Goal: Task Accomplishment & Management: Complete application form

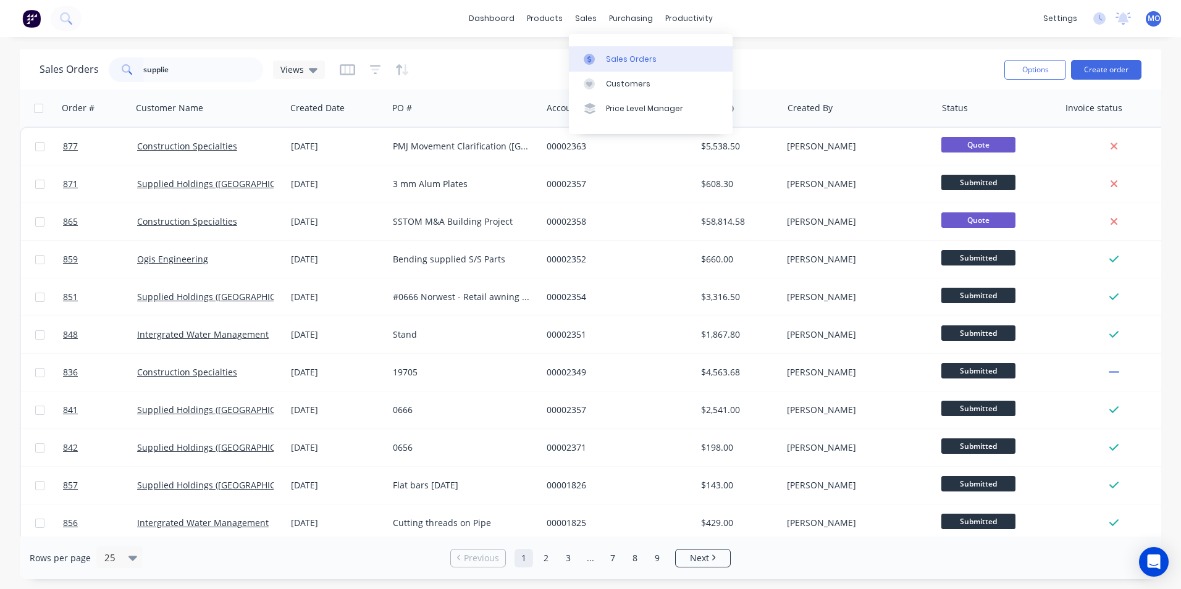
click at [620, 55] on div "Sales Orders" at bounding box center [631, 59] width 51 height 11
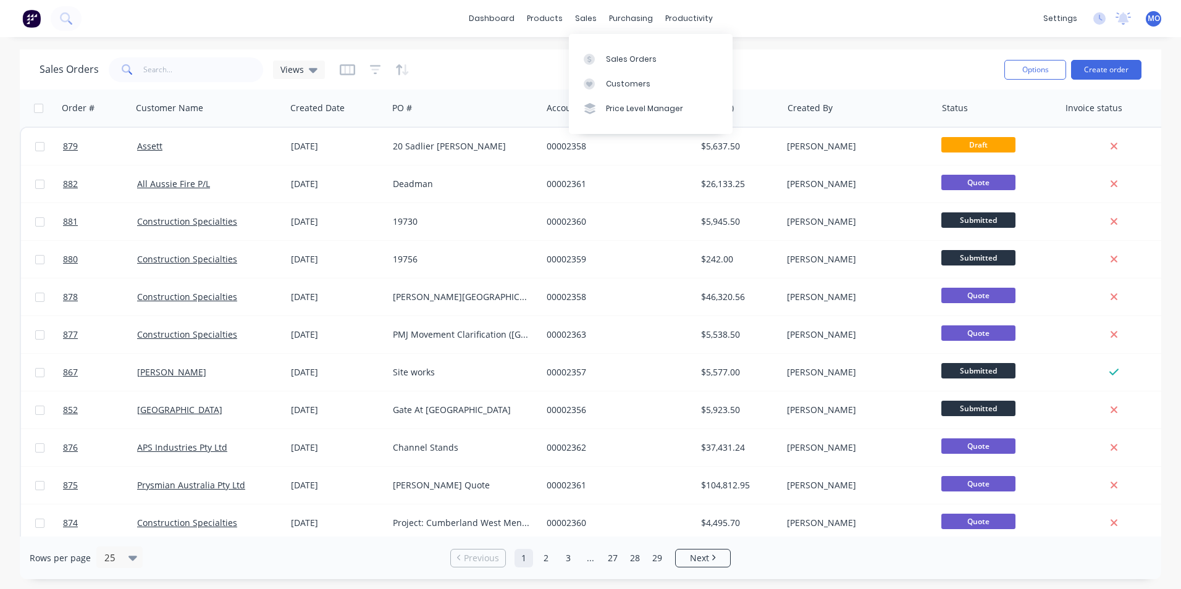
click at [586, 17] on div "sales" at bounding box center [586, 18] width 34 height 19
click at [158, 74] on input "text" at bounding box center [203, 69] width 120 height 25
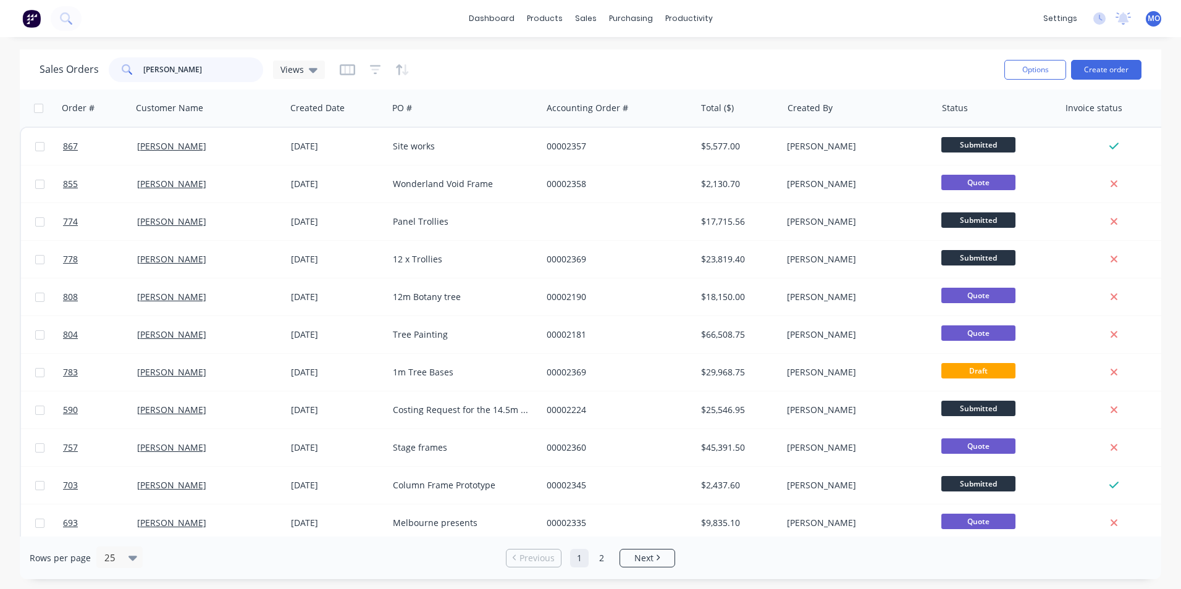
type input "chas"
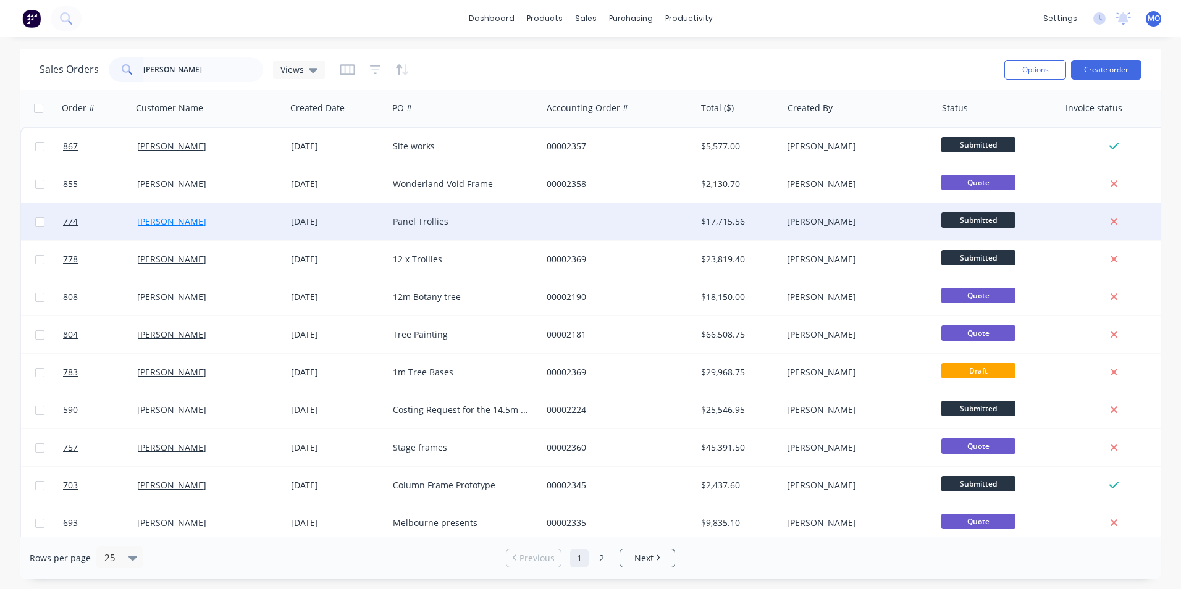
click at [170, 219] on link "[PERSON_NAME]" at bounding box center [171, 222] width 69 height 12
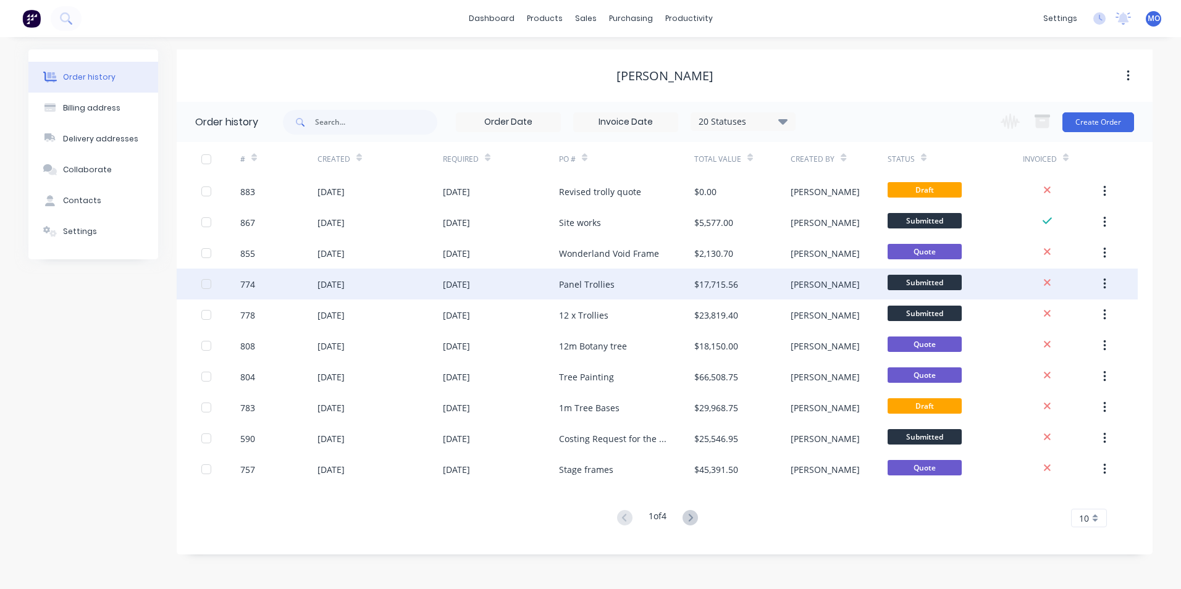
click at [341, 280] on div "[DATE]" at bounding box center [330, 284] width 27 height 13
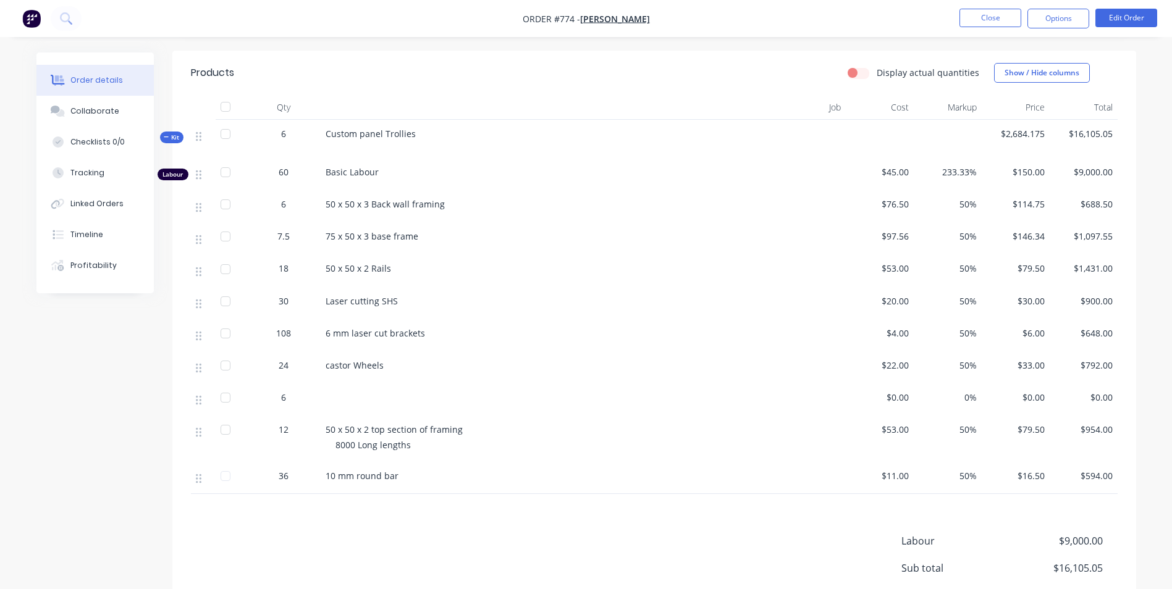
scroll to position [309, 0]
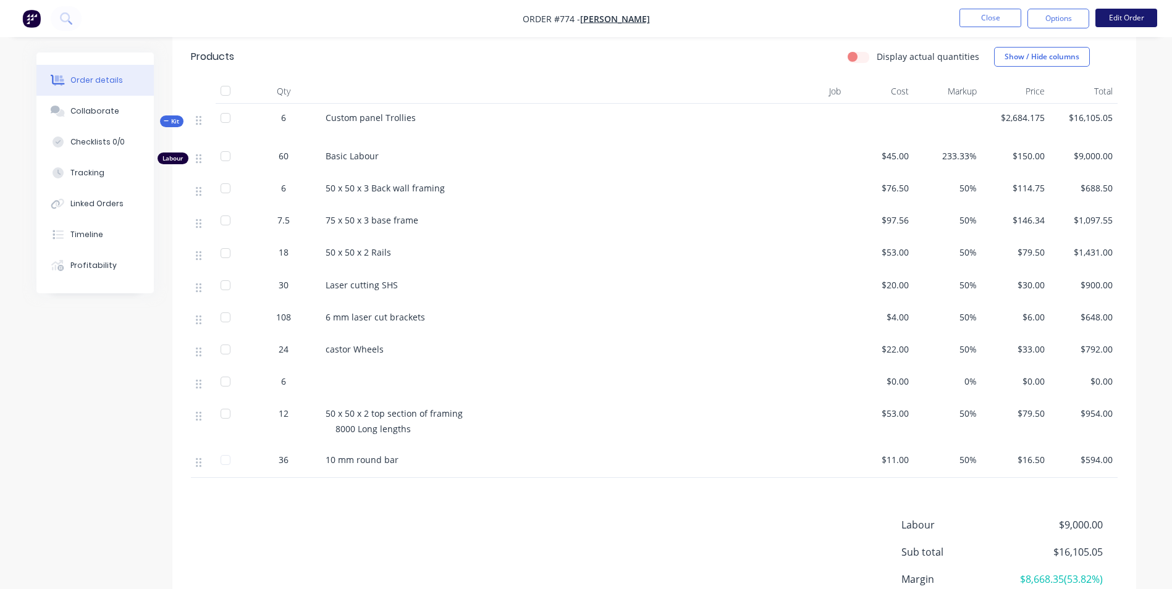
click at [1128, 19] on button "Edit Order" at bounding box center [1126, 18] width 62 height 19
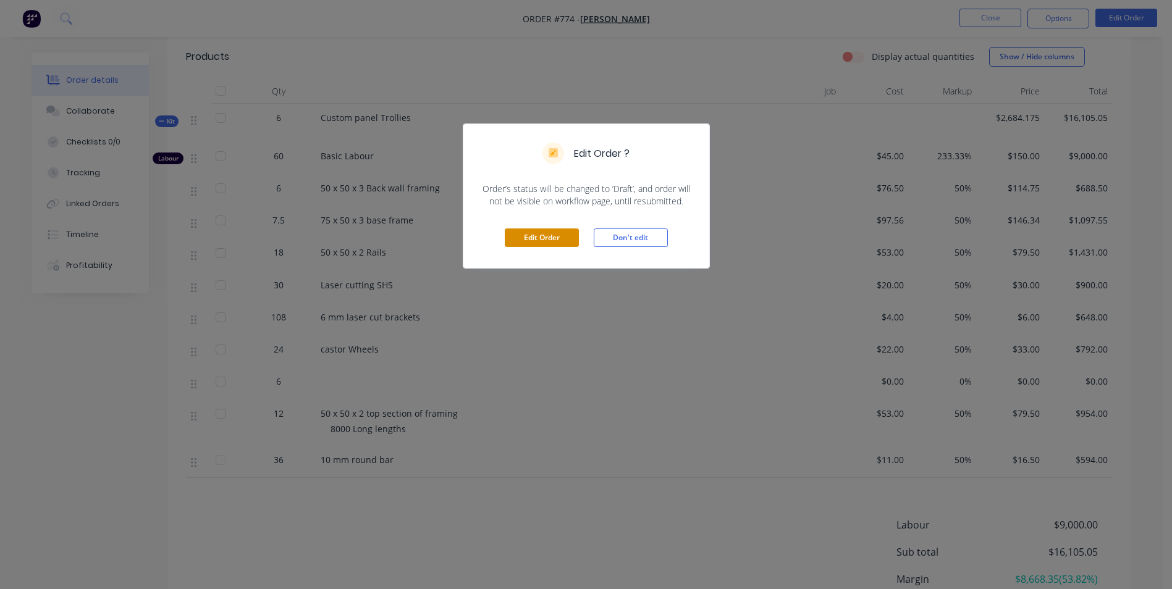
click at [545, 236] on button "Edit Order" at bounding box center [542, 238] width 74 height 19
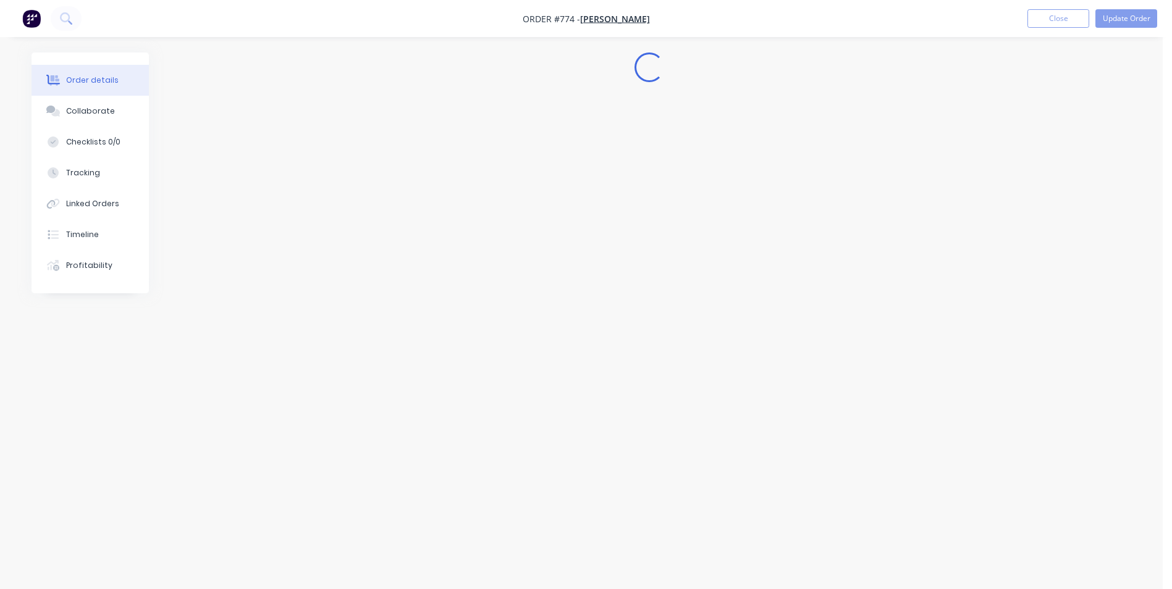
scroll to position [0, 0]
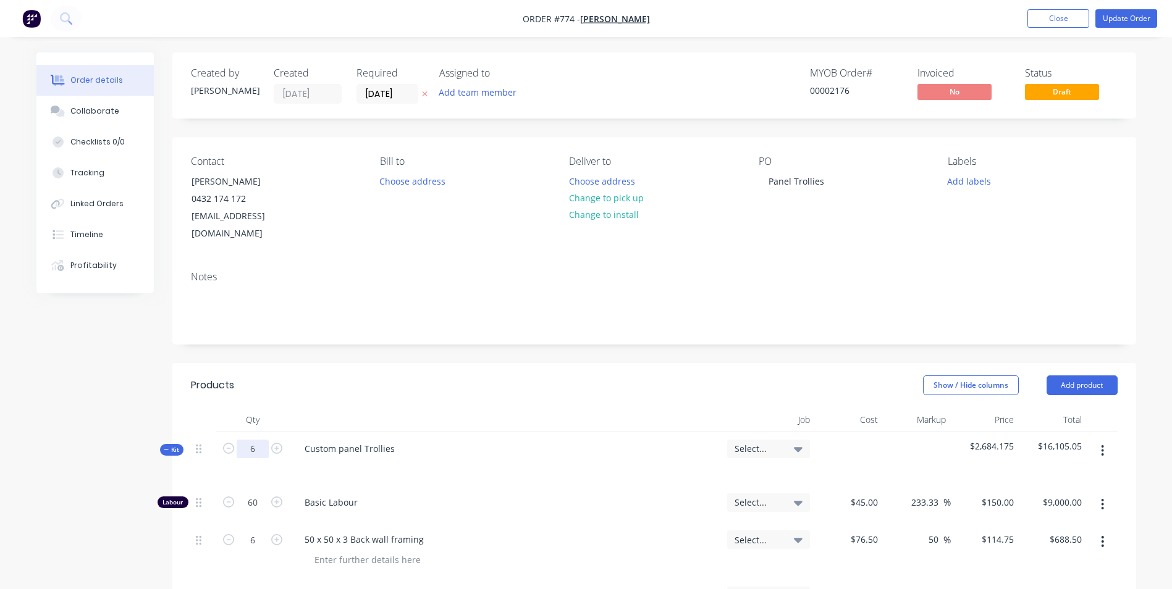
click at [261, 440] on input "6" at bounding box center [253, 449] width 32 height 19
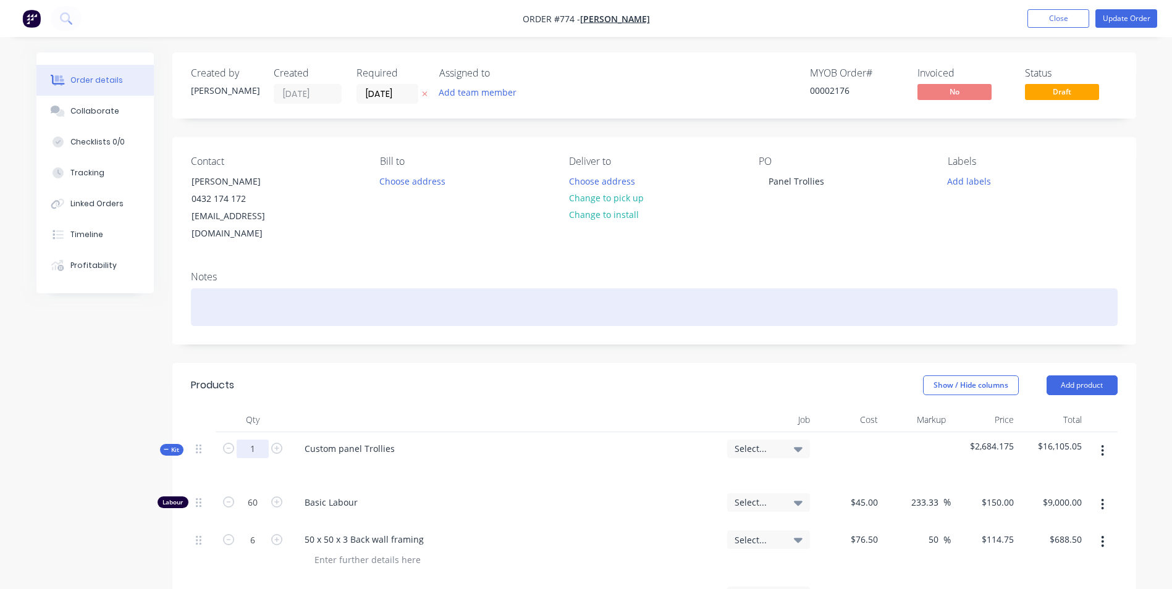
type input "1"
click at [607, 300] on div at bounding box center [654, 307] width 927 height 38
type input "10"
type input "$1,500.00"
type input "1"
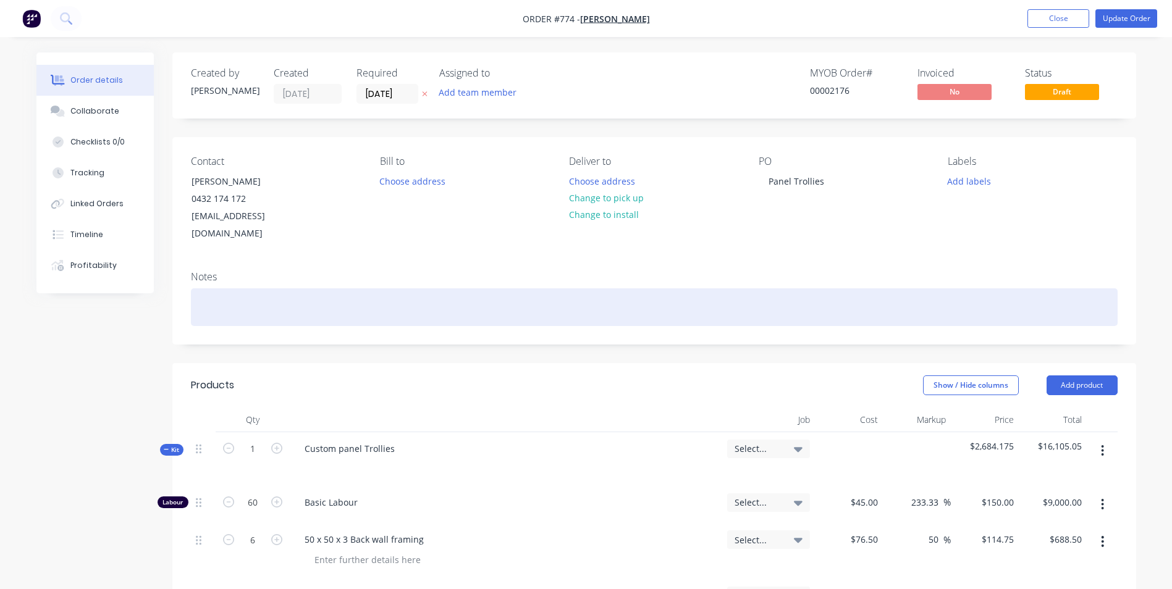
type input "$114.75"
type input "1.25"
type input "$182.93"
type input "3"
type input "$238.50"
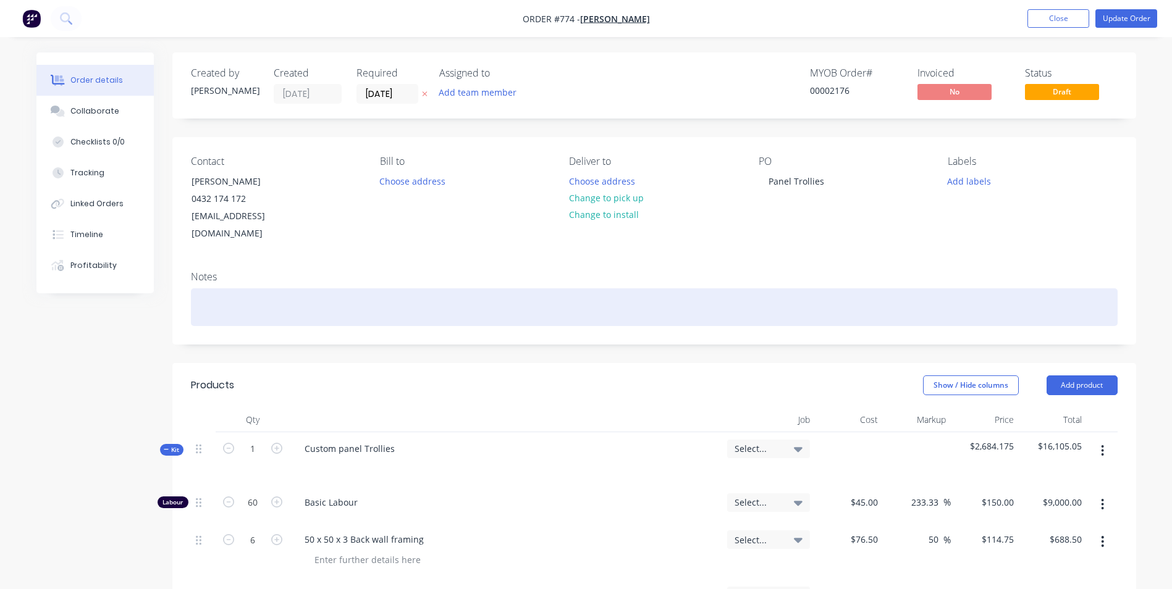
type input "5"
type input "$150.00"
type input "18"
type input "$108.00"
type input "4"
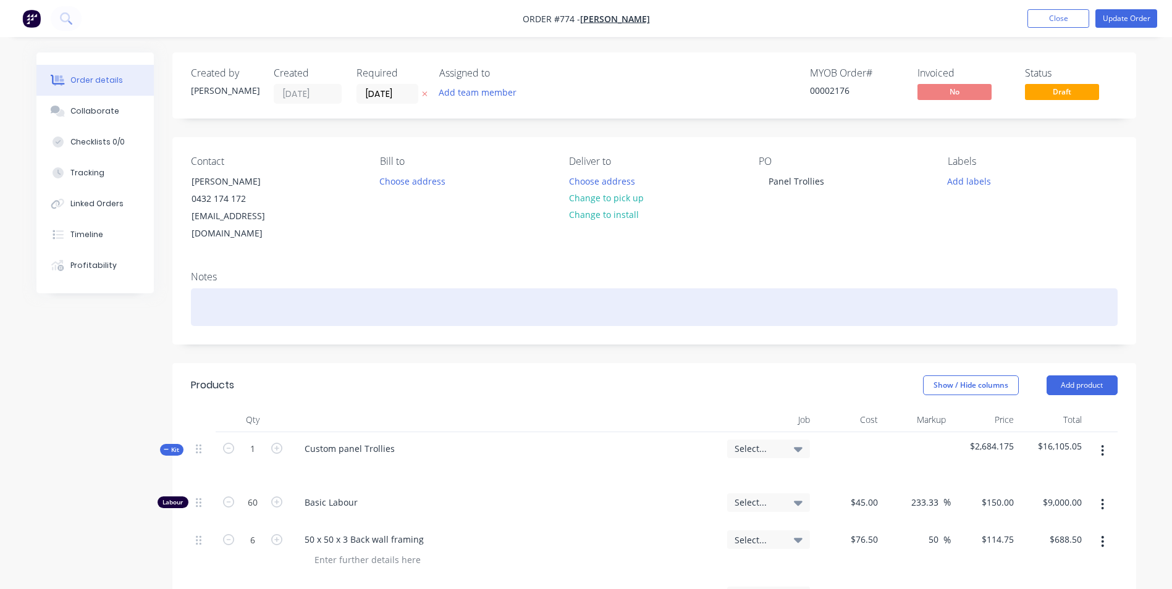
type input "$132.00"
type input "1"
type input "2"
type input "$159.00"
type input "6"
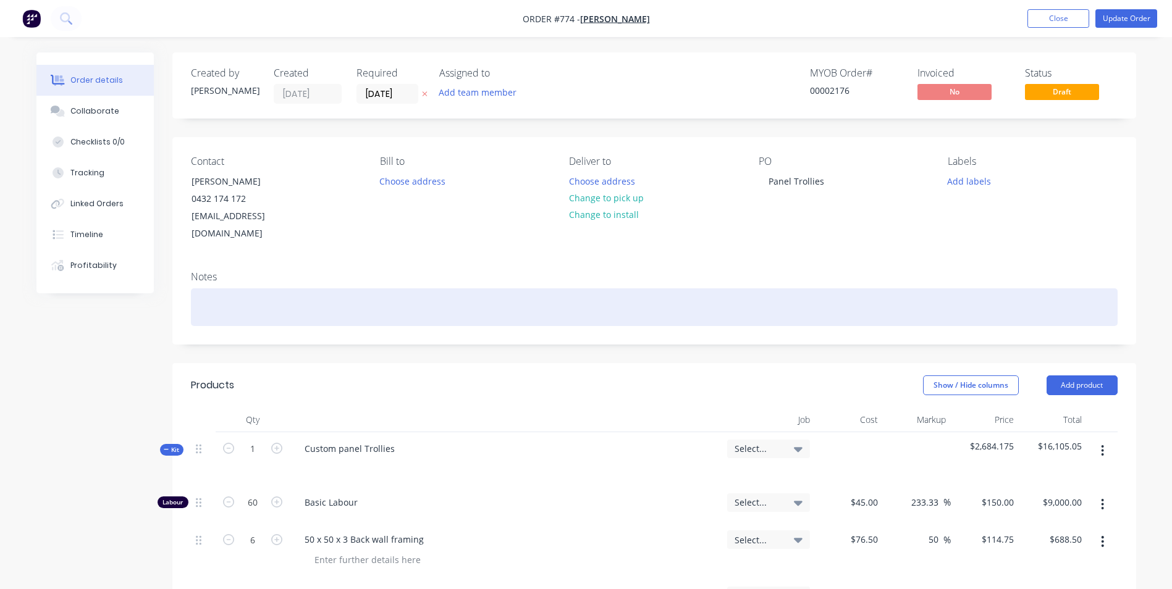
type input "$99.00"
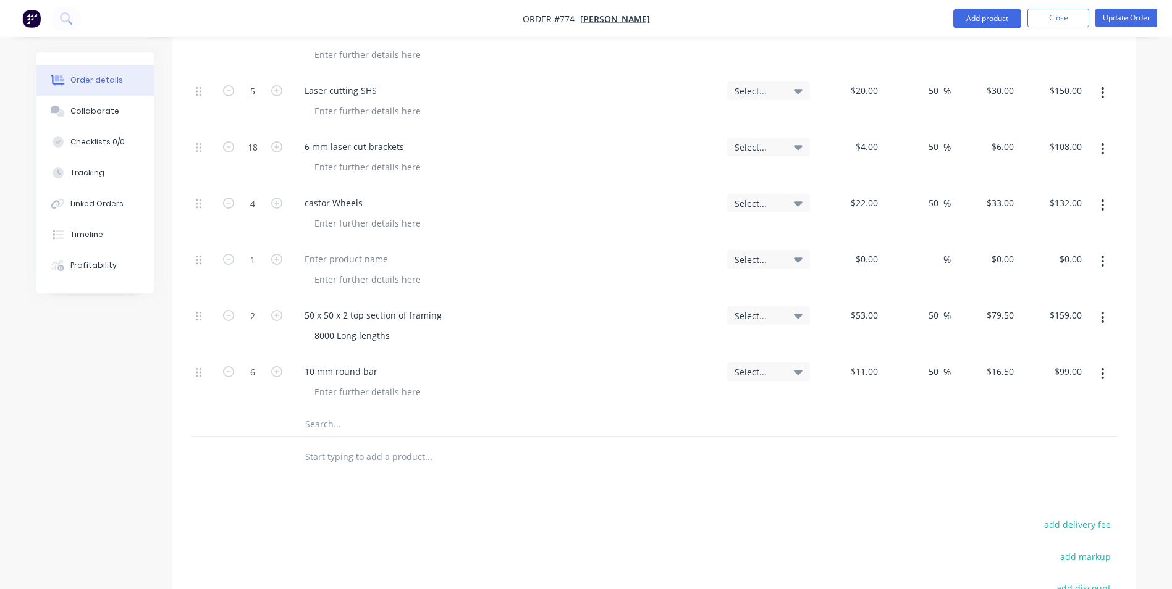
scroll to position [247, 0]
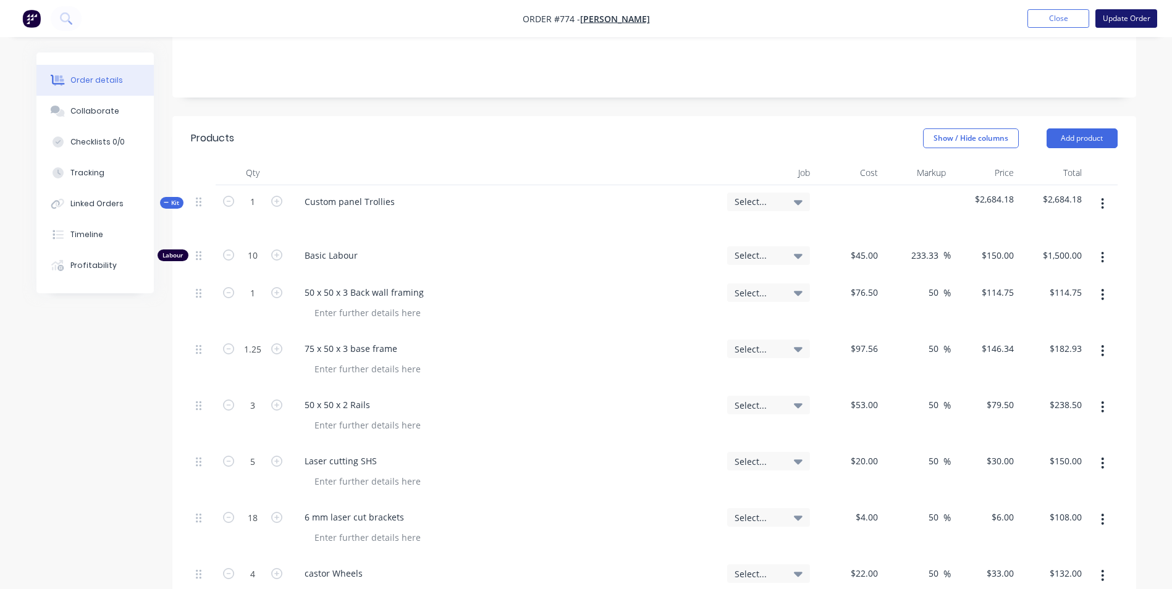
click at [1124, 13] on button "Update Order" at bounding box center [1126, 18] width 62 height 19
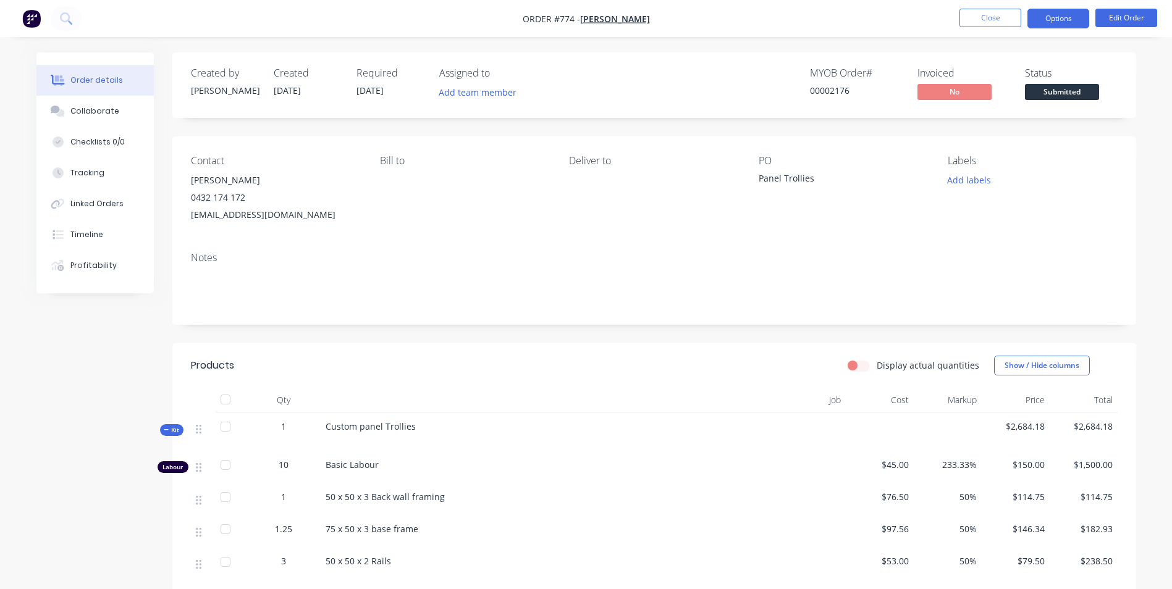
click at [1073, 17] on button "Options" at bounding box center [1058, 19] width 62 height 20
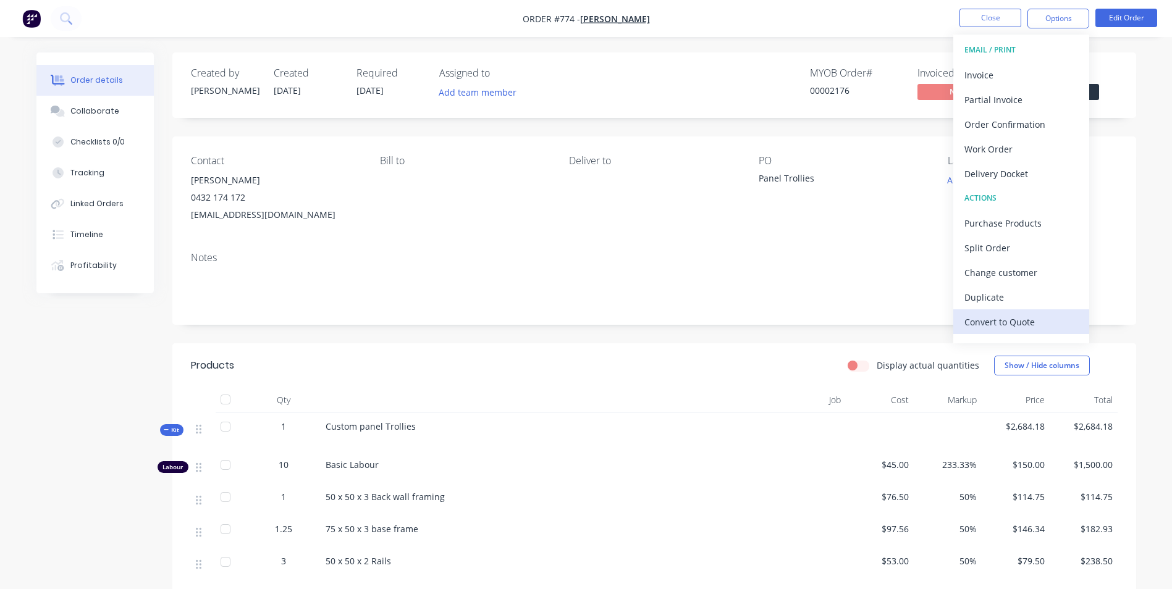
click at [981, 327] on div "Convert to Quote" at bounding box center [1021, 322] width 114 height 18
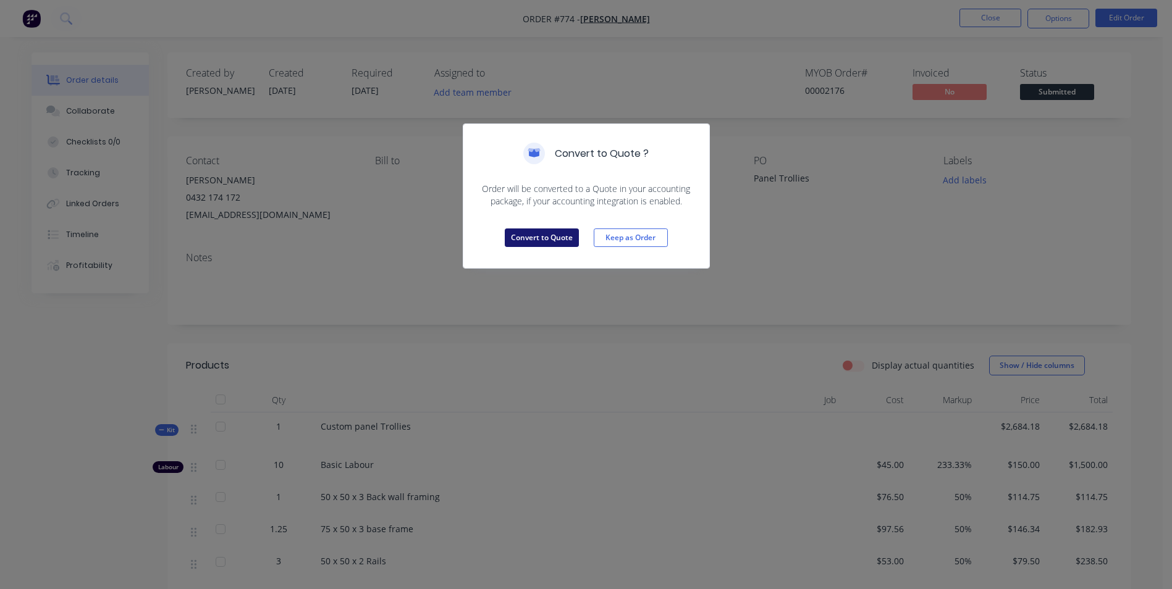
click at [540, 238] on button "Convert to Quote" at bounding box center [542, 238] width 74 height 19
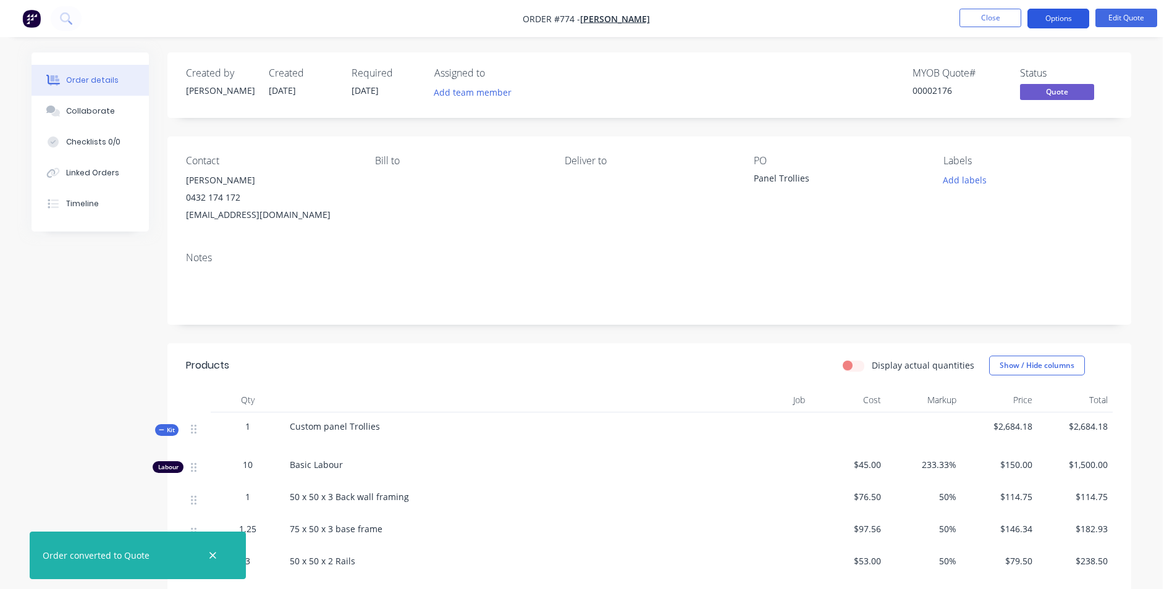
click at [1053, 12] on button "Options" at bounding box center [1058, 19] width 62 height 20
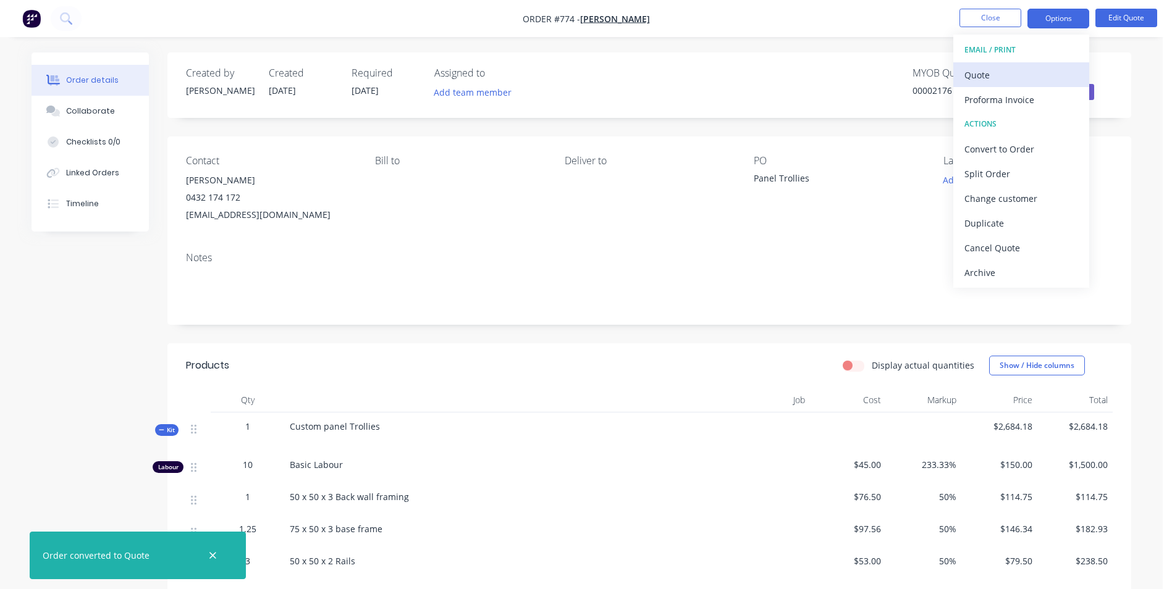
click at [976, 76] on div "Quote" at bounding box center [1021, 75] width 114 height 18
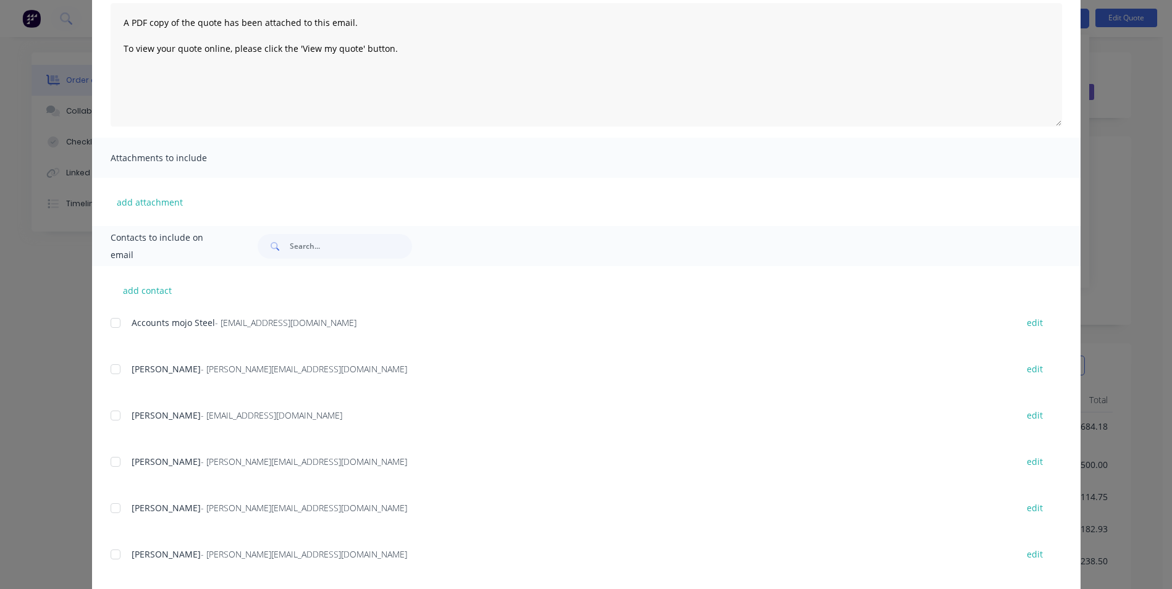
scroll to position [158, 0]
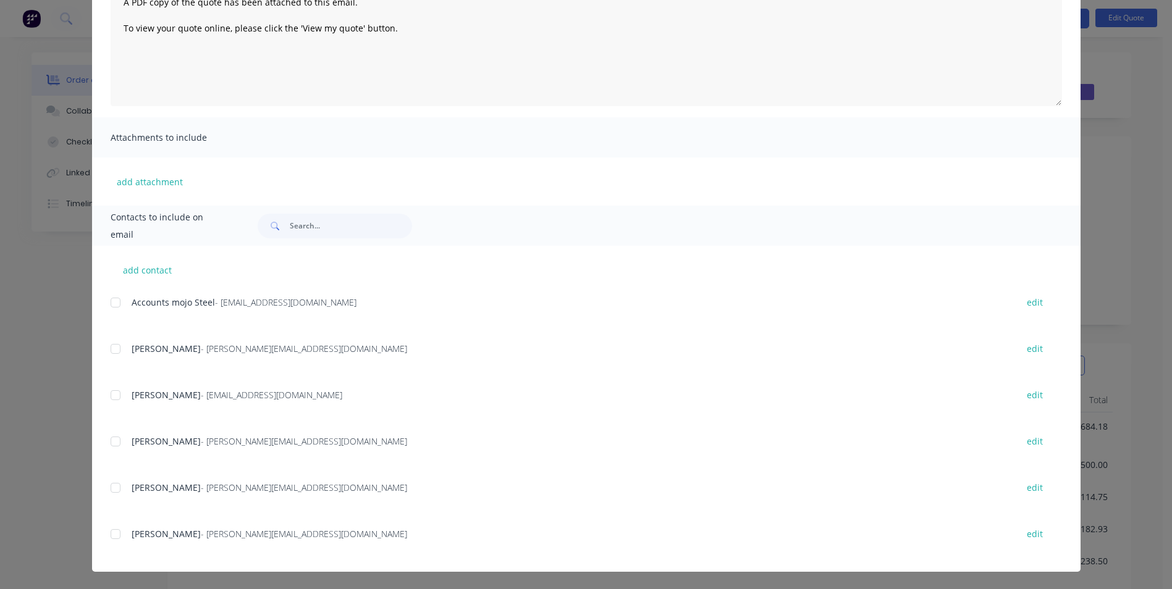
click at [112, 483] on div at bounding box center [115, 488] width 25 height 25
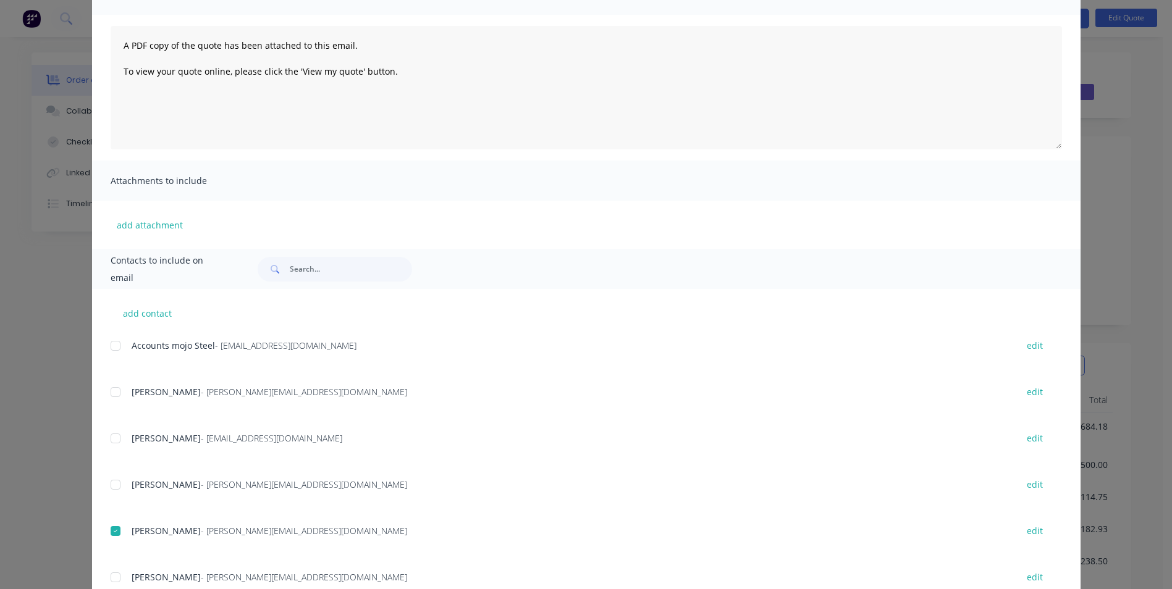
scroll to position [0, 0]
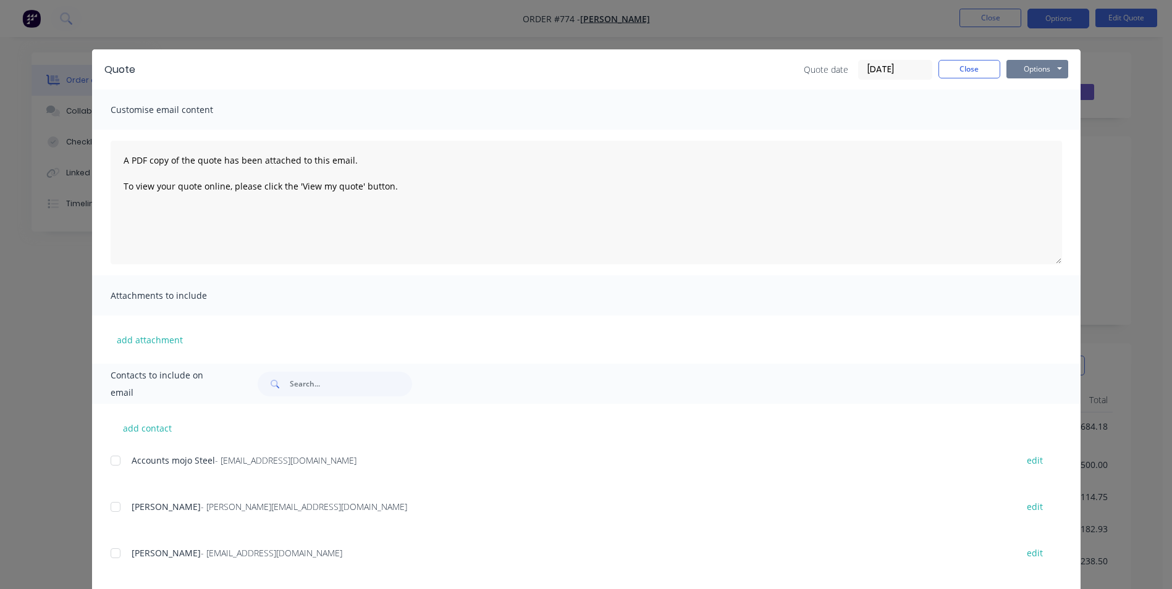
click at [1026, 66] on button "Options" at bounding box center [1037, 69] width 62 height 19
click at [1024, 130] on button "Email" at bounding box center [1045, 132] width 79 height 20
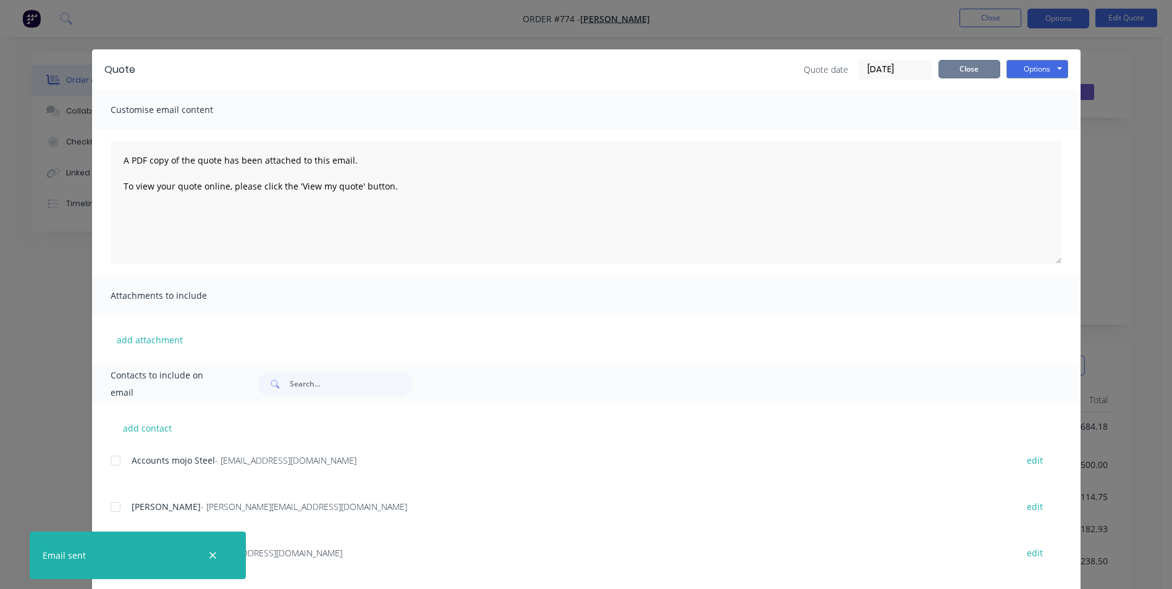
click at [954, 67] on button "Close" at bounding box center [969, 69] width 62 height 19
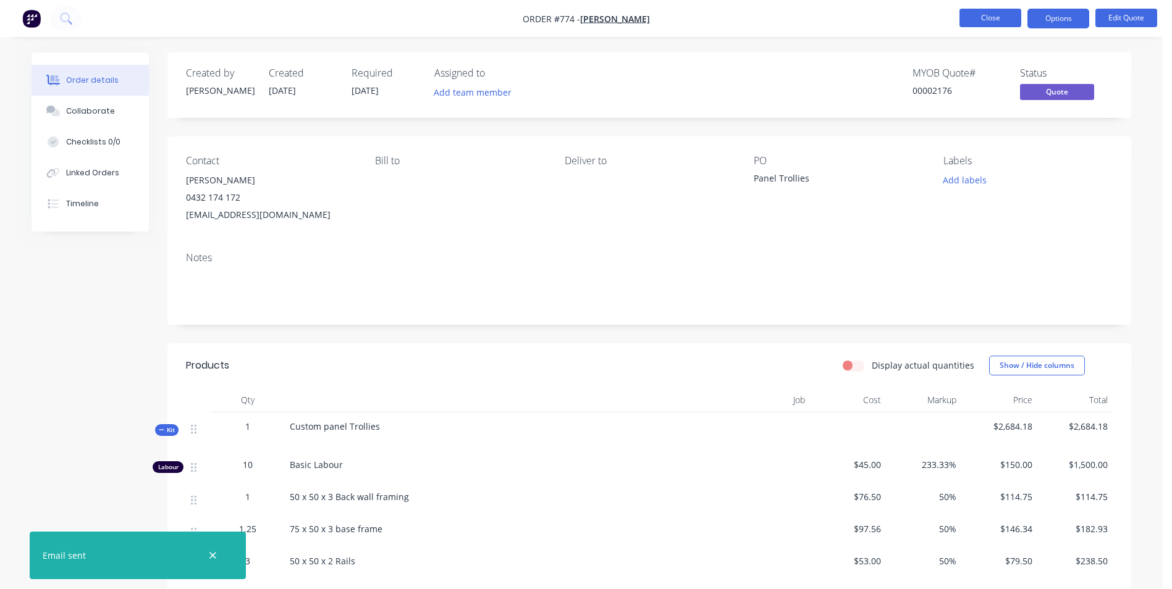
click at [992, 14] on button "Close" at bounding box center [990, 18] width 62 height 19
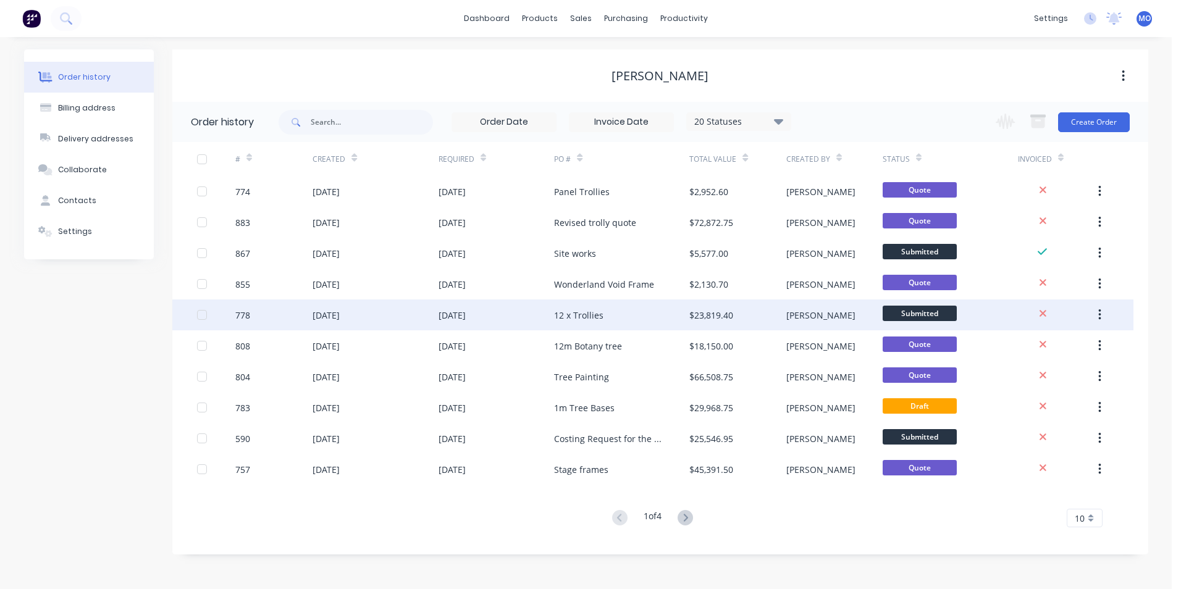
click at [466, 314] on div "[DATE]" at bounding box center [452, 315] width 27 height 13
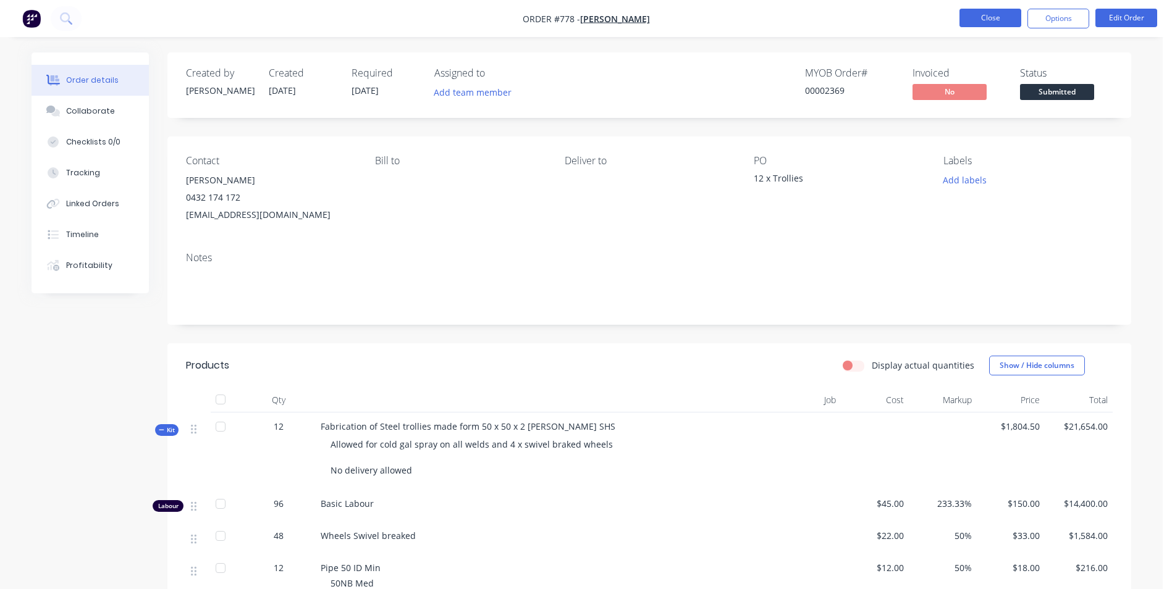
click at [976, 19] on button "Close" at bounding box center [990, 18] width 62 height 19
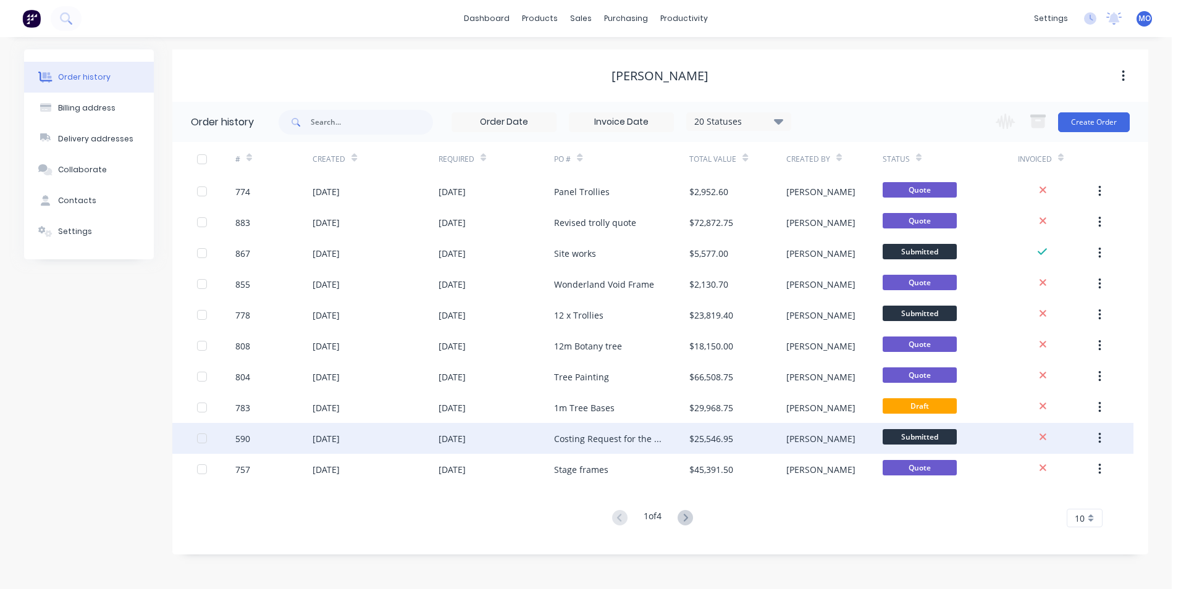
click at [590, 434] on div "Costing Request for the 14.5m D&G Tree Rectification Works" at bounding box center [609, 438] width 111 height 13
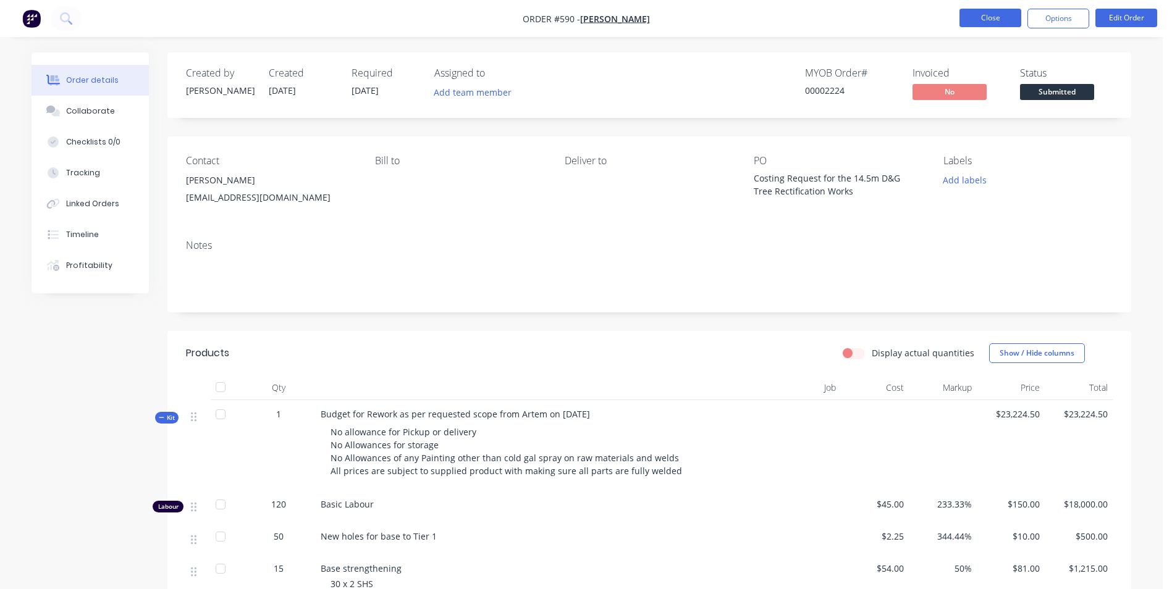
click at [989, 15] on button "Close" at bounding box center [990, 18] width 62 height 19
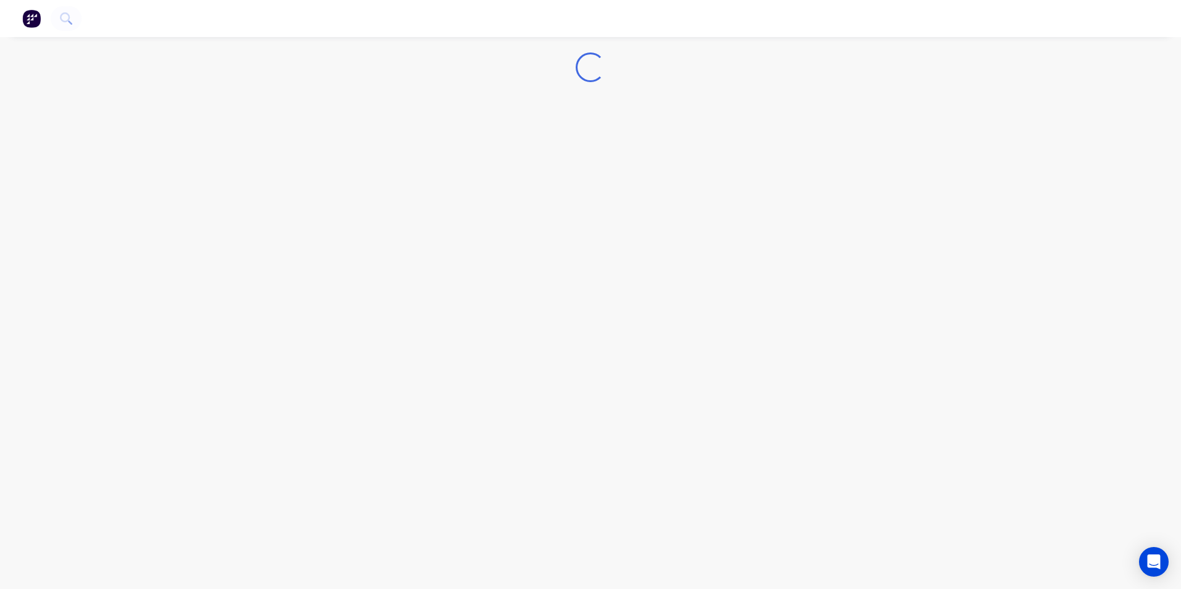
click at [25, 23] on img "button" at bounding box center [31, 18] width 19 height 19
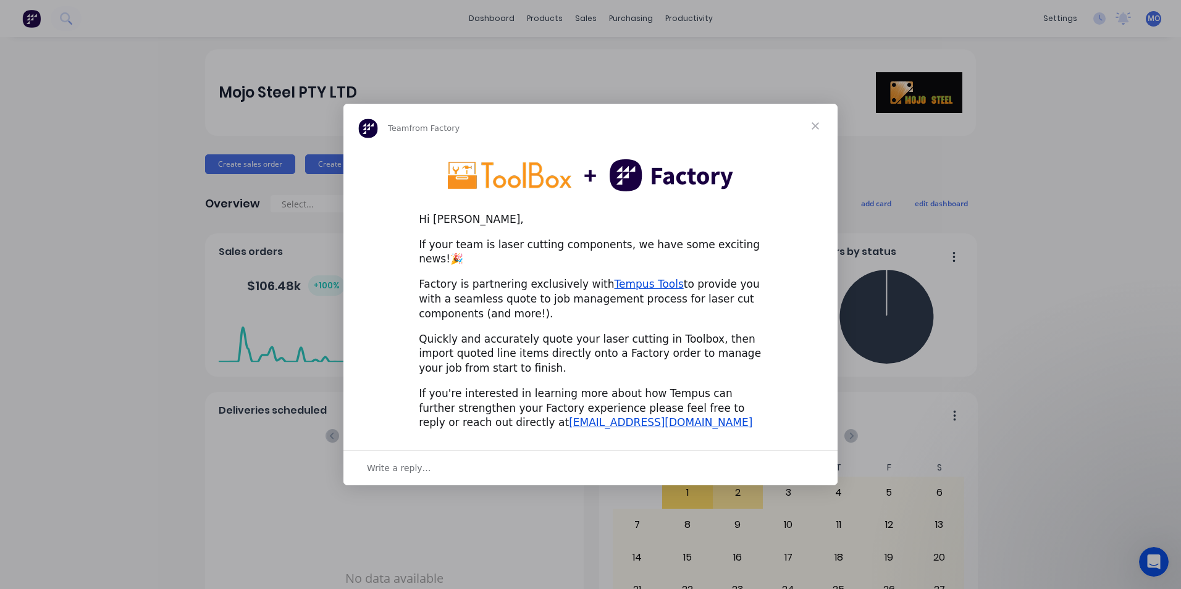
click at [818, 133] on span "Close" at bounding box center [815, 126] width 44 height 44
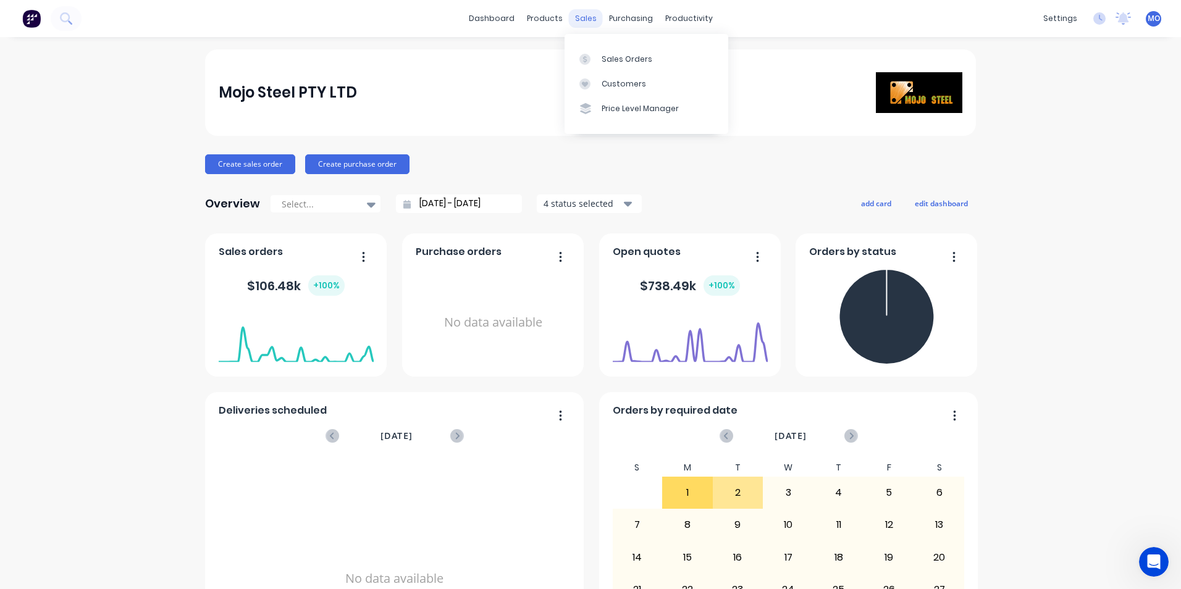
click at [582, 14] on div "sales" at bounding box center [586, 18] width 34 height 19
click at [608, 54] on div "Sales Orders" at bounding box center [627, 59] width 51 height 11
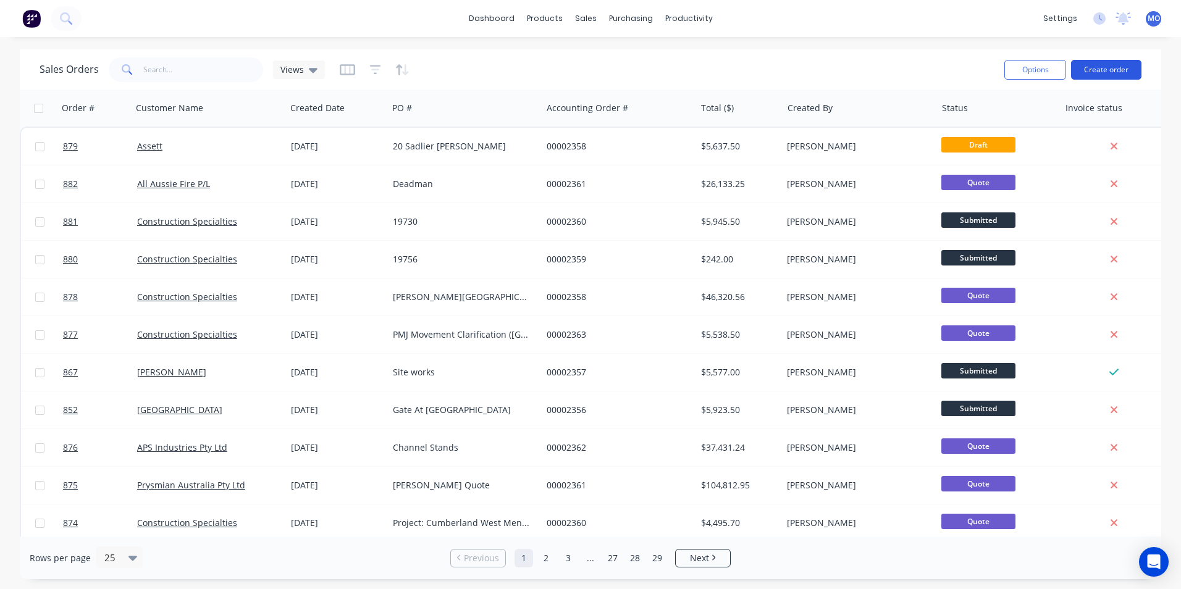
click at [1109, 65] on button "Create order" at bounding box center [1106, 70] width 70 height 20
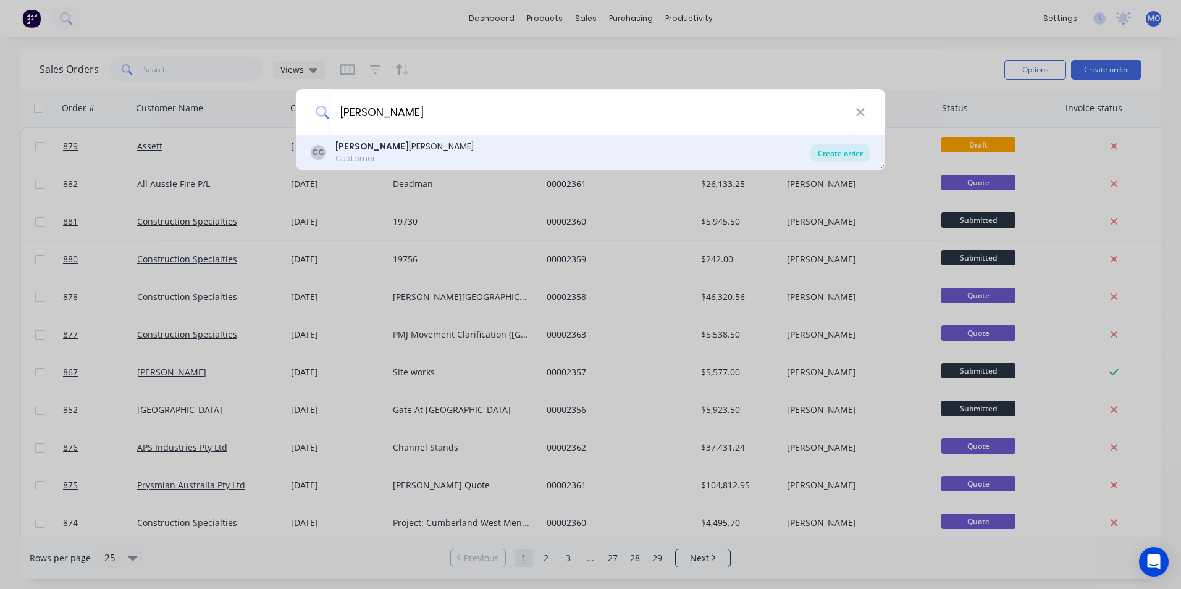
type input "chas"
click at [852, 152] on div "Create order" at bounding box center [840, 153] width 60 height 17
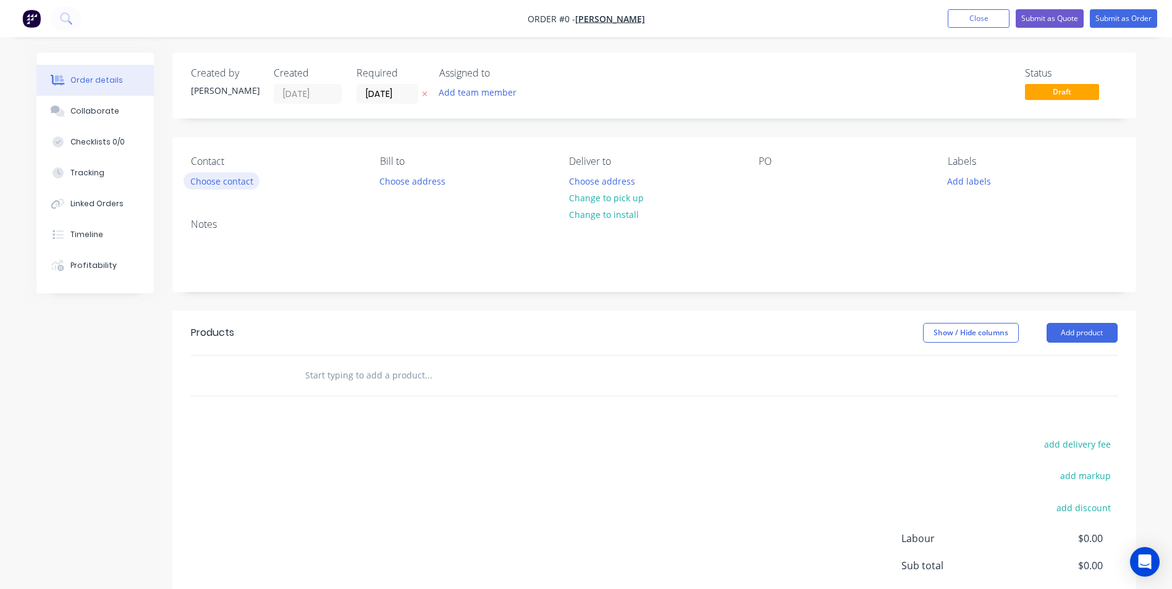
click at [216, 179] on button "Choose contact" at bounding box center [221, 180] width 76 height 17
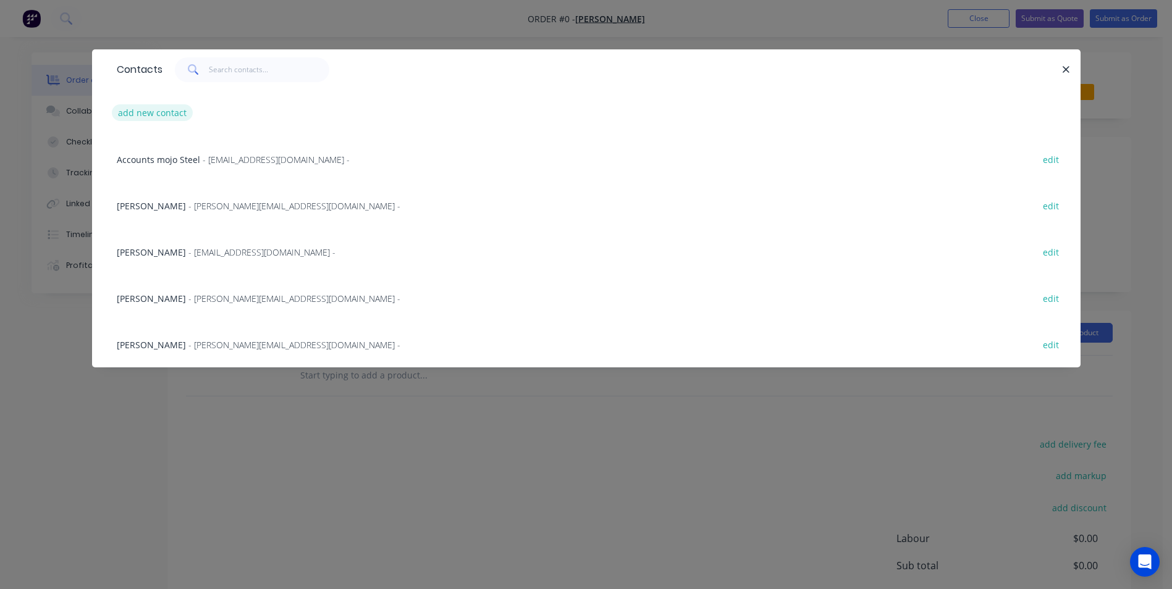
click at [132, 107] on button "add new contact" at bounding box center [153, 112] width 82 height 17
select select "AU"
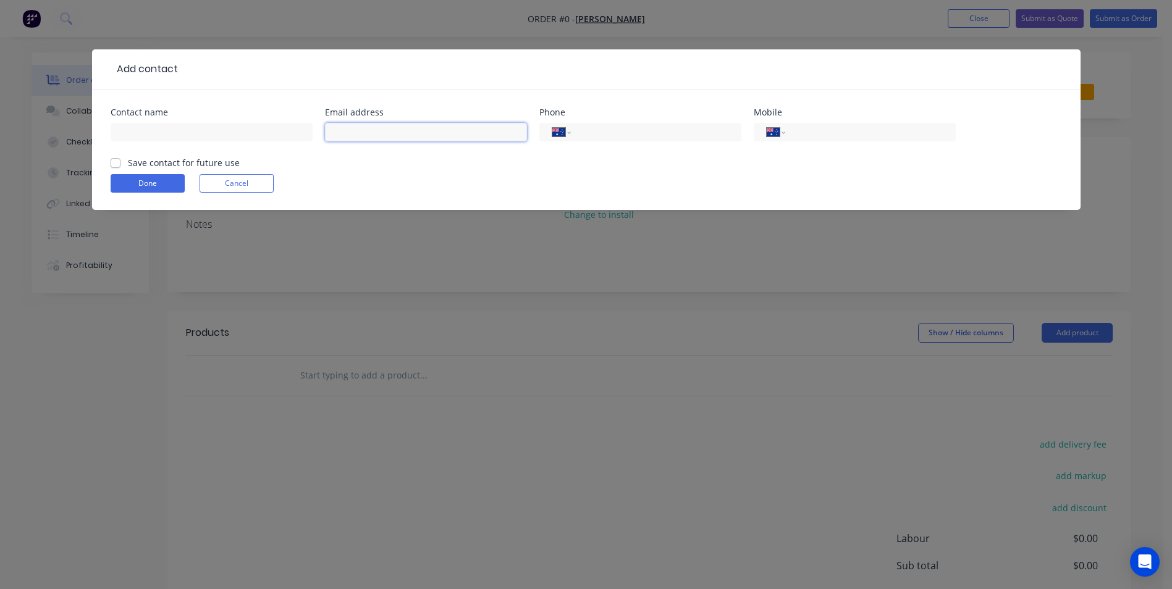
click at [348, 135] on input "text" at bounding box center [426, 132] width 202 height 19
paste input "Jon Zinsli <jon@chasclarkson.com.au>"
drag, startPoint x: 373, startPoint y: 130, endPoint x: 327, endPoint y: 132, distance: 46.4
click at [327, 132] on input "Jon Zinsli <jon@chasclarkson.com.au" at bounding box center [426, 132] width 202 height 19
type input "jon@chasclarkson.com.au"
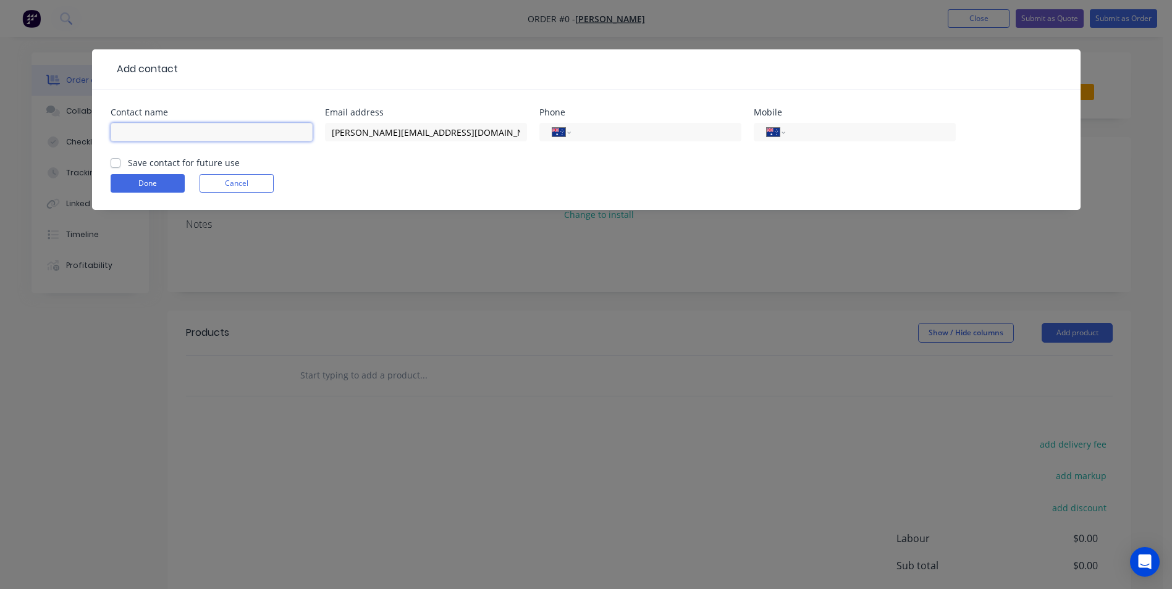
click at [212, 132] on input "text" at bounding box center [212, 132] width 202 height 19
paste input "Jon Zinsli <"
type input "Jon Zinsli"
click at [128, 164] on label "Save contact for future use" at bounding box center [184, 162] width 112 height 13
click at [117, 164] on input "Save contact for future use" at bounding box center [116, 162] width 10 height 12
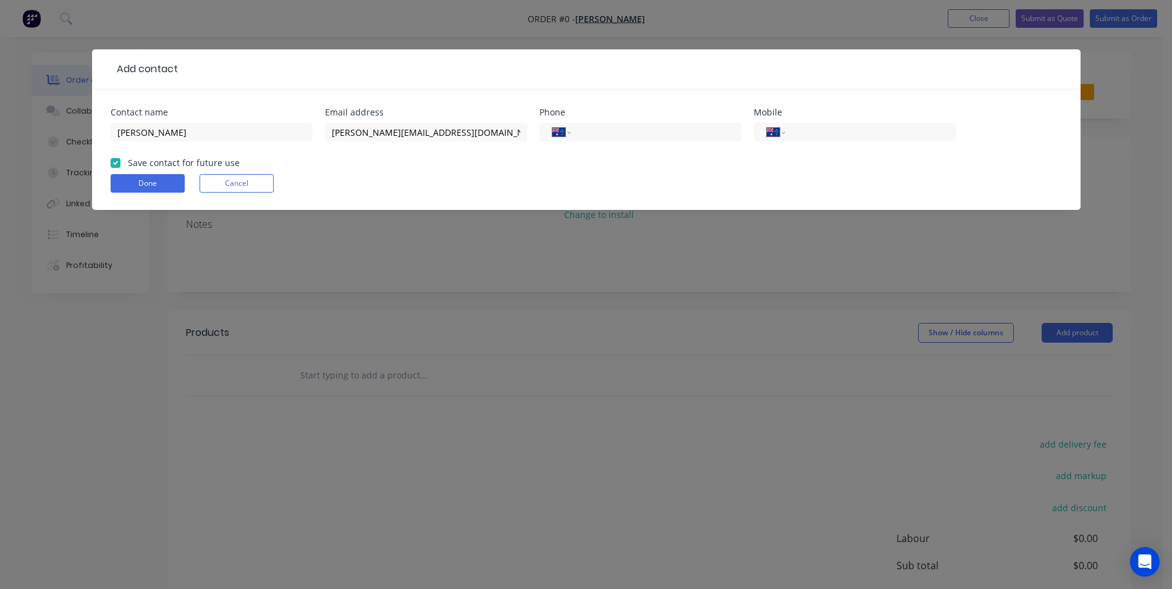
checkbox input "true"
click at [139, 185] on button "Done" at bounding box center [148, 183] width 74 height 19
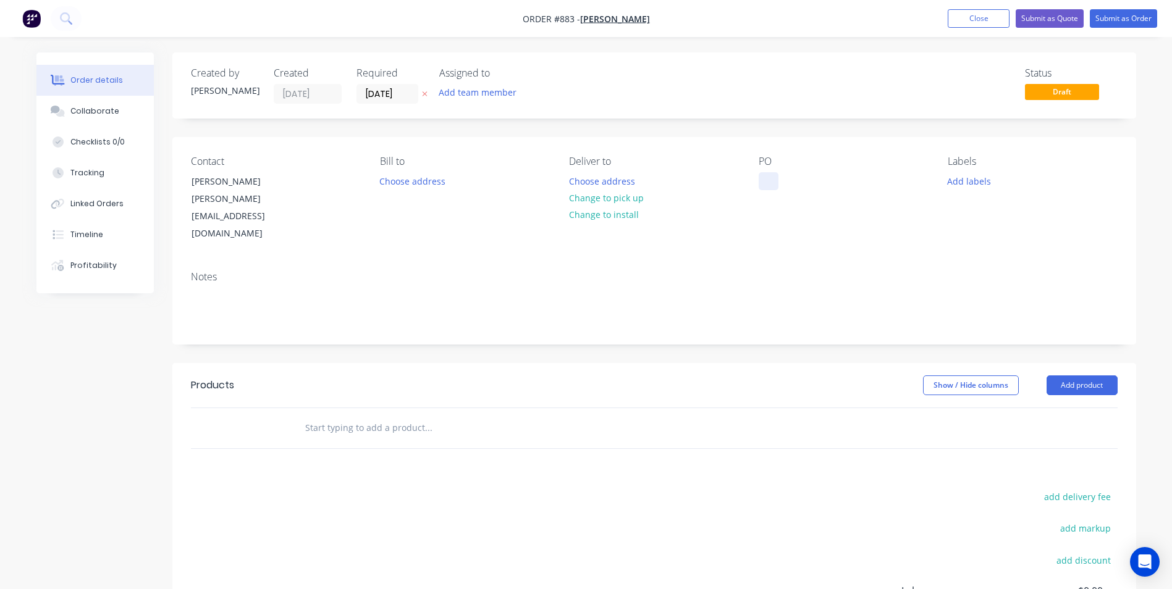
click at [764, 186] on div at bounding box center [768, 181] width 20 height 18
click at [1070, 376] on button "Add product" at bounding box center [1081, 386] width 71 height 20
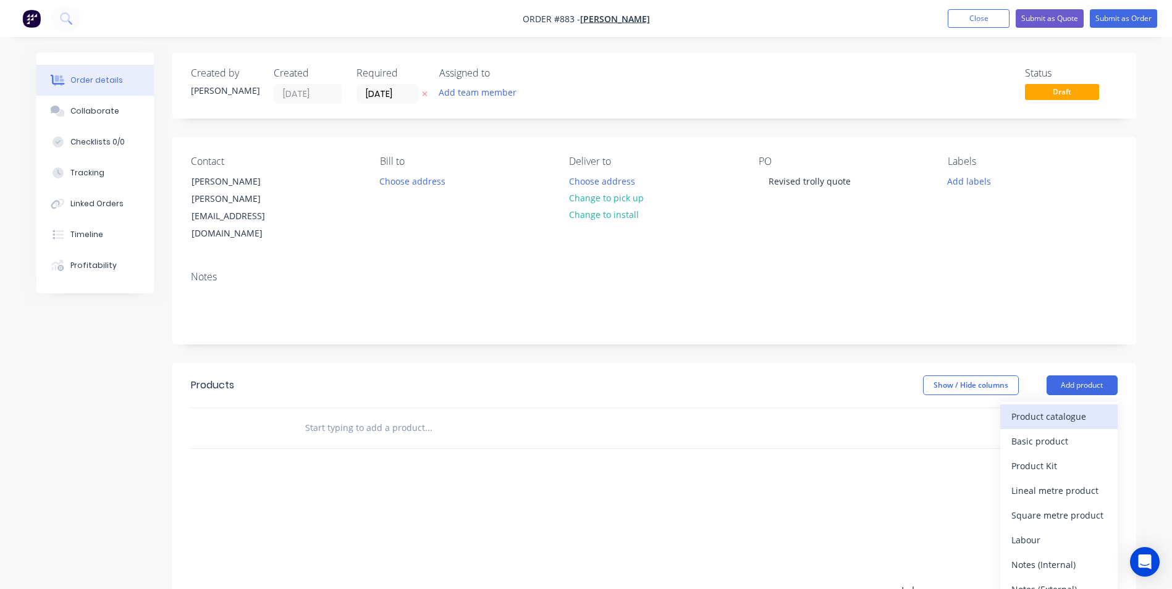
click at [1028, 408] on div "Product catalogue" at bounding box center [1058, 417] width 95 height 18
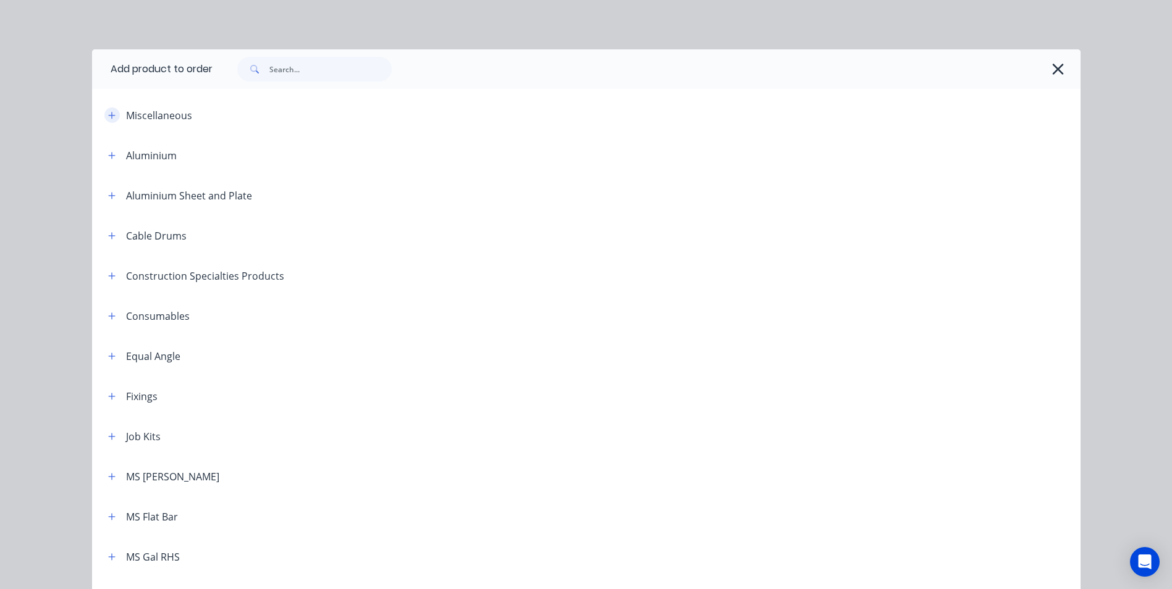
click at [108, 111] on icon "button" at bounding box center [111, 115] width 7 height 9
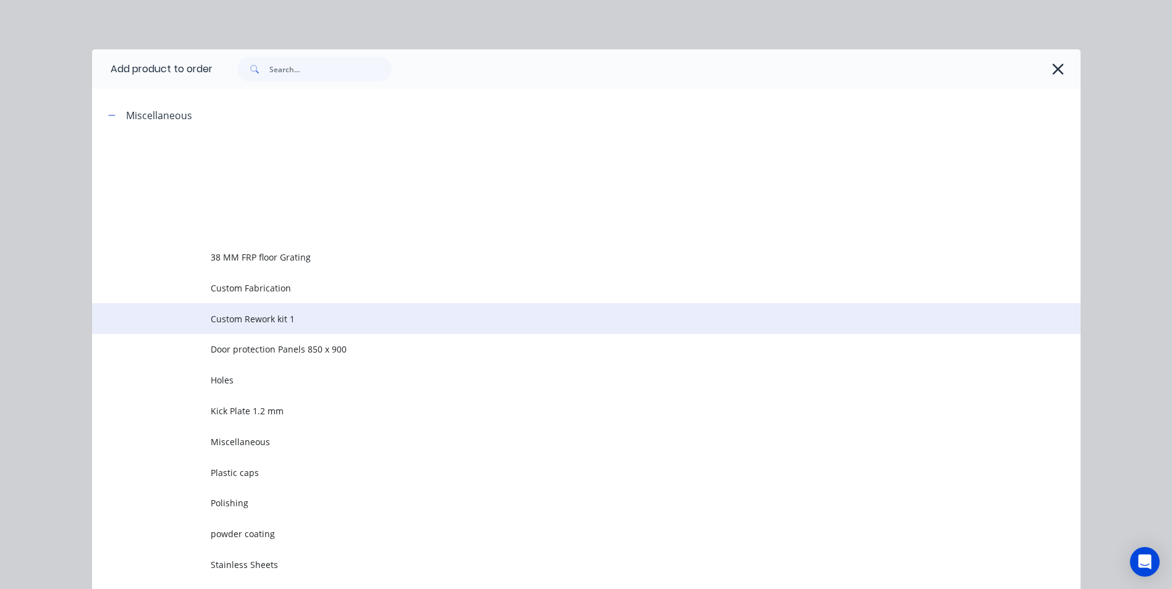
click at [230, 315] on span "Custom Rework kit 1" at bounding box center [558, 319] width 695 height 13
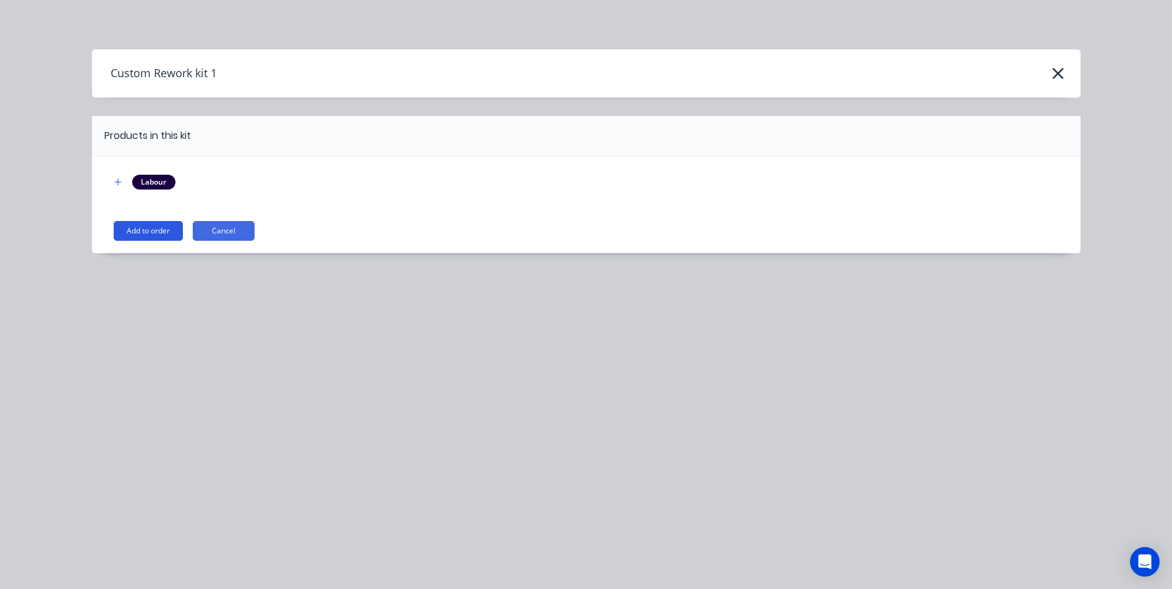
click at [151, 230] on button "Add to order" at bounding box center [148, 231] width 69 height 20
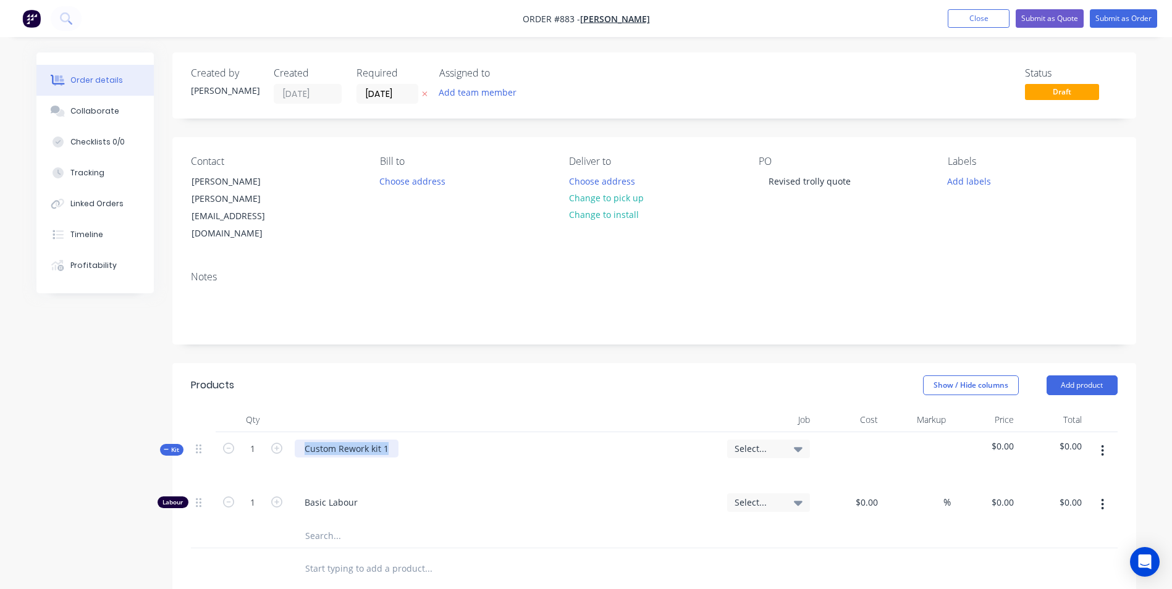
drag, startPoint x: 390, startPoint y: 422, endPoint x: 293, endPoint y: 418, distance: 96.5
click at [293, 432] on div "Custom Rework kit 1" at bounding box center [506, 459] width 432 height 54
click at [314, 440] on div "Panels trollies as per the current design" at bounding box center [388, 449] width 186 height 18
click at [308, 446] on div "Panels trollies as per the current design" at bounding box center [506, 459] width 432 height 54
click at [321, 458] on div at bounding box center [315, 467] width 20 height 18
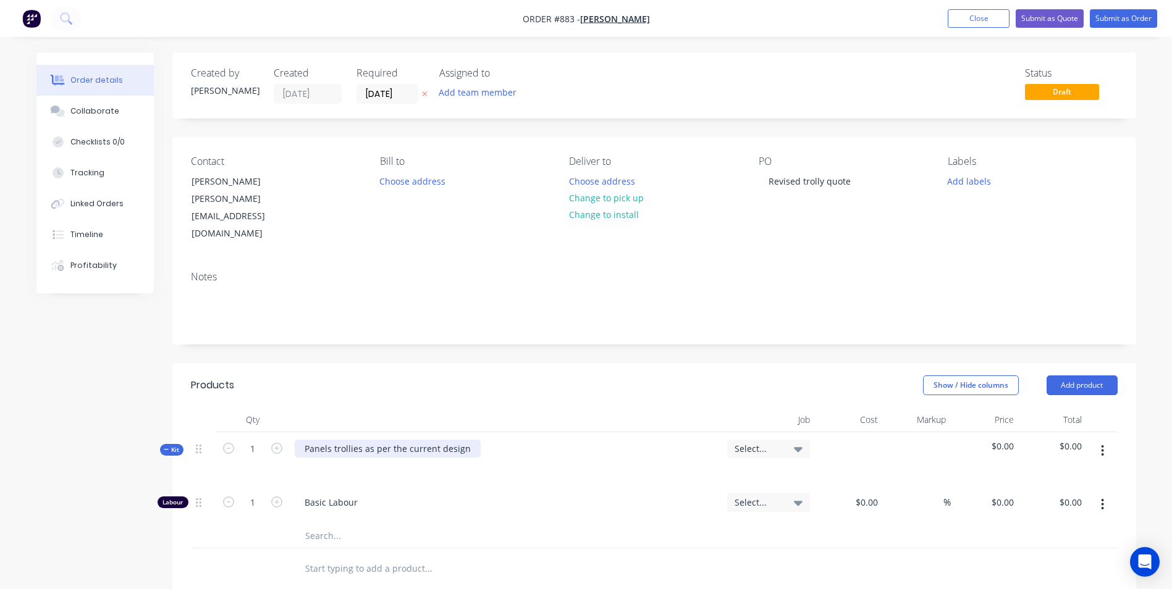
click at [301, 440] on div "Panels trollies as per the current design" at bounding box center [388, 449] width 186 height 18
click at [1096, 440] on button "button" at bounding box center [1102, 451] width 29 height 22
click at [1058, 474] on div "Add product to kit" at bounding box center [1058, 483] width 95 height 18
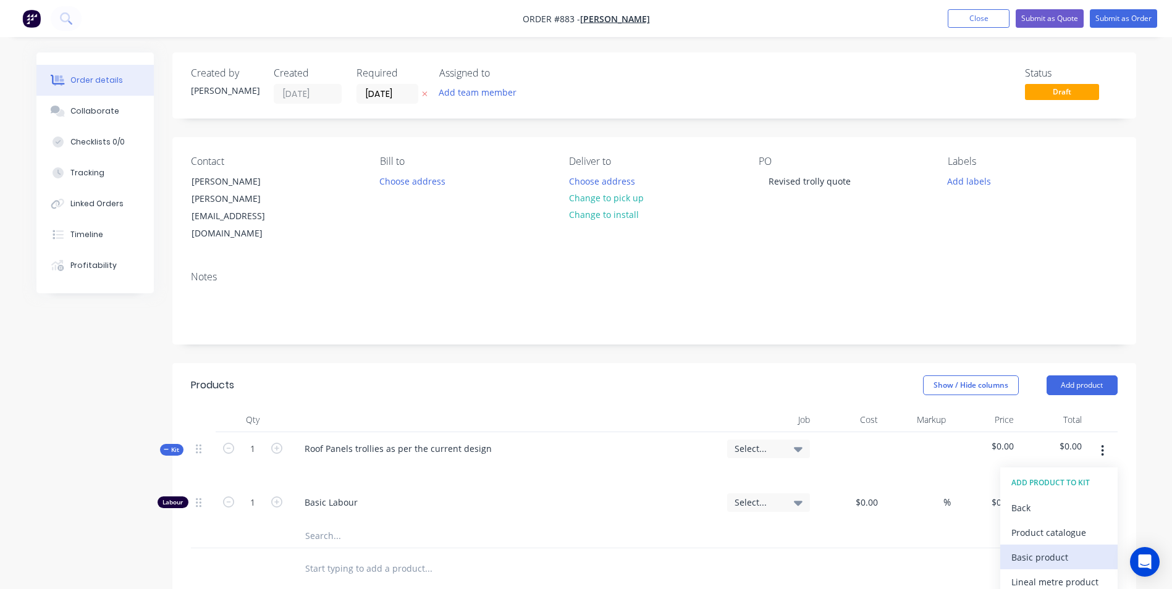
click at [1029, 548] on div "Basic product" at bounding box center [1058, 557] width 95 height 18
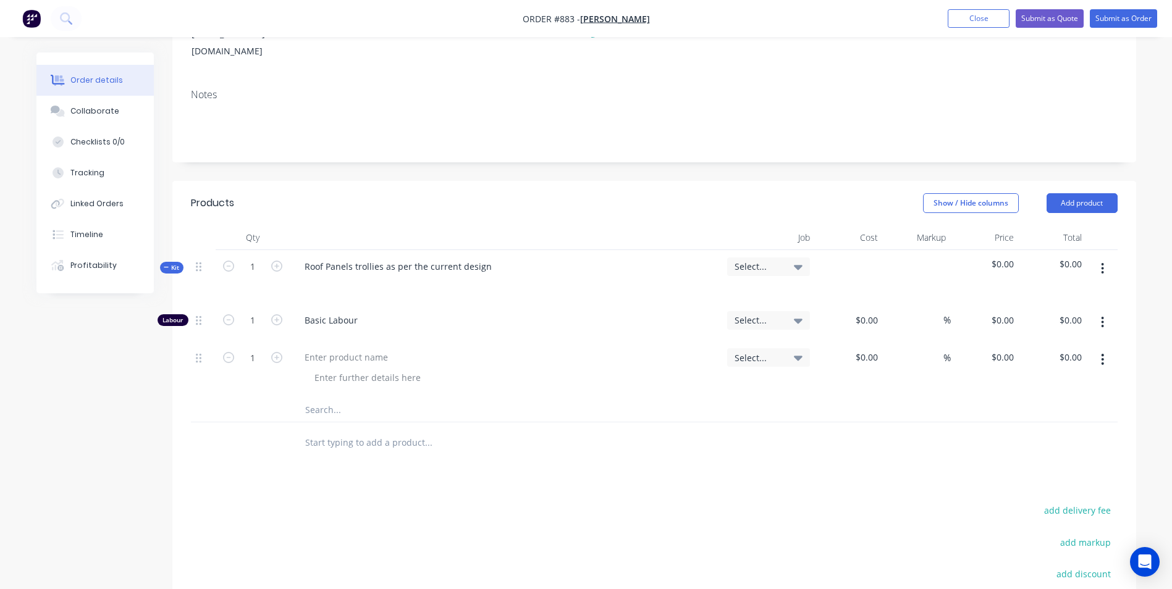
scroll to position [185, 0]
click at [1103, 351] on icon "button" at bounding box center [1102, 356] width 2 height 11
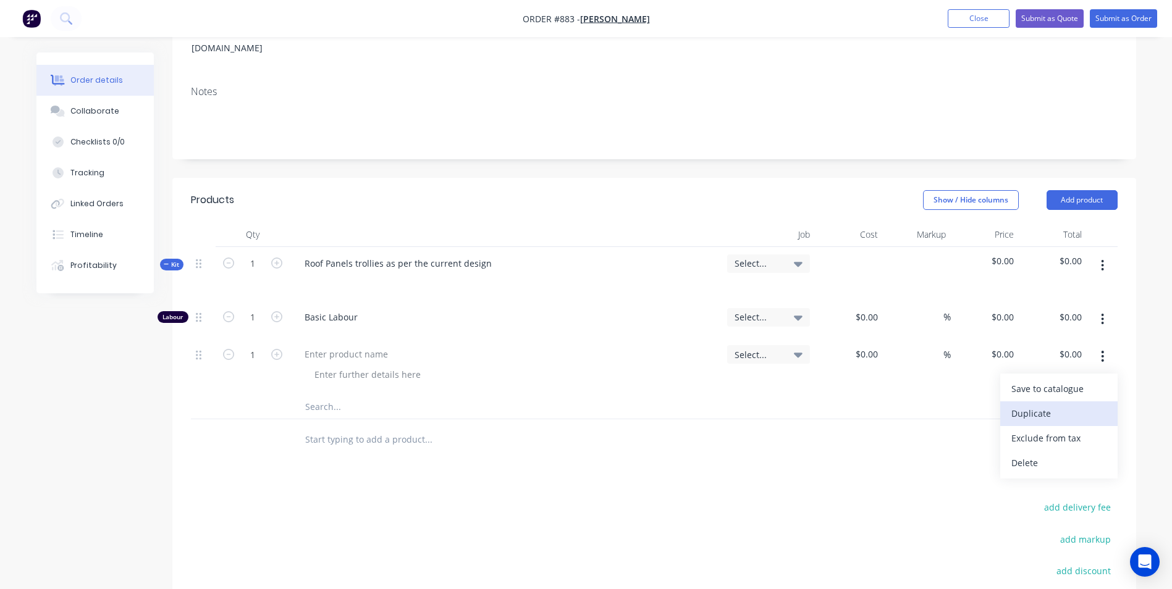
click at [1022, 405] on div "Duplicate" at bounding box center [1058, 414] width 95 height 18
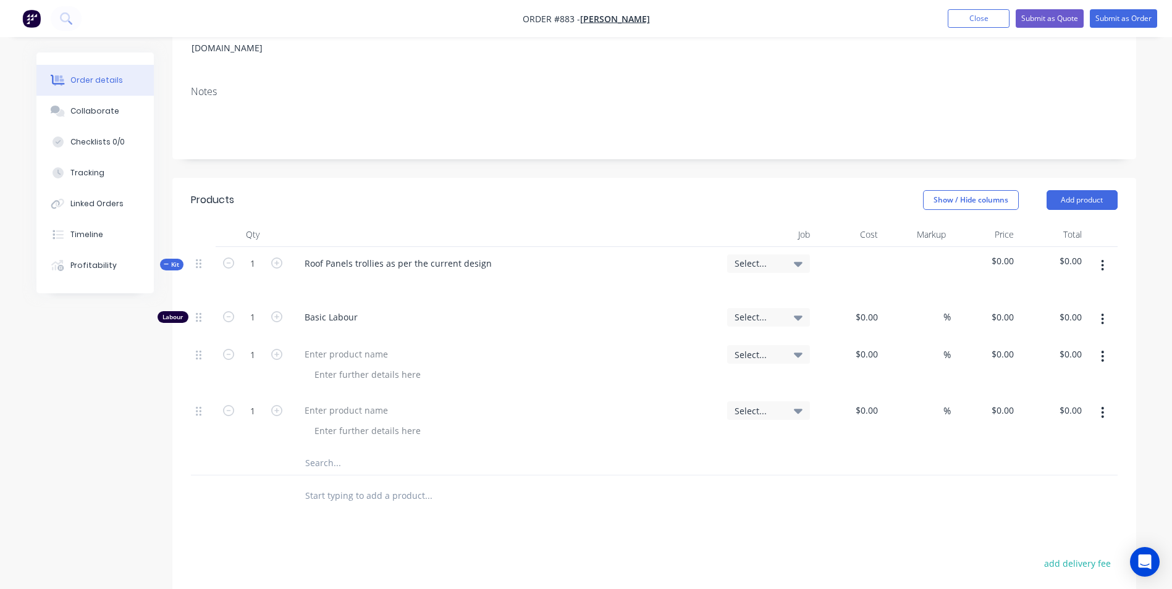
click at [1095, 401] on button "button" at bounding box center [1102, 412] width 29 height 22
click at [1032, 461] on div "Duplicate" at bounding box center [1058, 470] width 95 height 18
click at [1101, 406] on icon "button" at bounding box center [1102, 413] width 3 height 14
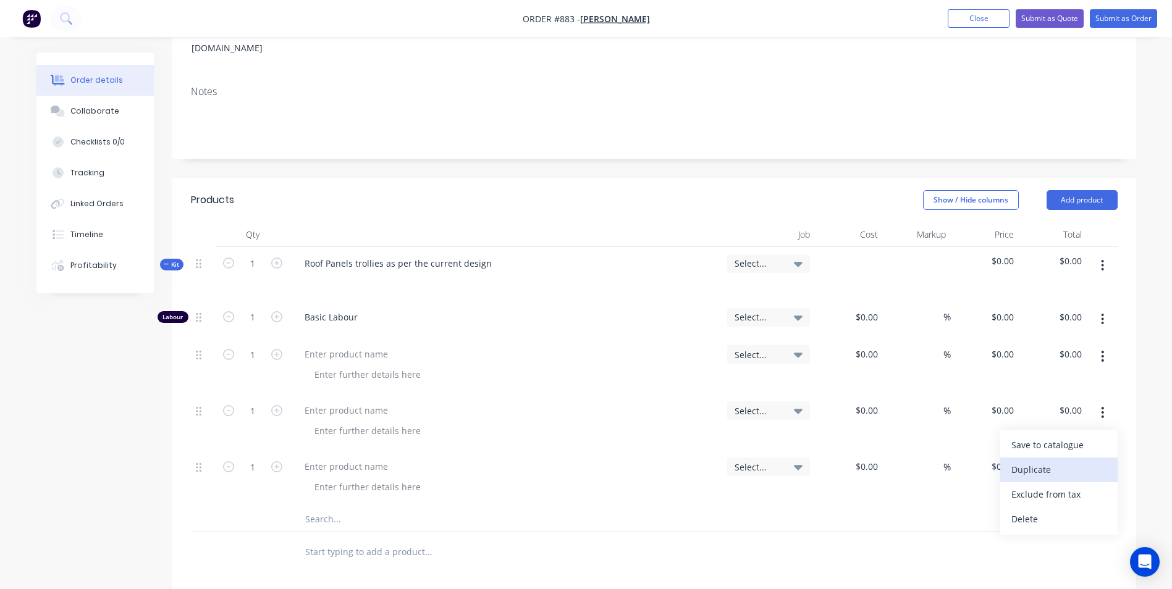
click at [1043, 461] on div "Duplicate" at bounding box center [1058, 470] width 95 height 18
click at [1101, 401] on button "button" at bounding box center [1102, 412] width 29 height 22
click at [1026, 461] on div "Duplicate" at bounding box center [1058, 470] width 95 height 18
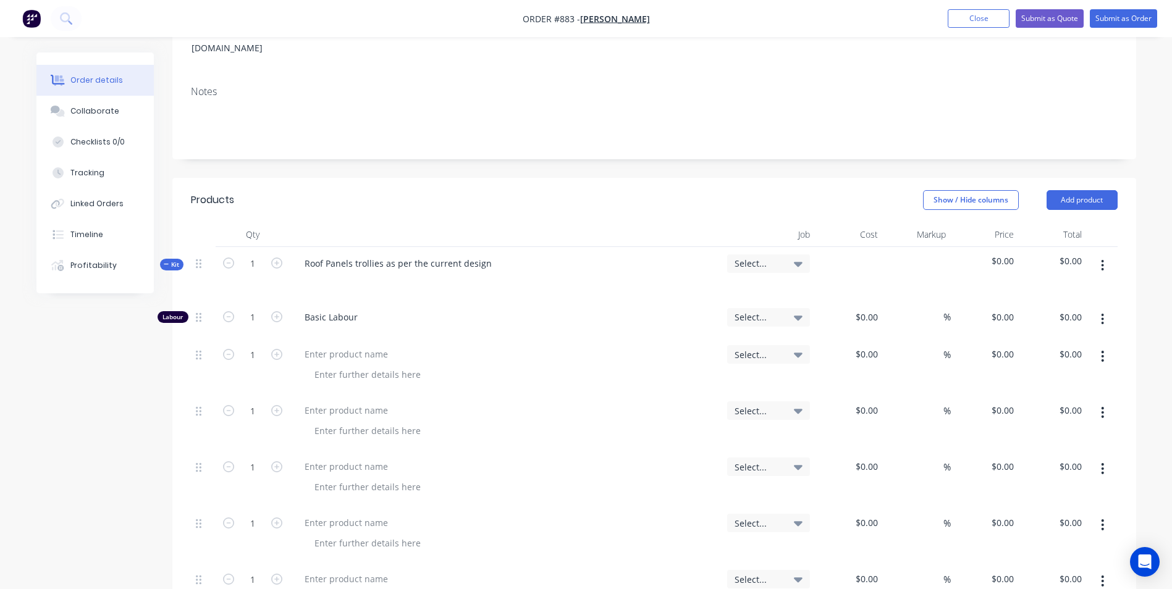
click at [1093, 458] on button "button" at bounding box center [1102, 469] width 29 height 22
click at [1014, 517] on div "Duplicate" at bounding box center [1058, 526] width 95 height 18
click at [329, 345] on div at bounding box center [346, 354] width 103 height 18
click at [860, 338] on div "$0.00" at bounding box center [849, 366] width 68 height 56
type input "$58.00"
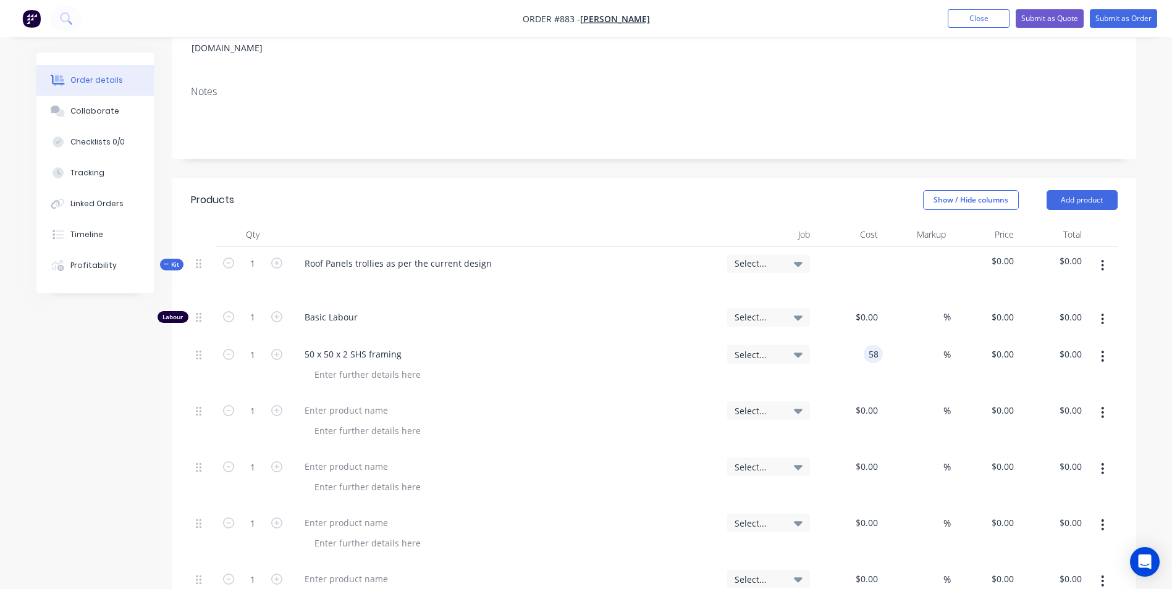
type input "$58.00"
click at [257, 322] on input "1" at bounding box center [253, 317] width 32 height 19
type input "6"
type input "$348.00"
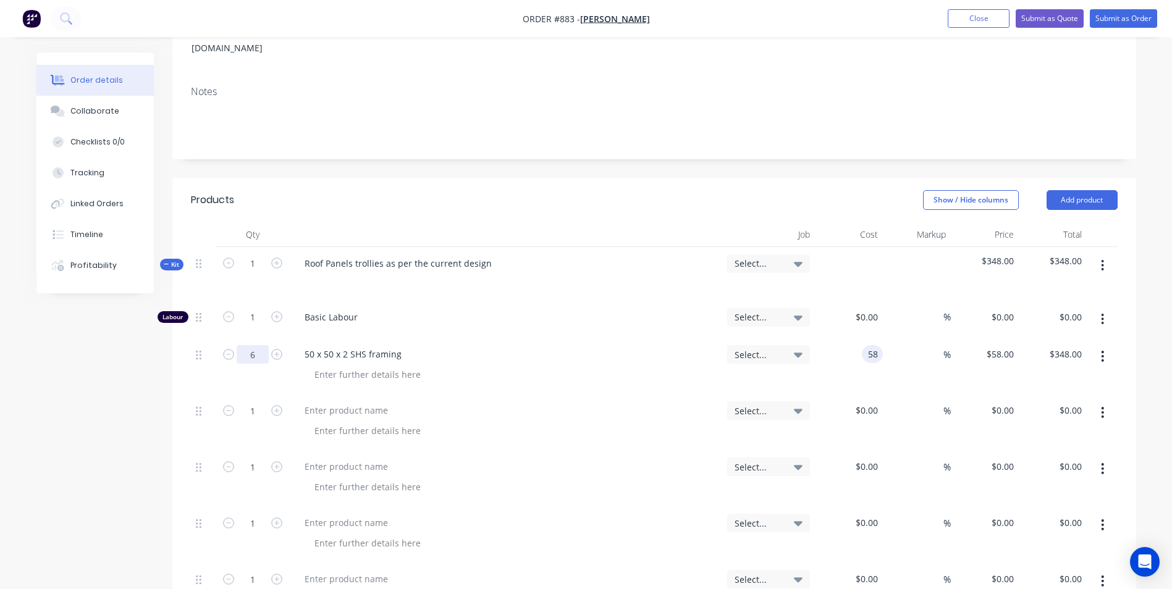
type input "$58.00"
type input "50"
type input "87"
type input "$522.00"
type input "$87.00"
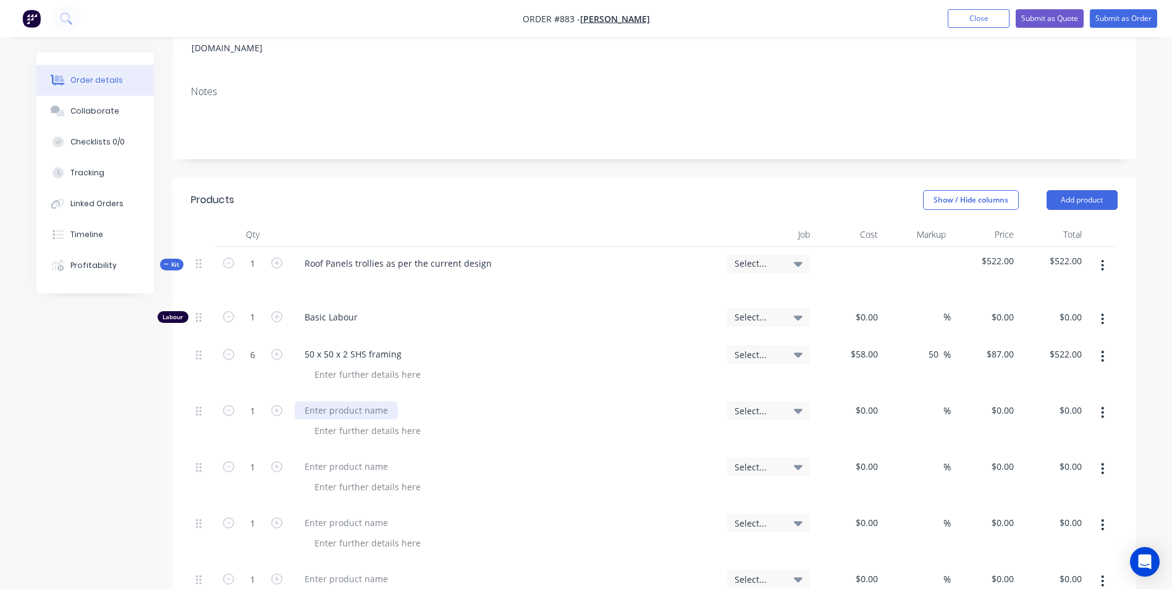
click at [326, 401] on div at bounding box center [346, 410] width 103 height 18
click at [252, 400] on div "1" at bounding box center [253, 409] width 32 height 19
click at [252, 327] on input "1" at bounding box center [253, 317] width 32 height 19
type input "20"
type input "$2.00"
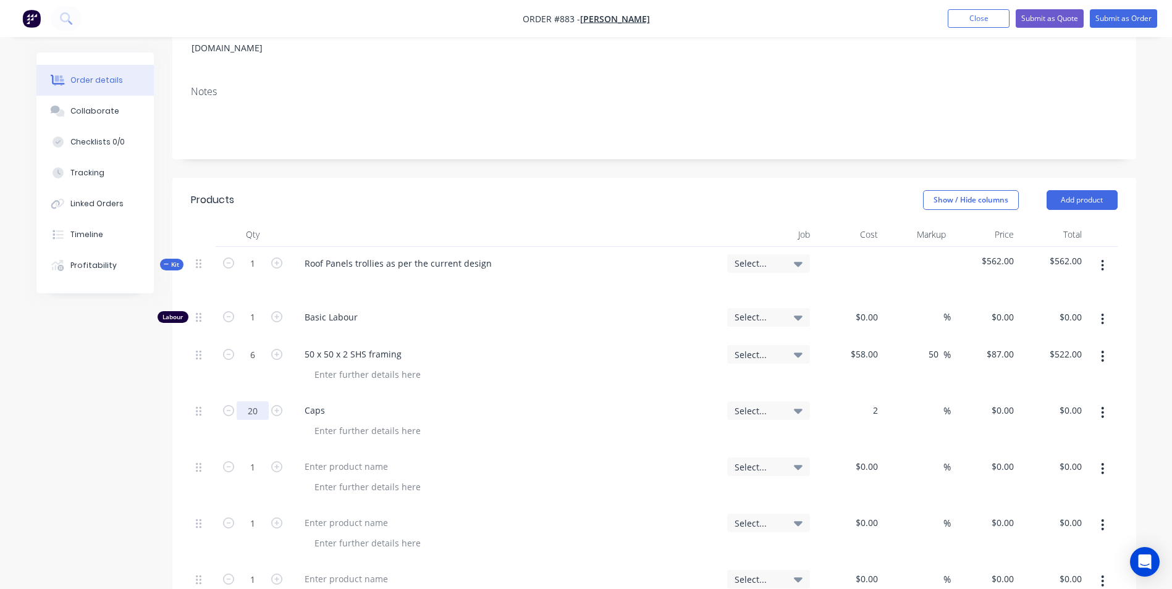
type input "$2.00"
type input "$40.00"
type input "50"
type input "3"
type input "$60.00"
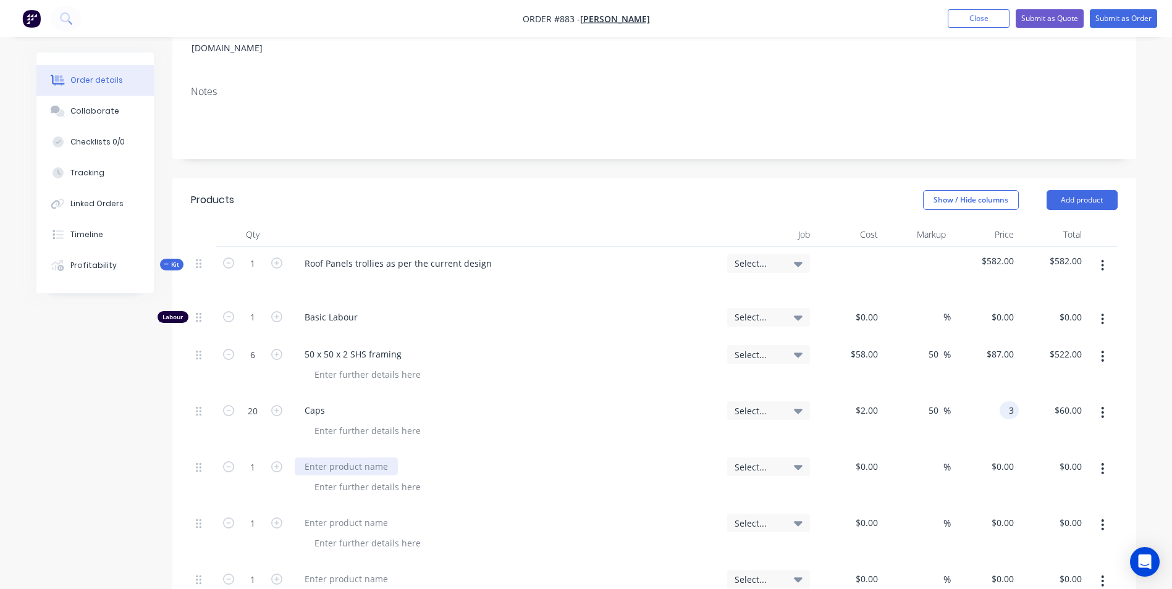
type input "$3.00"
click at [319, 458] on div at bounding box center [346, 467] width 103 height 18
click at [261, 327] on input "1" at bounding box center [253, 317] width 32 height 19
type input "15"
type input "$3.00"
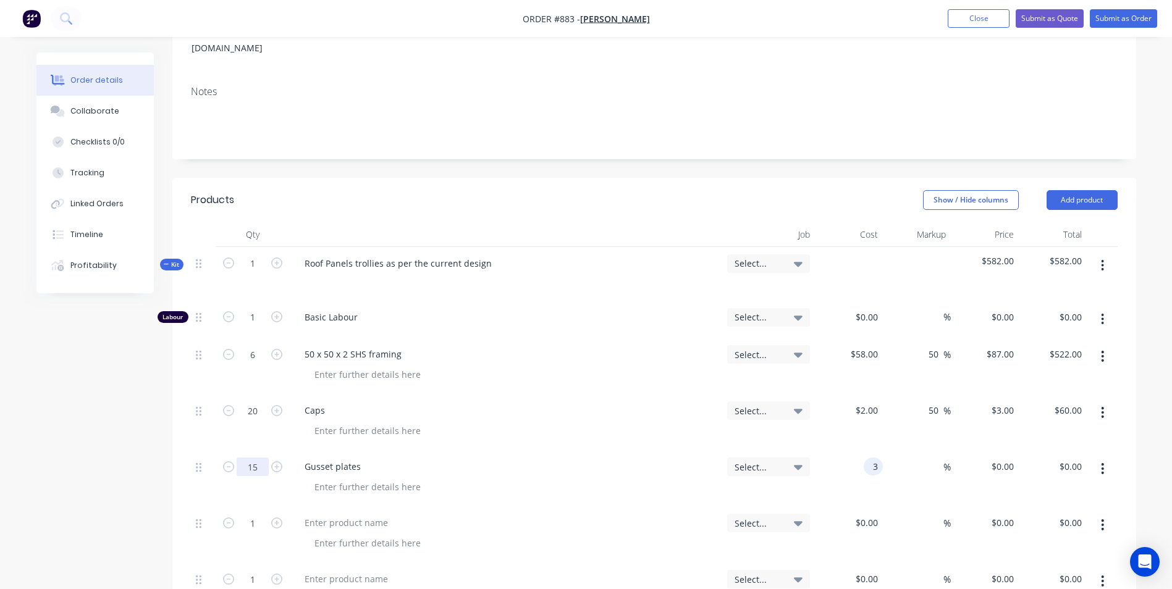
type input "$3.00"
type input "$45.00"
type input "50"
type input "4.5"
type input "$67.50"
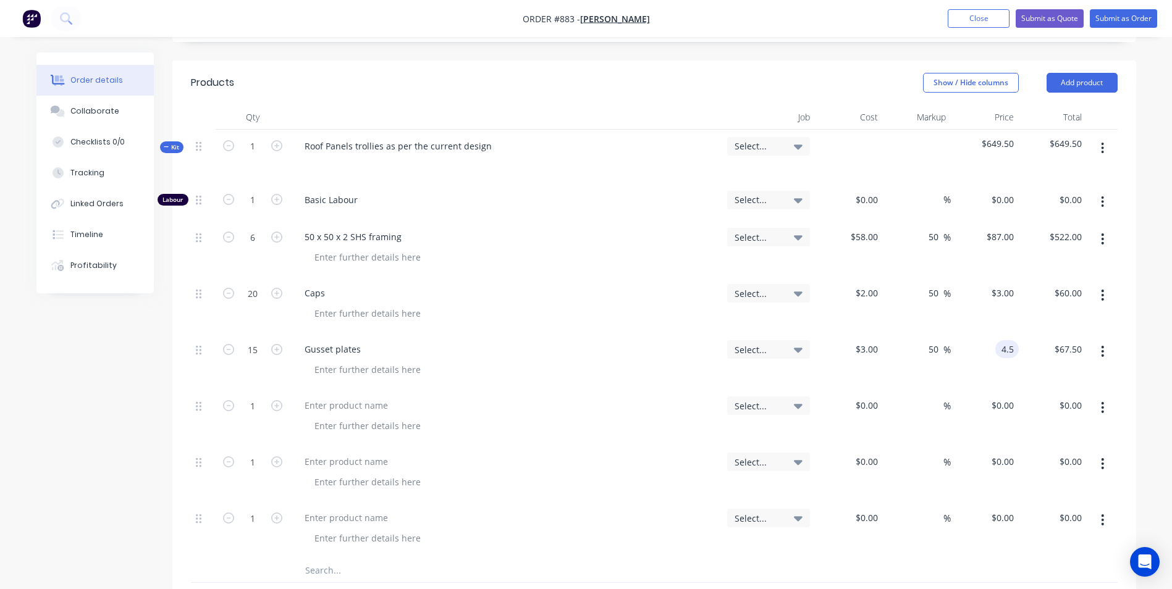
scroll to position [309, 0]
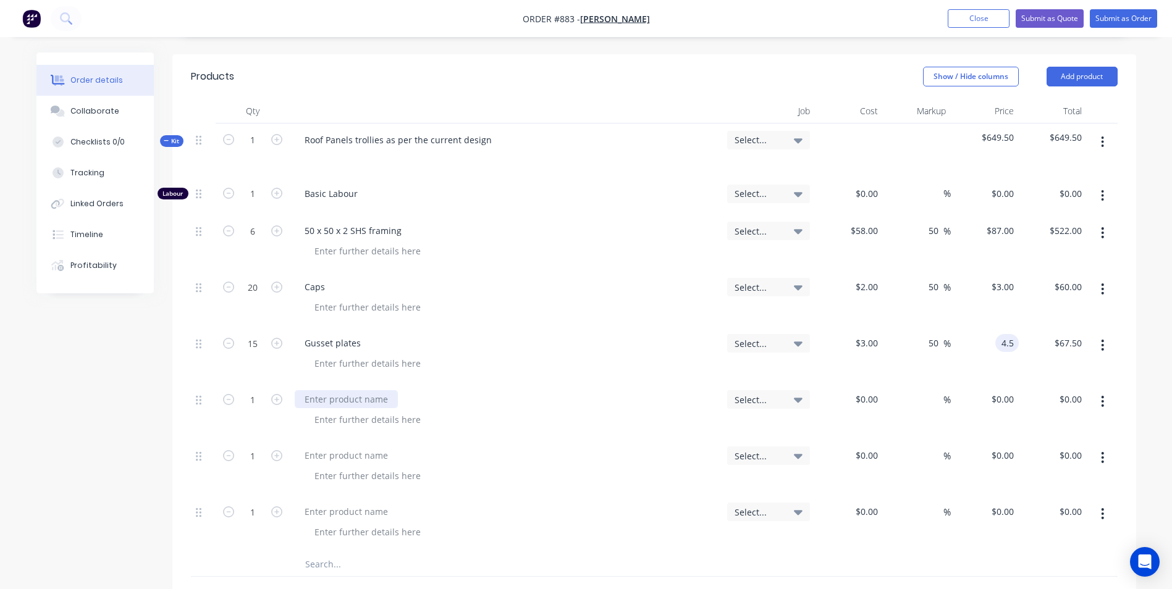
type input "$4.50"
click at [313, 390] on div at bounding box center [346, 399] width 103 height 18
type input "$10.00"
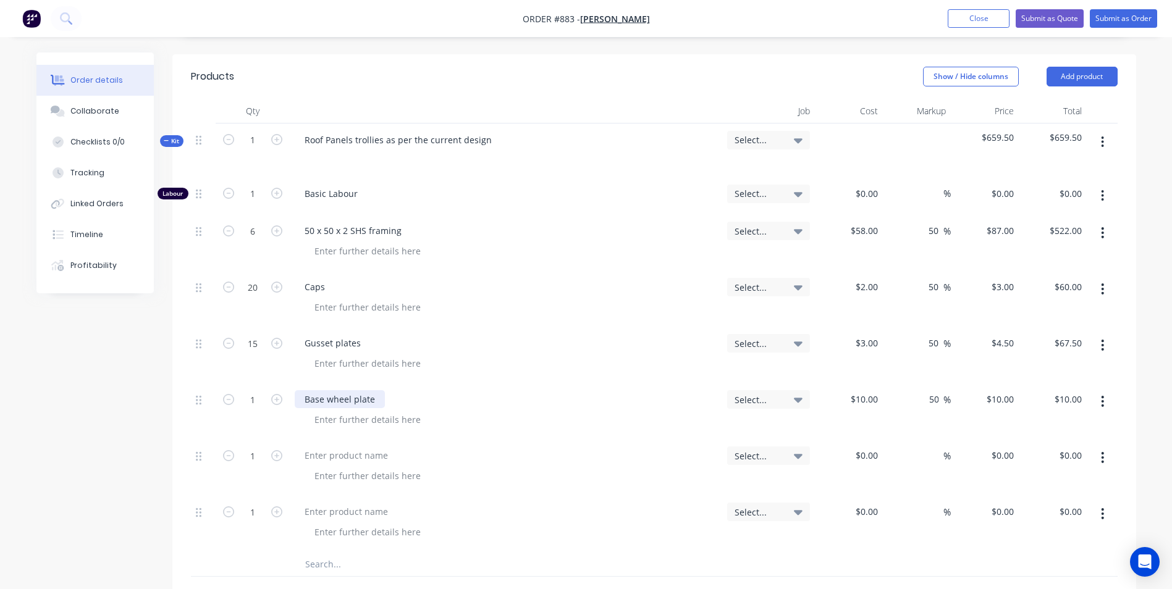
type input "50"
type input "15"
type input "$15.00"
click at [256, 203] on input "1" at bounding box center [253, 194] width 32 height 19
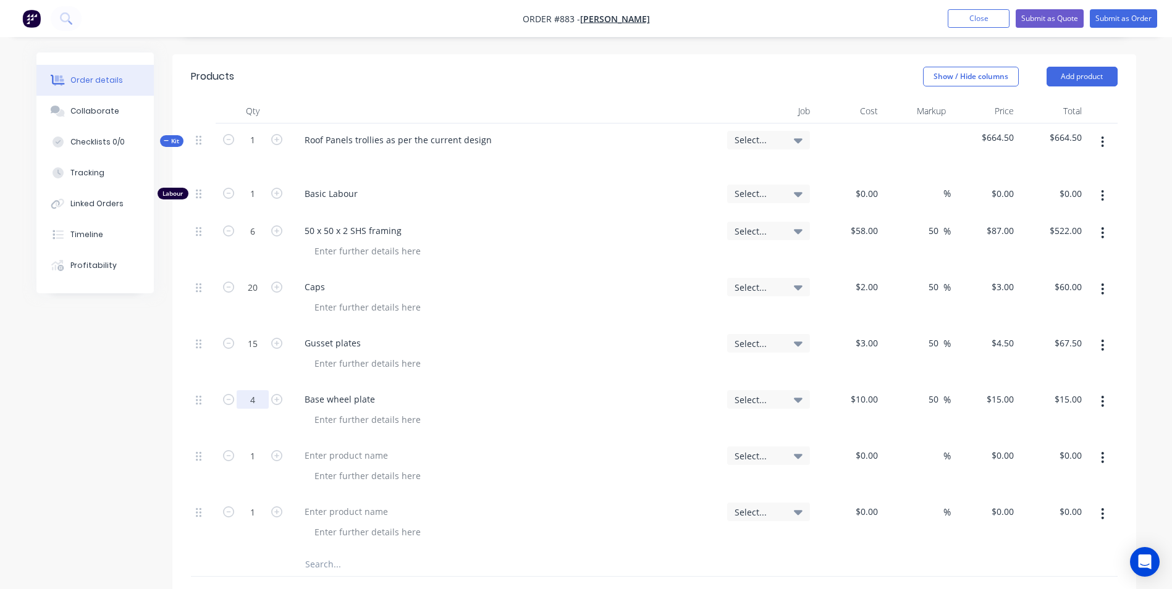
type input "4"
type input "$60.00"
click at [317, 447] on div at bounding box center [346, 456] width 103 height 18
click at [253, 203] on input "1" at bounding box center [253, 194] width 32 height 19
type input "4"
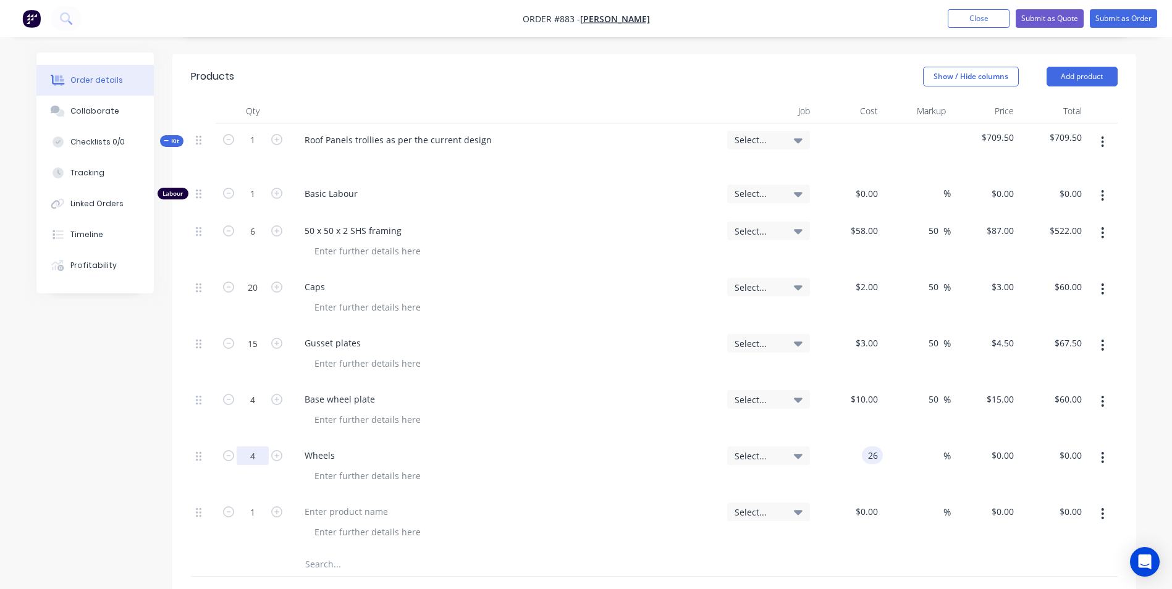
type input "2"
type input "$28.00"
type input "$112.00"
type input "50"
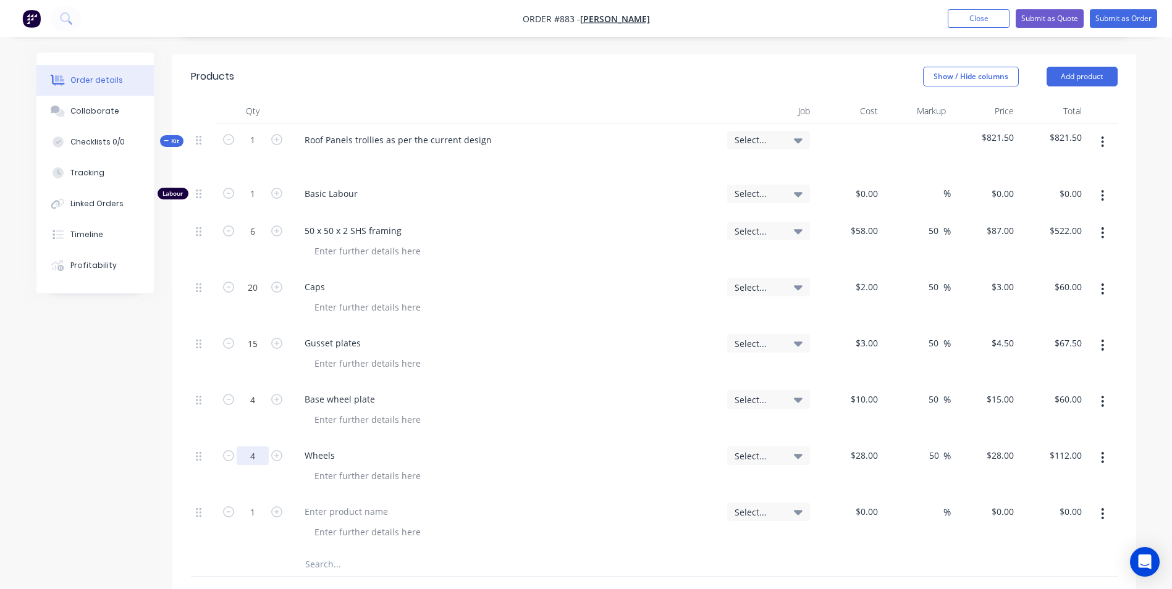
type input "42"
type input "$168.00"
type input "$42.00"
click at [254, 183] on div "1" at bounding box center [253, 192] width 32 height 19
click at [251, 185] on input "1" at bounding box center [253, 194] width 32 height 19
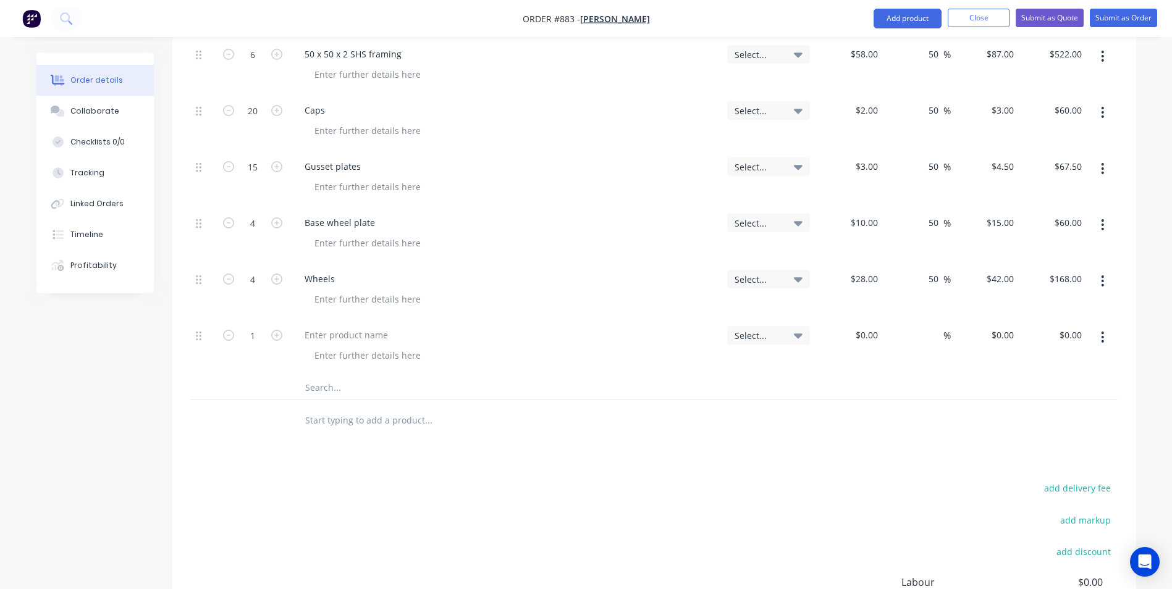
scroll to position [494, 0]
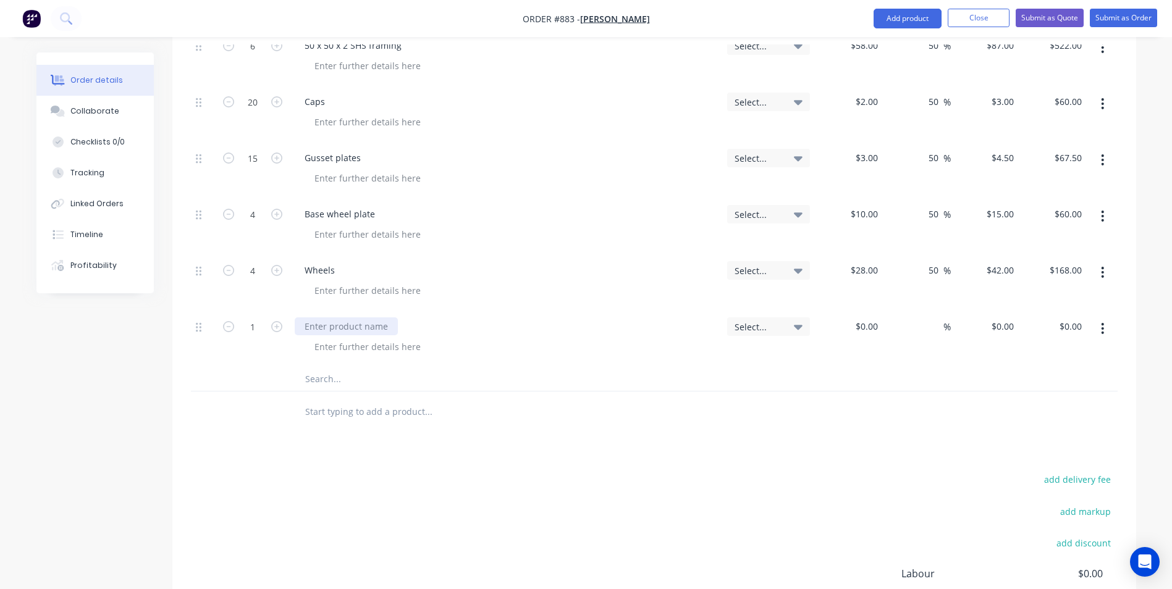
click at [313, 317] on div at bounding box center [346, 326] width 103 height 18
type input "1.25"
type input "$97.56"
type input "$121.95"
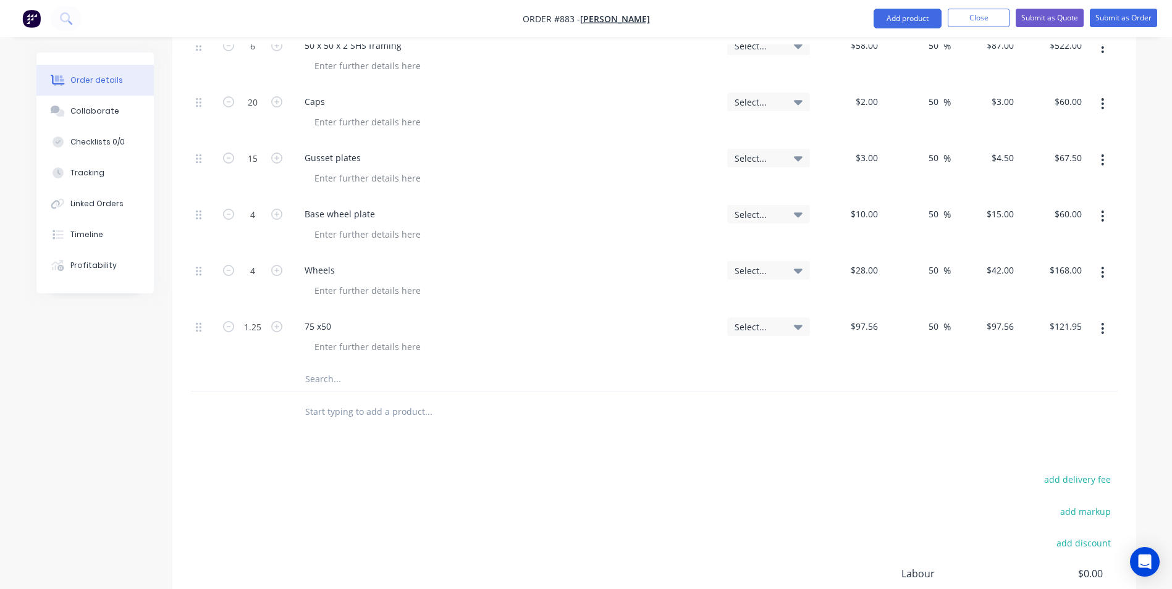
type input "50"
type input "146.34"
type input "$182.93"
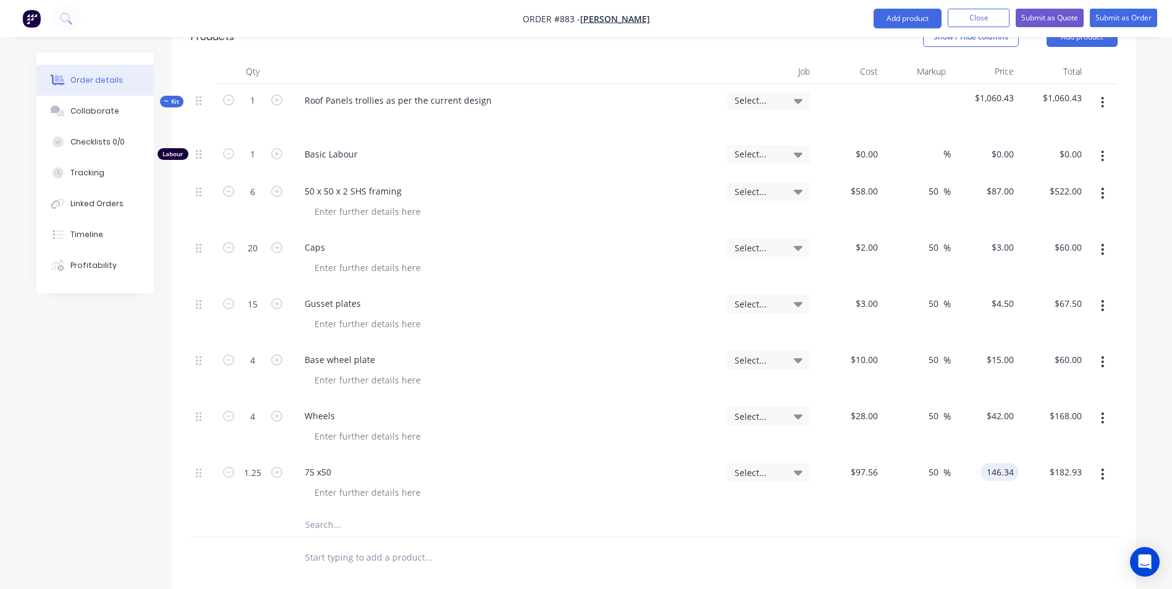
scroll to position [309, 0]
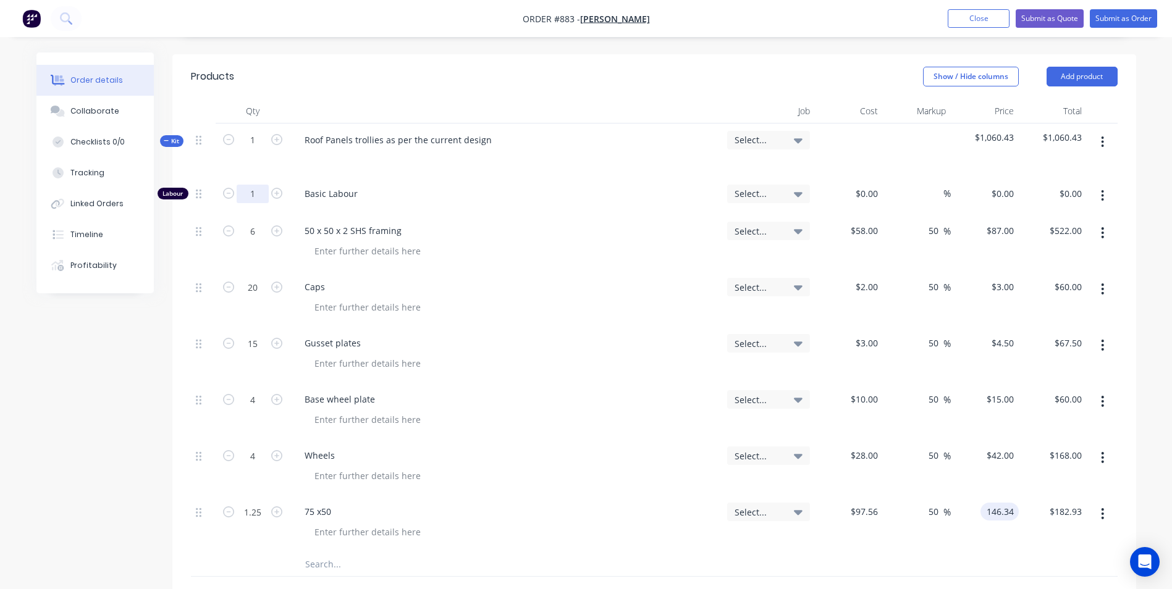
type input "$146.34"
type input "14"
type input "$50.00"
type input "$700.00"
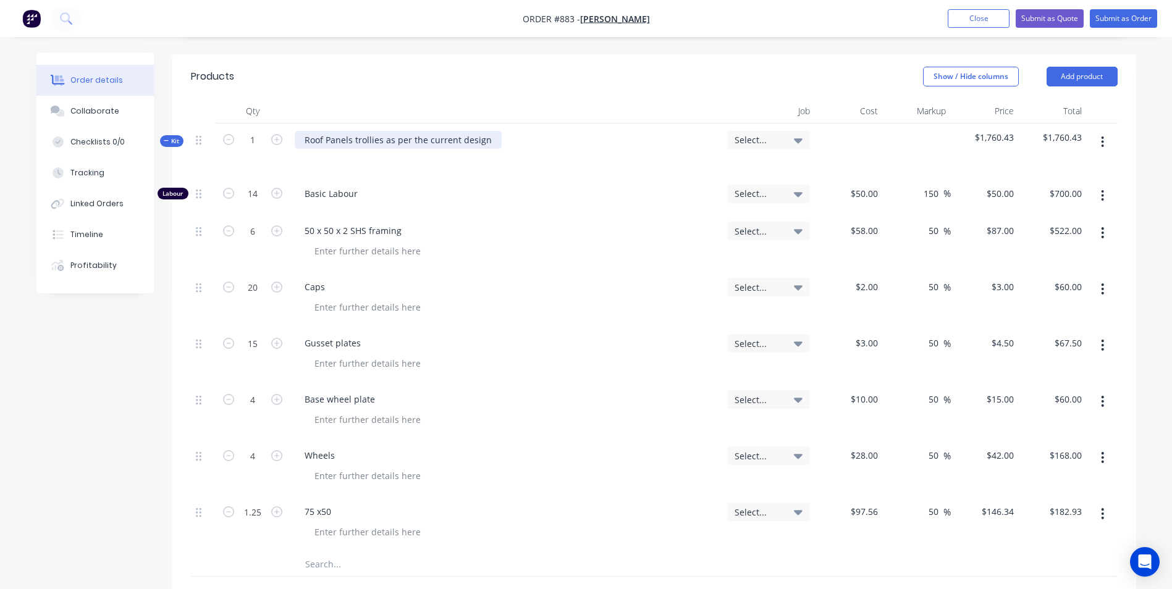
type input "150"
type input "125"
type input "$1,750.00"
type input "$125.00"
type input "16"
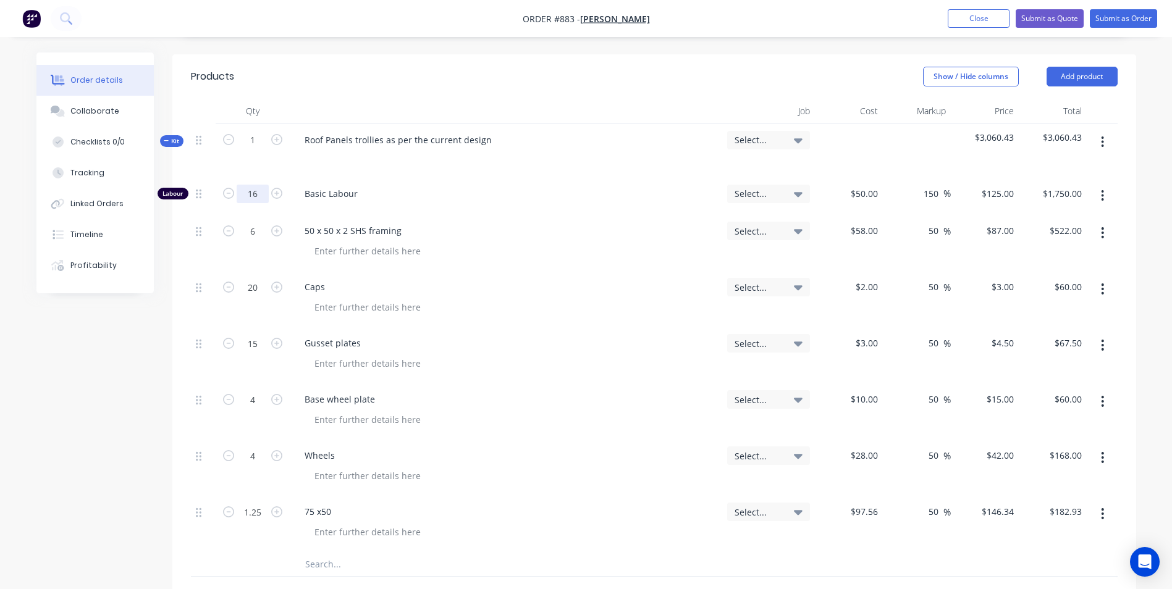
type input "$2,000.00"
click at [249, 177] on div "16" at bounding box center [253, 196] width 74 height 38
click at [267, 185] on input "16" at bounding box center [253, 194] width 32 height 19
type input "15"
type input "$1,875.00"
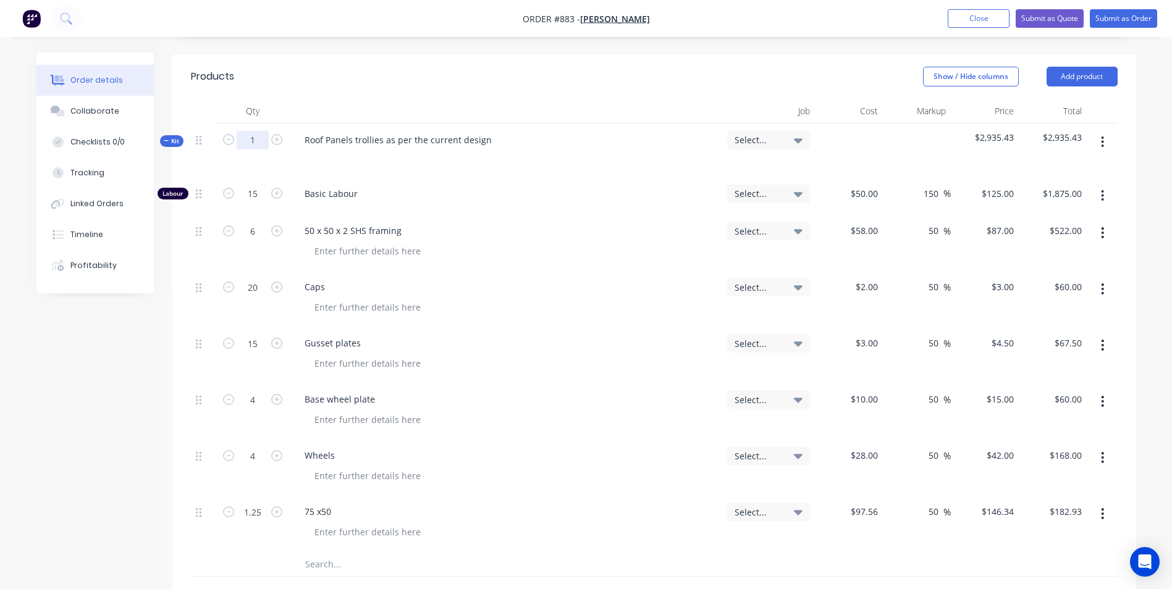
click at [258, 131] on input "1" at bounding box center [253, 140] width 32 height 19
type input "6"
type input "90"
type input "$11,250.00"
type input "36"
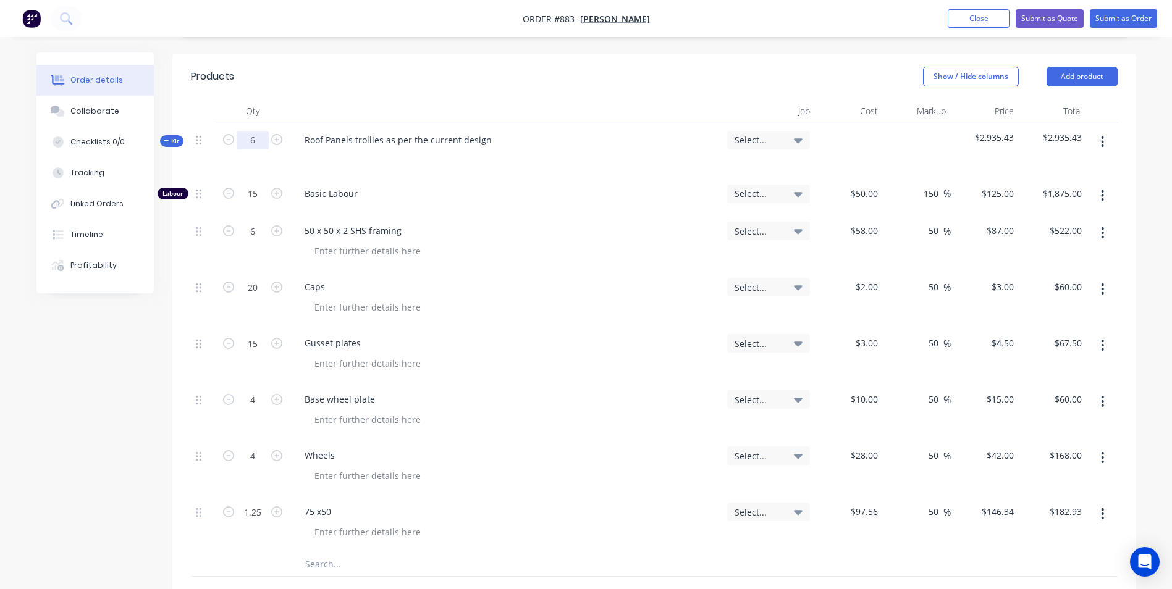
type input "$3,132.00"
type input "120"
type input "$360.00"
type input "90"
type input "$405.00"
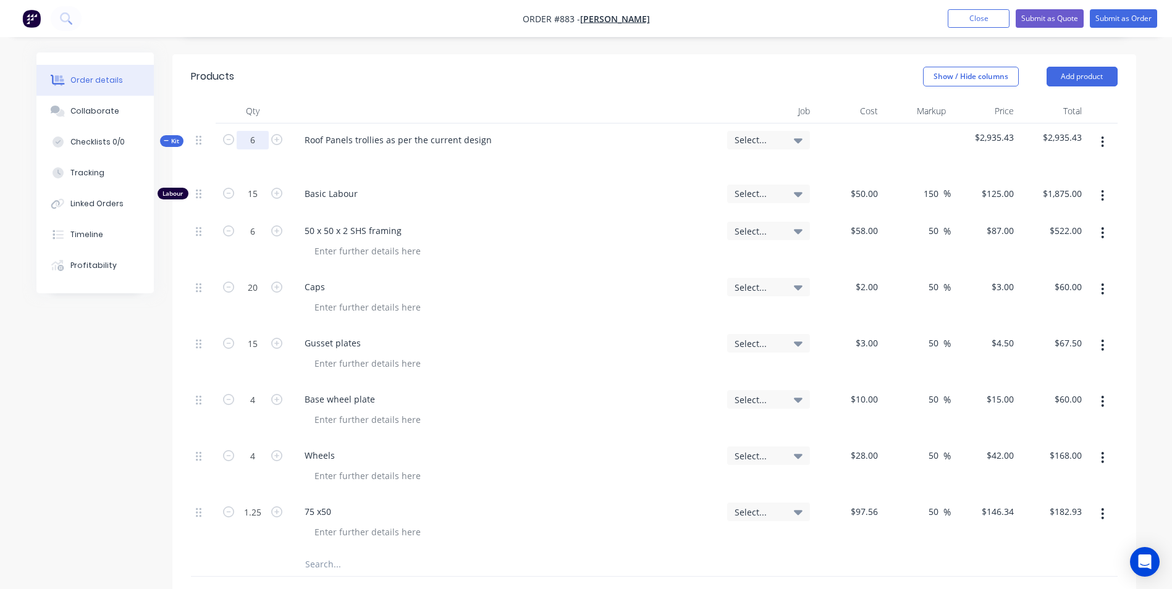
type input "24"
type input "$360.00"
type input "24"
type input "$1,008.00"
type input "7.5"
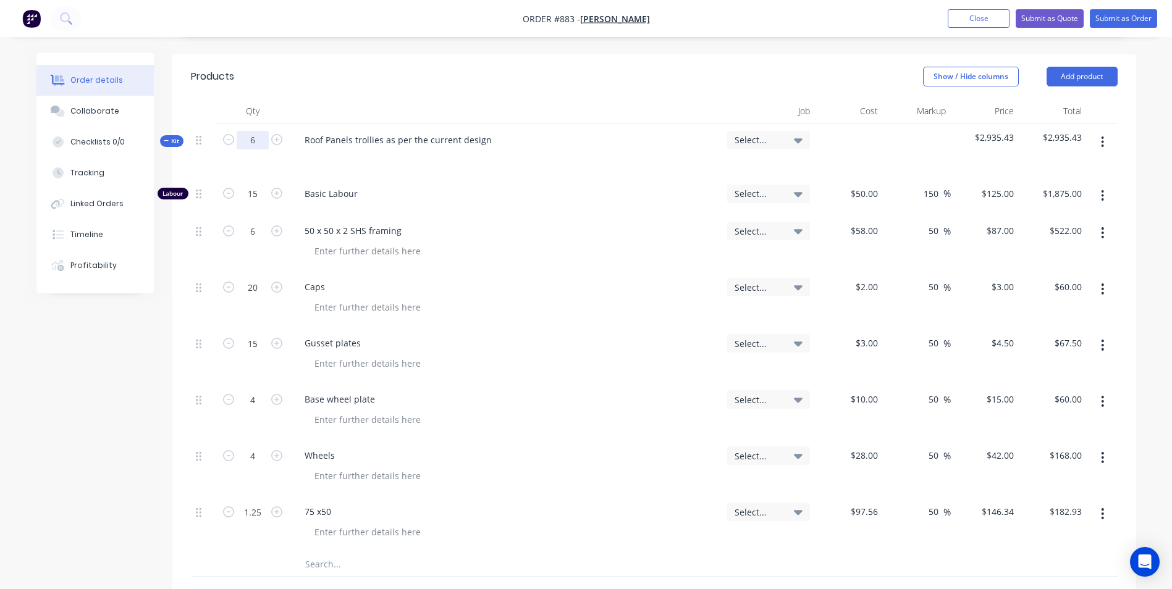
type input "$1,097.55"
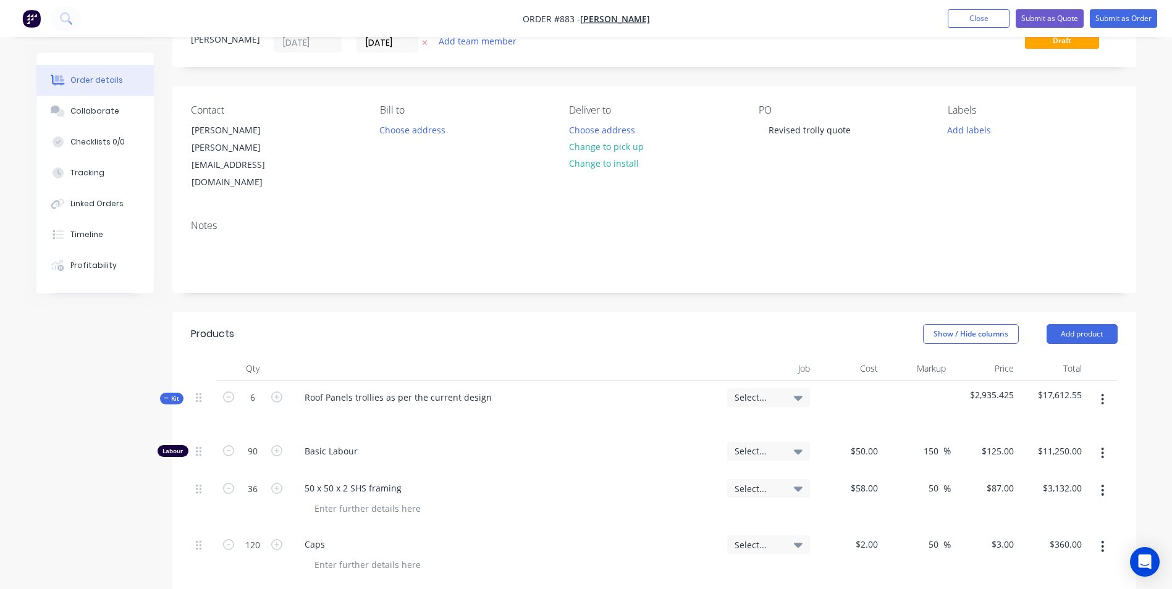
scroll to position [62, 0]
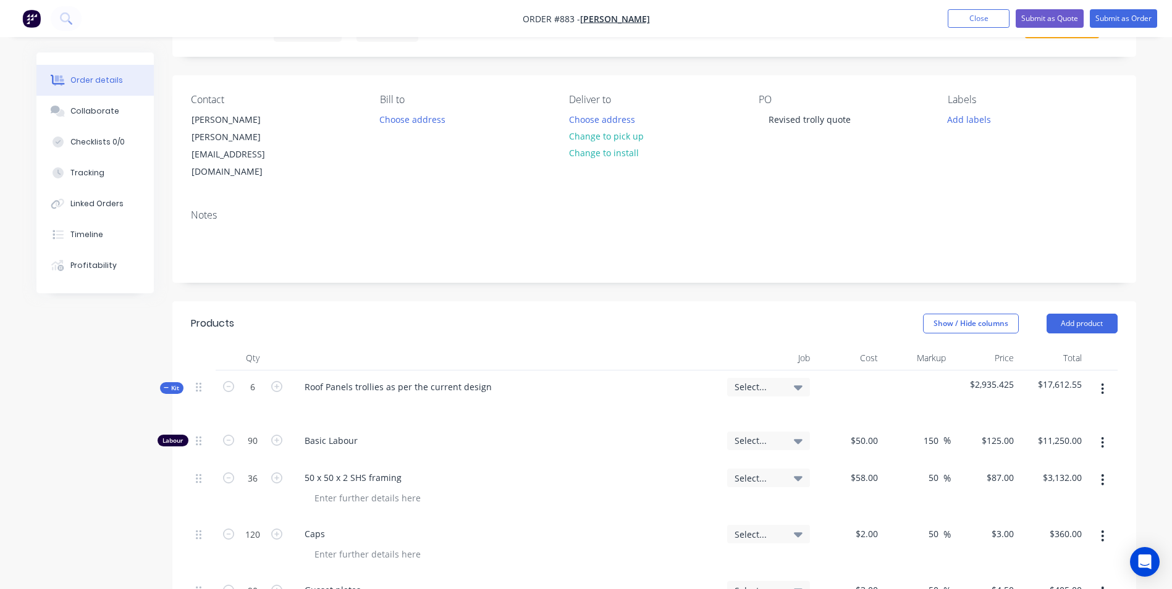
click at [1098, 378] on button "button" at bounding box center [1102, 389] width 29 height 22
click at [1037, 462] on div "Duplicate" at bounding box center [1058, 471] width 95 height 18
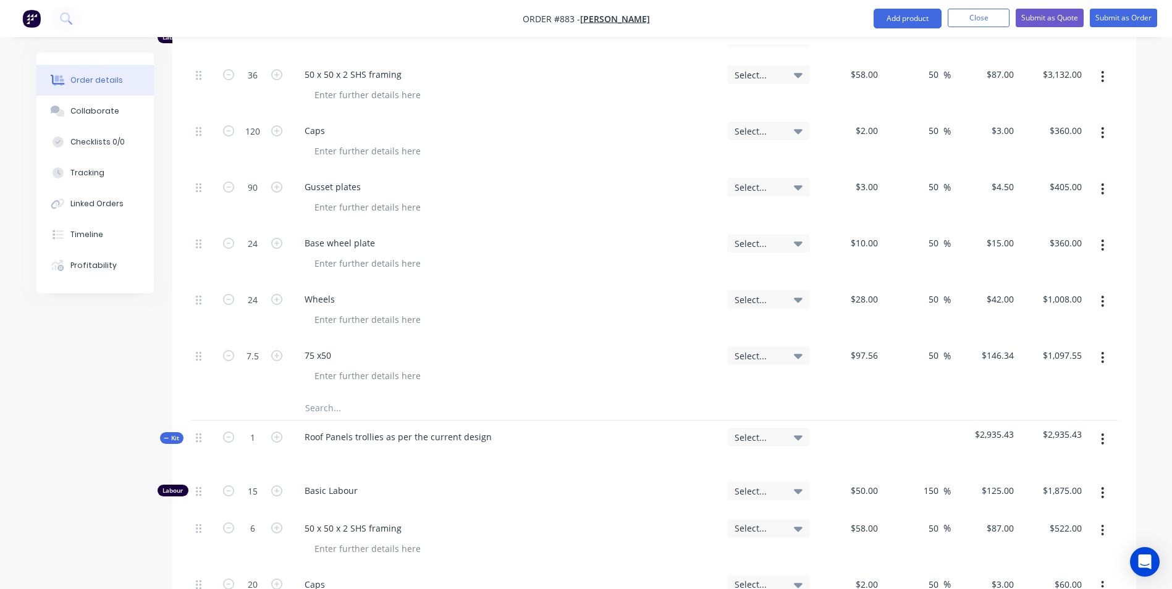
scroll to position [494, 0]
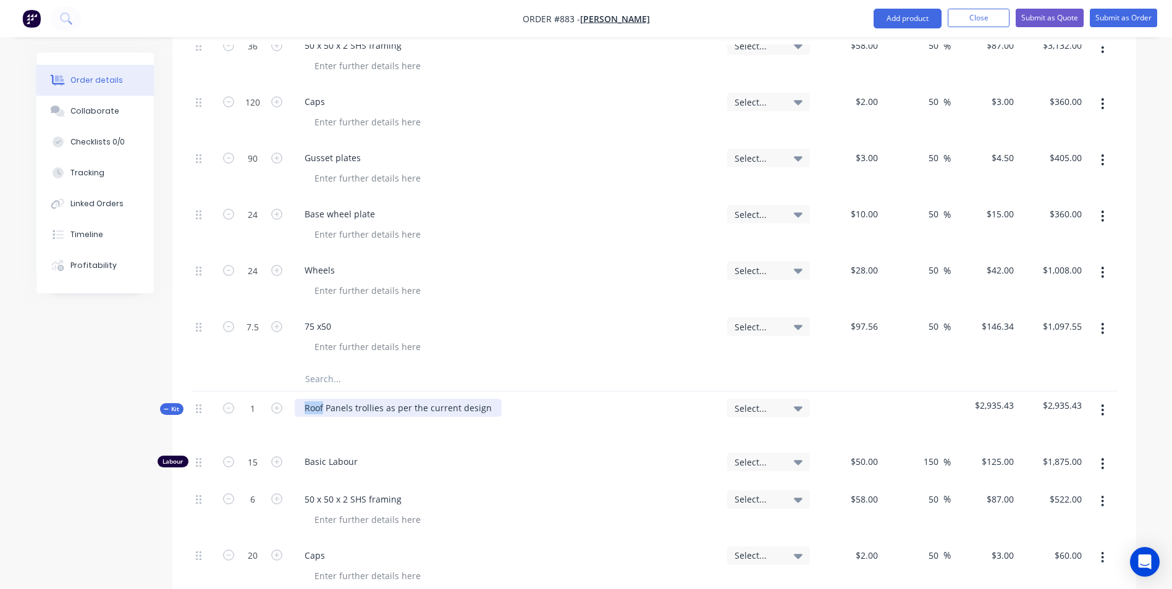
drag, startPoint x: 322, startPoint y: 380, endPoint x: 290, endPoint y: 380, distance: 31.5
click at [290, 392] on div "Roof Panels trollies as per the current design" at bounding box center [506, 419] width 432 height 54
click at [484, 399] on div "Wall Panels trollies as per the current design" at bounding box center [398, 408] width 206 height 18
click at [318, 417] on div at bounding box center [315, 426] width 20 height 18
click at [480, 417] on div "This is to allow for the new base sheeting" at bounding box center [400, 426] width 191 height 18
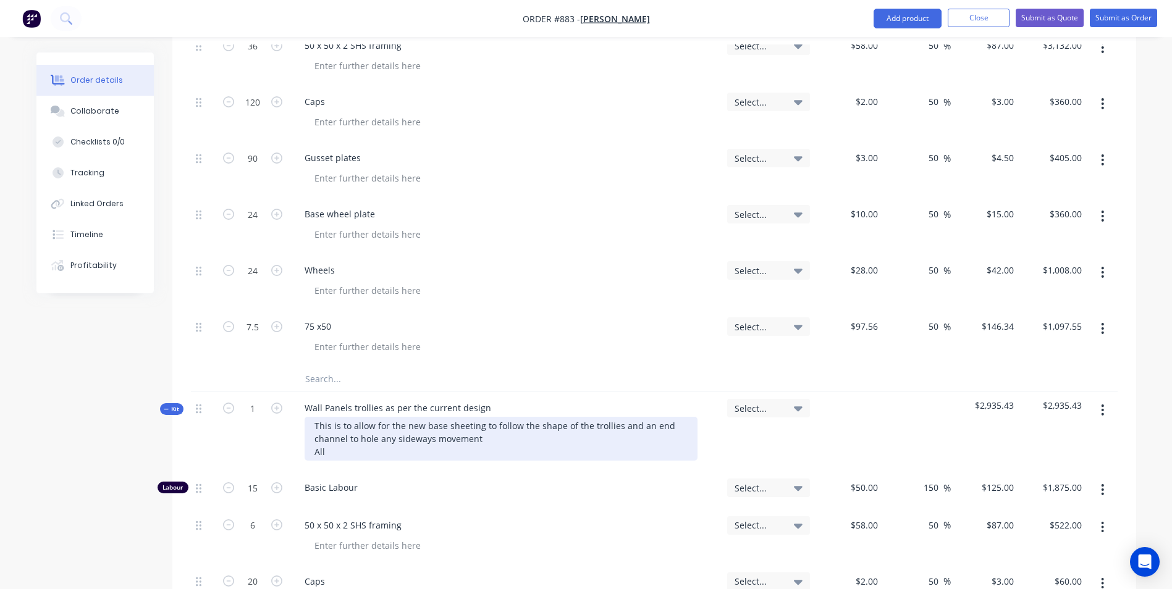
drag, startPoint x: 374, startPoint y: 410, endPoint x: 380, endPoint y: 412, distance: 6.7
click at [374, 417] on div "This is to allow for the new base sheeting to follow the shape of the trollies …" at bounding box center [501, 439] width 393 height 44
click at [332, 420] on div "This is to allow for the new base sheeting to follow the shape of the trollies …" at bounding box center [501, 439] width 393 height 44
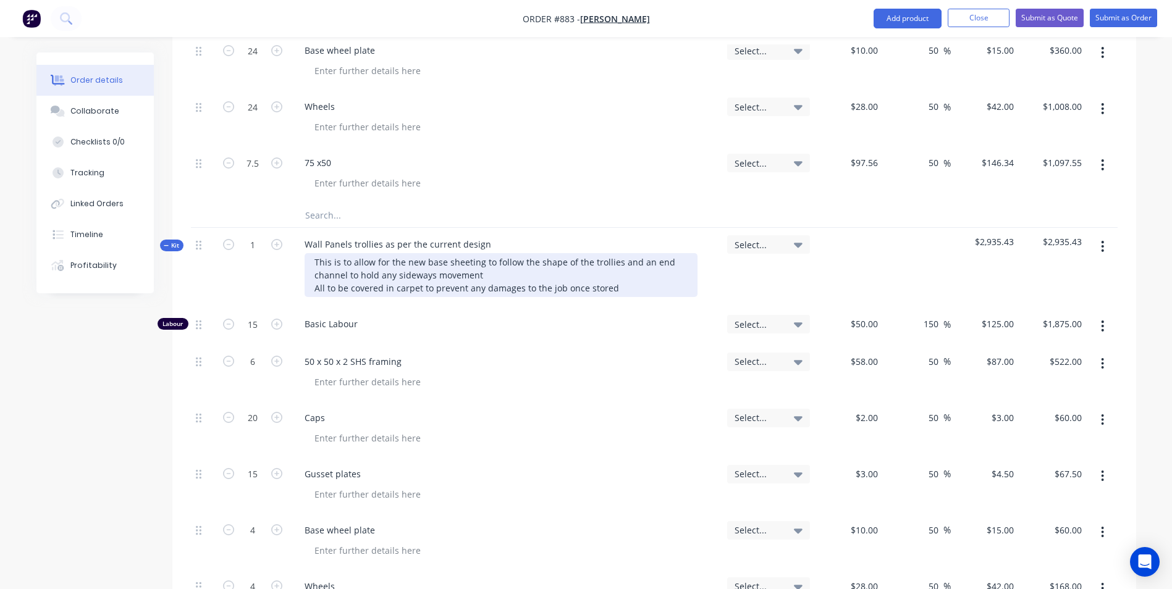
scroll to position [679, 0]
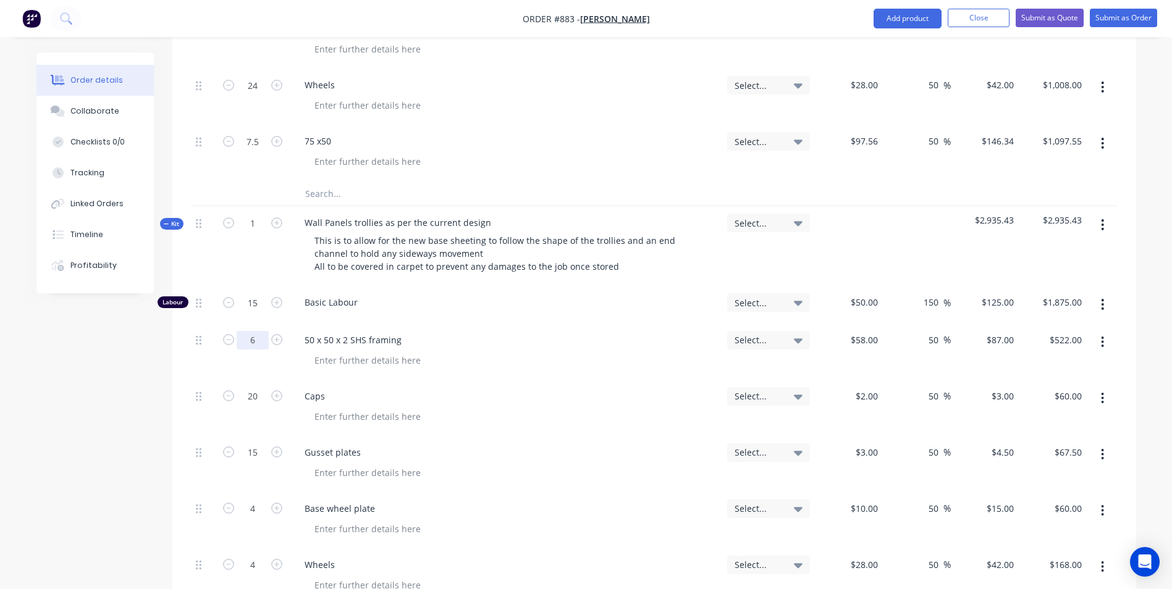
type input "2"
type input "$174.00"
type input "10"
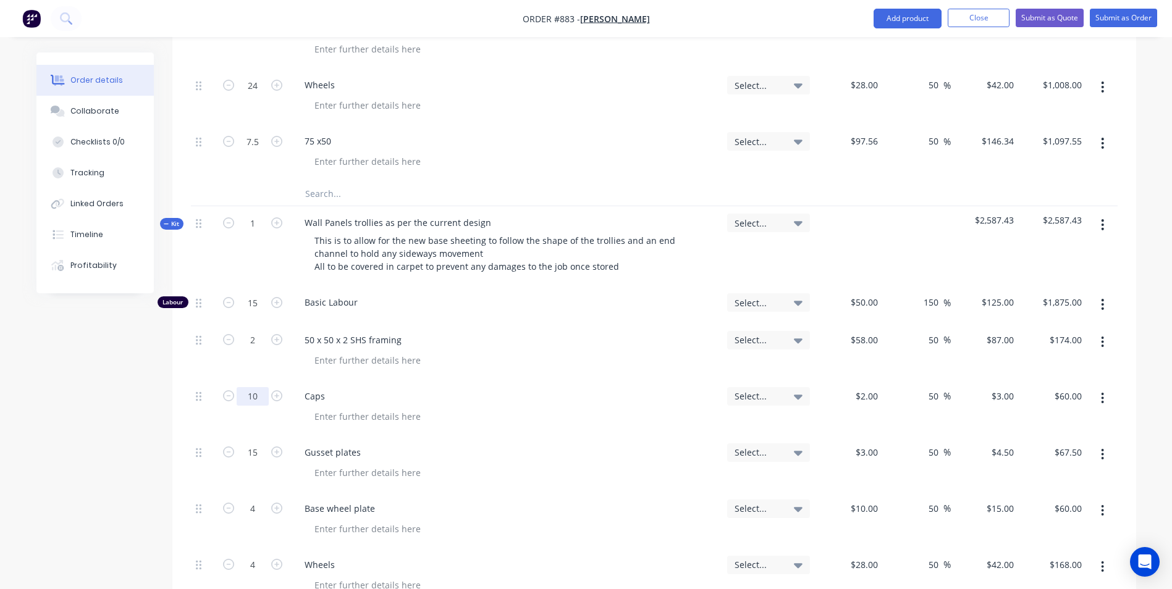
type input "$30.00"
type input "0"
type input "$0.00"
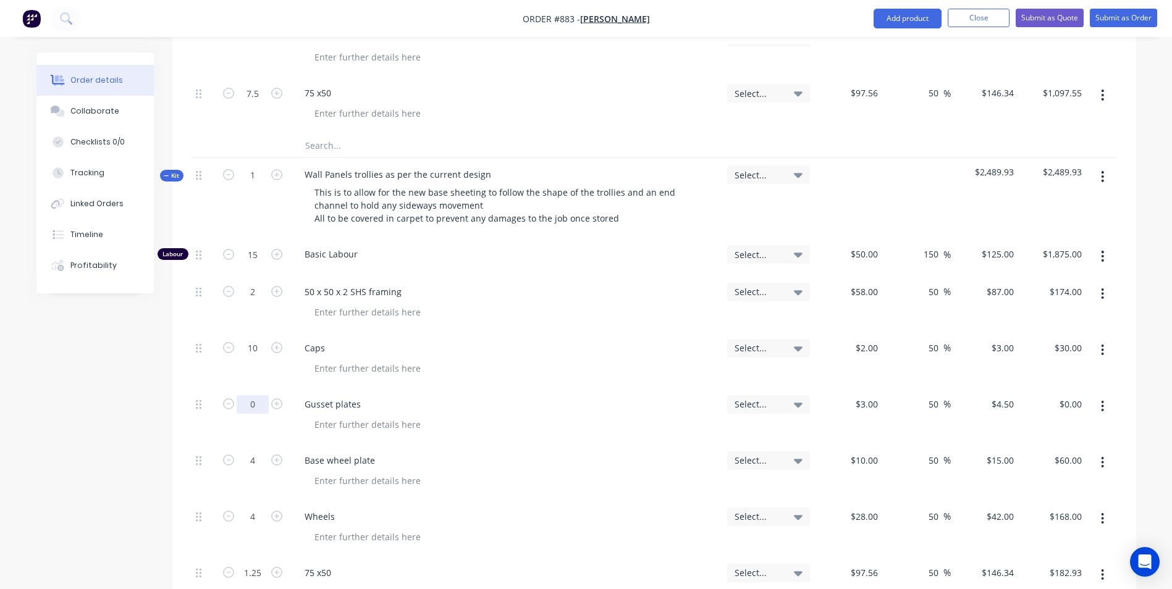
scroll to position [803, 0]
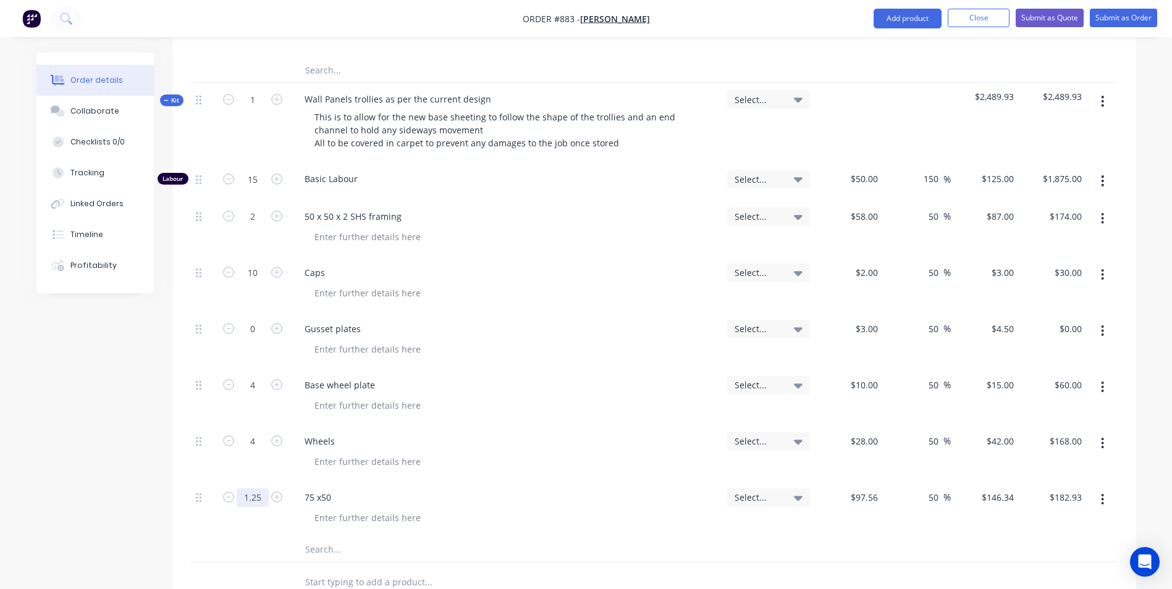
type input "0"
type input "$0.00"
drag, startPoint x: 335, startPoint y: 298, endPoint x: 279, endPoint y: 302, distance: 55.8
click at [279, 313] on div "0 Gusset plates Select... $3.00 $3.00 50 50 % $4.50 $4.50 $0.00 $0.00" at bounding box center [654, 341] width 927 height 56
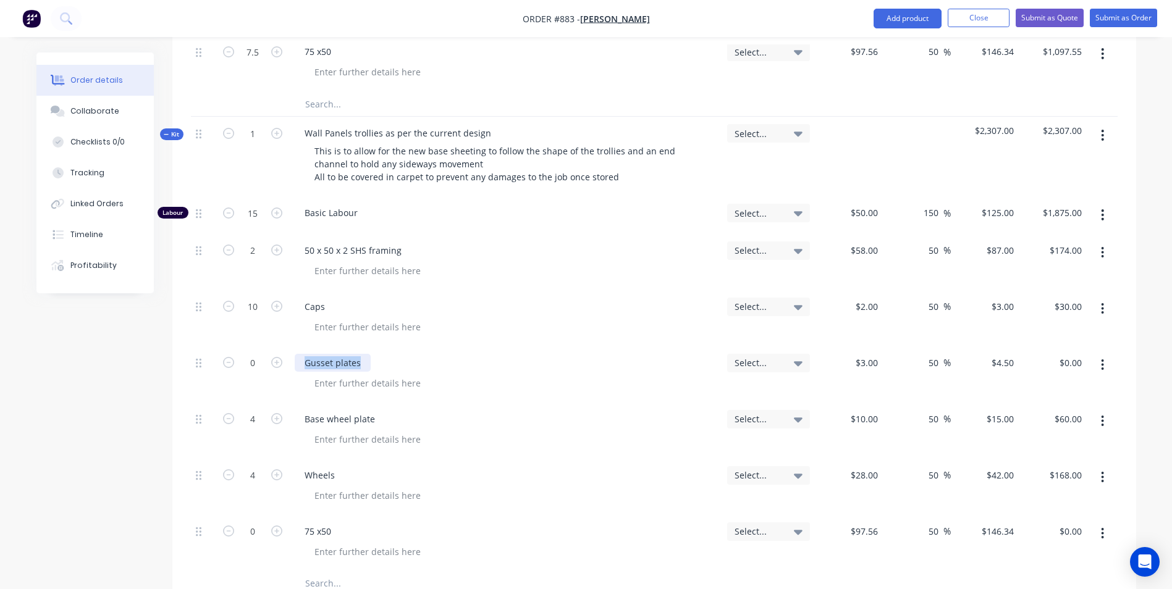
scroll to position [741, 0]
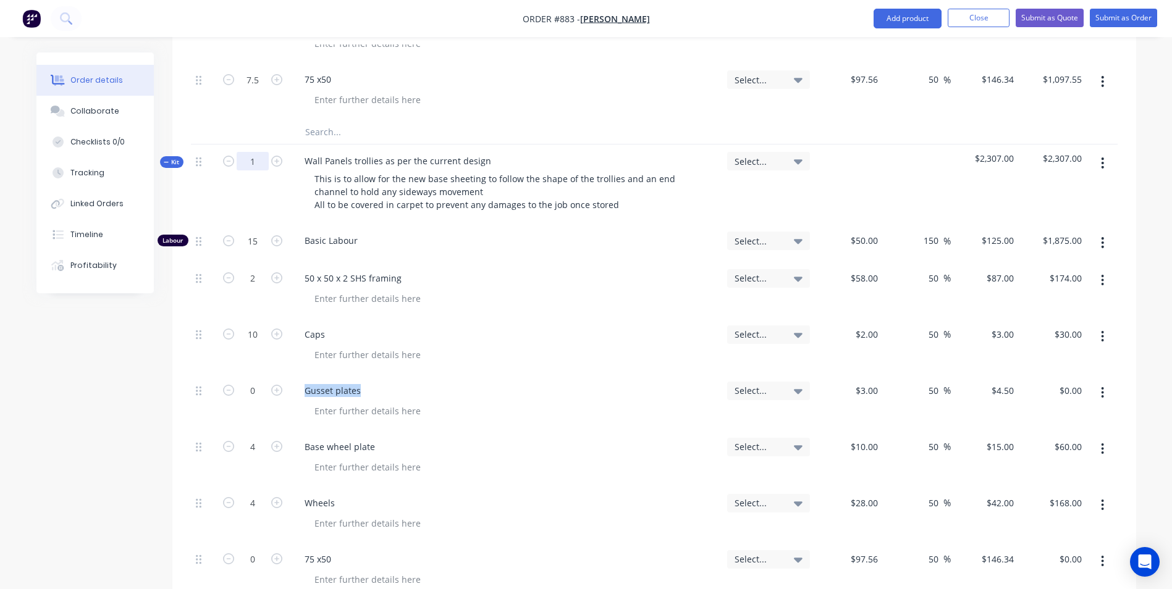
type input "12"
type input "180"
type input "$22,500.00"
type input "24"
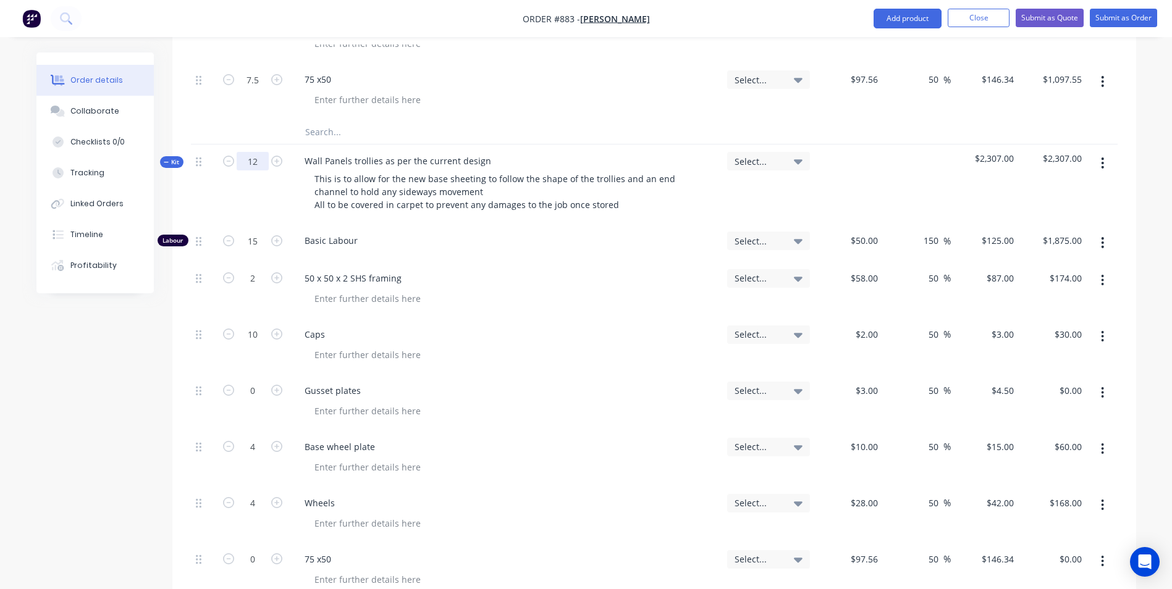
type input "$2,088.00"
type input "120"
type input "$360.00"
type input "48"
type input "$720.00"
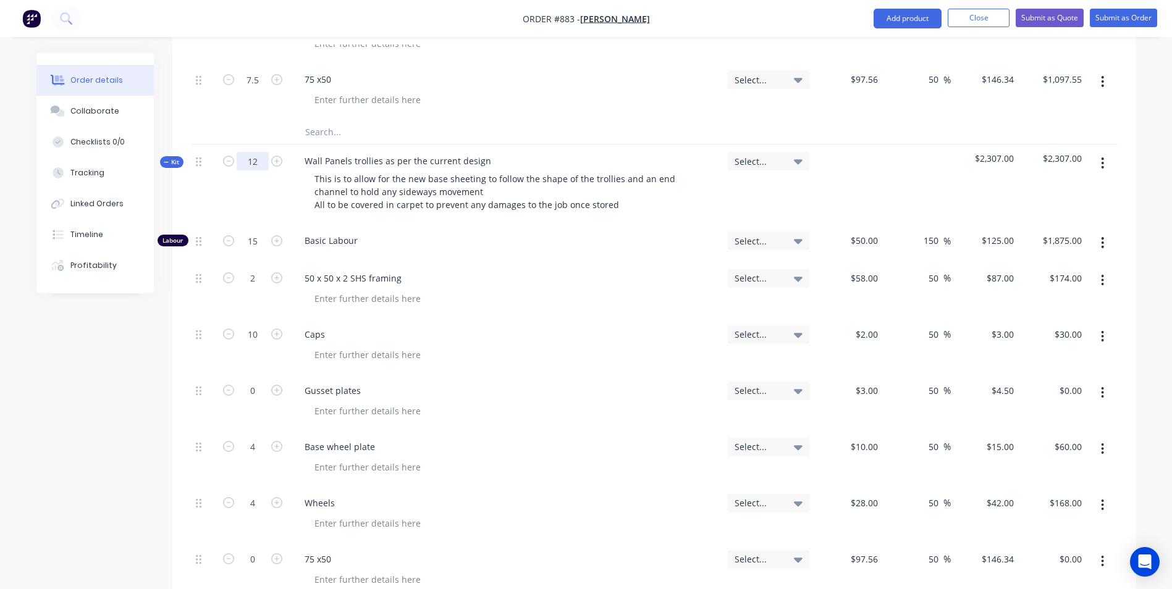
type input "48"
type input "$2,016.00"
drag, startPoint x: 360, startPoint y: 355, endPoint x: 302, endPoint y: 356, distance: 58.1
click at [302, 382] on div "Gusset plates" at bounding box center [333, 391] width 76 height 18
type input "$2,000.00"
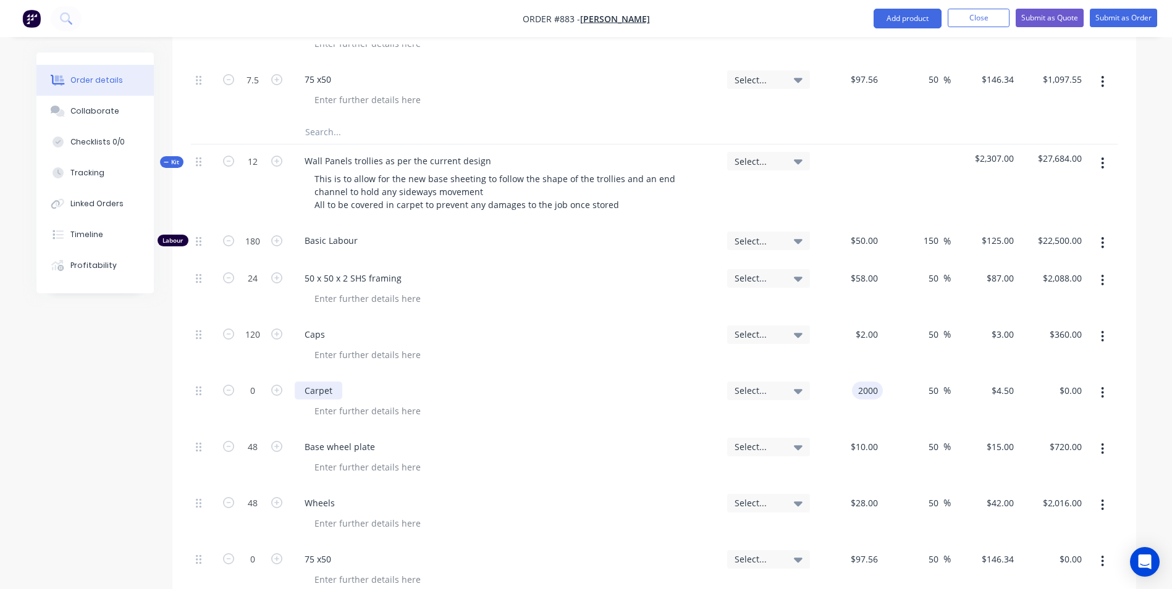
type input "$3,000.00"
type input "1"
type input "$3,000.00"
click at [513, 338] on div "Caps" at bounding box center [506, 346] width 432 height 56
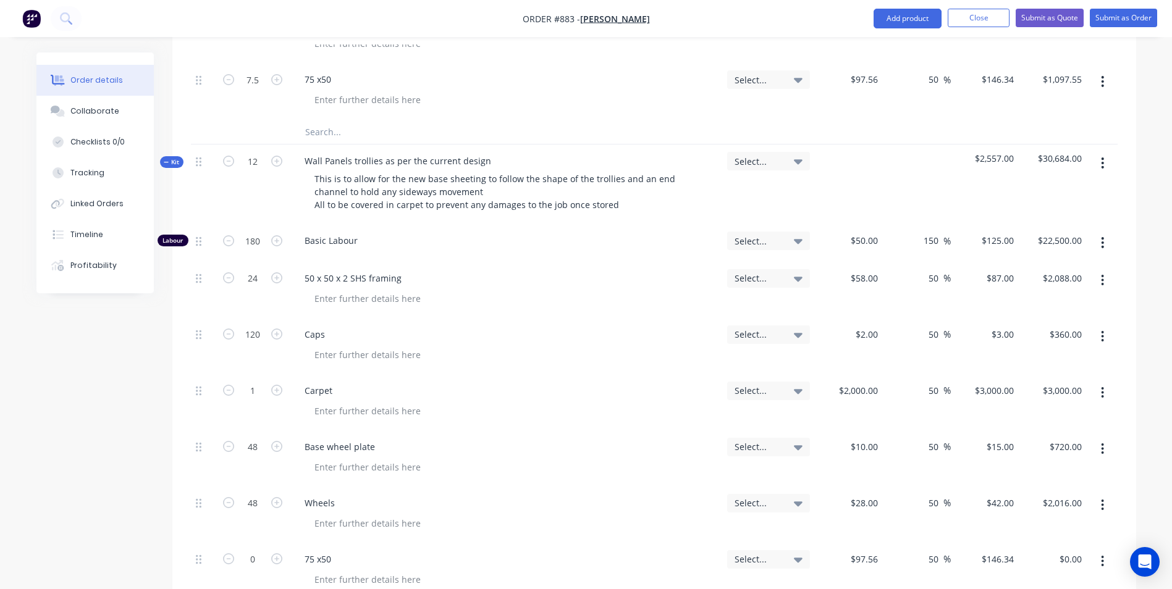
scroll to position [803, 0]
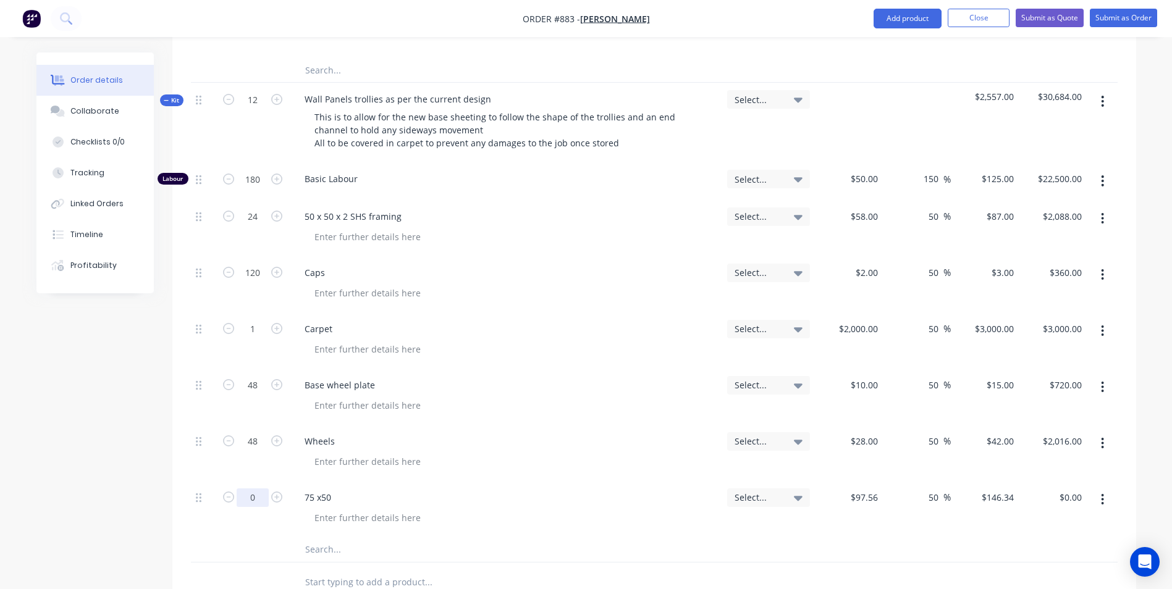
type input "3"
type input "$439.02"
type input "$200.00"
type input "$300.00"
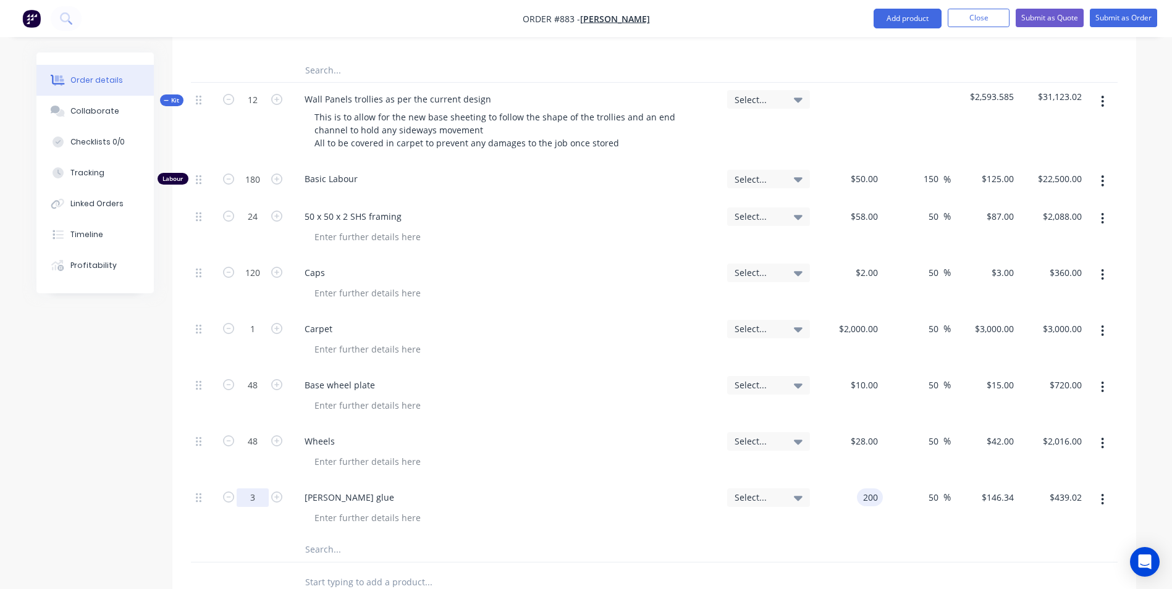
type input "$900.00"
click at [332, 489] on div "Carper glue" at bounding box center [349, 498] width 109 height 18
click at [1098, 489] on button "button" at bounding box center [1102, 500] width 29 height 22
click at [1105, 489] on button "button" at bounding box center [1102, 500] width 29 height 22
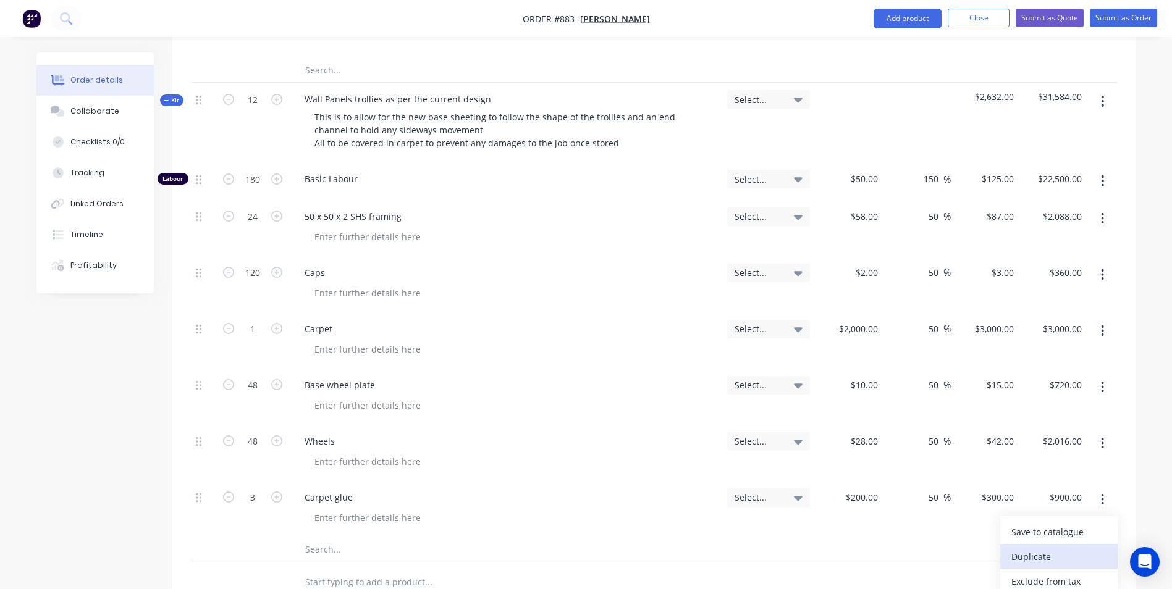
click at [1032, 548] on div "Duplicate" at bounding box center [1058, 557] width 95 height 18
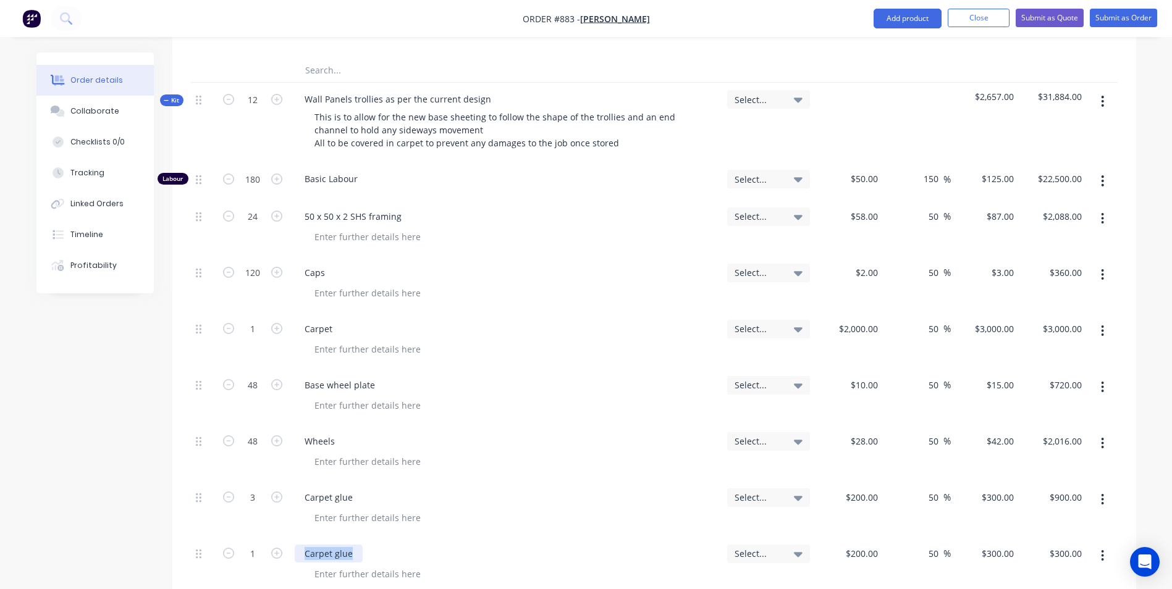
drag, startPoint x: 351, startPoint y: 524, endPoint x: 300, endPoint y: 527, distance: 52.0
click at [300, 545] on div "Carpet glue" at bounding box center [329, 554] width 68 height 18
type input "$2,600.00"
type input "$3,900.00"
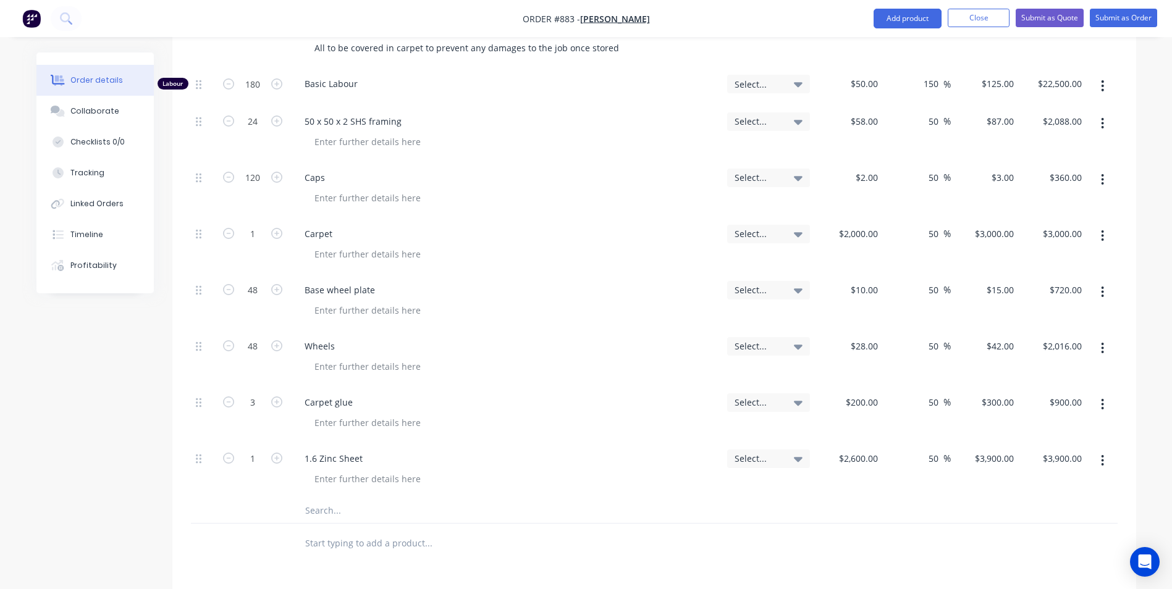
scroll to position [927, 0]
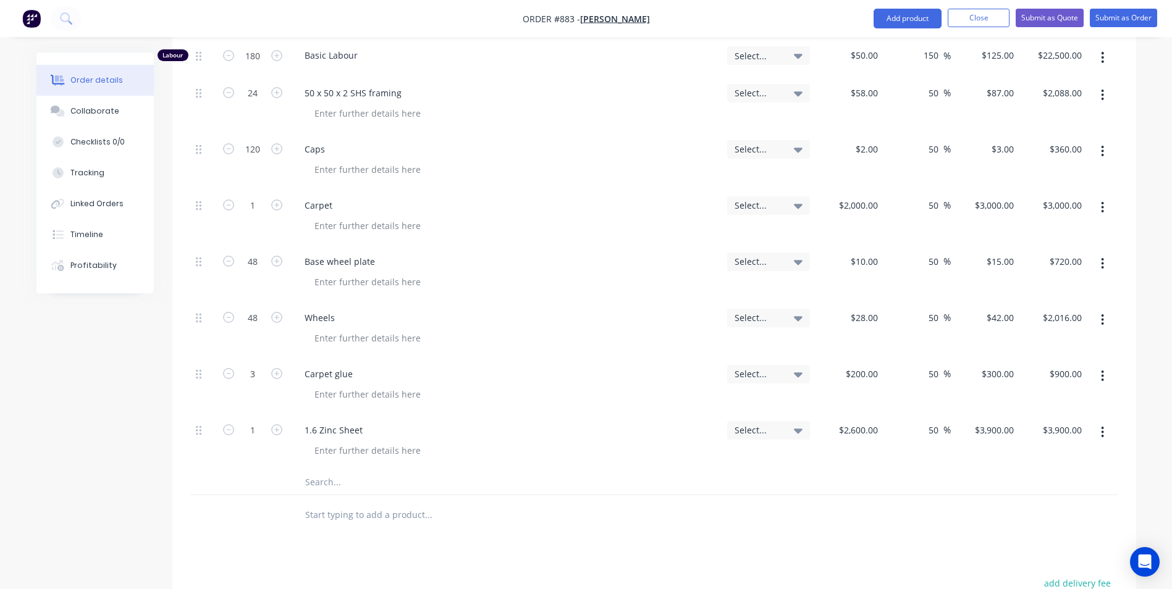
click at [1099, 421] on button "button" at bounding box center [1102, 432] width 29 height 22
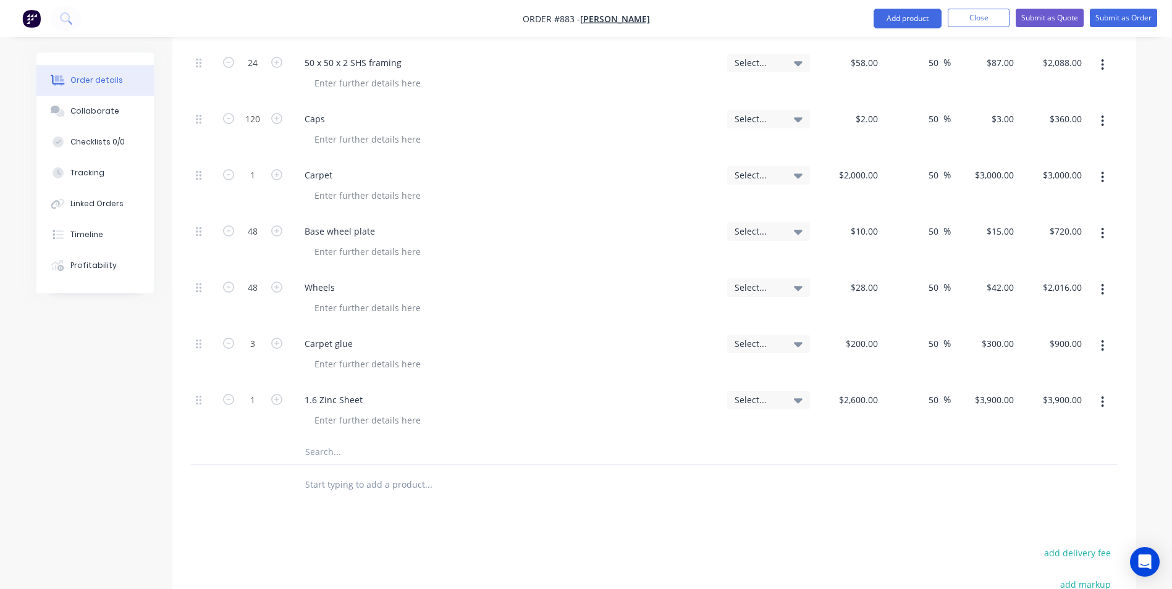
scroll to position [964, 0]
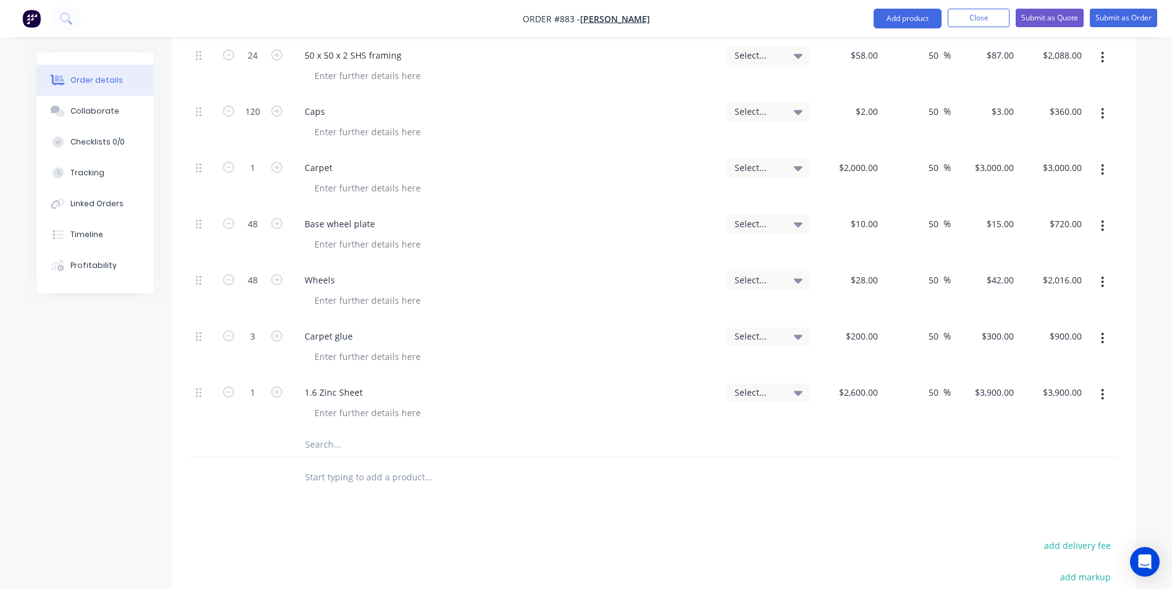
click at [1096, 384] on button "button" at bounding box center [1102, 395] width 29 height 22
click at [1042, 443] on div "Duplicate" at bounding box center [1058, 452] width 95 height 18
drag, startPoint x: 370, startPoint y: 418, endPoint x: 298, endPoint y: 419, distance: 72.3
click at [274, 432] on div "1 1.6 Zinc Sheet Select... $2,600.00 $2,600.00 50 50 % $3,900.00 $3,900.00 $3,9…" at bounding box center [654, 460] width 927 height 56
type input "$1,200.00"
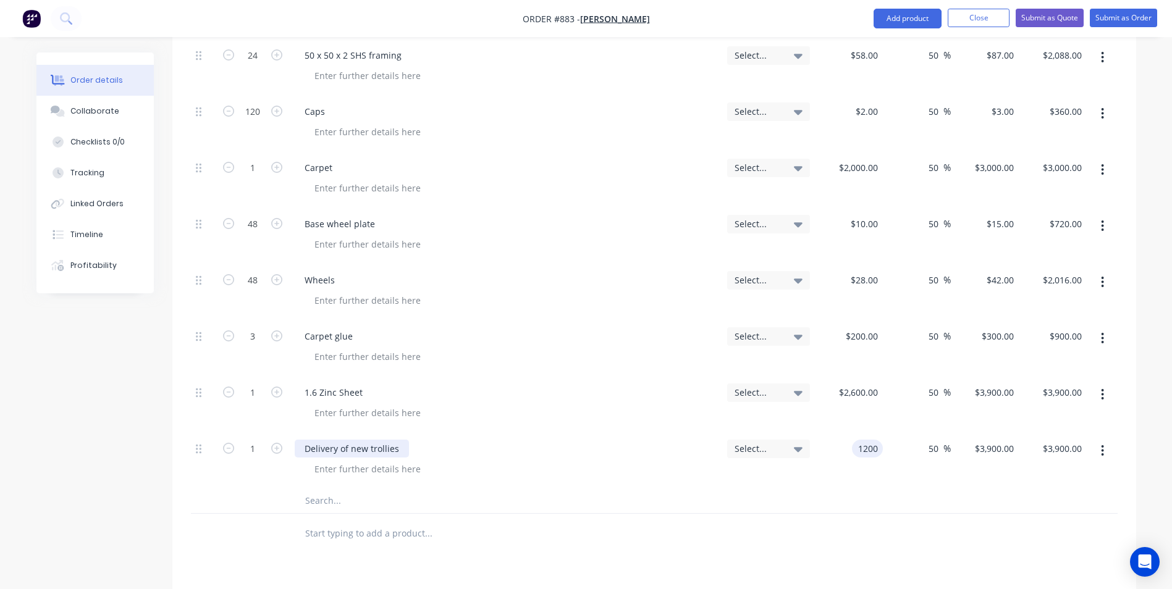
type input "$1,800.00"
click at [1100, 440] on button "button" at bounding box center [1102, 451] width 29 height 22
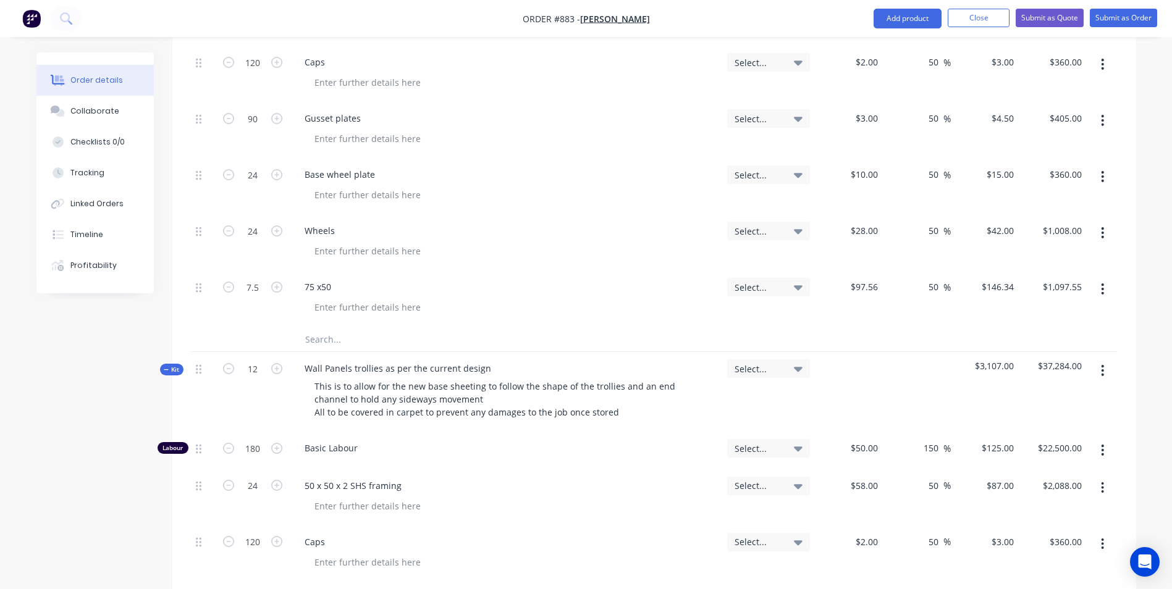
scroll to position [532, 0]
click at [1092, 361] on button "button" at bounding box center [1102, 372] width 29 height 22
click at [1038, 396] on div "Add product to kit" at bounding box center [1058, 405] width 95 height 18
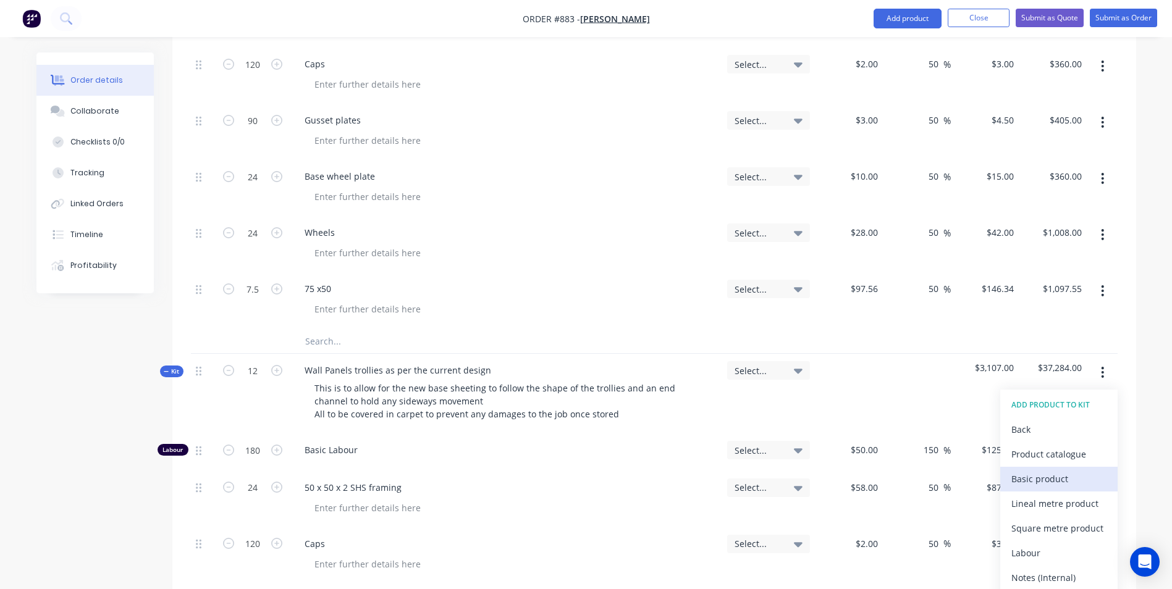
click at [1027, 470] on div "Basic product" at bounding box center [1058, 479] width 95 height 18
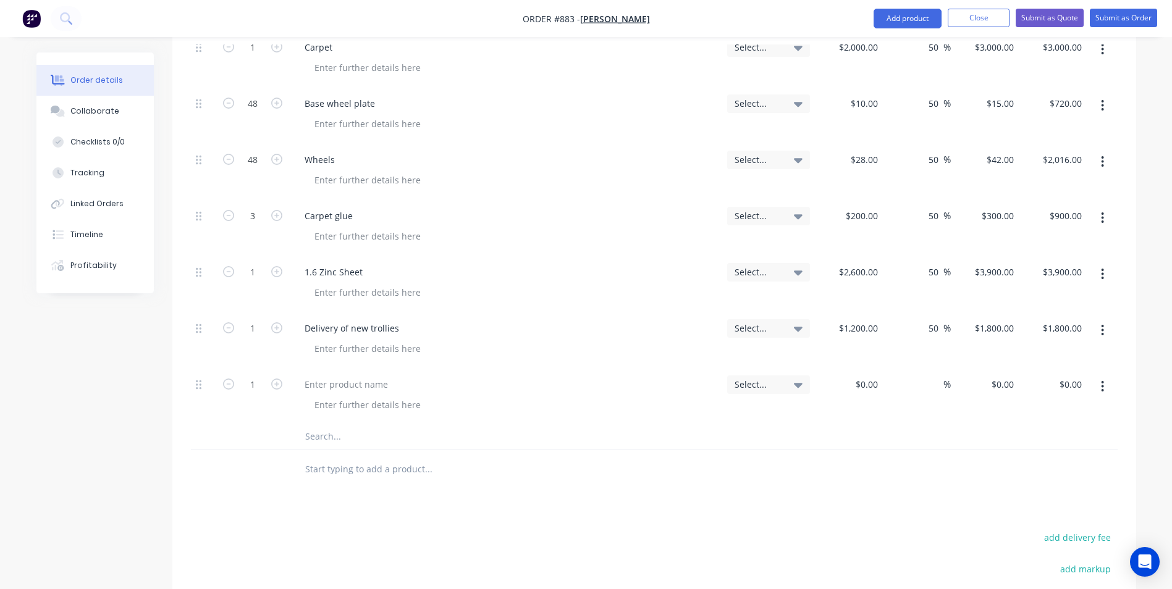
scroll to position [1211, 0]
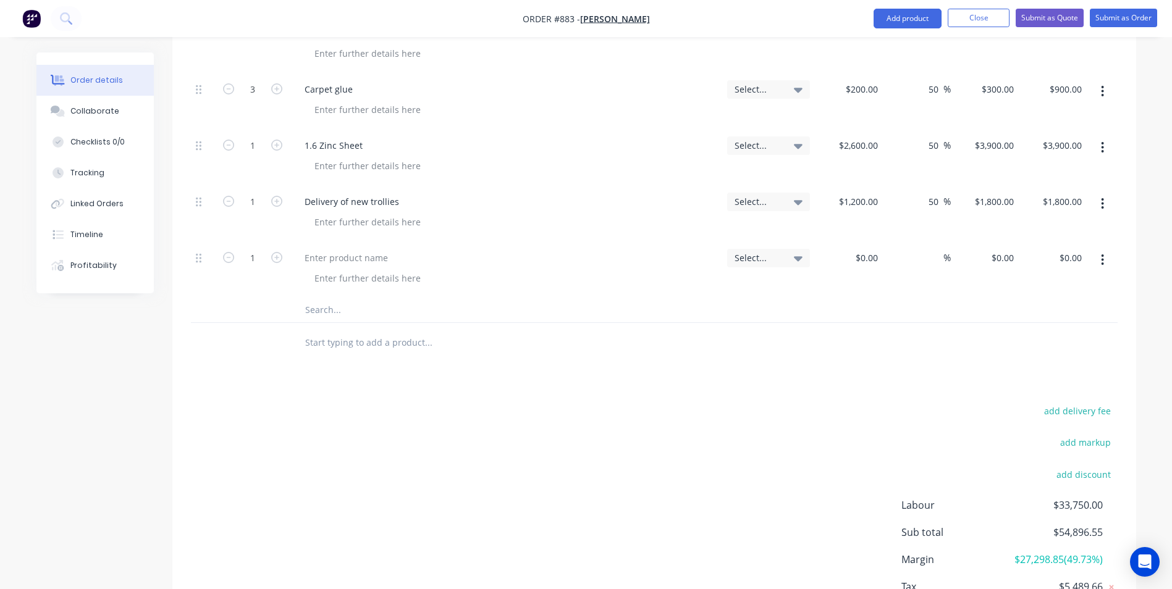
click at [1096, 249] on button "button" at bounding box center [1102, 260] width 29 height 22
click at [1035, 358] on div "Delete" at bounding box center [1058, 367] width 95 height 18
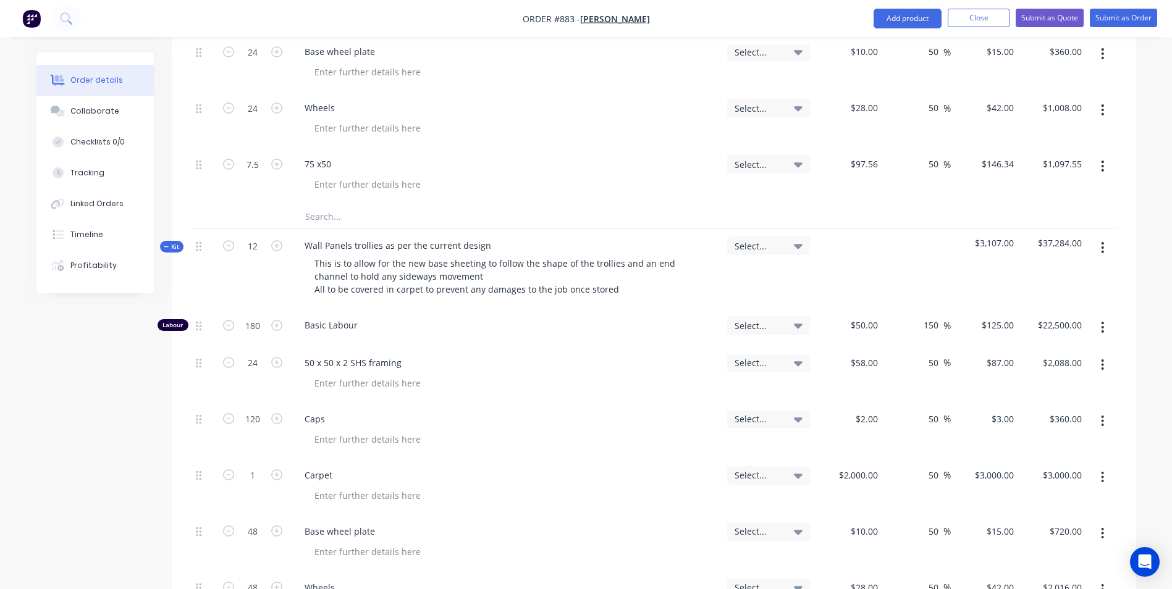
scroll to position [655, 0]
click at [1098, 238] on button "button" at bounding box center [1102, 249] width 29 height 22
click at [1046, 272] on div "Add product to kit" at bounding box center [1058, 281] width 95 height 18
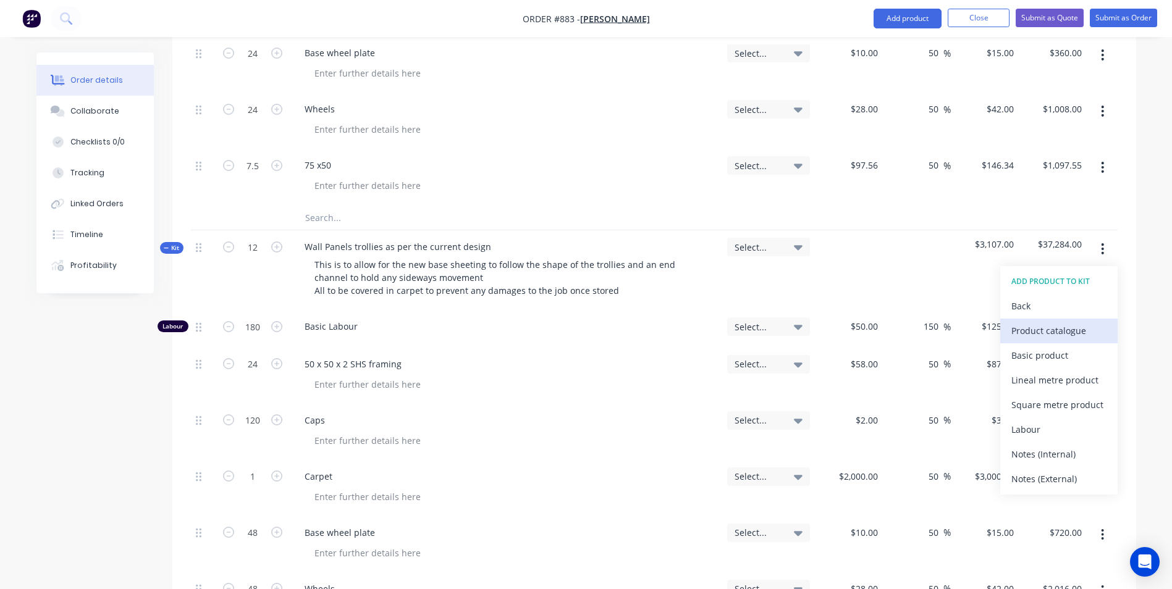
click at [1039, 322] on div "Product catalogue" at bounding box center [1058, 331] width 95 height 18
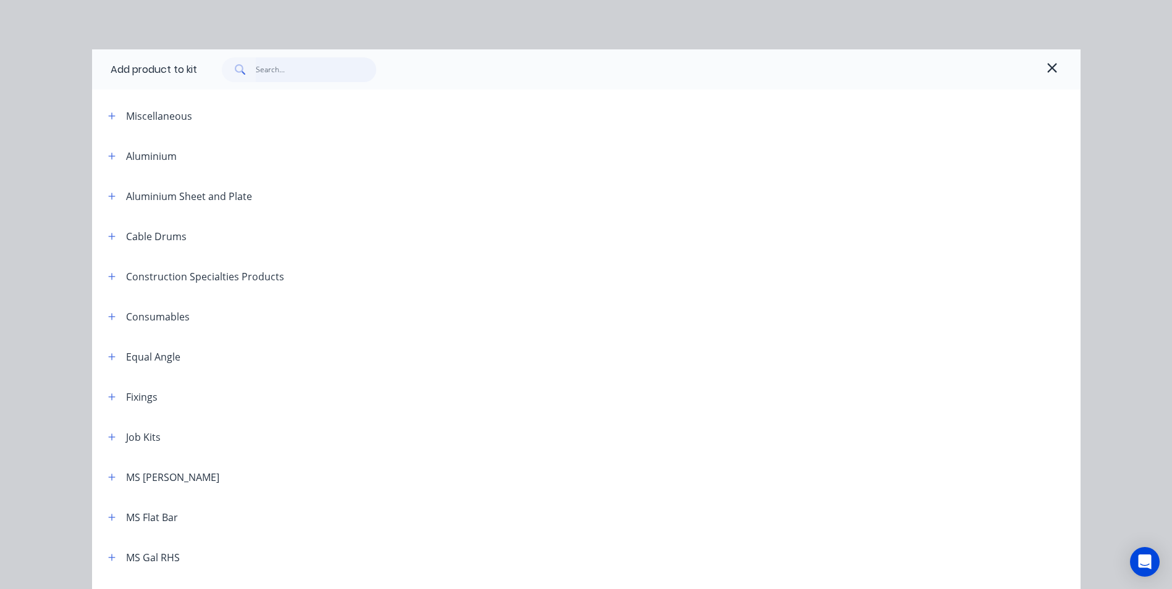
click at [267, 69] on input "text" at bounding box center [316, 69] width 120 height 25
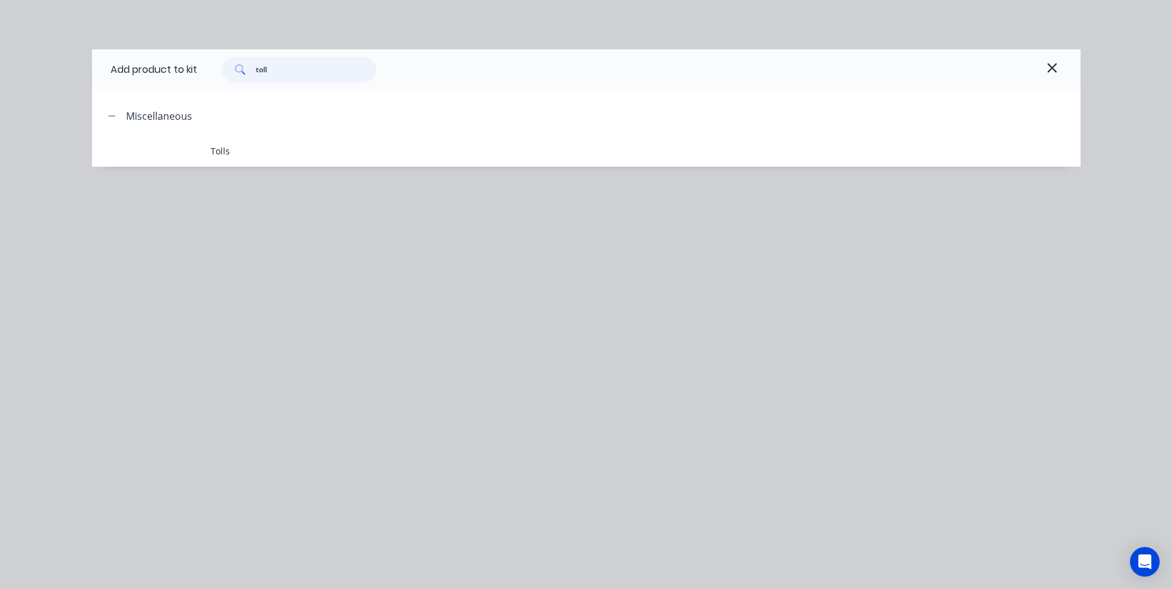
type input "toll"
click at [233, 135] on div "Miscellaneous Tolls" at bounding box center [586, 131] width 988 height 71
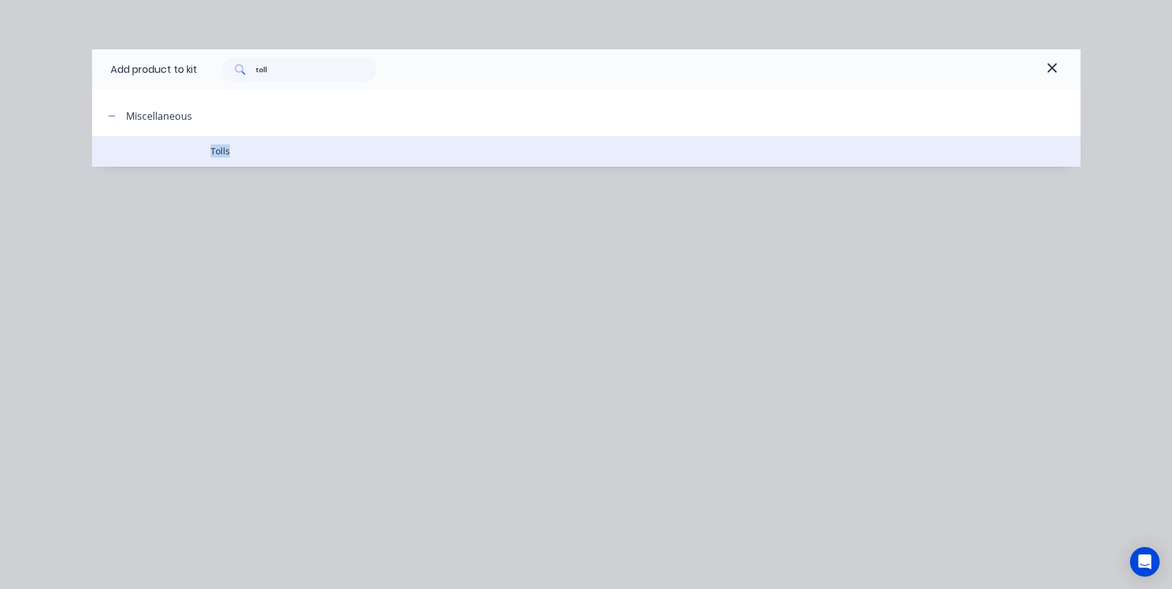
click at [217, 151] on span "Tolls" at bounding box center [558, 151] width 695 height 13
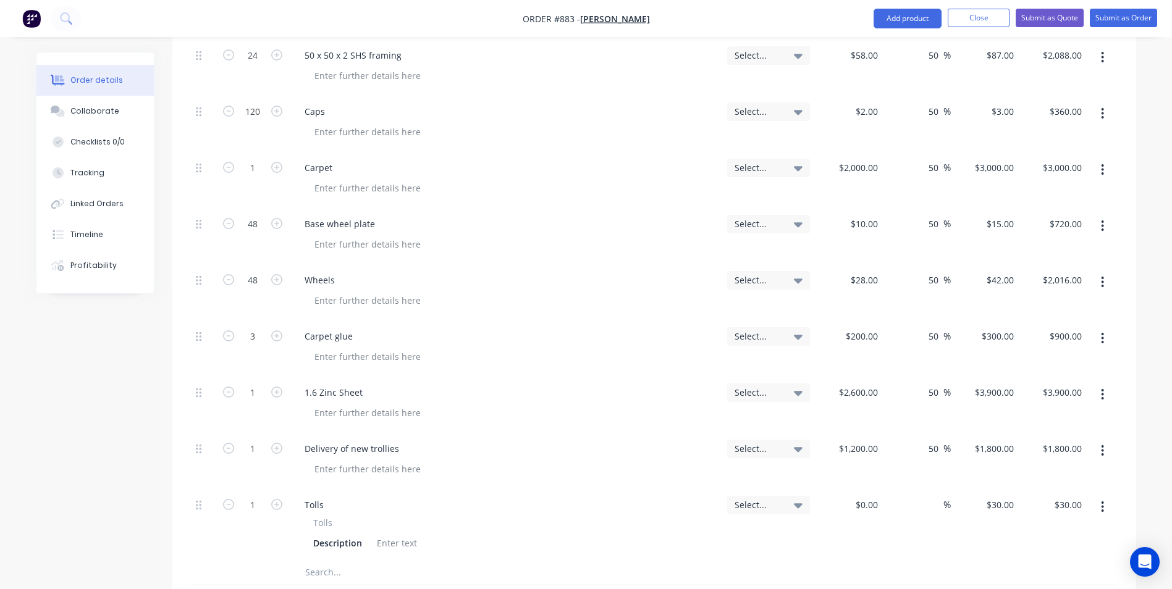
scroll to position [1211, 0]
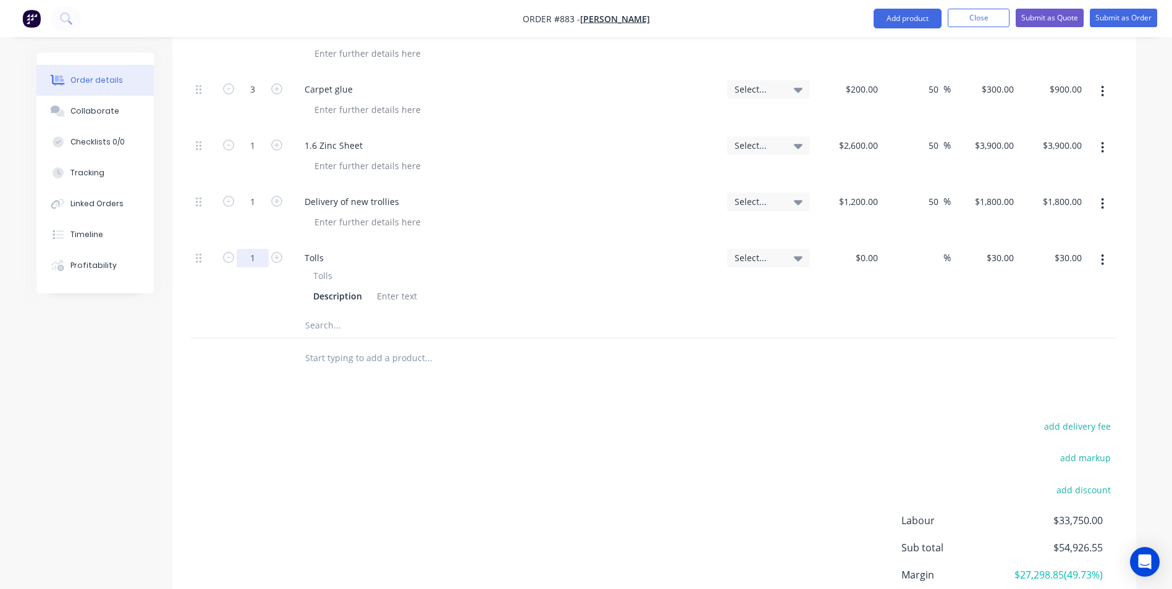
type input "24"
type input "$720.00"
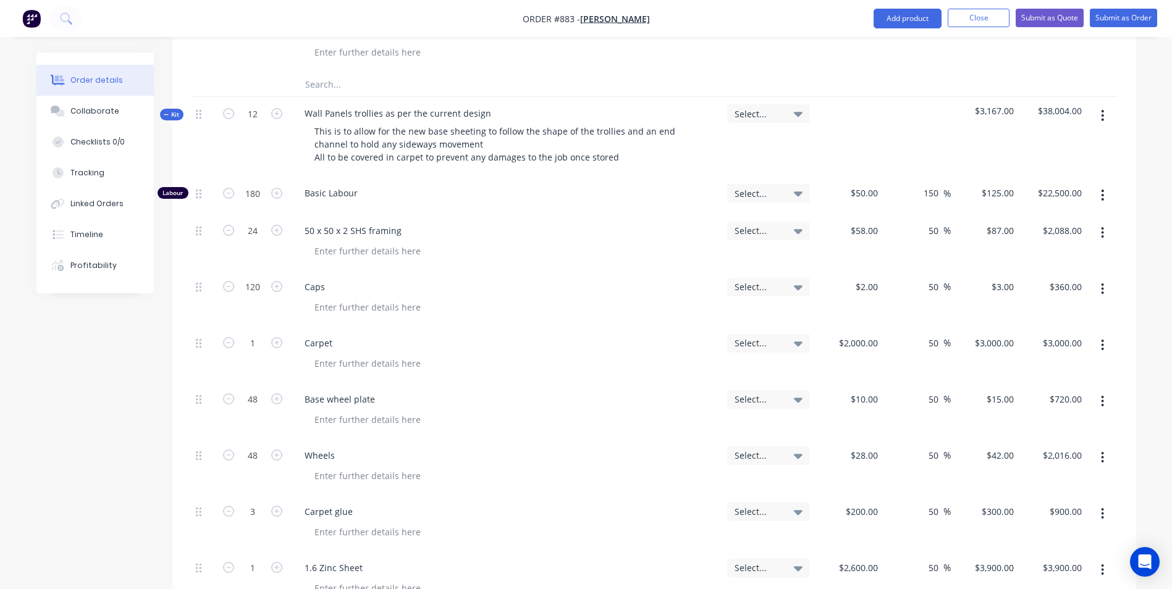
scroll to position [717, 0]
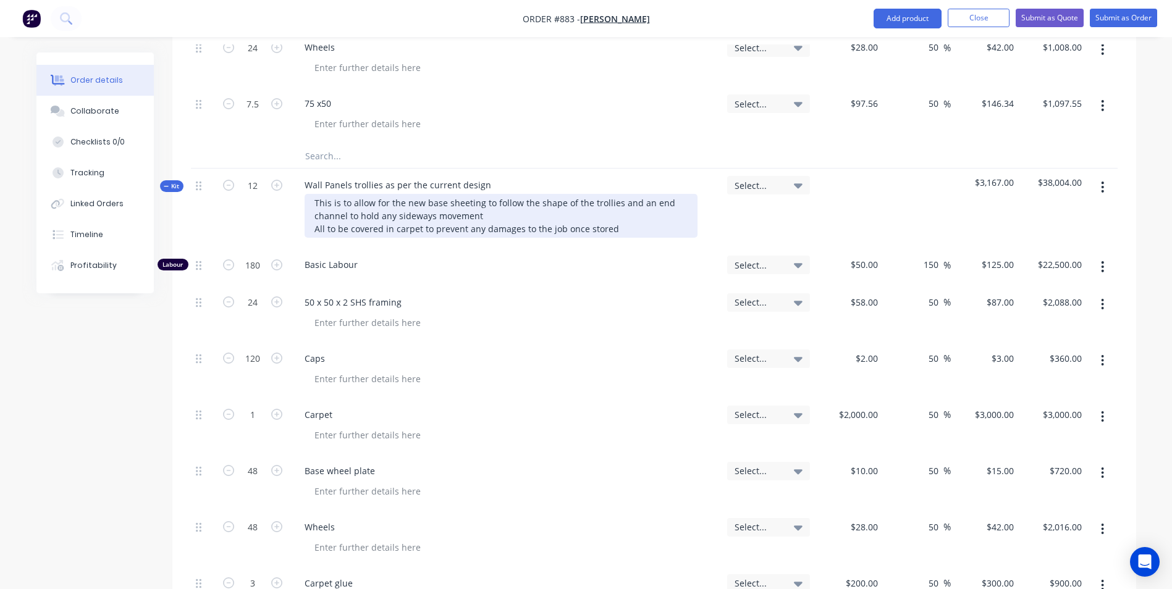
type input "$0.00"
click at [613, 194] on div "This is to allow for the new base sheeting to follow the shape of the trollies …" at bounding box center [501, 216] width 393 height 44
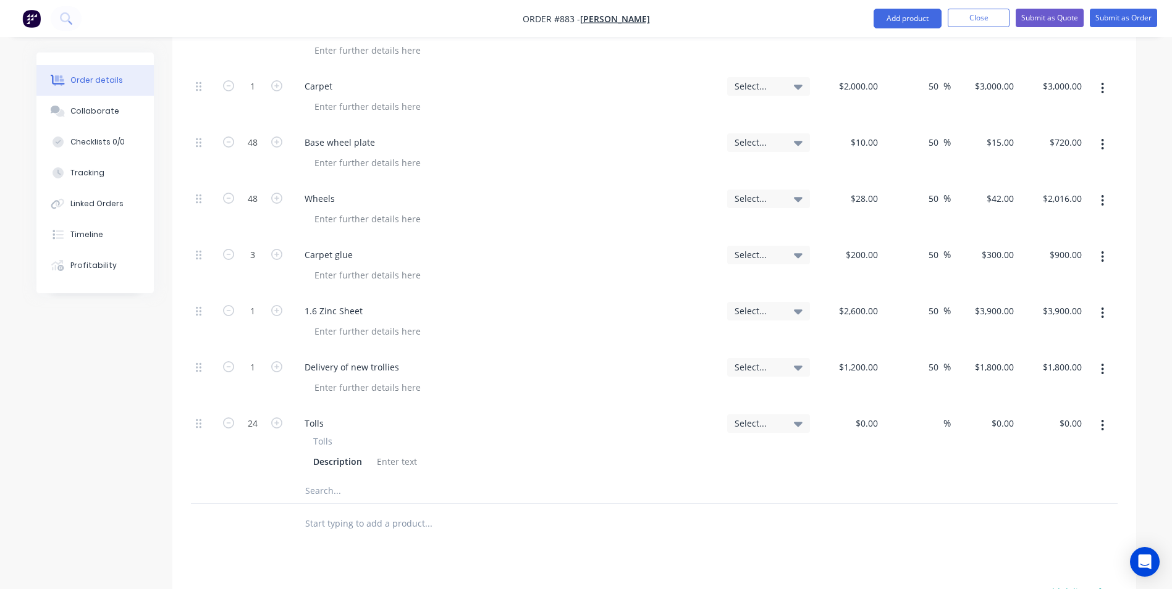
scroll to position [1088, 0]
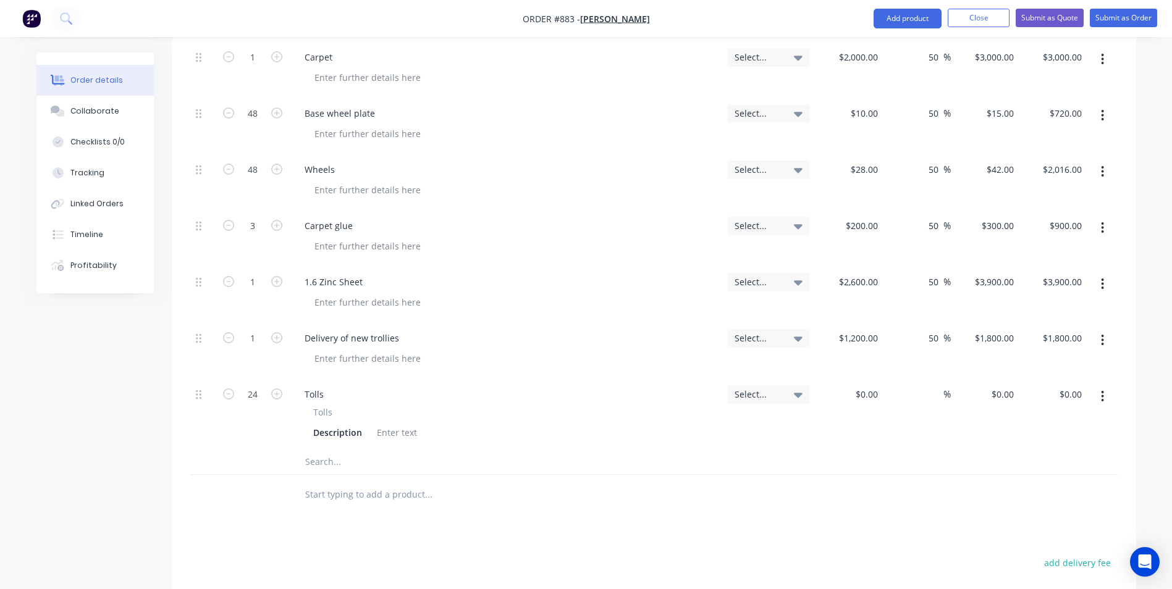
click at [1099, 329] on button "button" at bounding box center [1102, 340] width 29 height 22
click at [1033, 389] on div "Duplicate" at bounding box center [1058, 398] width 95 height 18
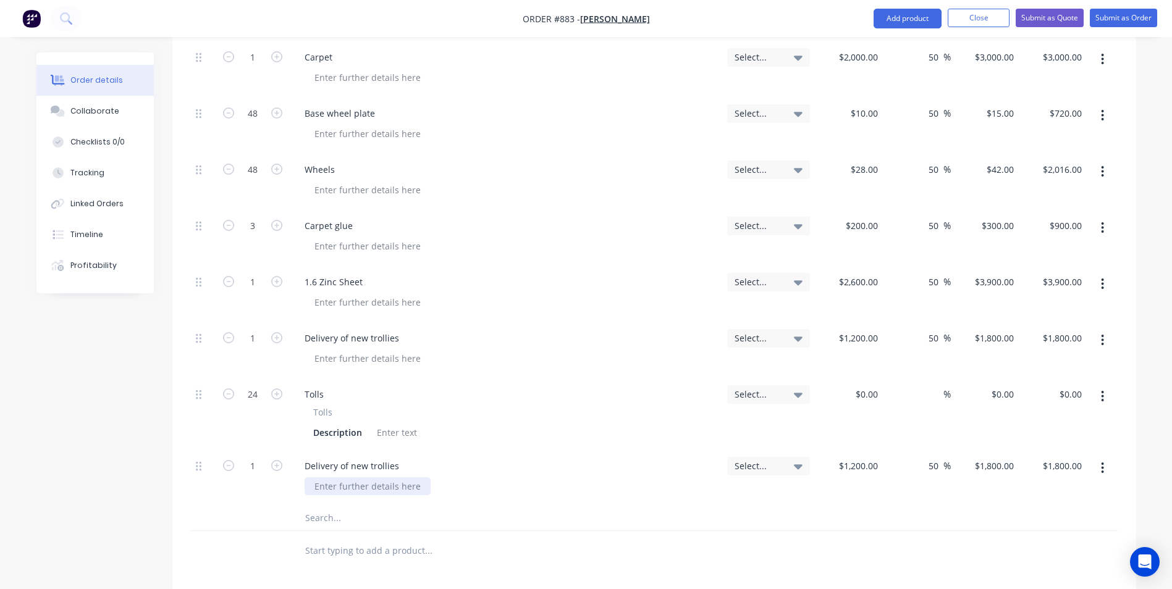
drag, startPoint x: 398, startPoint y: 446, endPoint x: 288, endPoint y: 434, distance: 111.2
click at [288, 450] on div "1 Delivery of new trollies Select... $1,200.00 $1,200.00 50 50 % $1,800.00 $1,8…" at bounding box center [654, 478] width 927 height 56
drag, startPoint x: 399, startPoint y: 426, endPoint x: 316, endPoint y: 443, distance: 85.3
click at [282, 450] on div "1 Delivery of new trollies Select... $1,200.00 $1,200.00 50 50 % $1,800.00 $1,8…" at bounding box center [654, 478] width 927 height 56
type input "$1,200.00"
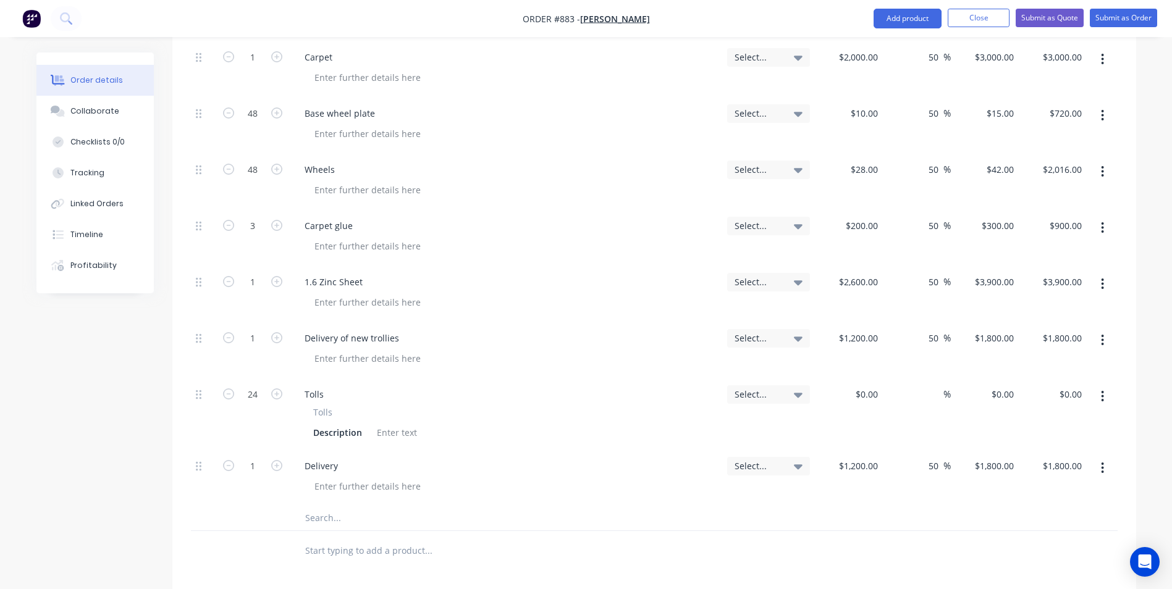
click at [1103, 457] on button "button" at bounding box center [1102, 468] width 29 height 22
click at [1042, 566] on div "Delete" at bounding box center [1058, 575] width 95 height 18
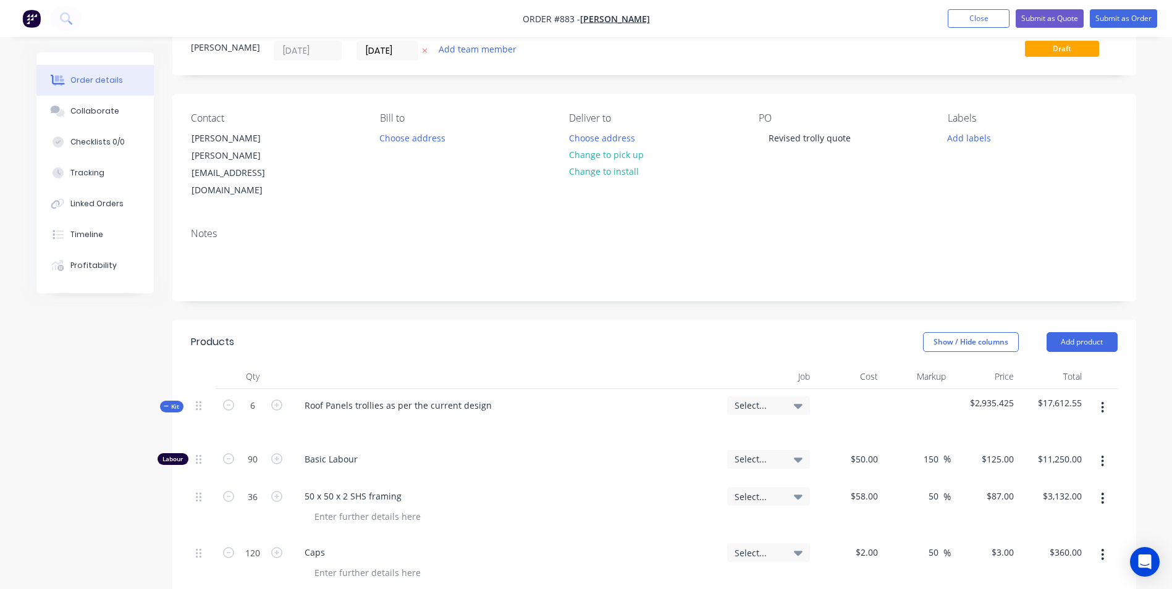
scroll to position [38, 0]
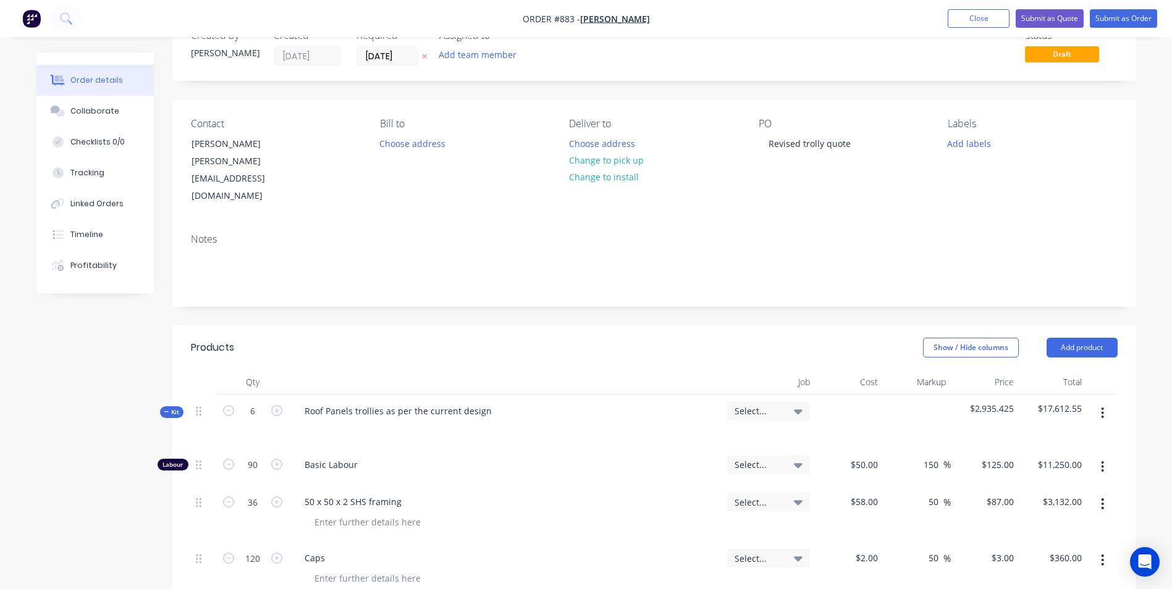
click at [1104, 402] on button "button" at bounding box center [1102, 413] width 29 height 22
click at [1048, 437] on div "Add product to kit" at bounding box center [1058, 446] width 95 height 18
click at [1031, 486] on div "Product catalogue" at bounding box center [1058, 495] width 95 height 18
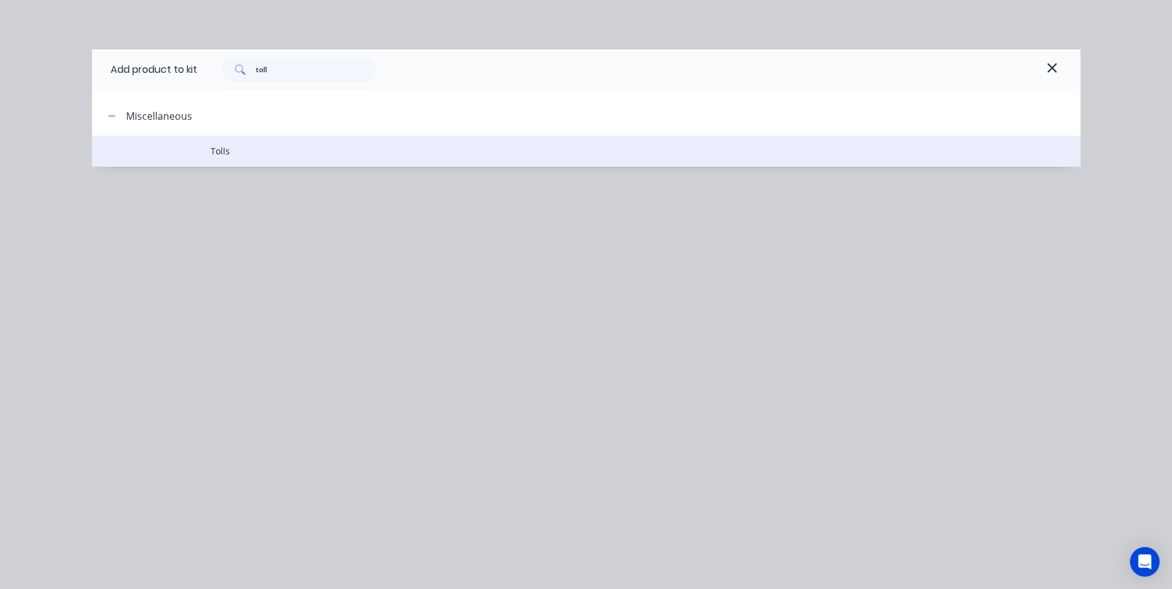
click at [219, 156] on span "Tolls" at bounding box center [558, 151] width 695 height 13
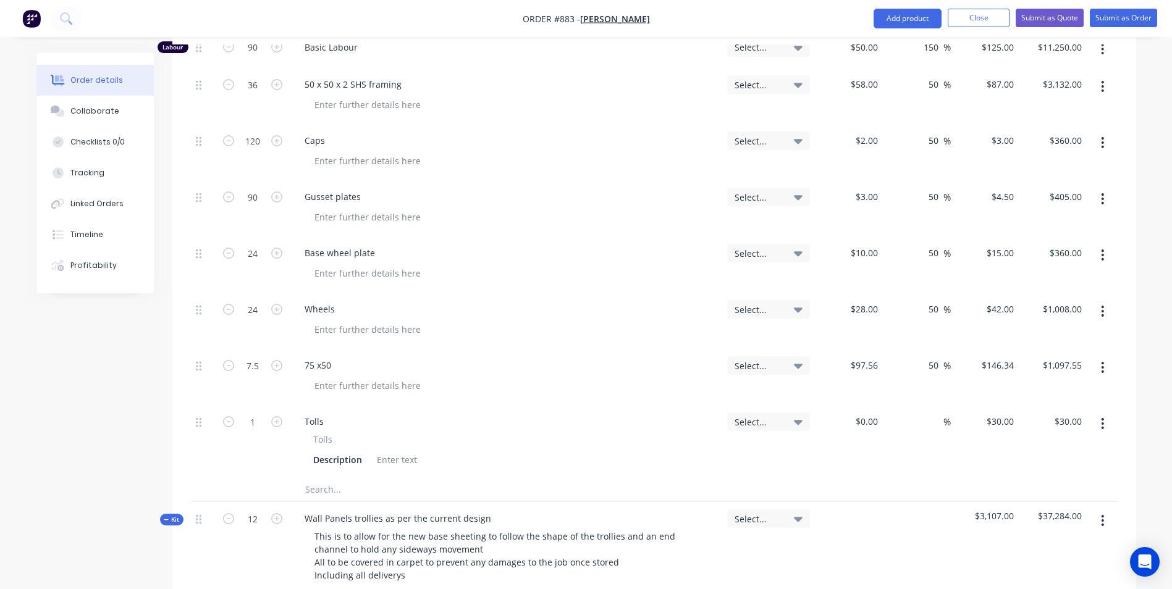
scroll to position [470, 0]
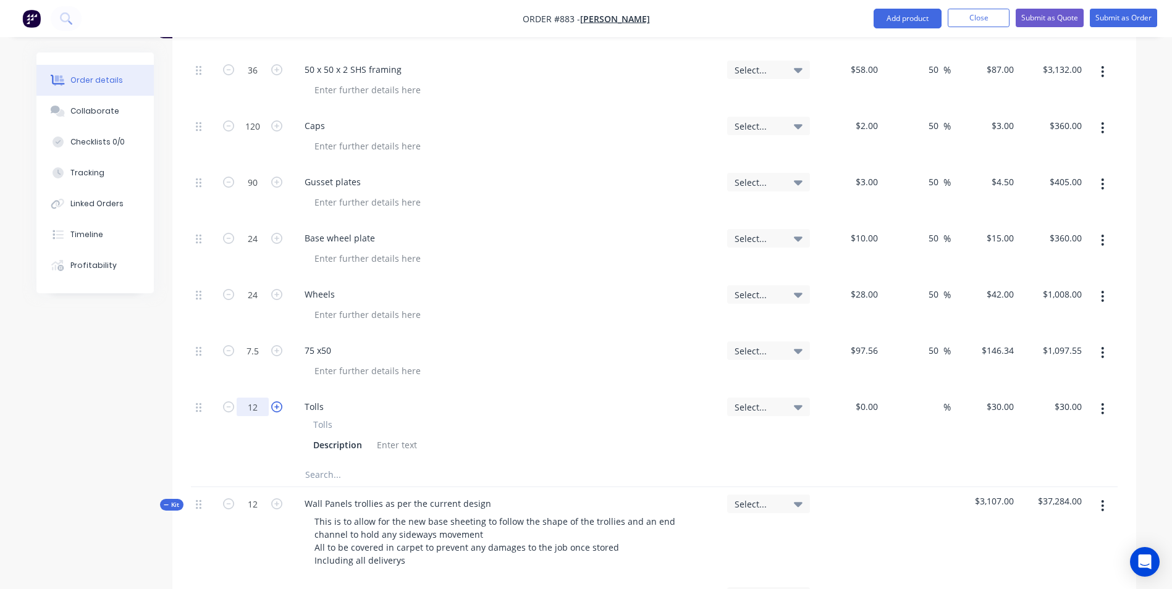
type input "12"
type input "$360.00"
click at [1103, 346] on icon "button" at bounding box center [1102, 353] width 3 height 14
click at [1032, 401] on div "Duplicate" at bounding box center [1058, 410] width 95 height 18
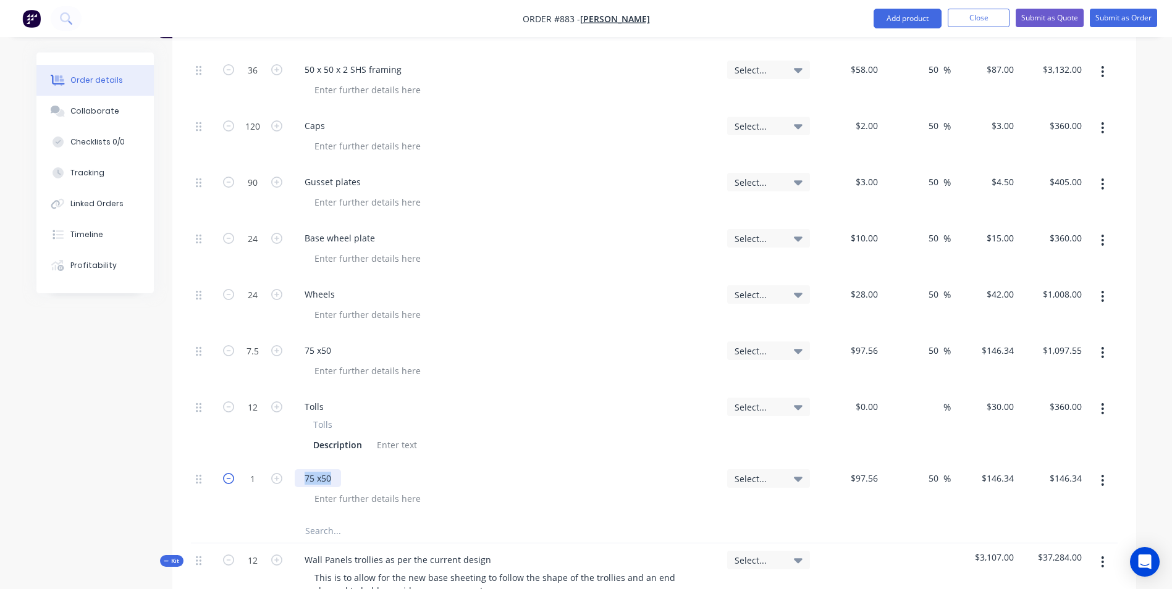
drag, startPoint x: 323, startPoint y: 446, endPoint x: 230, endPoint y: 453, distance: 93.5
click at [230, 462] on div "1 75 x50 Select... $97.56 $97.56 50 50 % $146.34 $146.34 $146.34 $146.34" at bounding box center [654, 490] width 927 height 56
type input "1"
type input "$600.00"
type input "$900.00"
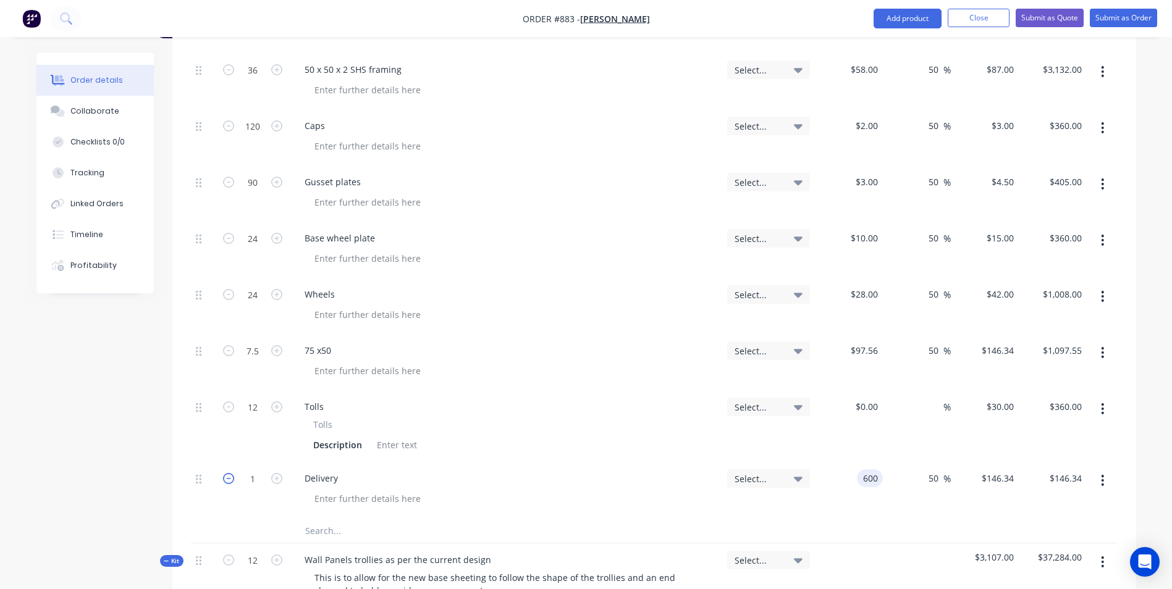
type input "$900.00"
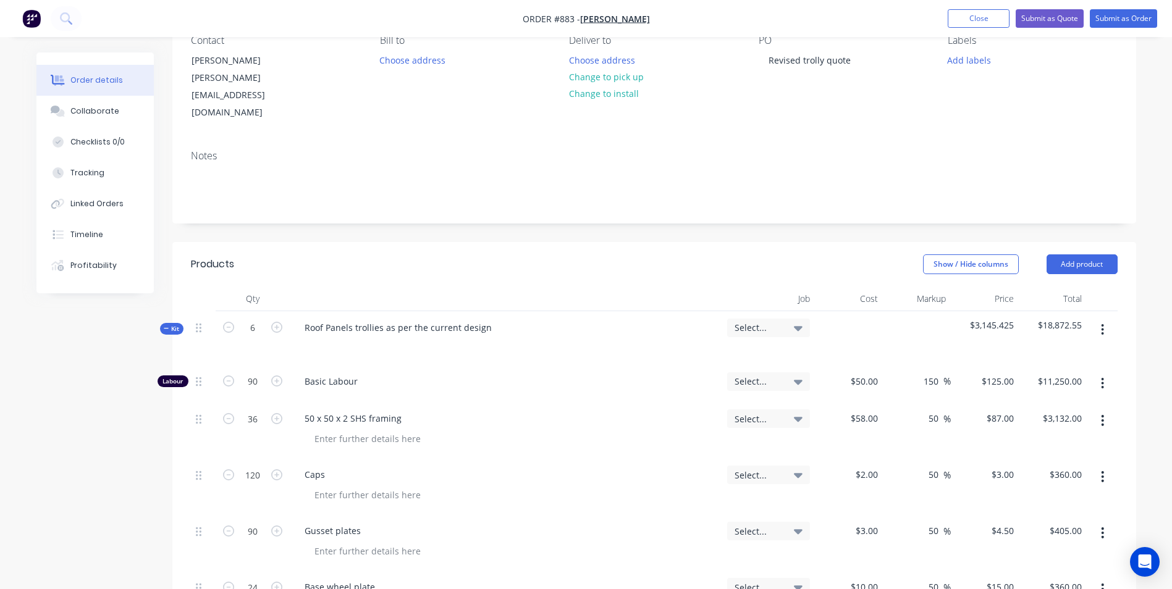
scroll to position [124, 0]
click at [1054, 252] on button "Add product" at bounding box center [1081, 262] width 71 height 20
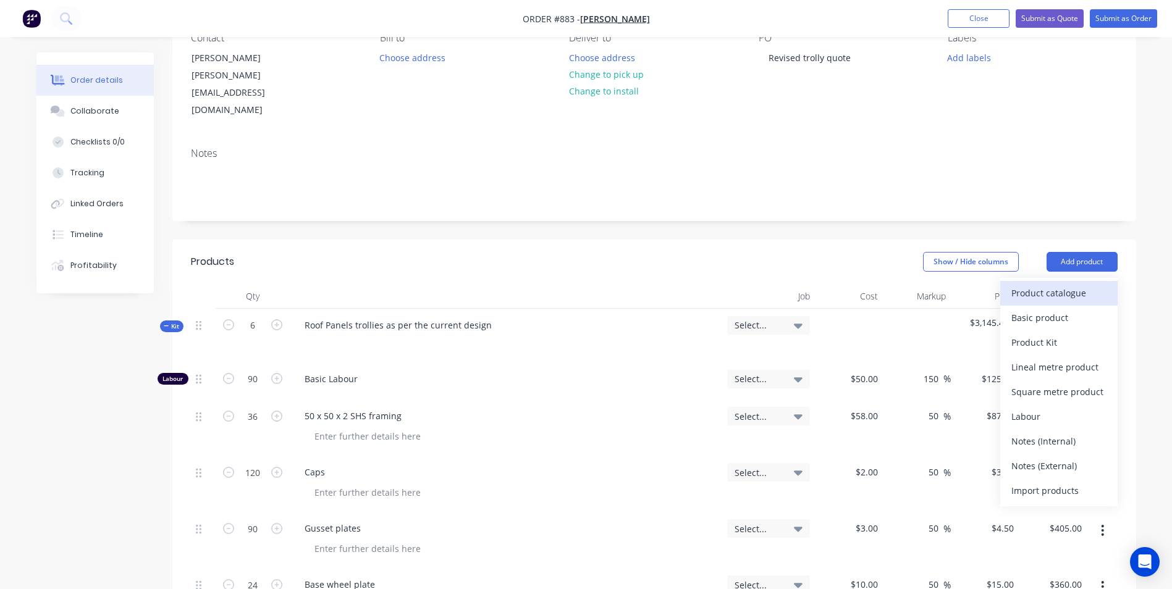
click at [1039, 284] on div "Product catalogue" at bounding box center [1058, 293] width 95 height 18
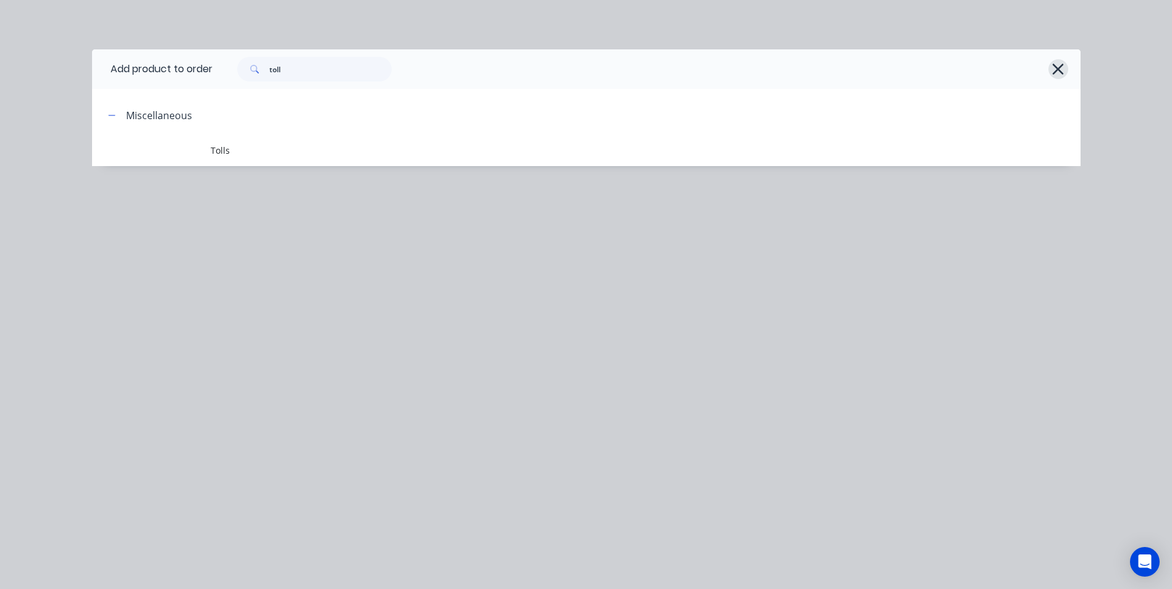
click at [1055, 71] on icon "button" at bounding box center [1058, 69] width 11 height 11
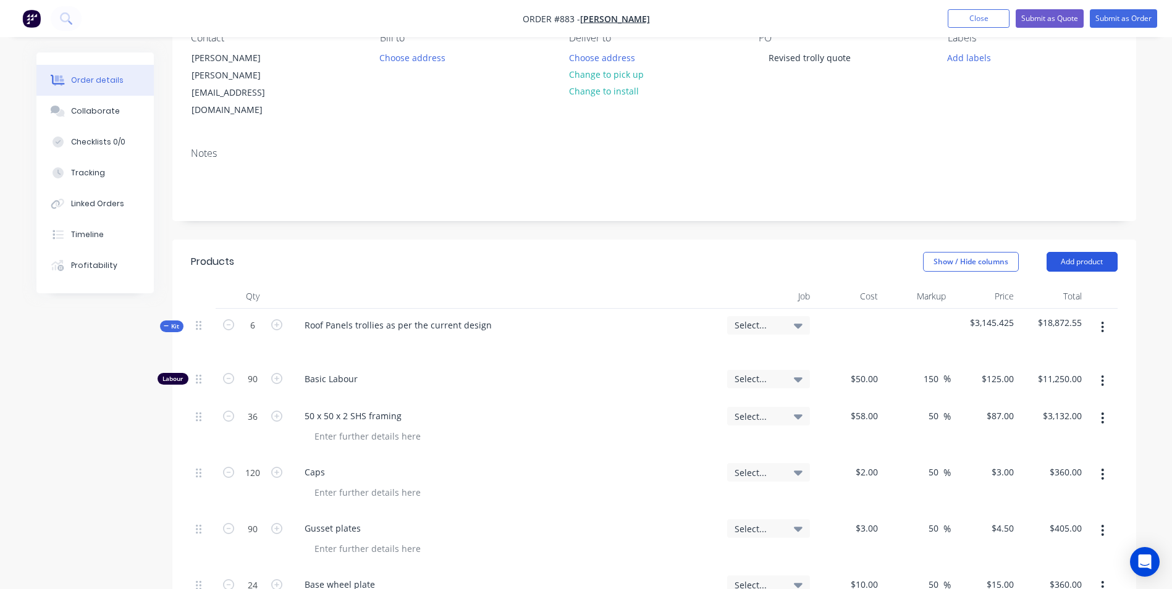
click at [1082, 252] on button "Add product" at bounding box center [1081, 262] width 71 height 20
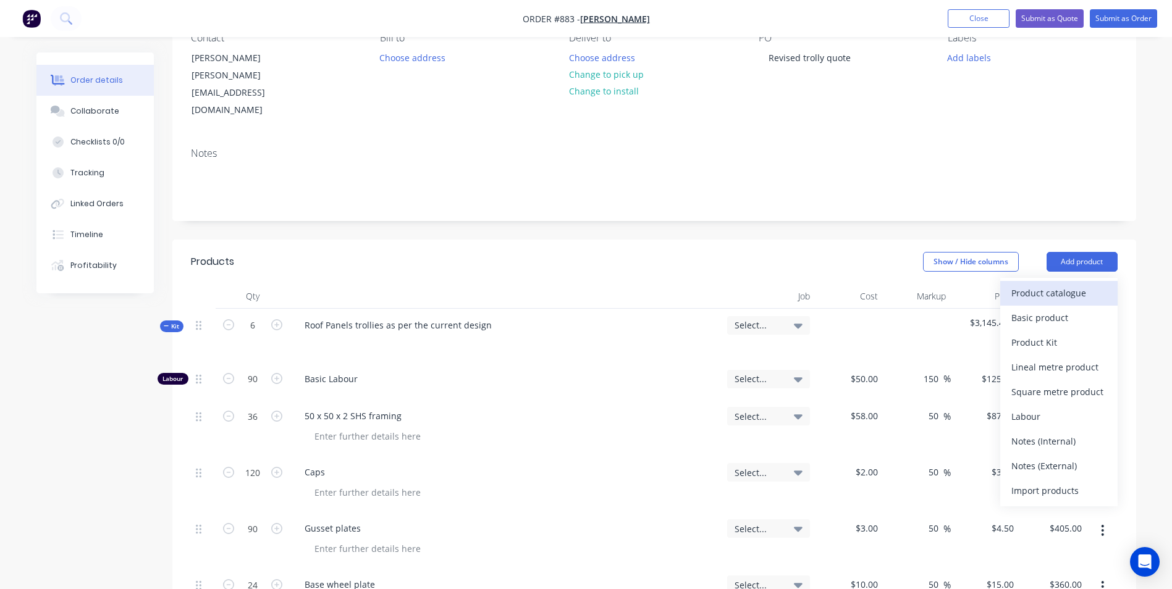
click at [1042, 284] on div "Product catalogue" at bounding box center [1058, 293] width 95 height 18
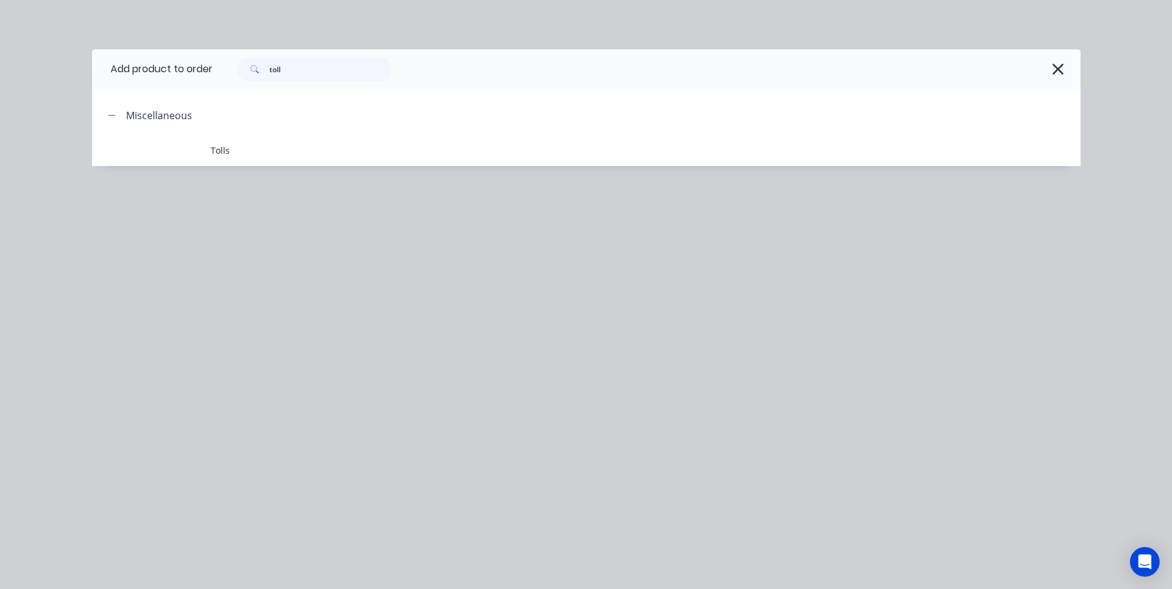
click at [1042, 263] on div "Add product to order toll Miscellaneous Tolls" at bounding box center [586, 294] width 1172 height 589
drag, startPoint x: 290, startPoint y: 70, endPoint x: 268, endPoint y: 74, distance: 22.0
click at [268, 74] on div "toll" at bounding box center [314, 69] width 154 height 25
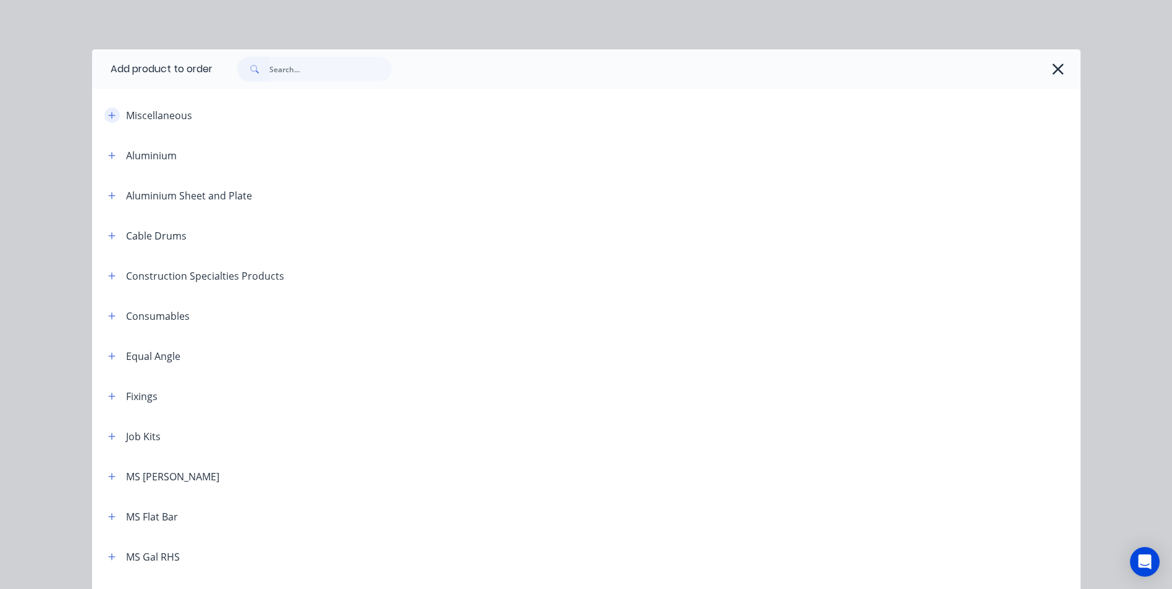
click at [109, 109] on button "button" at bounding box center [111, 114] width 15 height 15
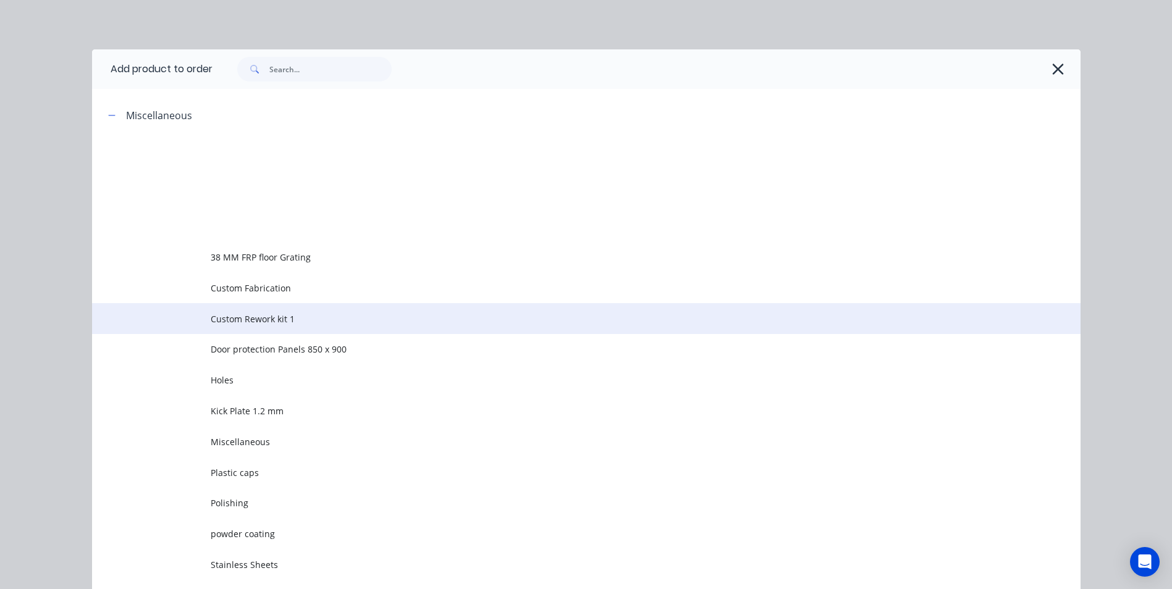
click at [215, 307] on td "Custom Rework kit 1" at bounding box center [646, 318] width 870 height 31
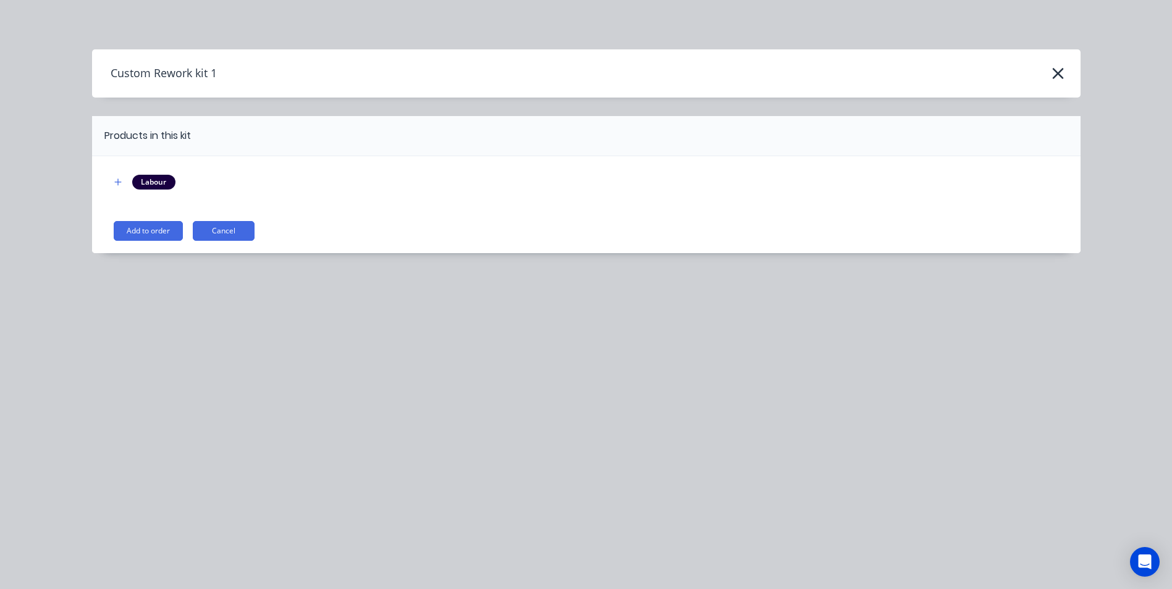
click at [144, 236] on button "Add to order" at bounding box center [148, 231] width 69 height 20
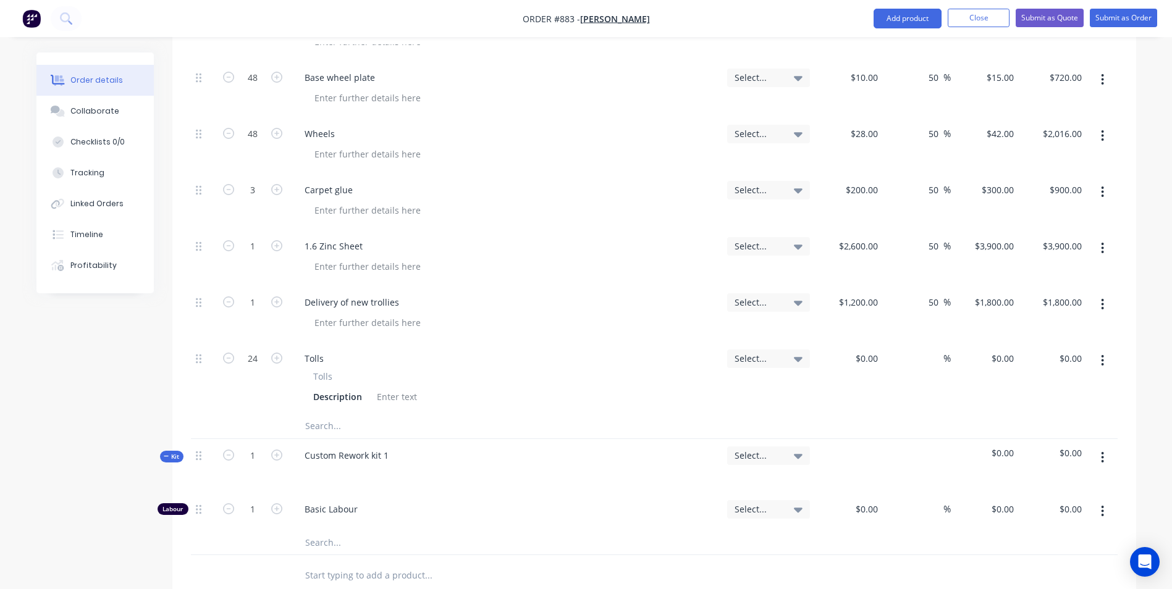
scroll to position [1297, 0]
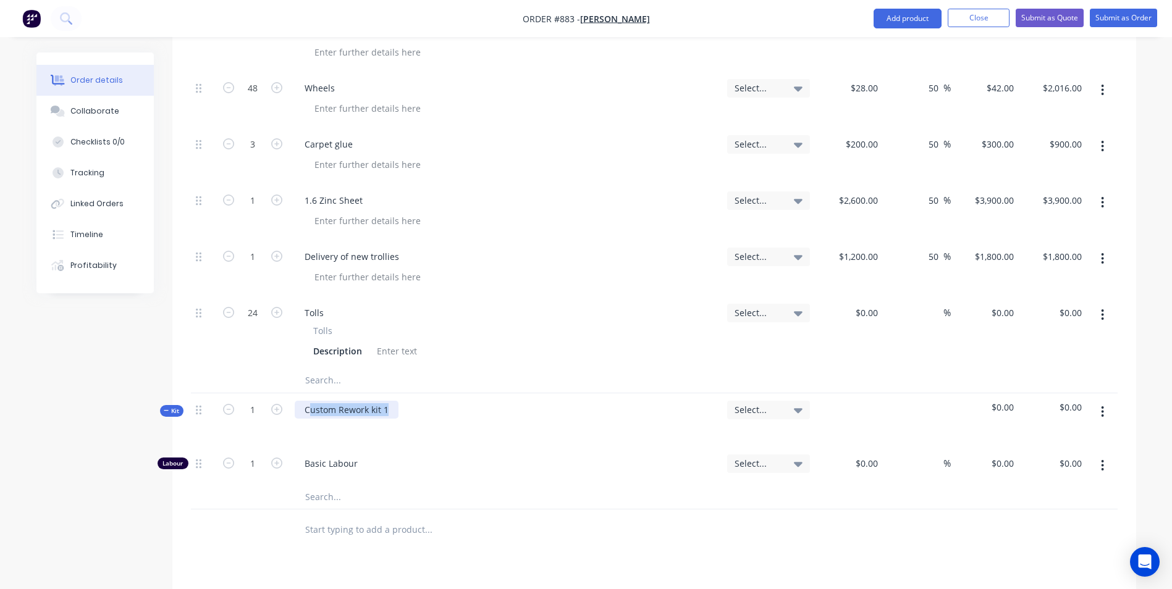
drag, startPoint x: 390, startPoint y: 380, endPoint x: 308, endPoint y: 385, distance: 82.3
click at [308, 393] on div "Custom Rework kit 1" at bounding box center [506, 420] width 432 height 54
click at [309, 419] on div at bounding box center [315, 428] width 20 height 18
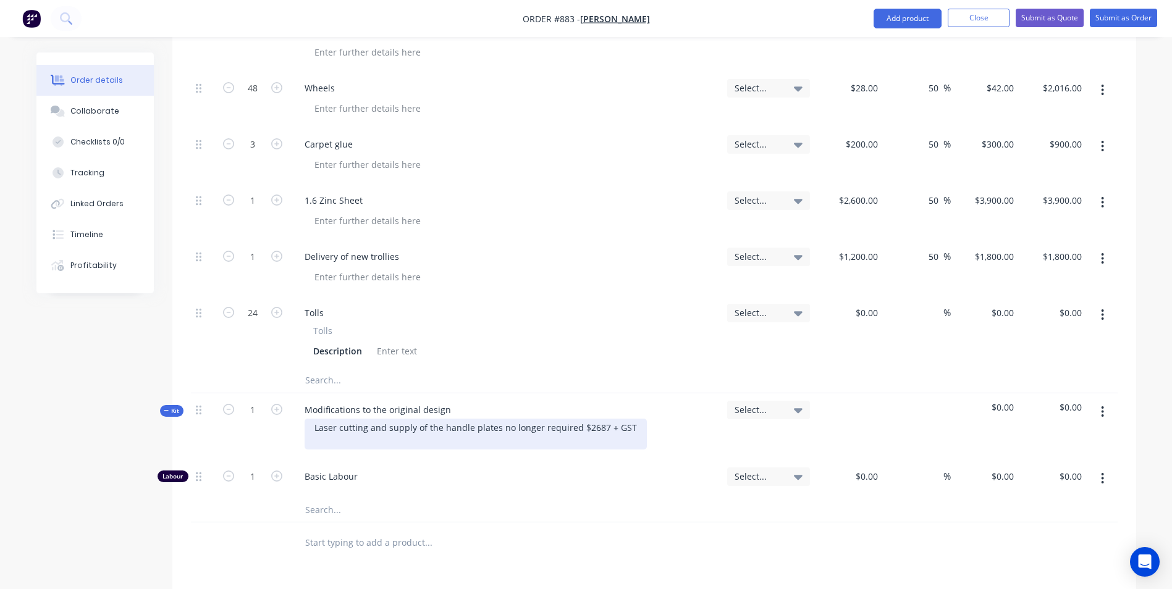
click at [412, 419] on div "Laser cutting and supply of the handle plates no longer required $2687 + GST" at bounding box center [476, 434] width 342 height 31
click at [338, 419] on div "Laser cutting and supply Materials for the handle plates no longer required $26…" at bounding box center [498, 434] width 387 height 31
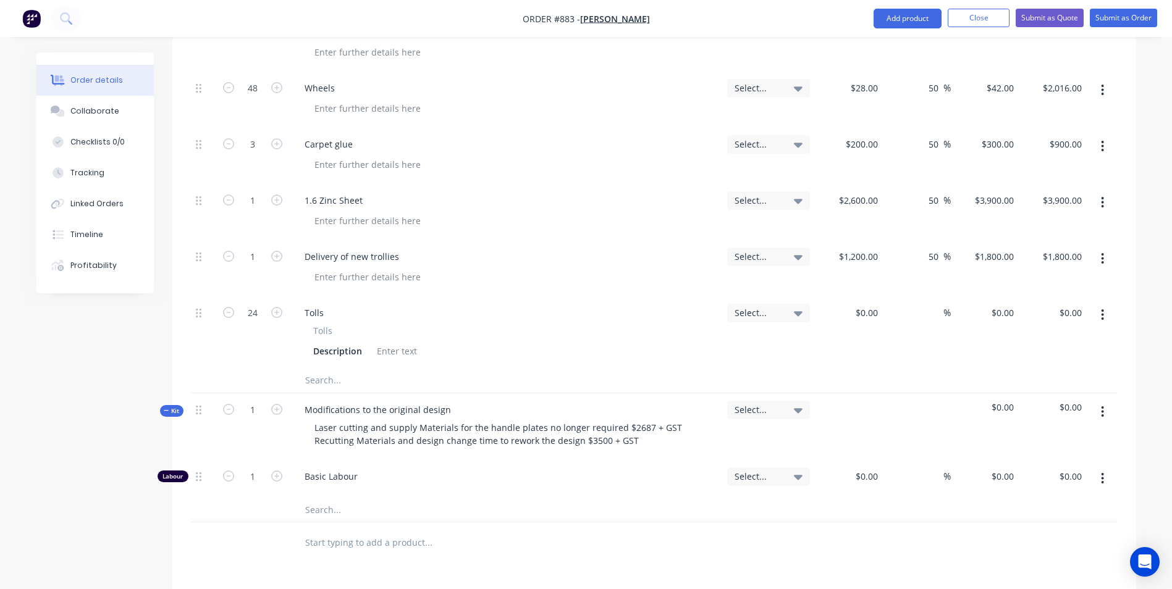
click at [1098, 401] on button "button" at bounding box center [1102, 412] width 29 height 22
click at [1048, 435] on div "Add product to kit" at bounding box center [1058, 444] width 95 height 18
click at [1036, 510] on div "Basic product" at bounding box center [1058, 519] width 95 height 18
click at [348, 505] on div at bounding box center [346, 514] width 103 height 18
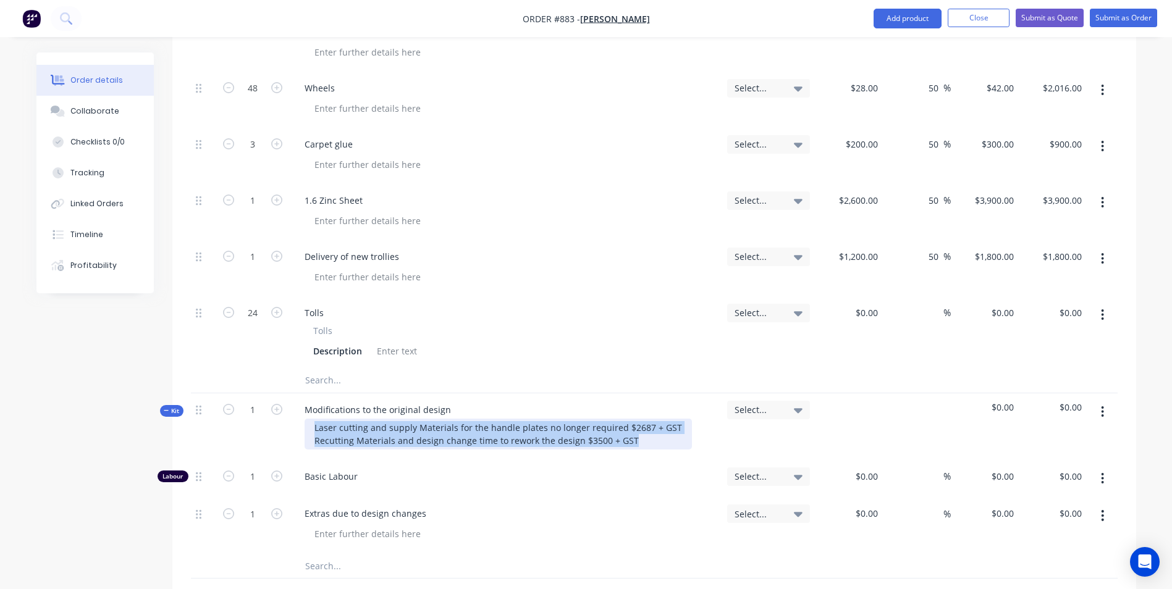
drag, startPoint x: 630, startPoint y: 411, endPoint x: 305, endPoint y: 397, distance: 325.8
click at [305, 419] on div "Laser cutting and supply Materials for the handle plates no longer required $26…" at bounding box center [498, 434] width 387 height 31
copy div "Laser cutting and supply Materials for the handle plates no longer required $26…"
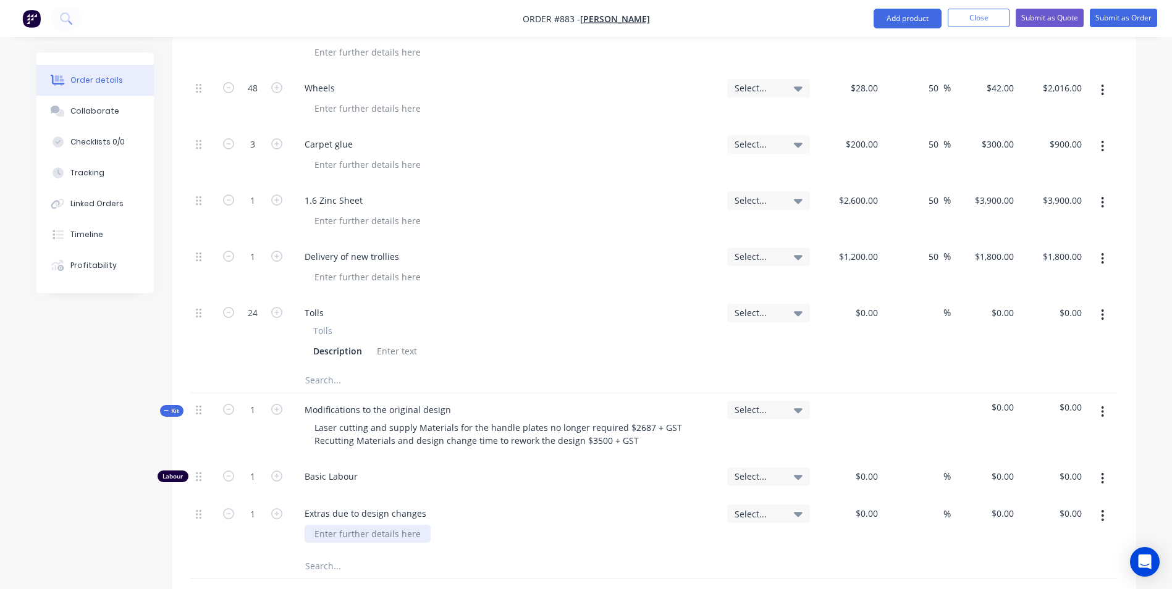
click at [334, 497] on div "Extras due to design changes" at bounding box center [506, 525] width 432 height 56
drag, startPoint x: 337, startPoint y: 486, endPoint x: 322, endPoint y: 493, distance: 15.7
click at [322, 497] on div "Extras due to design changes" at bounding box center [506, 525] width 432 height 56
click at [329, 525] on div at bounding box center [368, 534] width 126 height 18
paste div
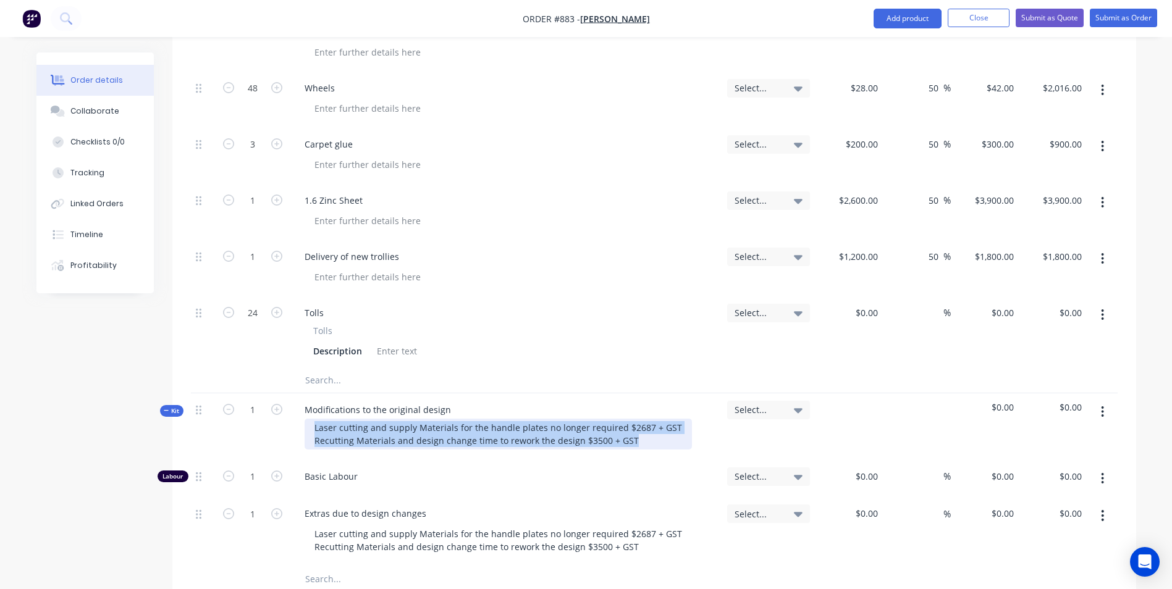
drag, startPoint x: 611, startPoint y: 401, endPoint x: 307, endPoint y: 396, distance: 303.9
click at [307, 419] on div "Laser cutting and supply Materials for the handle plates no longer required $26…" at bounding box center [498, 434] width 387 height 31
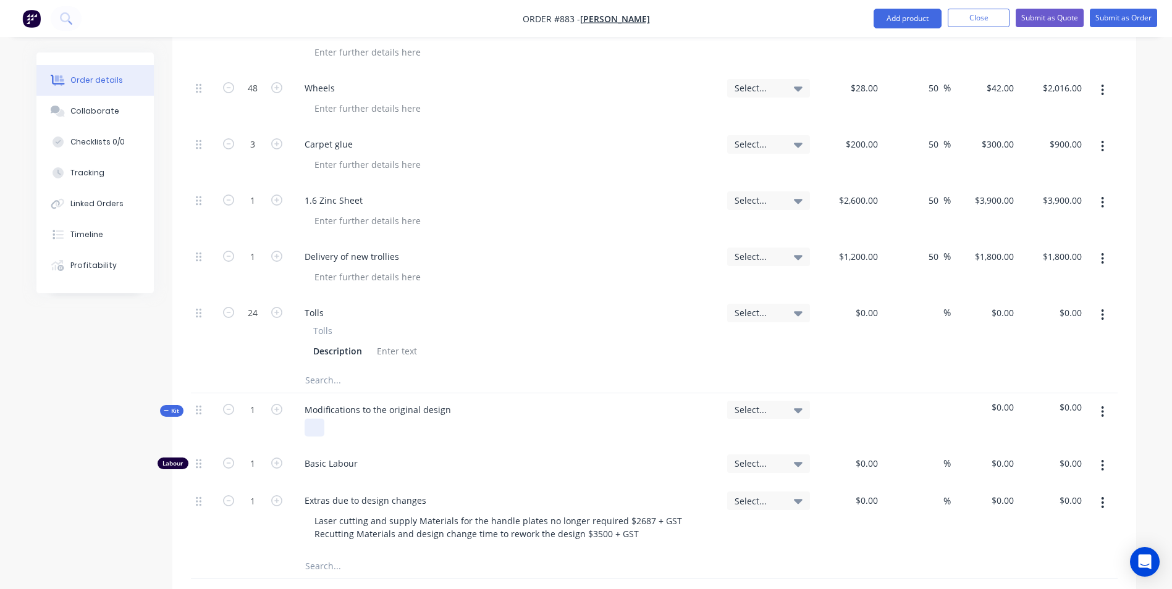
click at [321, 419] on div at bounding box center [315, 428] width 20 height 18
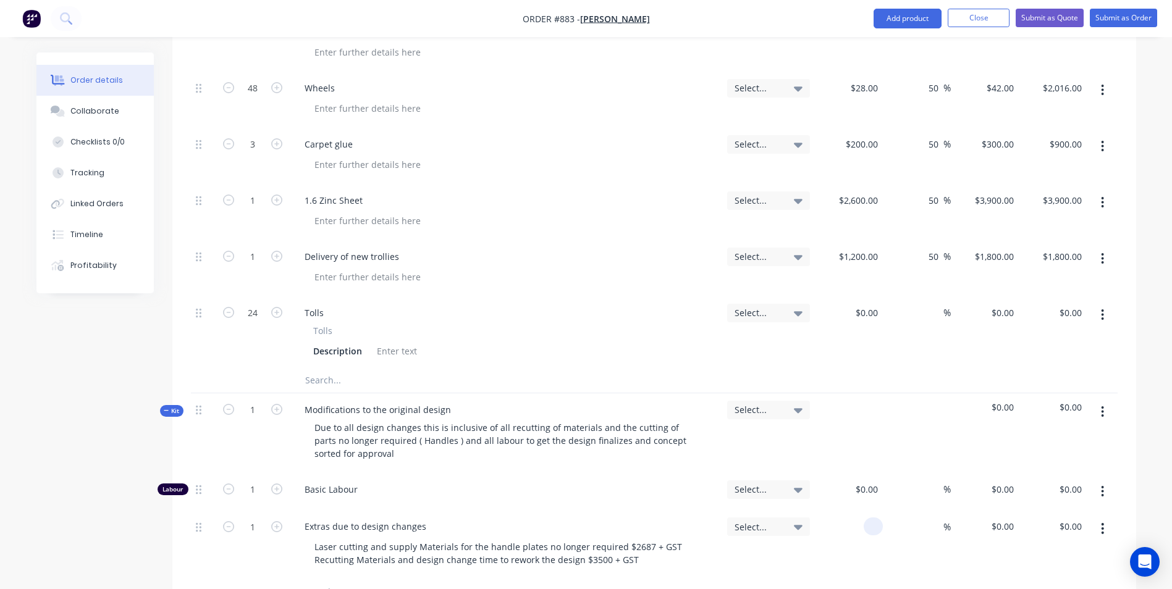
click at [872, 518] on input at bounding box center [875, 527] width 14 height 18
type input "$6,187.00"
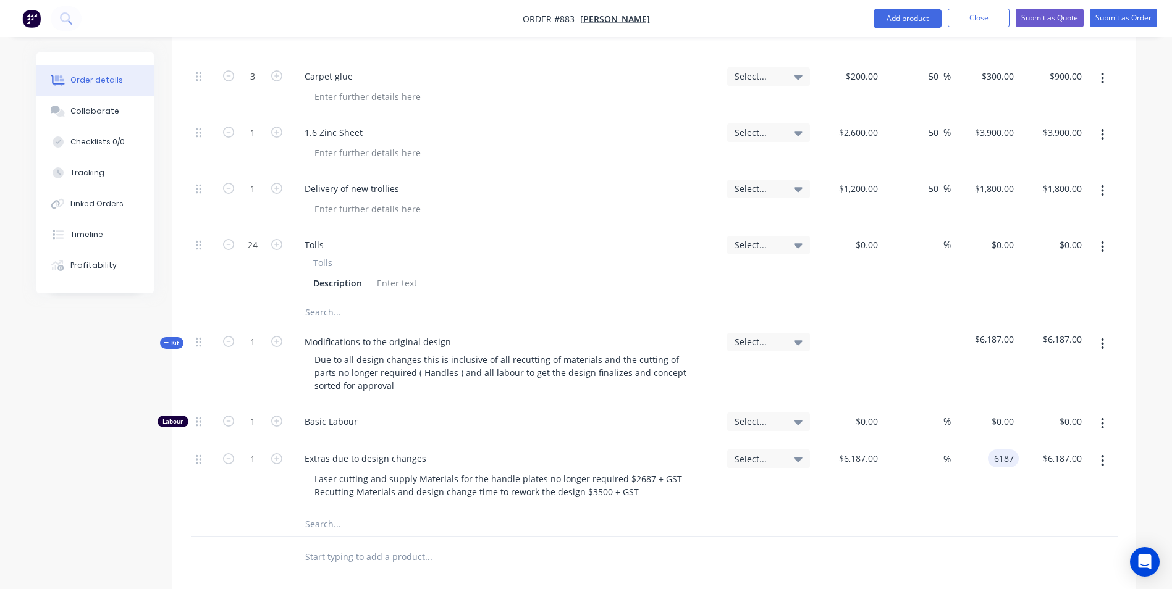
scroll to position [1343, 0]
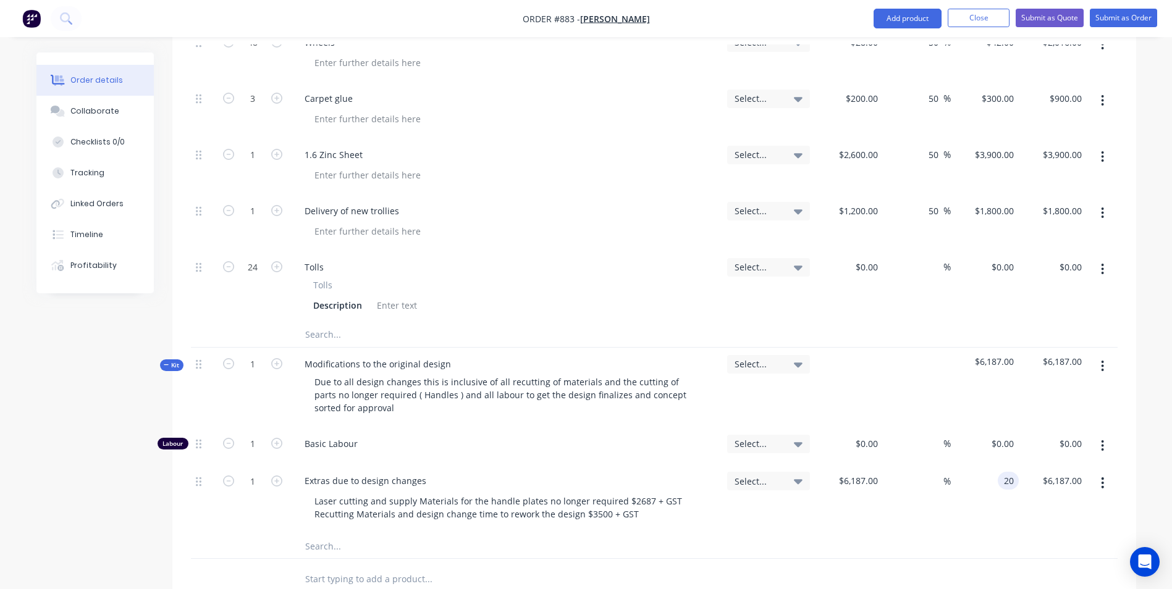
type input "2"
type input "-100"
type input "$0.00"
click at [938, 472] on input "-100" at bounding box center [936, 481] width 14 height 18
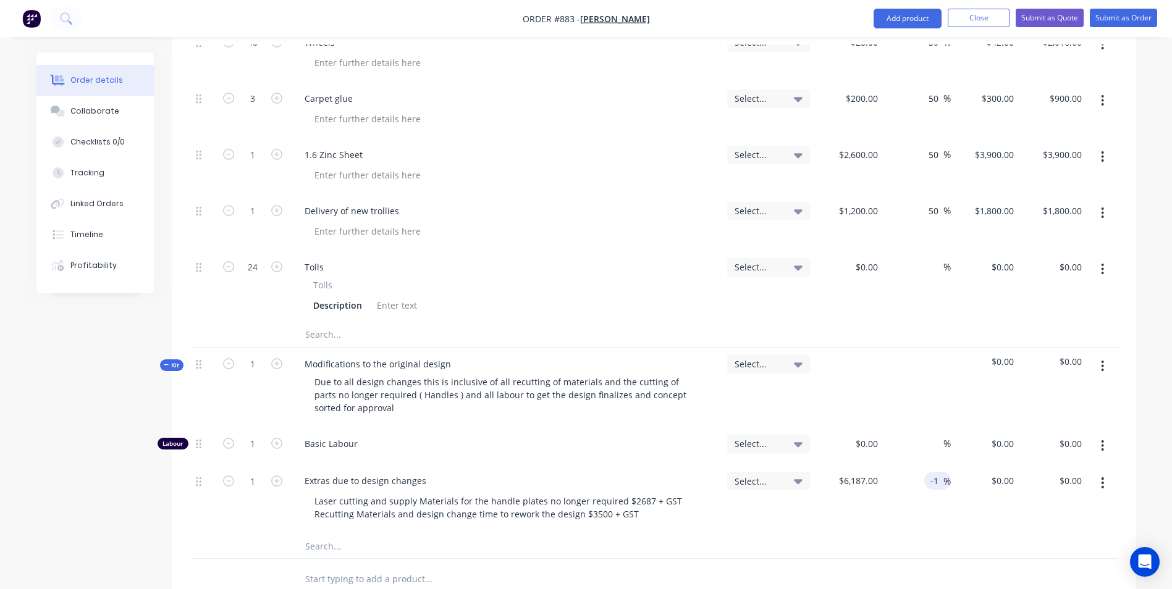
type input "-"
type input "20"
type input "7424.4"
type input "$7,424.40"
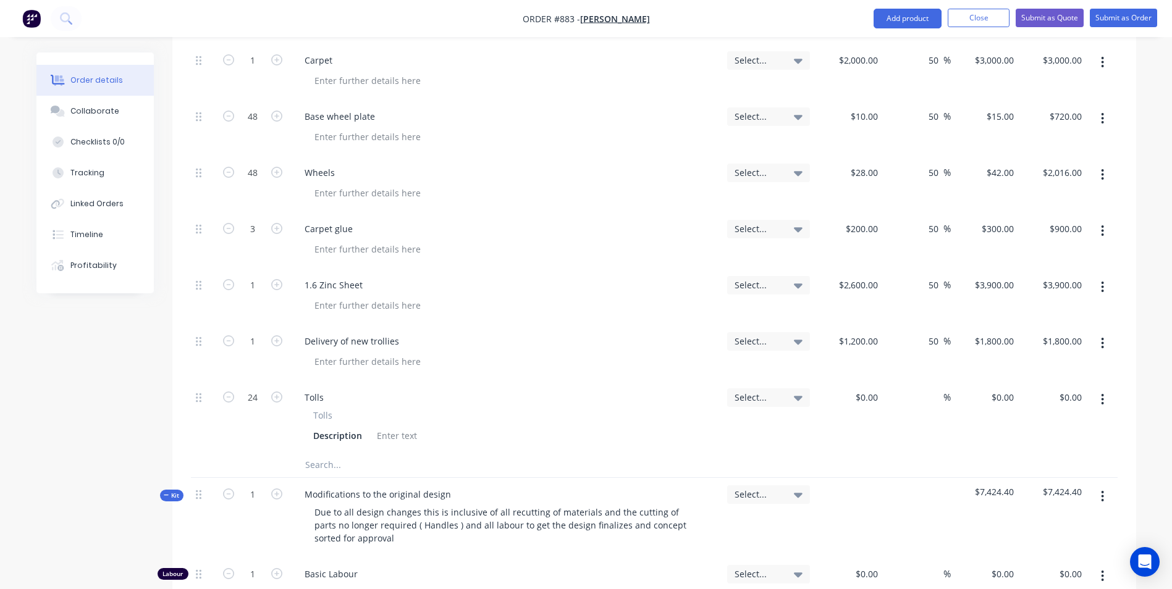
scroll to position [1158, 0]
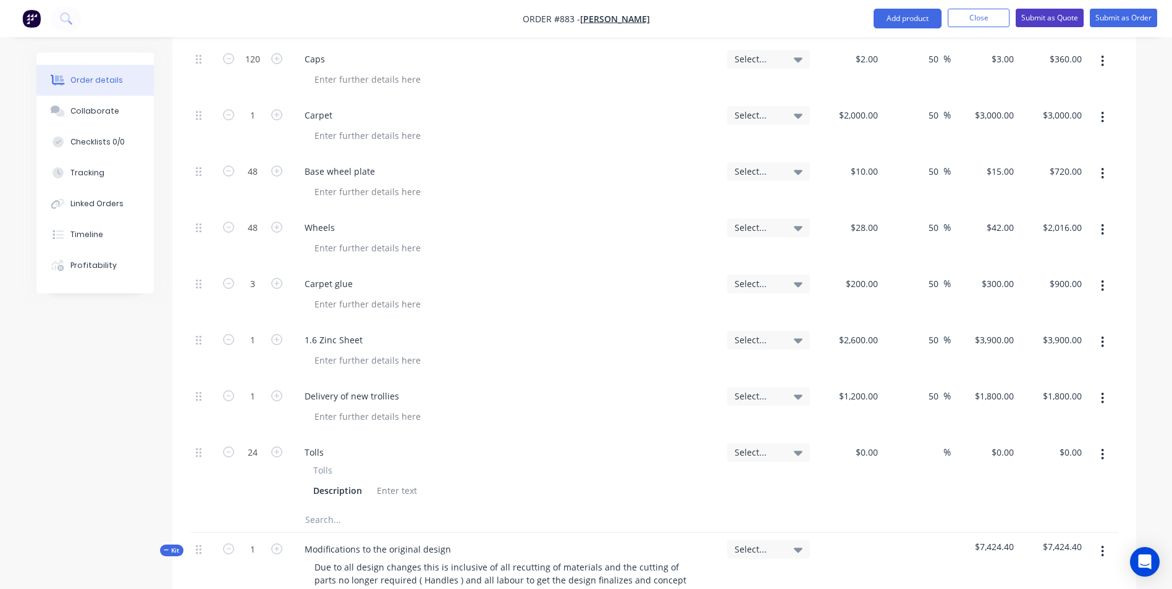
click at [1052, 14] on button "Submit as Quote" at bounding box center [1049, 18] width 68 height 19
type input "$7,424.40"
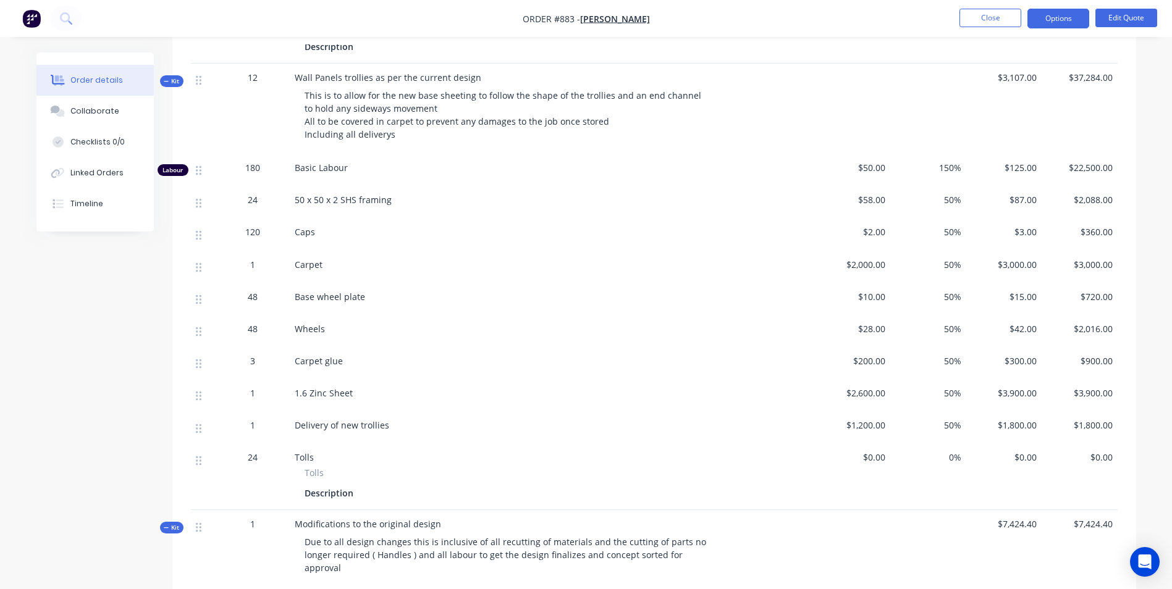
scroll to position [741, 0]
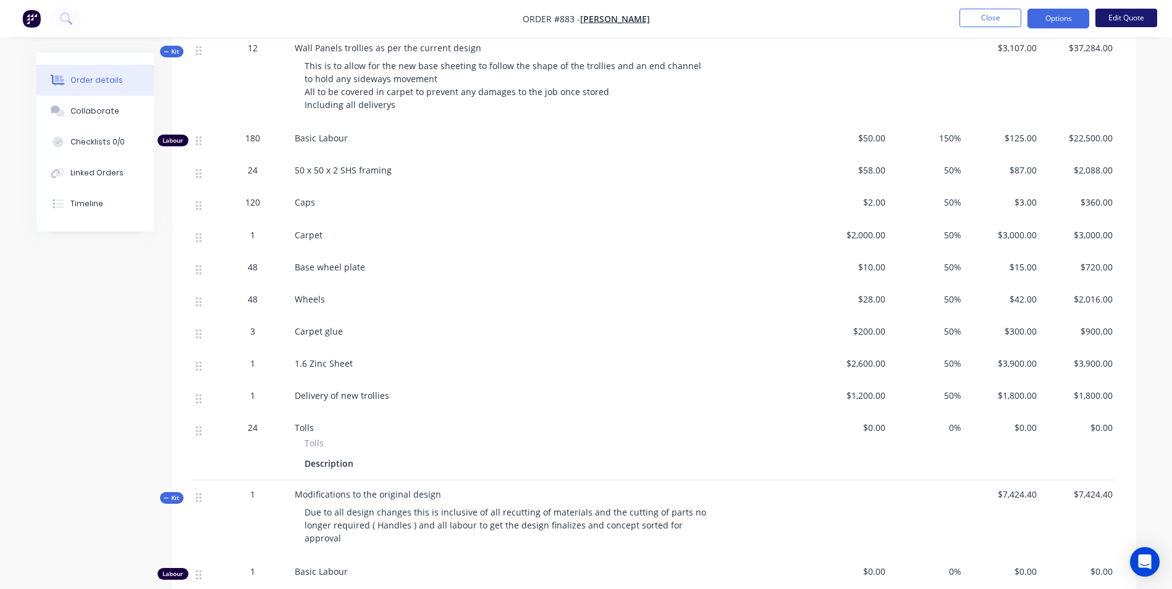
click at [1106, 18] on button "Edit Quote" at bounding box center [1126, 18] width 62 height 19
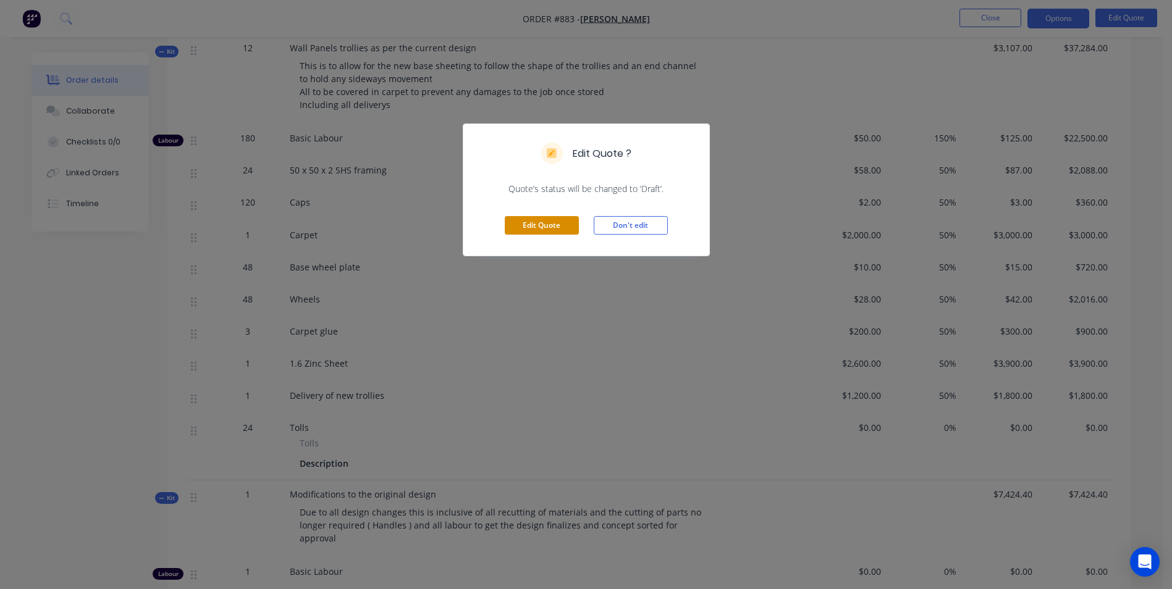
click at [553, 216] on button "Edit Quote" at bounding box center [542, 225] width 74 height 19
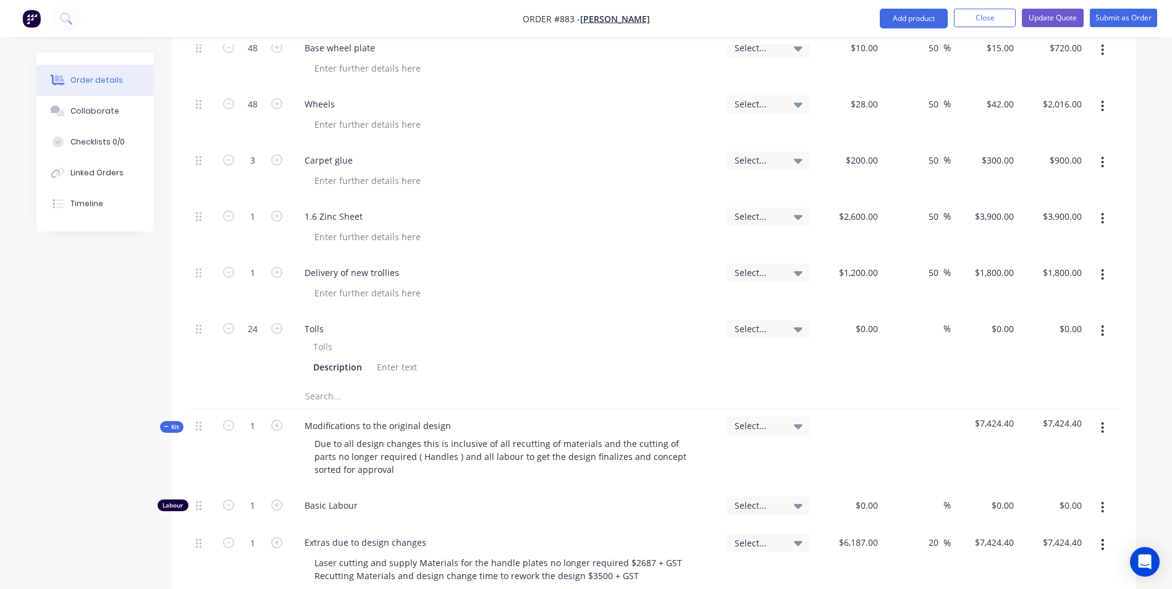
scroll to position [1297, 0]
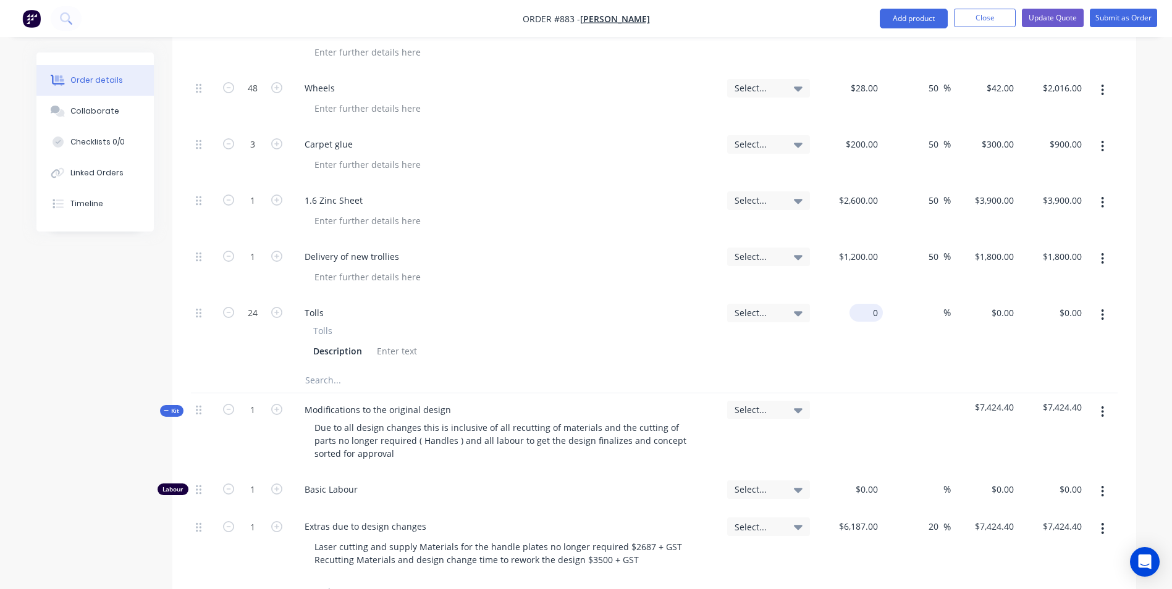
click at [867, 304] on div "0 $0.00" at bounding box center [865, 313] width 33 height 18
type input "$0.00"
click at [998, 296] on div "0 0" at bounding box center [985, 332] width 68 height 72
type input "$30.00"
type input "$720.00"
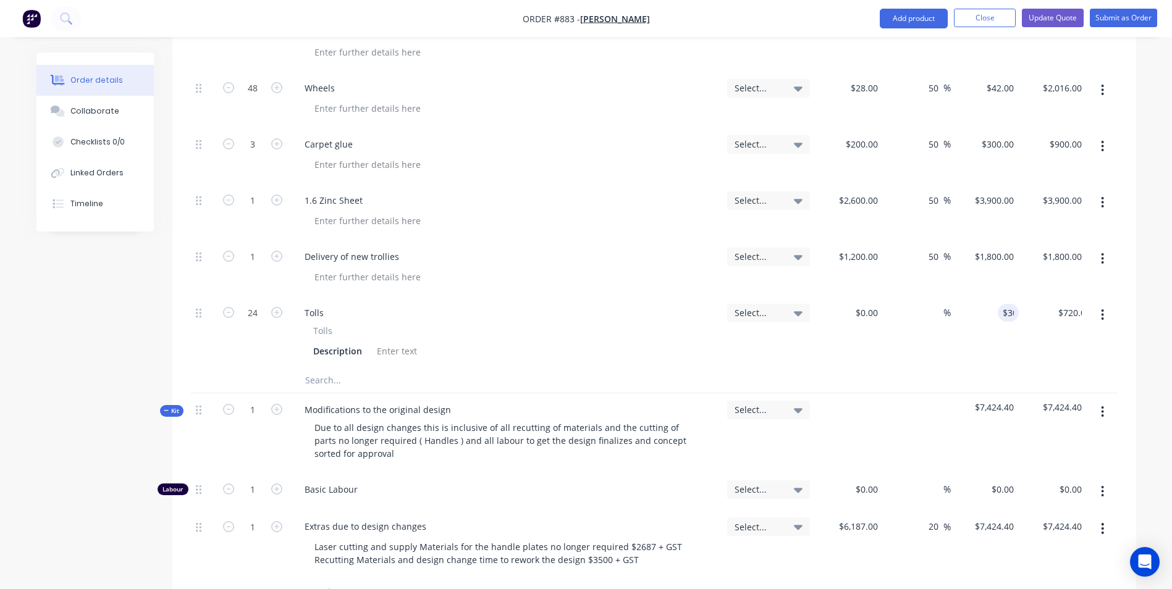
click at [952, 327] on div "$30.00 30" at bounding box center [985, 332] width 68 height 72
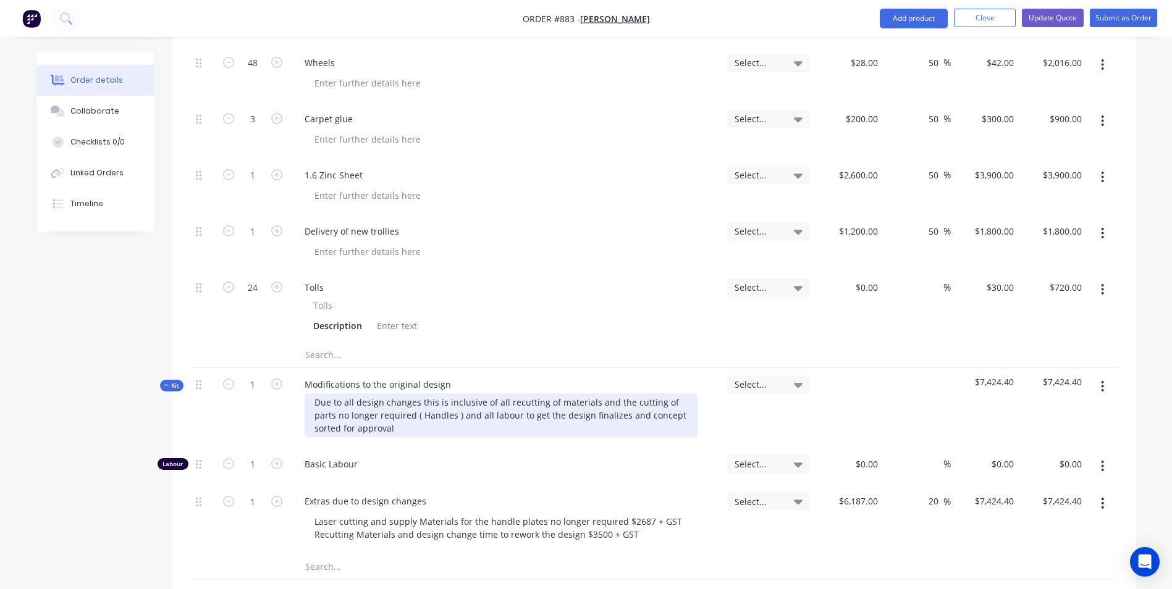
scroll to position [1359, 0]
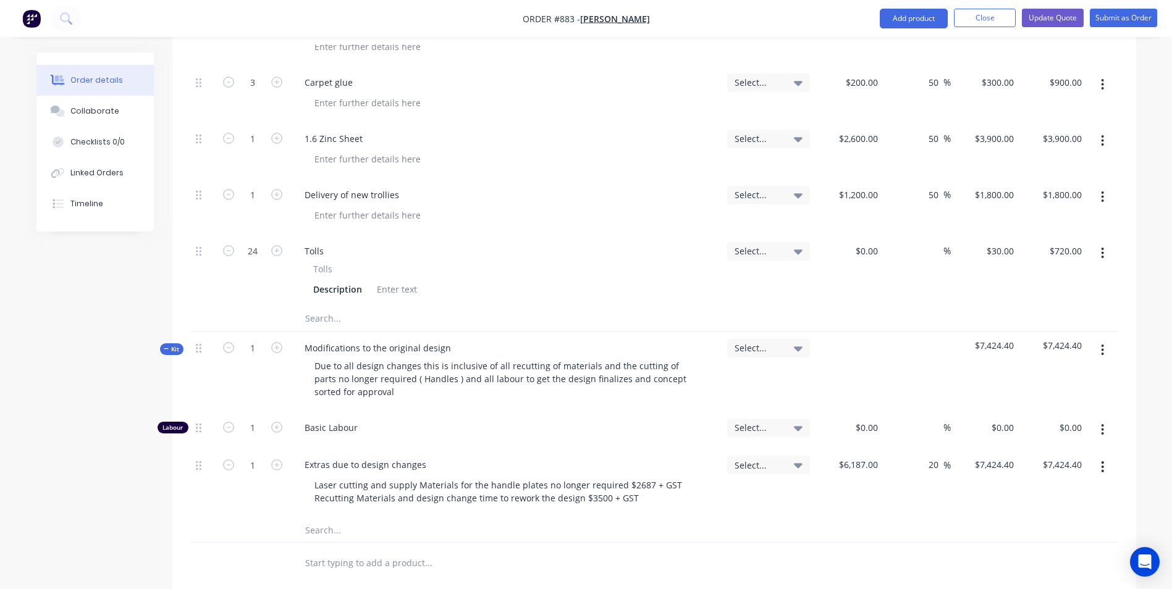
click at [1101, 343] on icon "button" at bounding box center [1102, 350] width 3 height 14
click at [1033, 423] on div "Duplicate" at bounding box center [1058, 432] width 95 height 18
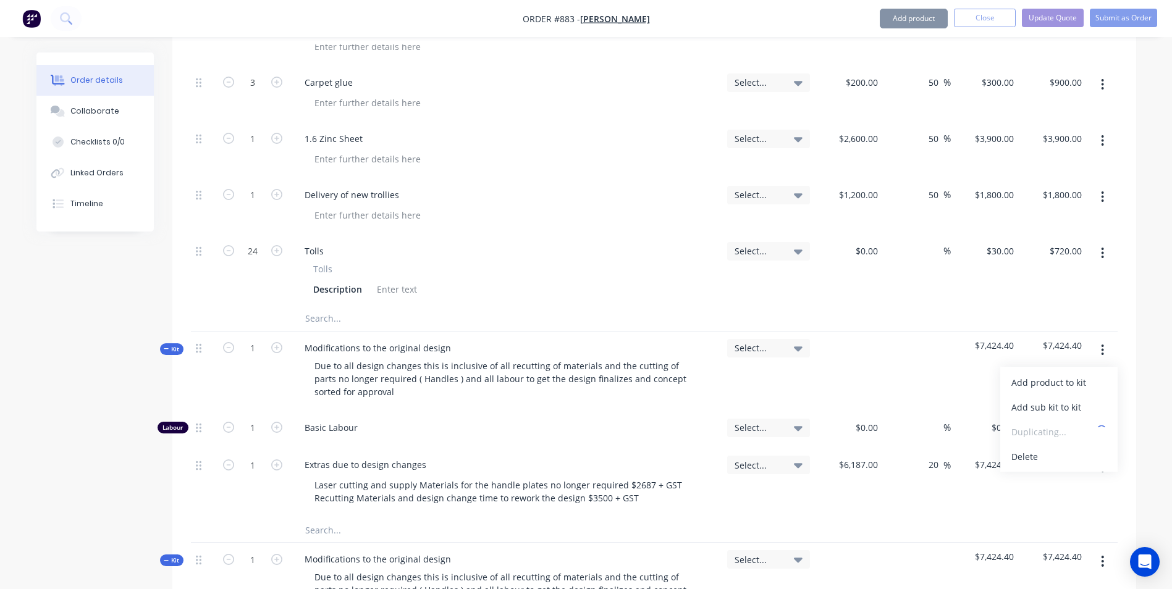
type input "$6,187.00"
type input "20"
type input "$7,424.40"
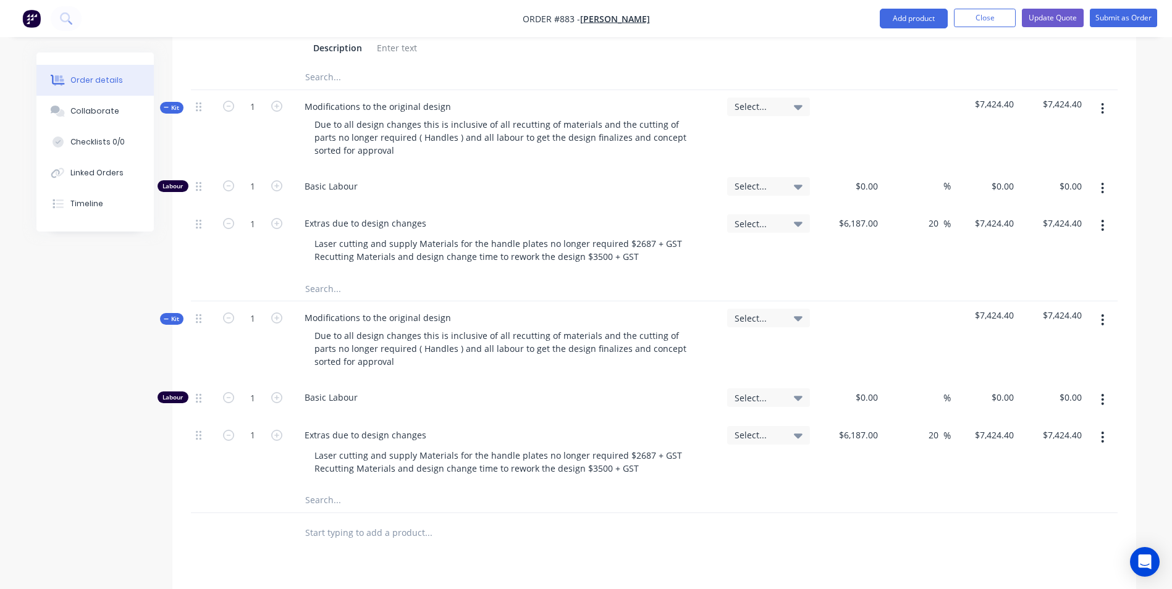
scroll to position [1606, 0]
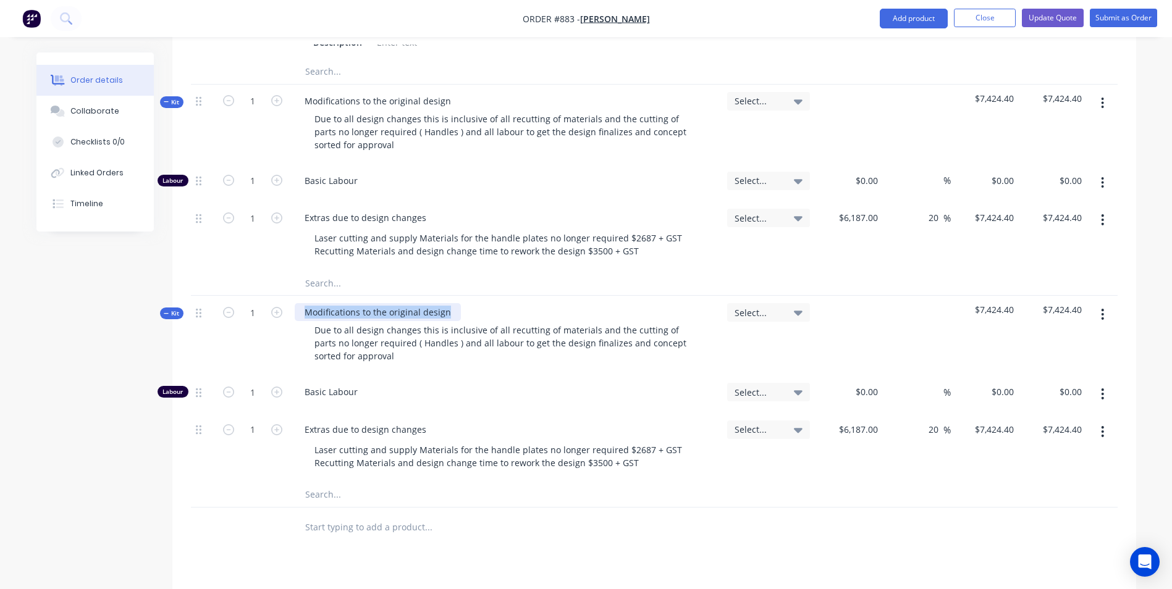
drag, startPoint x: 452, startPoint y: 282, endPoint x: 261, endPoint y: 297, distance: 190.9
click at [261, 297] on div "Kit 1 Modifications to the original design Due to all design changes this is in…" at bounding box center [654, 336] width 927 height 80
drag, startPoint x: 563, startPoint y: 270, endPoint x: 556, endPoint y: 271, distance: 7.5
click at [556, 296] on div "New design A- Frame trollies to move parts around shopping centres Due to all d…" at bounding box center [506, 336] width 432 height 80
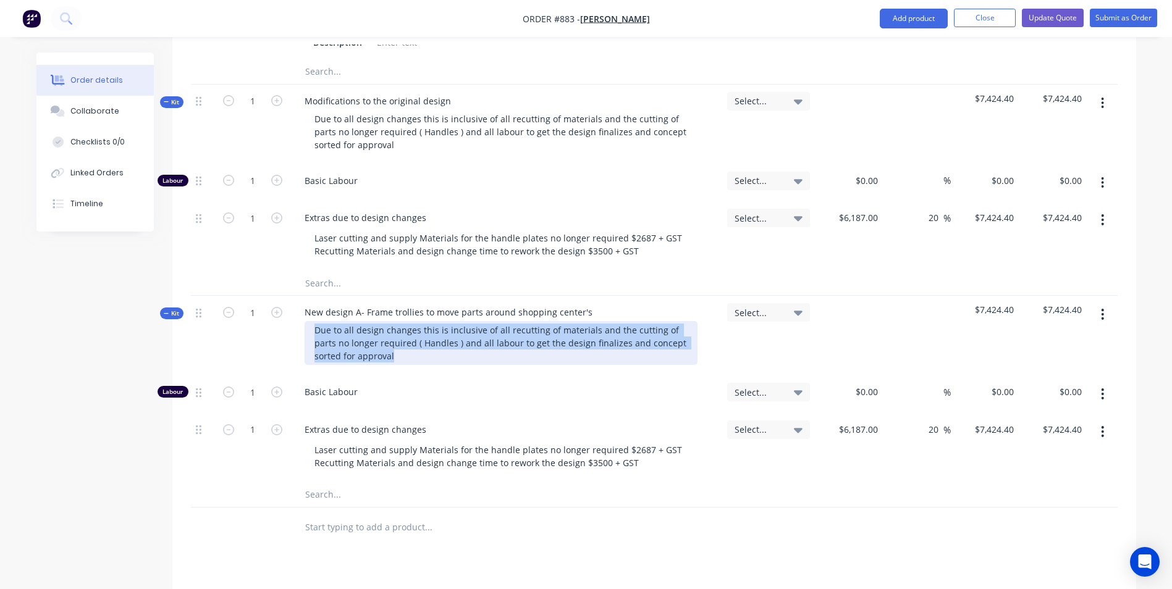
drag, startPoint x: 388, startPoint y: 325, endPoint x: 280, endPoint y: 294, distance: 111.8
click at [280, 296] on div "Kit 1 New design A- Frame trollies to move parts around shopping center's Due t…" at bounding box center [654, 336] width 927 height 80
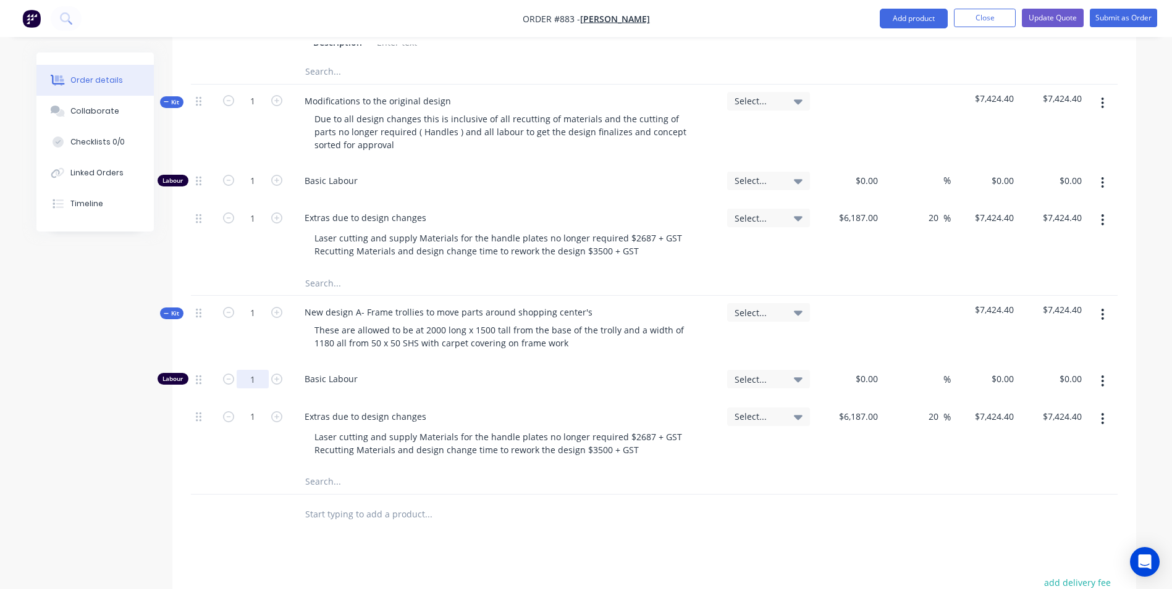
type input "8"
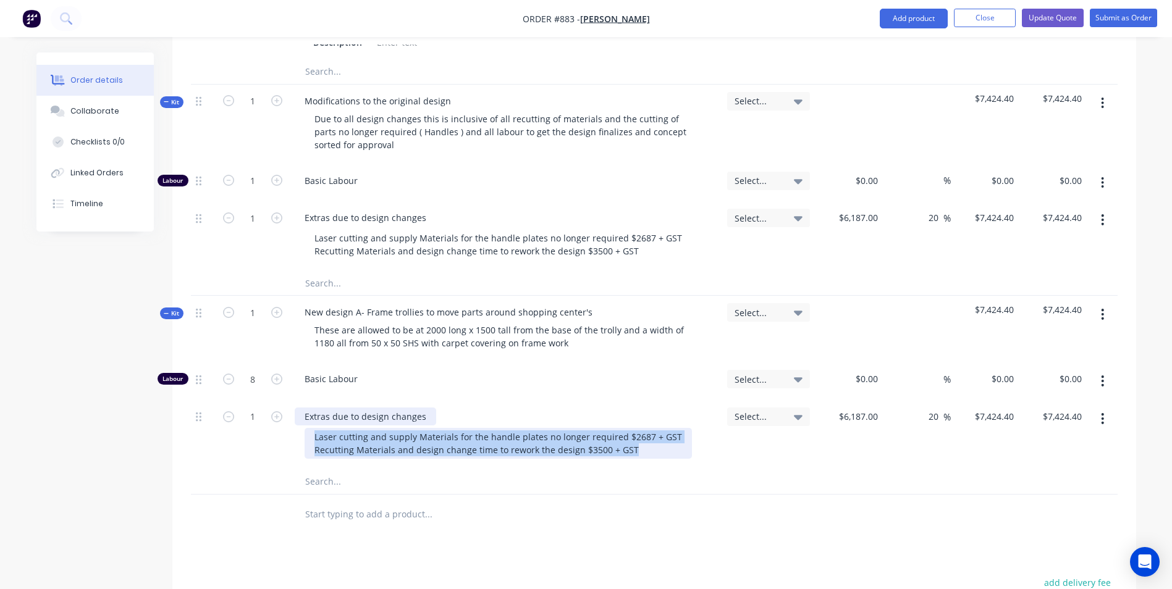
drag, startPoint x: 637, startPoint y: 419, endPoint x: 316, endPoint y: 387, distance: 322.9
click at [316, 400] on div "Extras due to design changes Laser cutting and supply Materials for the handle …" at bounding box center [506, 434] width 432 height 69
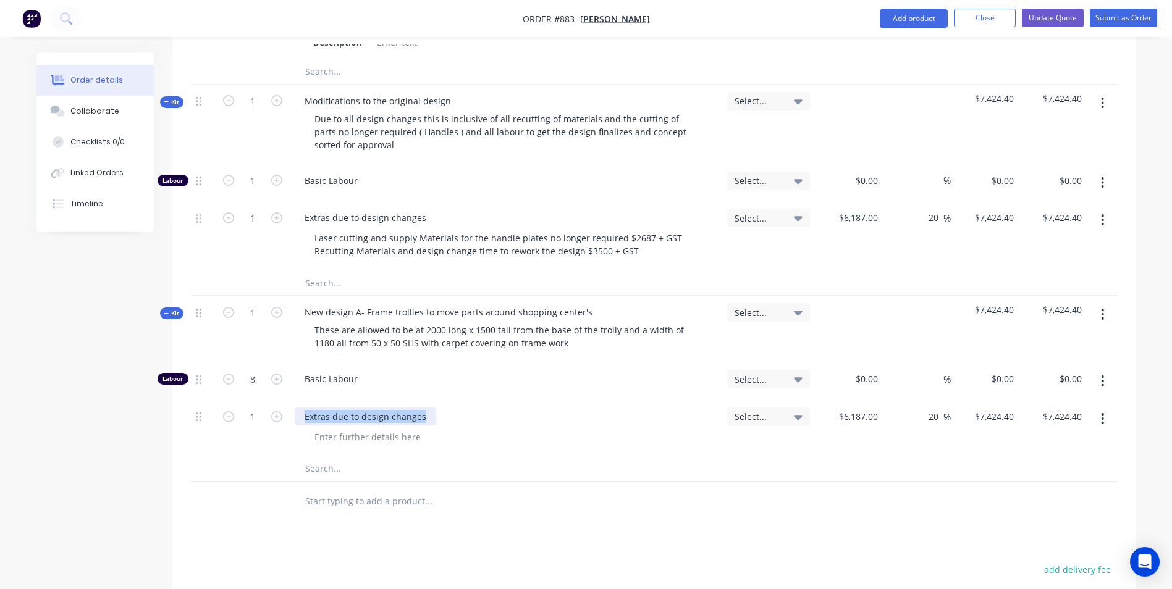
drag, startPoint x: 423, startPoint y: 392, endPoint x: 268, endPoint y: 376, distance: 155.9
click at [268, 400] on div "1 Extras due to design changes Select... $6,187.00 $6,187.00 20 20 % $7,424.40 …" at bounding box center [654, 428] width 927 height 56
type input "$58.00"
type input "$69.60"
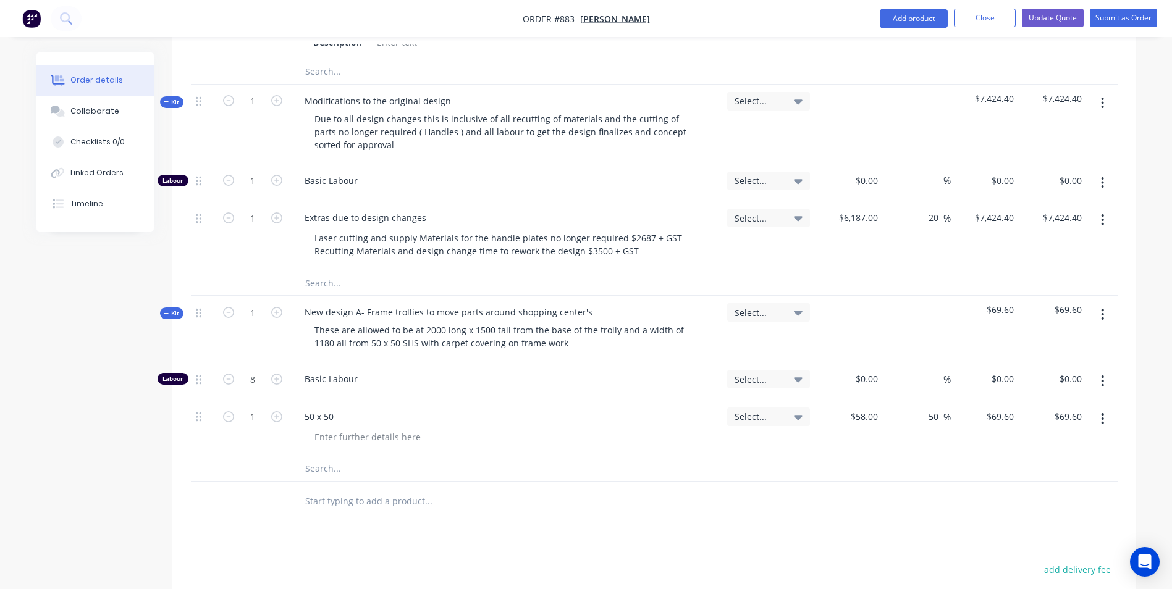
type input "50"
type input "87"
click at [860, 363] on div "0 $0.00" at bounding box center [849, 382] width 68 height 38
click at [1101, 412] on icon "button" at bounding box center [1102, 419] width 3 height 14
click at [1028, 467] on div "Duplicate" at bounding box center [1058, 476] width 95 height 18
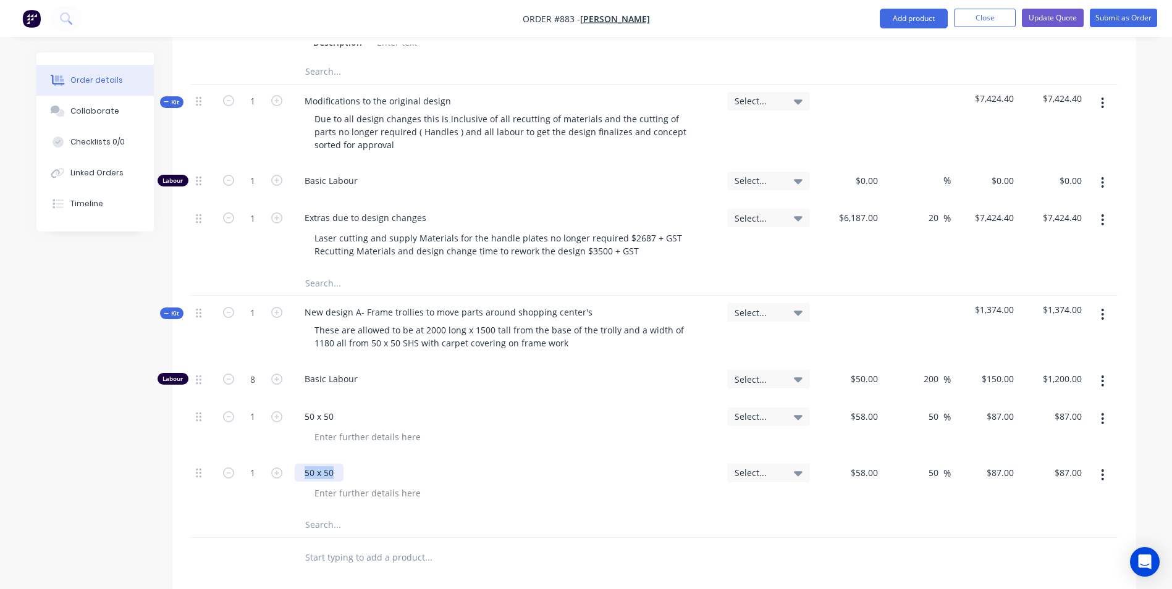
drag, startPoint x: 345, startPoint y: 444, endPoint x: 298, endPoint y: 447, distance: 47.0
click at [298, 464] on div "50 x 50" at bounding box center [506, 473] width 422 height 18
drag, startPoint x: 1095, startPoint y: 449, endPoint x: 1092, endPoint y: 457, distance: 8.6
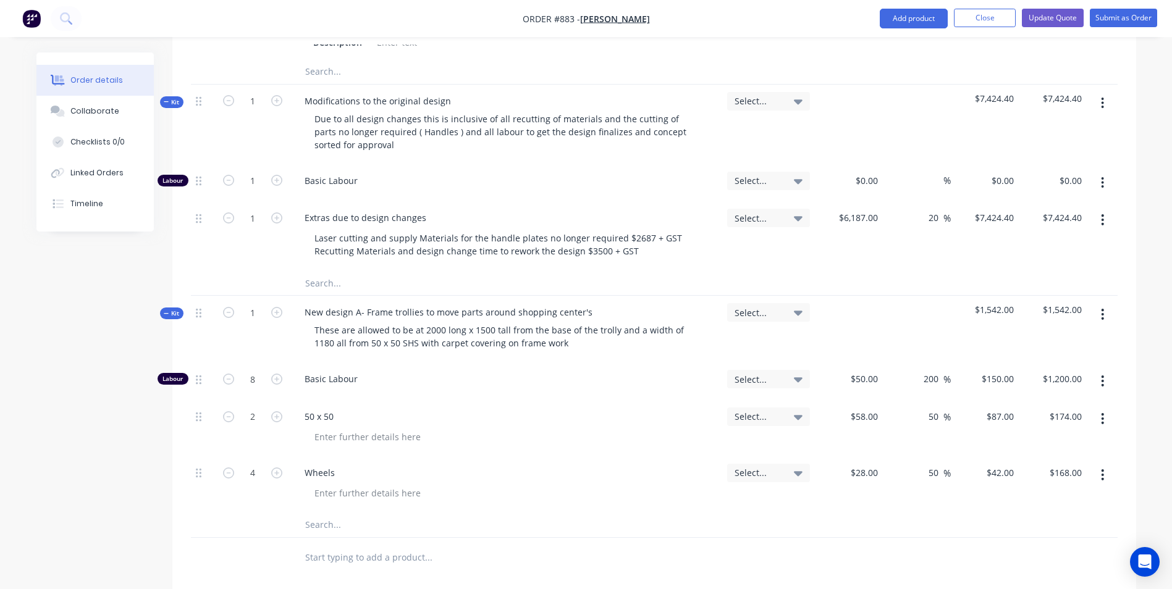
click at [1095, 464] on button "button" at bounding box center [1102, 475] width 29 height 22
click at [1036, 523] on div "Duplicate" at bounding box center [1058, 532] width 95 height 18
drag, startPoint x: 337, startPoint y: 502, endPoint x: 267, endPoint y: 514, distance: 70.8
click at [267, 514] on div "1 Wheels Select... $28.00 $28.00 50 50 % $42.00 $42.00 $42.00 $42.00" at bounding box center [654, 541] width 927 height 56
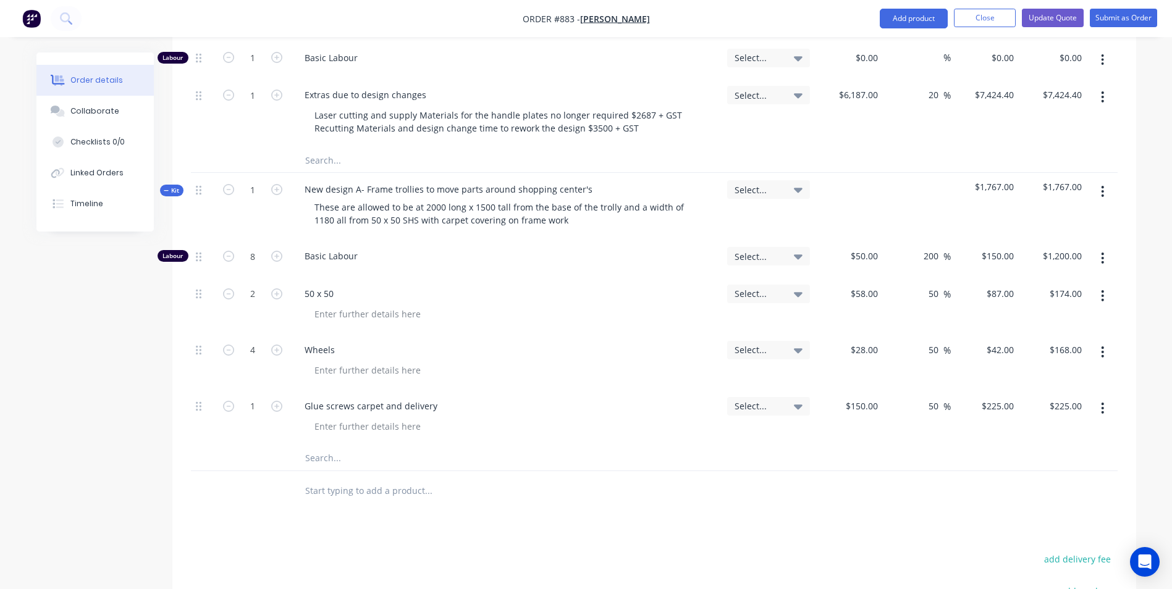
scroll to position [1729, 0]
click at [1100, 397] on button "button" at bounding box center [1102, 408] width 29 height 22
click at [846, 471] on div at bounding box center [654, 491] width 927 height 40
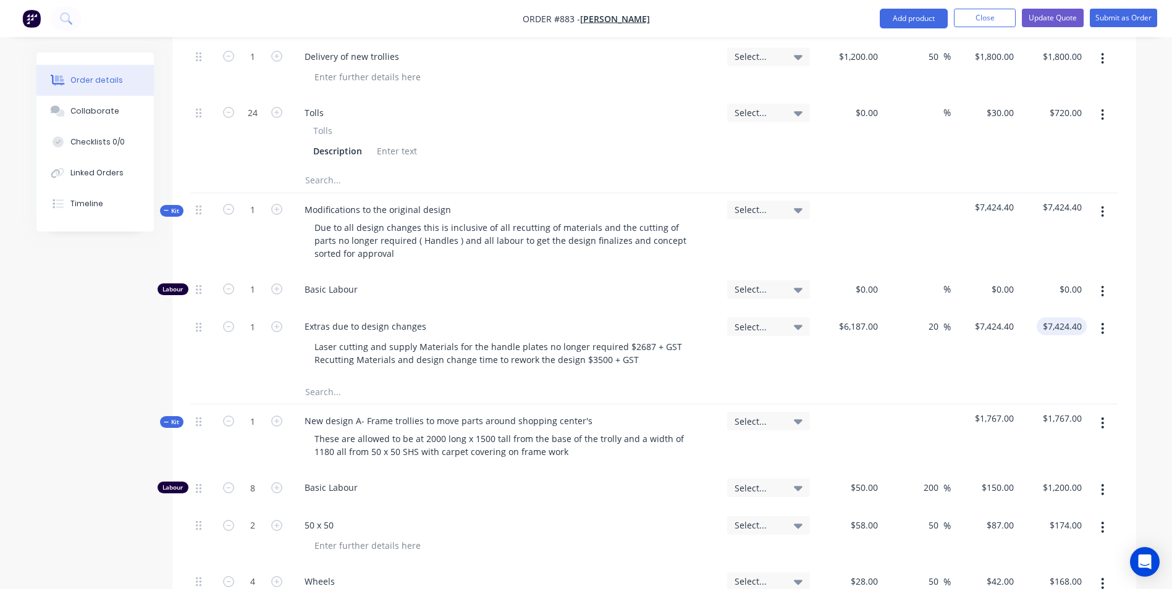
scroll to position [1421, 0]
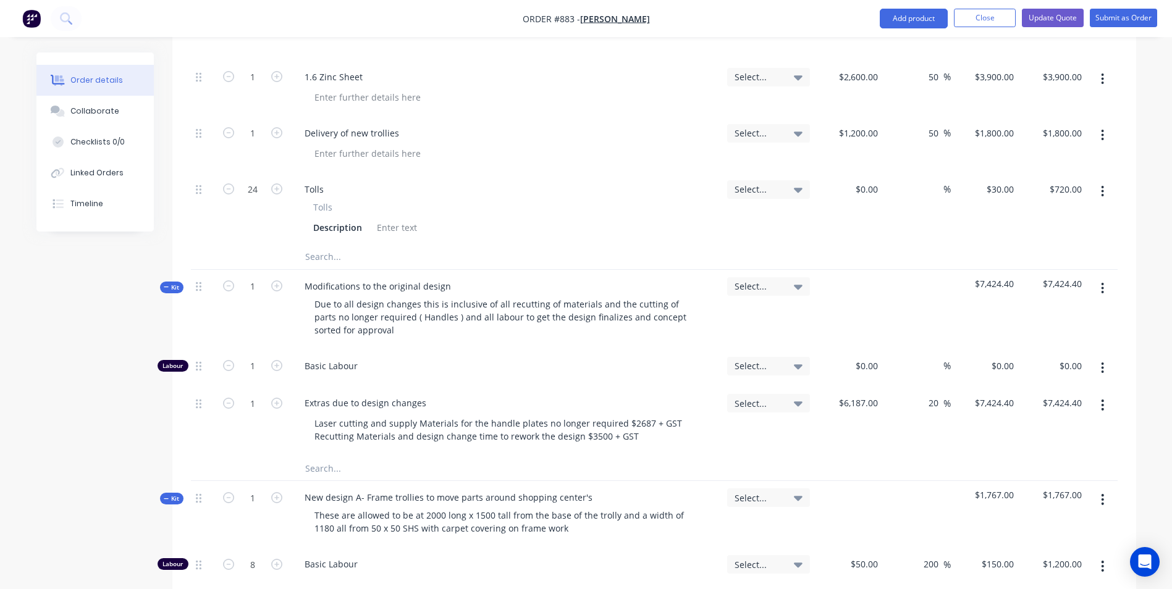
click at [1099, 180] on button "button" at bounding box center [1102, 191] width 29 height 22
click at [864, 187] on div "$0.00 $0.00" at bounding box center [849, 209] width 68 height 72
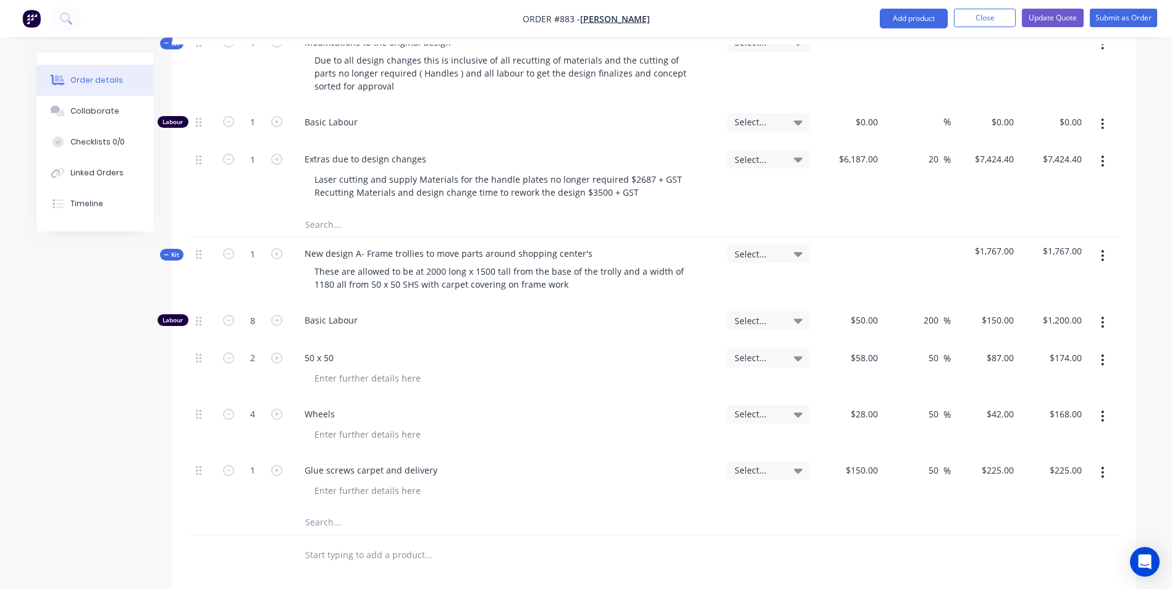
scroll to position [1668, 0]
click at [1101, 246] on icon "button" at bounding box center [1102, 253] width 3 height 14
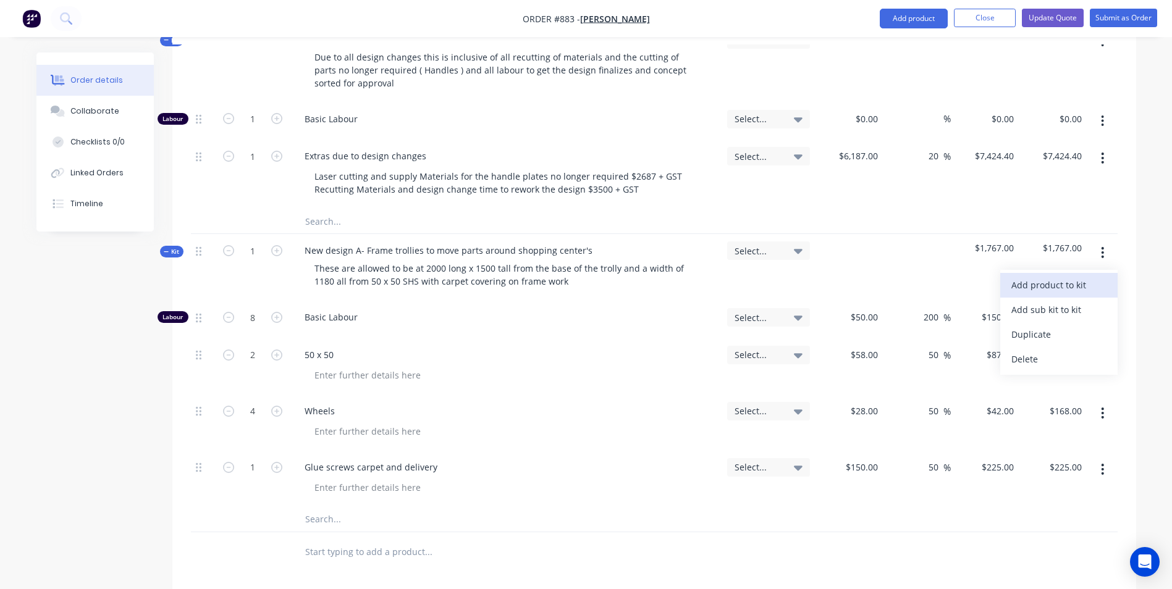
click at [1037, 276] on div "Add product to kit" at bounding box center [1058, 285] width 95 height 18
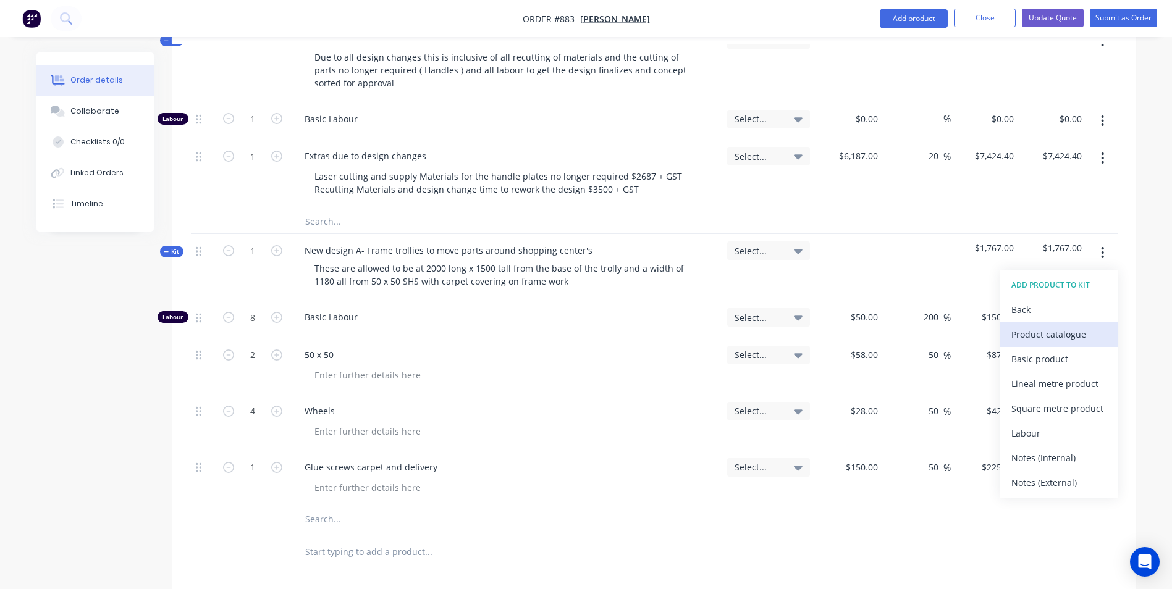
click at [1024, 326] on div "Product catalogue" at bounding box center [1058, 335] width 95 height 18
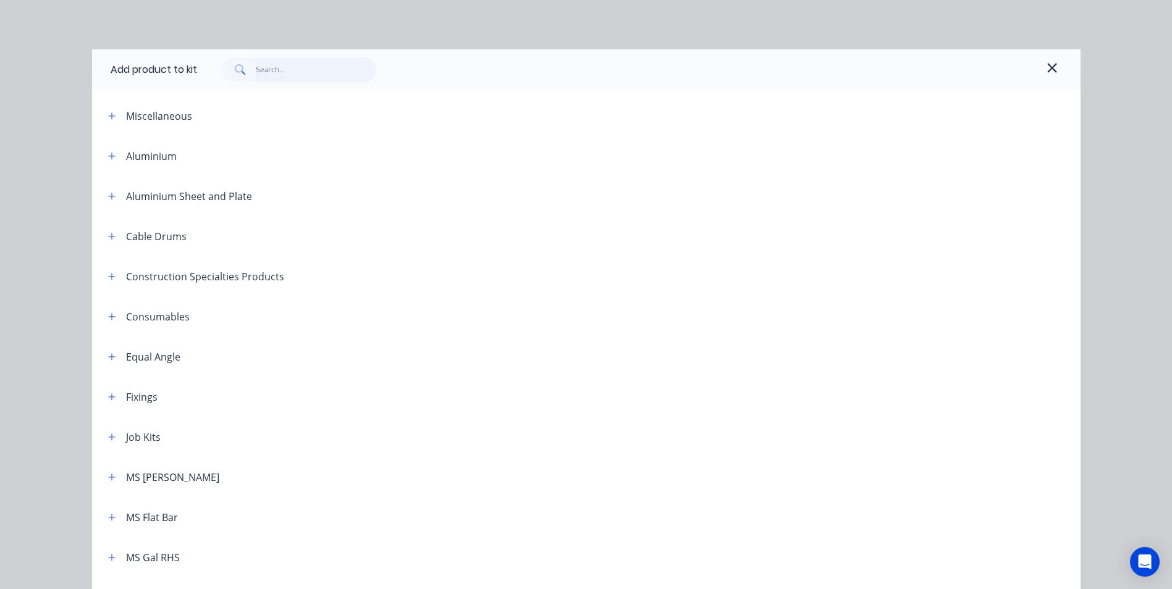
click at [261, 72] on input "text" at bounding box center [316, 69] width 120 height 25
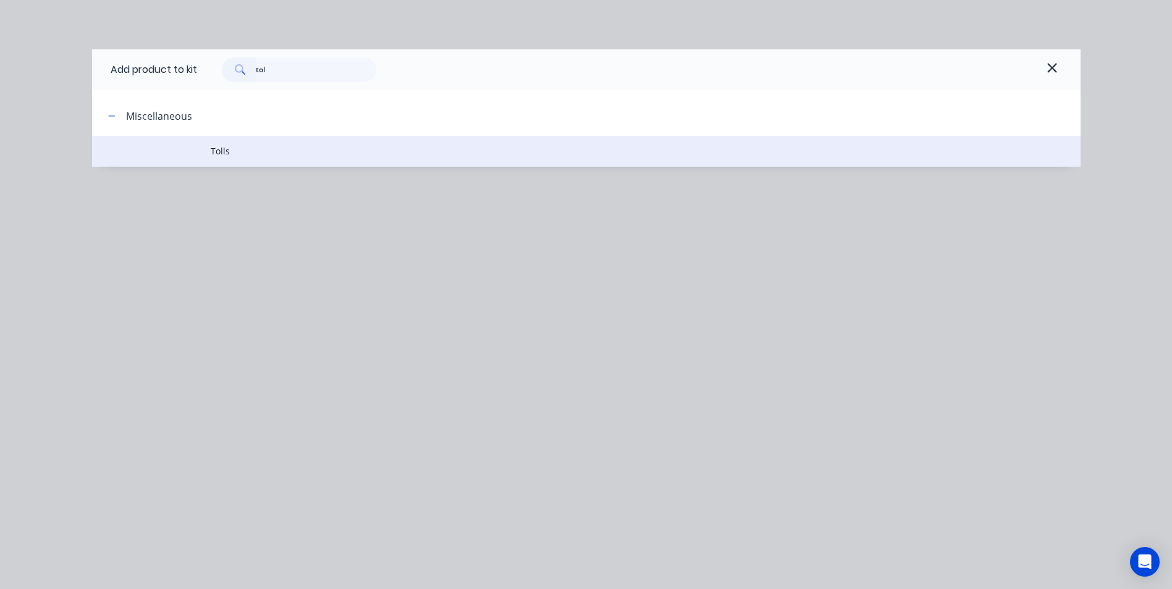
click at [218, 153] on span "Tolls" at bounding box center [558, 151] width 695 height 13
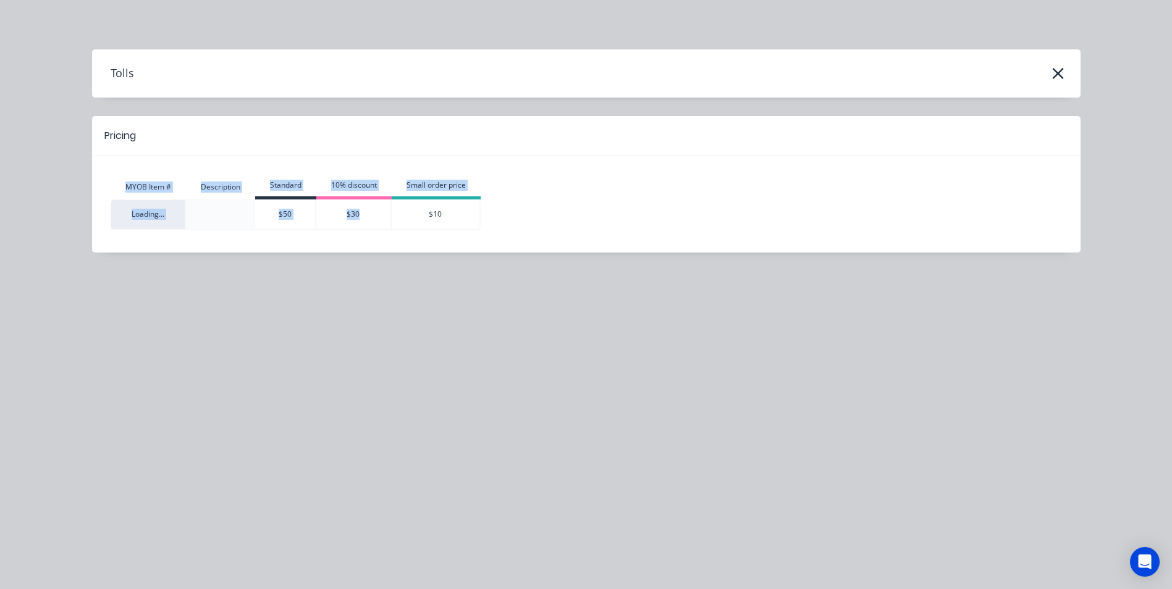
click at [361, 232] on div "MYOB Item # Description Standard 10% discount Small order price Loading... $50 …" at bounding box center [586, 204] width 951 height 59
drag, startPoint x: 361, startPoint y: 232, endPoint x: 350, endPoint y: 212, distance: 21.8
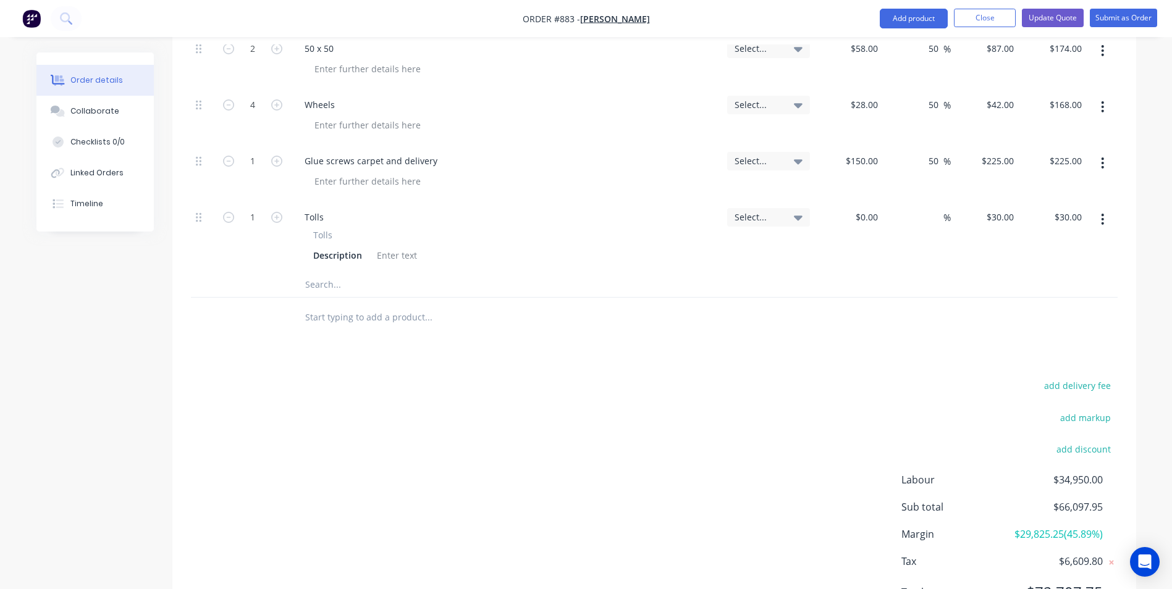
scroll to position [1960, 0]
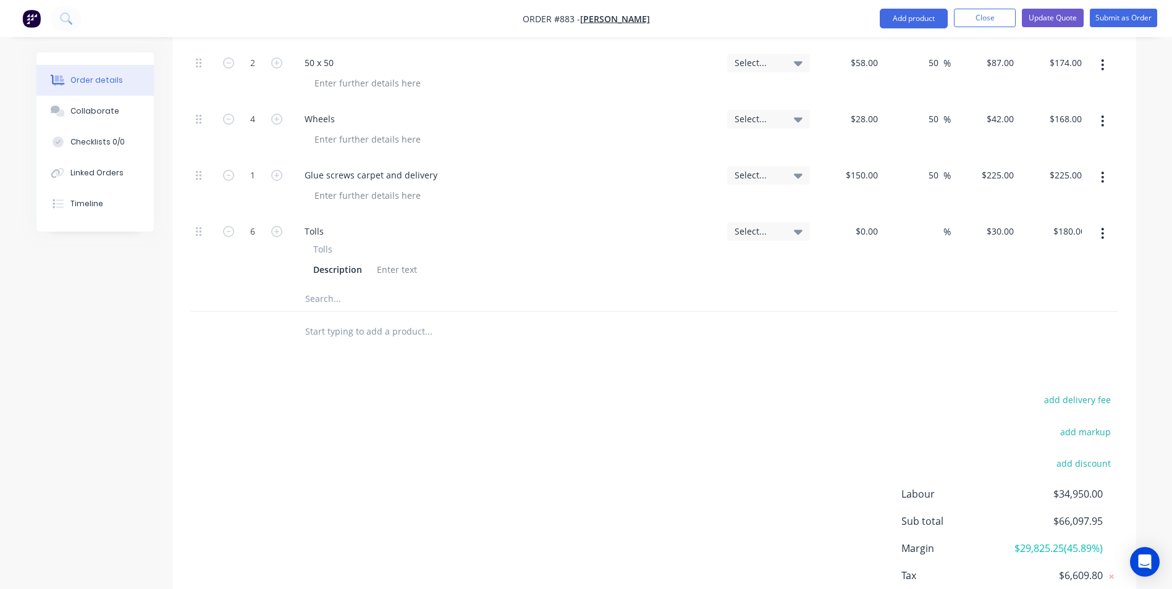
click at [597, 319] on div at bounding box center [480, 331] width 371 height 25
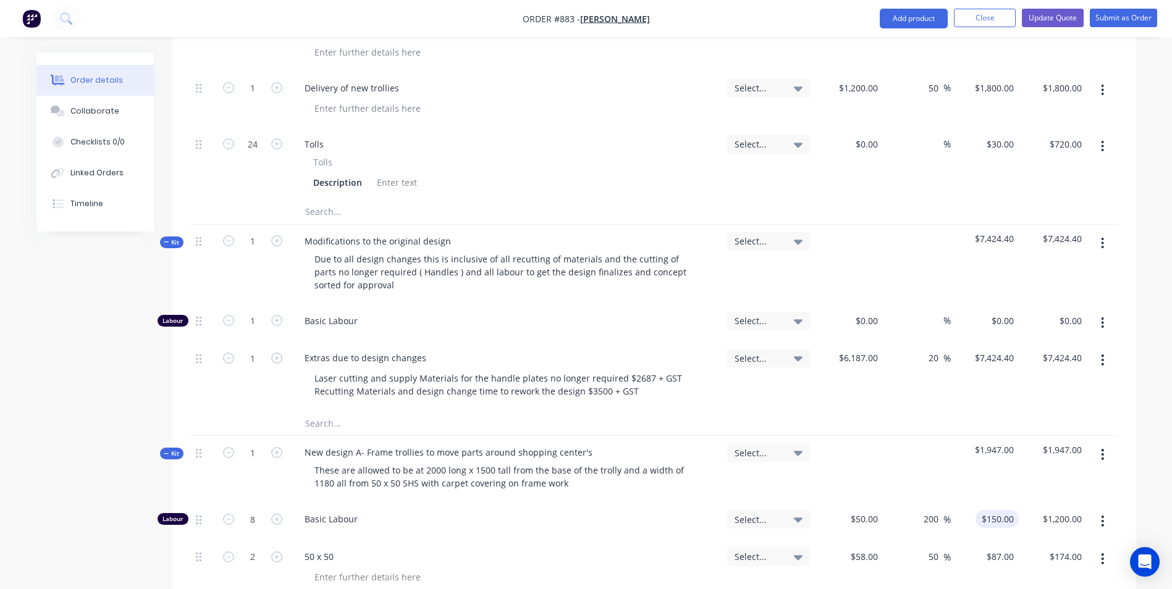
scroll to position [1157, 0]
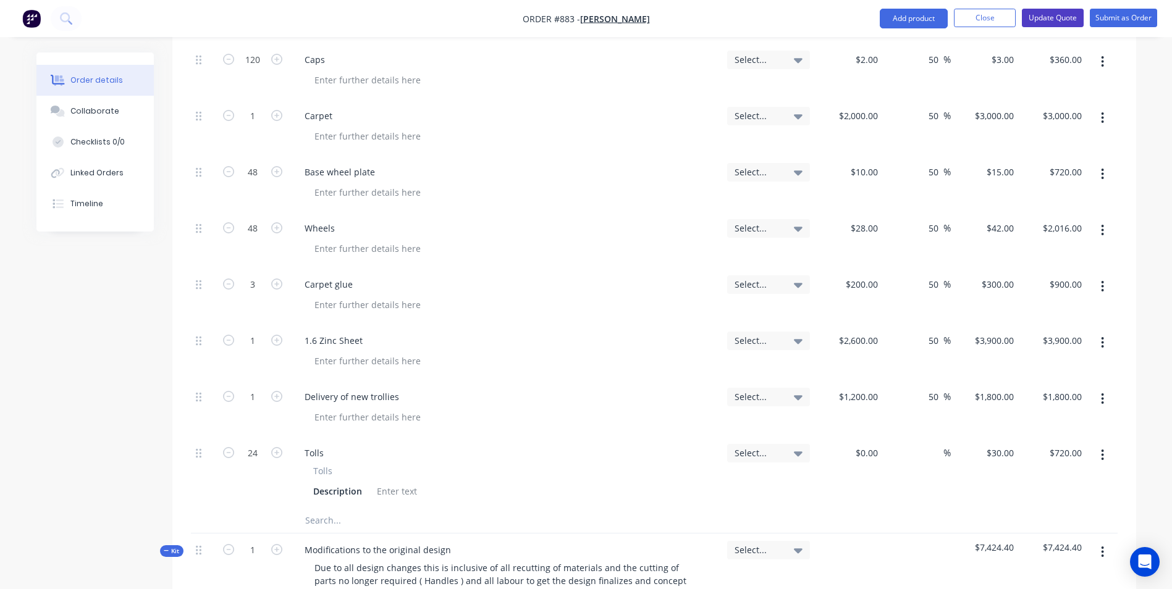
click at [1061, 9] on button "Update Quote" at bounding box center [1053, 18] width 62 height 19
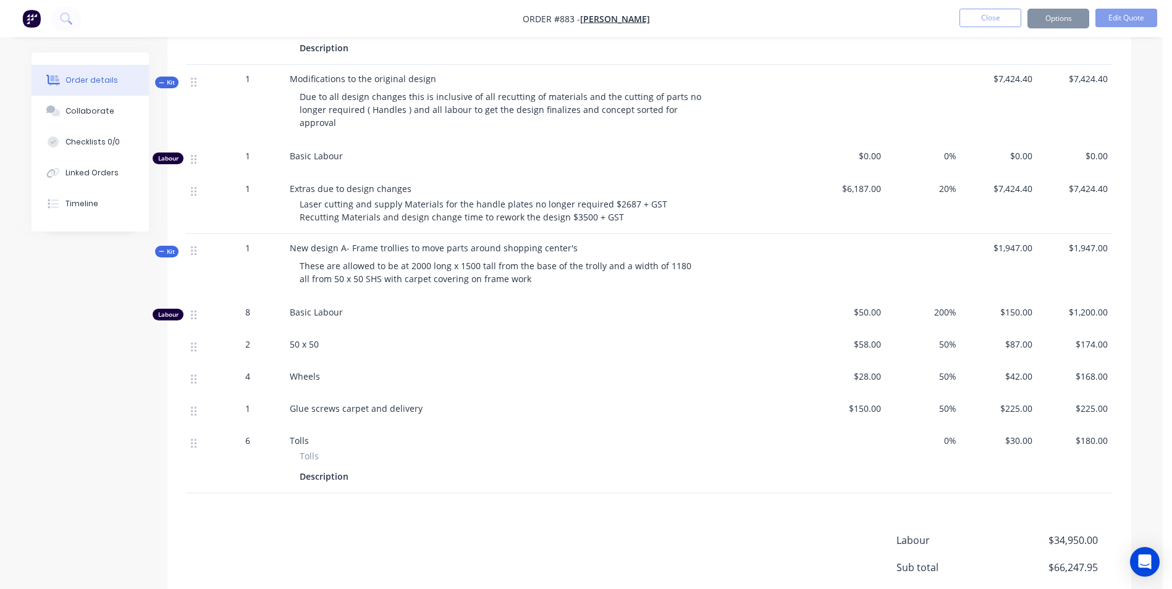
scroll to position [0, 0]
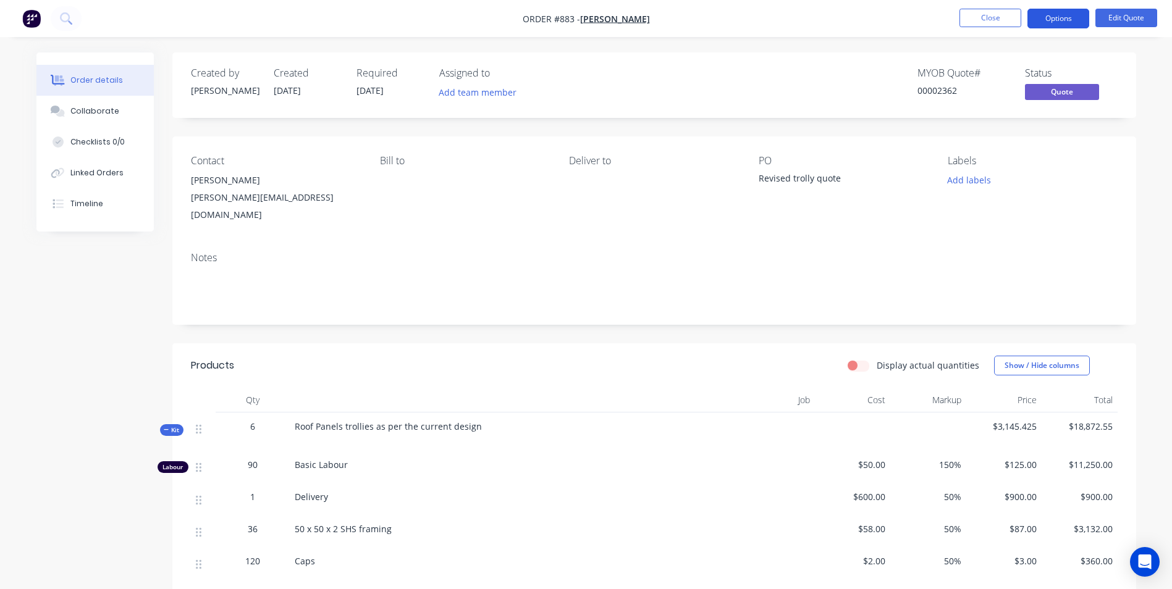
click at [1045, 17] on button "Options" at bounding box center [1058, 19] width 62 height 20
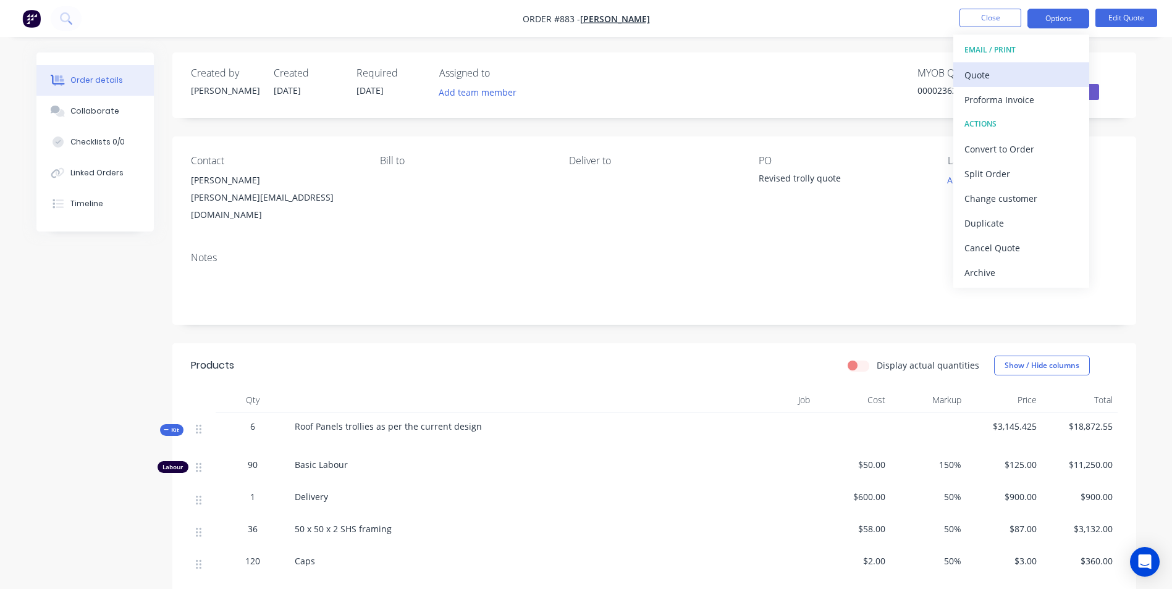
click at [972, 78] on div "Quote" at bounding box center [1021, 75] width 114 height 18
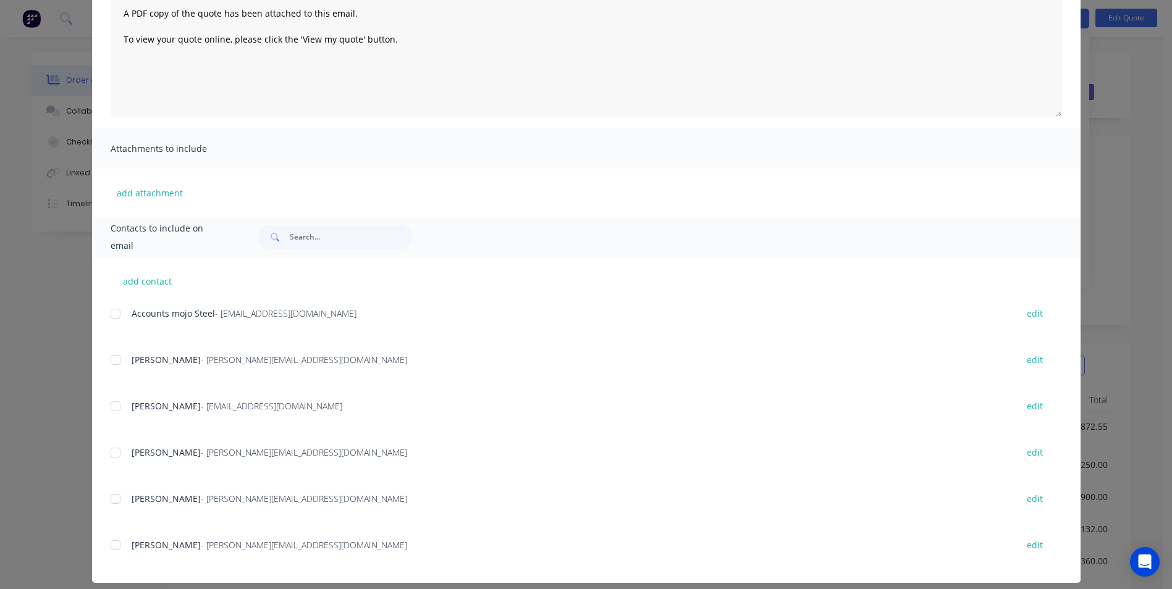
scroll to position [158, 0]
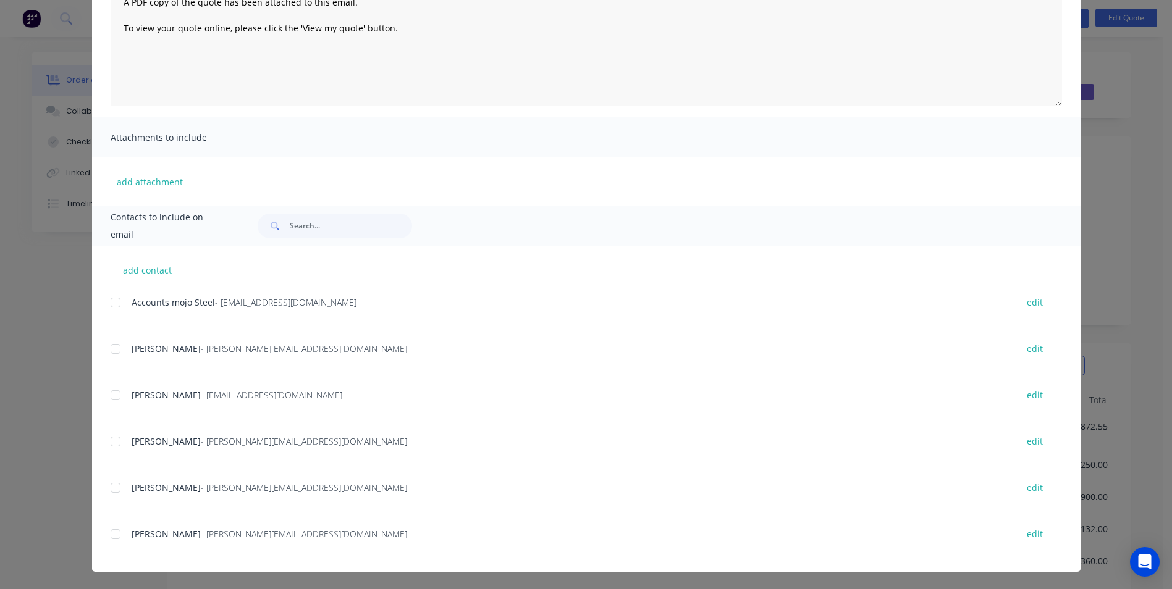
click at [104, 488] on div "add contact Accounts mojo Steel - accounts@mojosteel.com.au edit Adam Graham - …" at bounding box center [586, 409] width 988 height 326
click at [106, 483] on div at bounding box center [115, 488] width 25 height 25
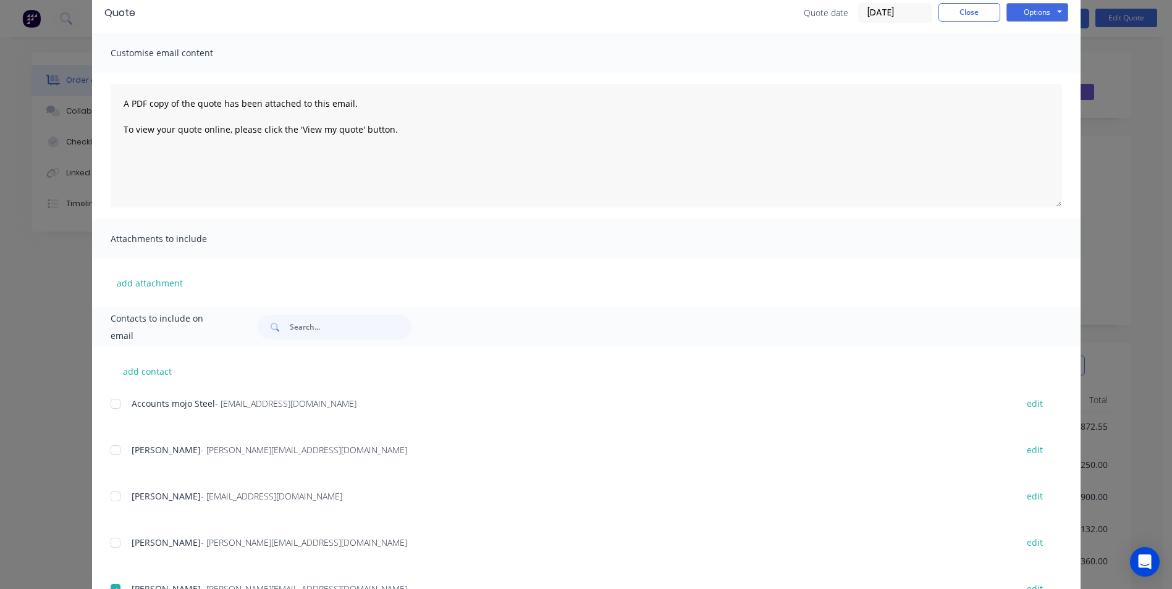
scroll to position [62, 0]
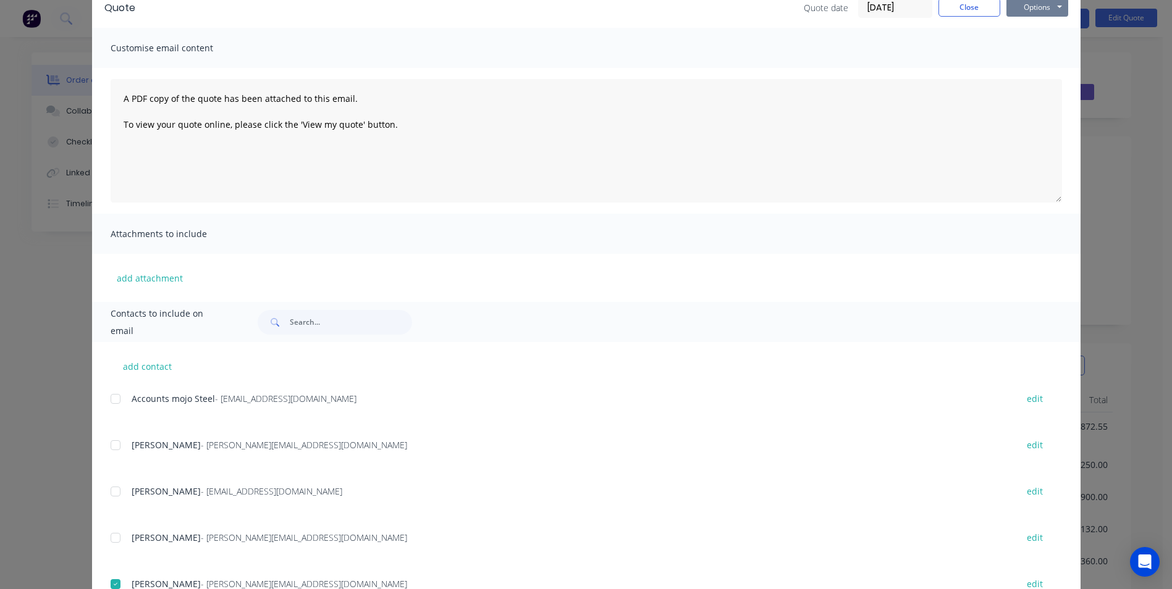
click at [1028, 5] on button "Options" at bounding box center [1037, 7] width 62 height 19
click at [1029, 72] on button "Email" at bounding box center [1045, 70] width 79 height 20
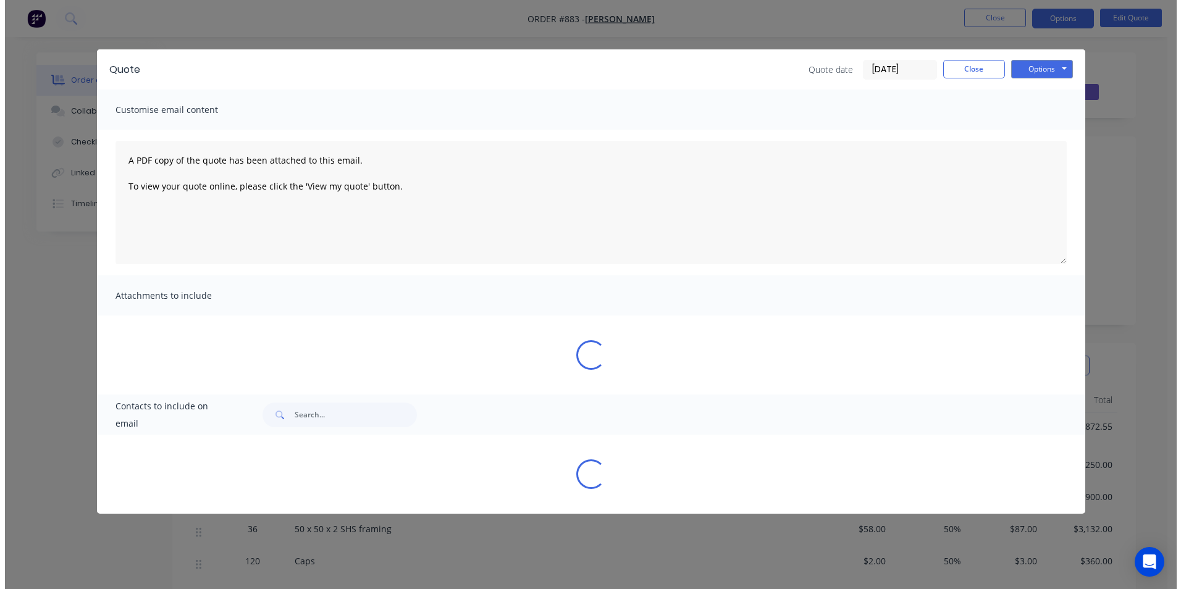
scroll to position [0, 0]
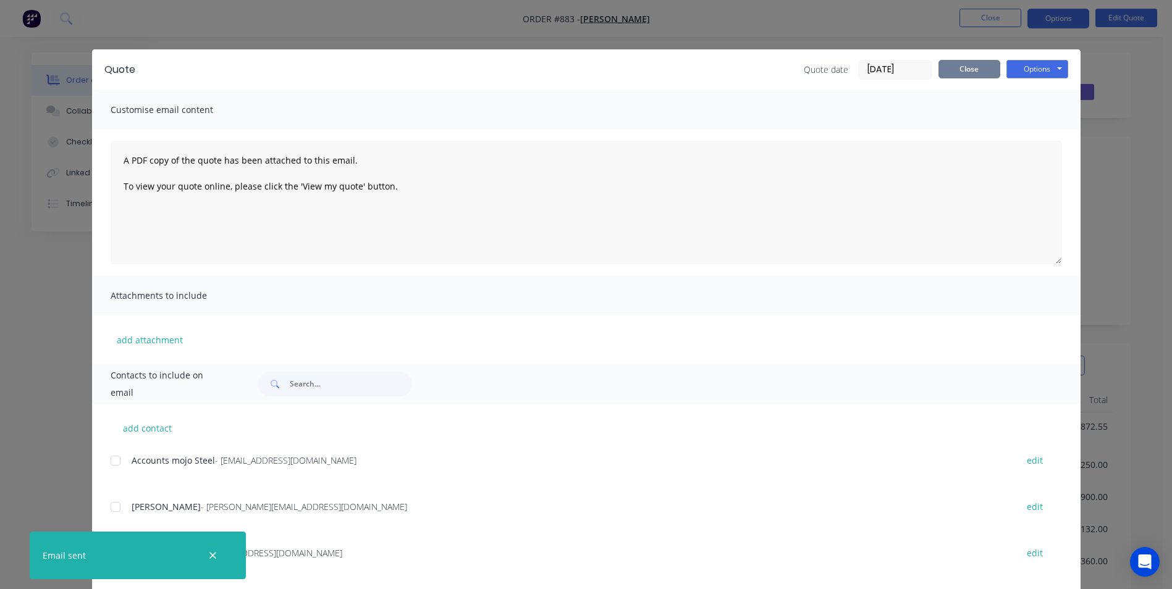
click at [958, 70] on button "Close" at bounding box center [969, 69] width 62 height 19
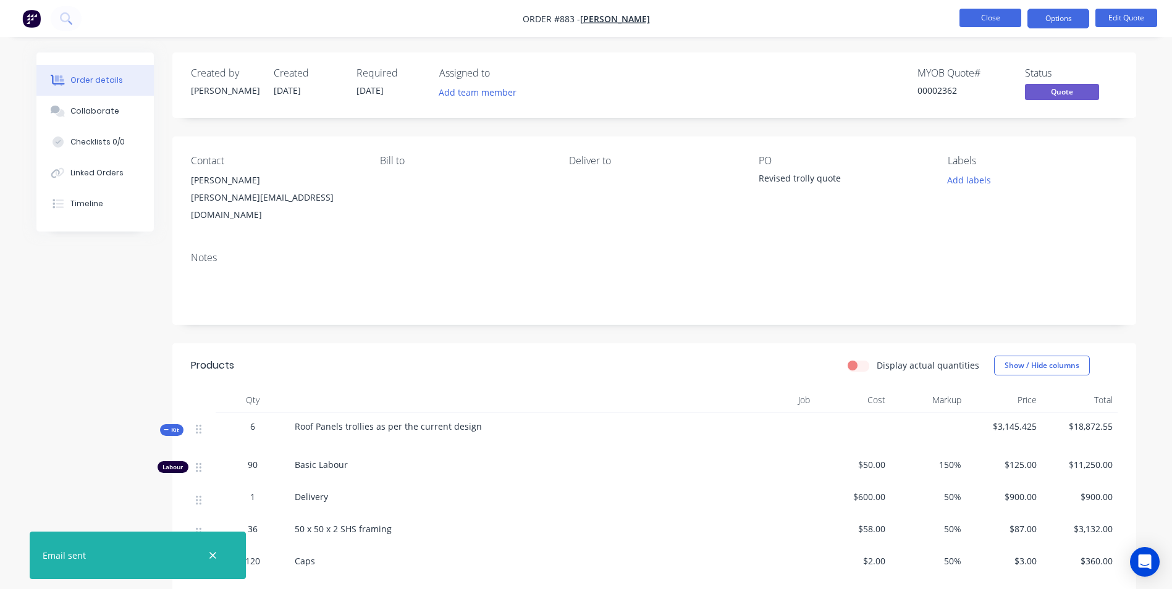
click at [978, 24] on button "Close" at bounding box center [990, 18] width 62 height 19
